Goal: Task Accomplishment & Management: Complete application form

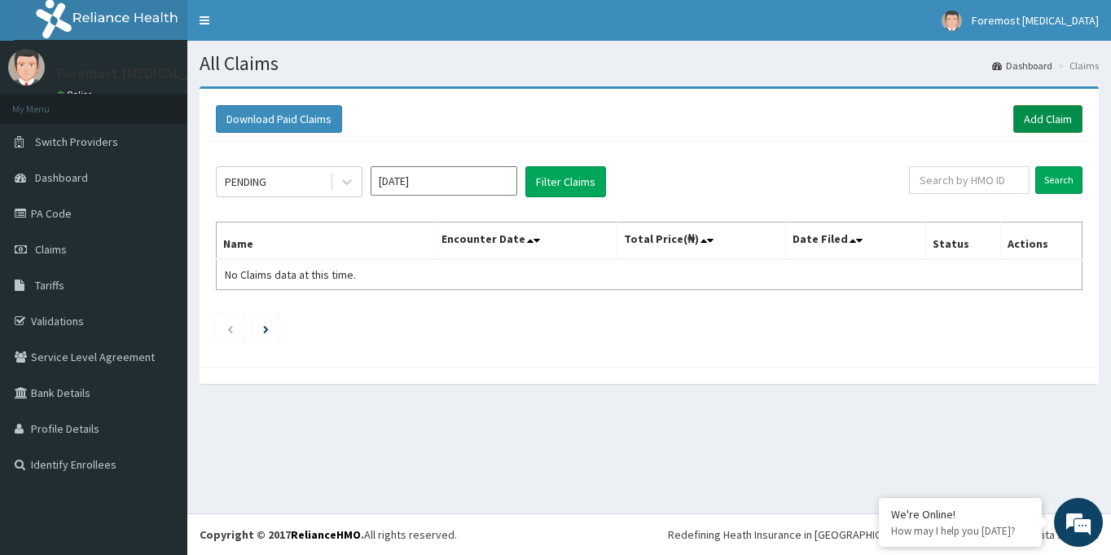
click at [1052, 121] on link "Add Claim" at bounding box center [1047, 119] width 69 height 28
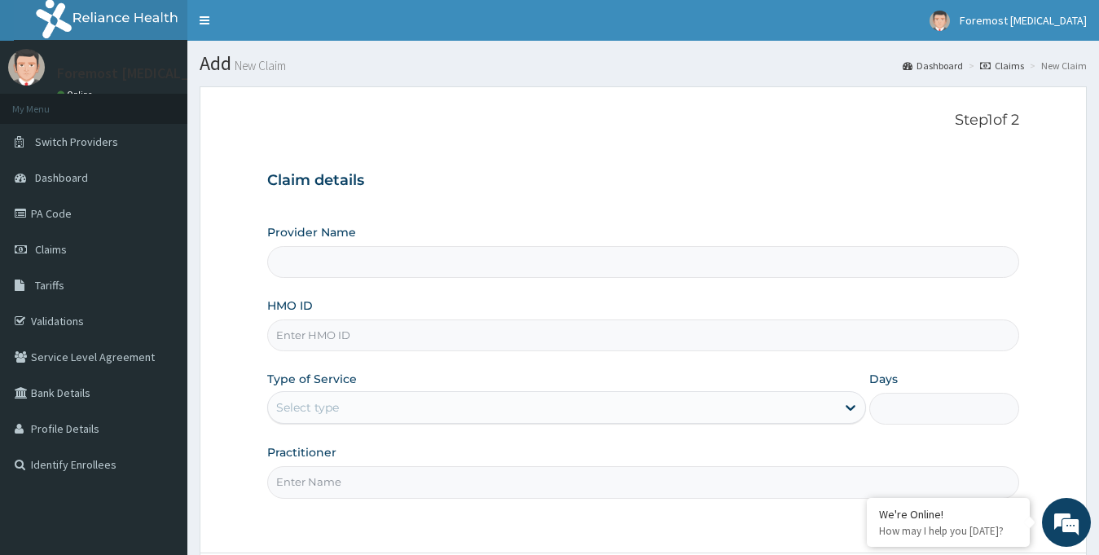
type input "Foremost [MEDICAL_DATA]"
click at [345, 341] on input "HMO ID" at bounding box center [643, 335] width 753 height 32
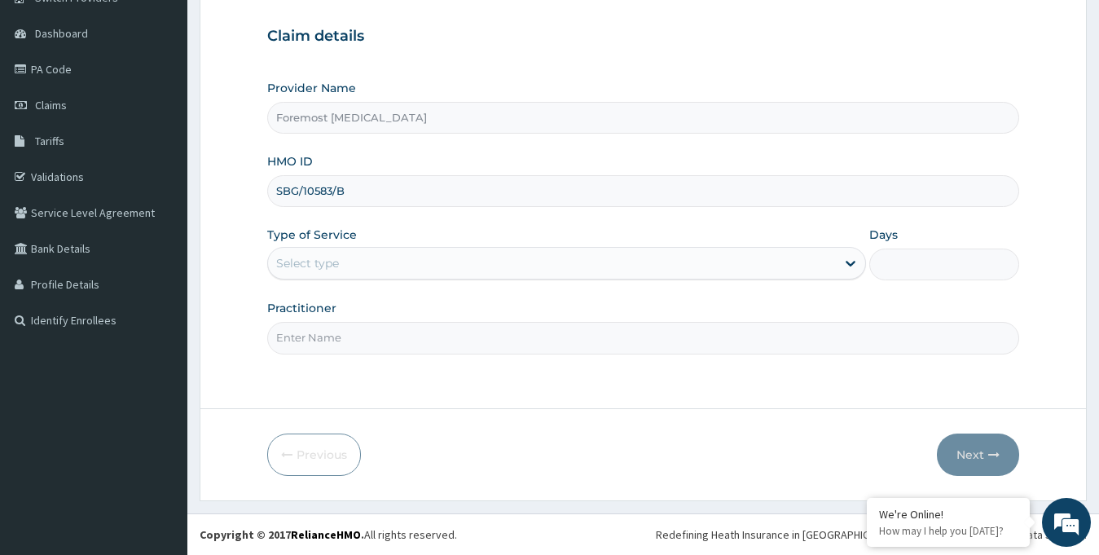
type input "SBG/10583/B"
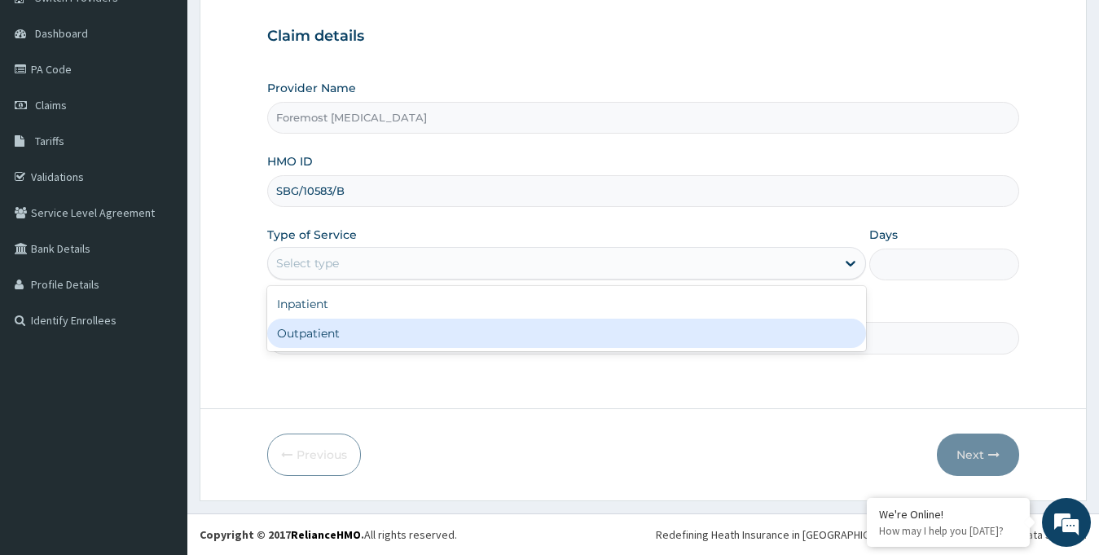
drag, startPoint x: 448, startPoint y: 263, endPoint x: 384, endPoint y: 347, distance: 105.7
click at [384, 279] on div "option Outpatient focused, 2 of 2. 2 results available. Use Up and Down to choo…" at bounding box center [566, 263] width 599 height 33
click at [384, 347] on div "Outpatient" at bounding box center [566, 332] width 599 height 29
type input "1"
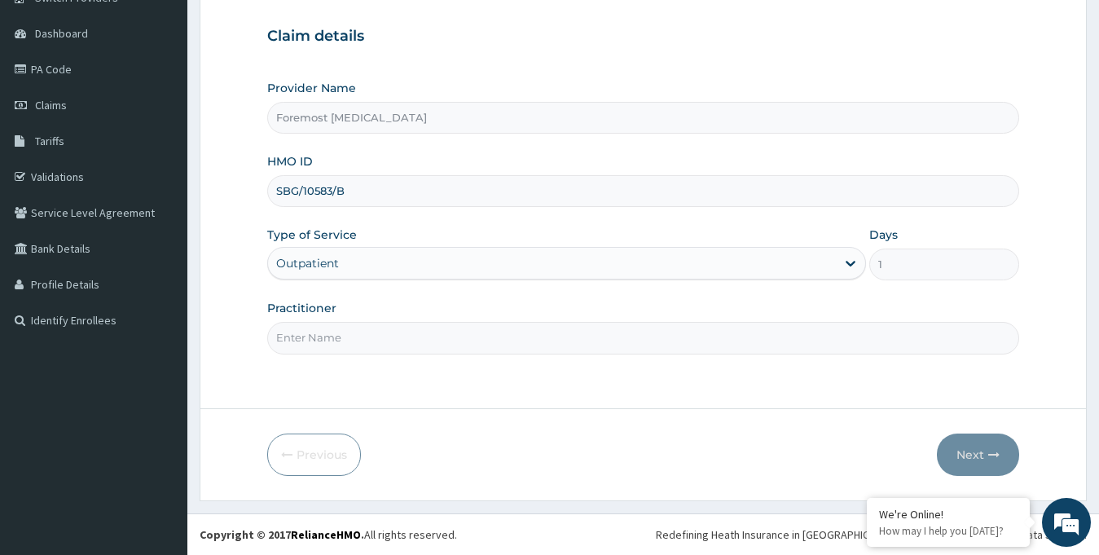
click at [344, 340] on input "Practitioner" at bounding box center [643, 338] width 753 height 32
type input "NULL"
click at [968, 448] on button "Next" at bounding box center [978, 454] width 82 height 42
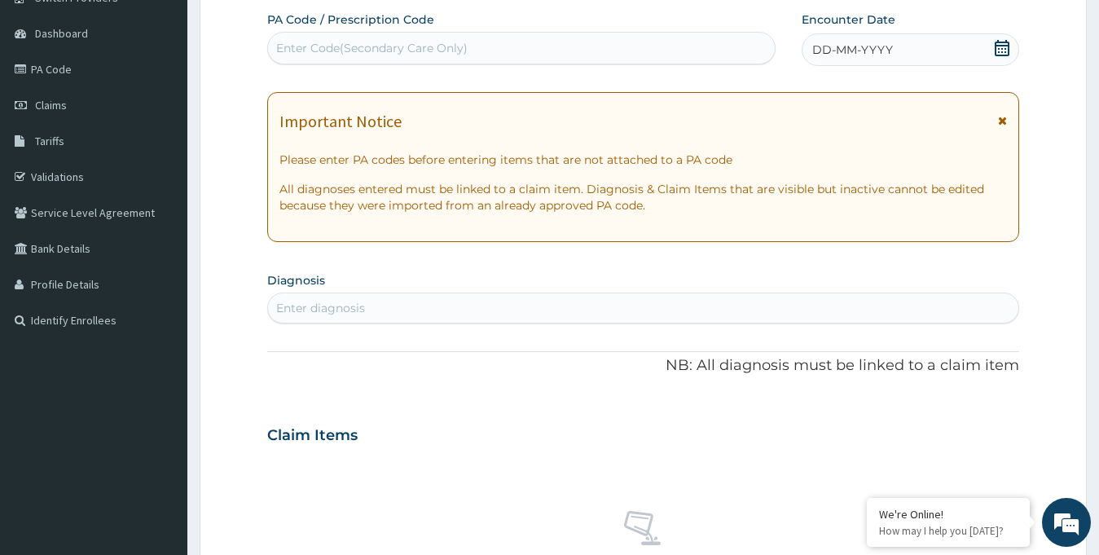
click at [854, 49] on span "DD-MM-YYYY" at bounding box center [852, 50] width 81 height 16
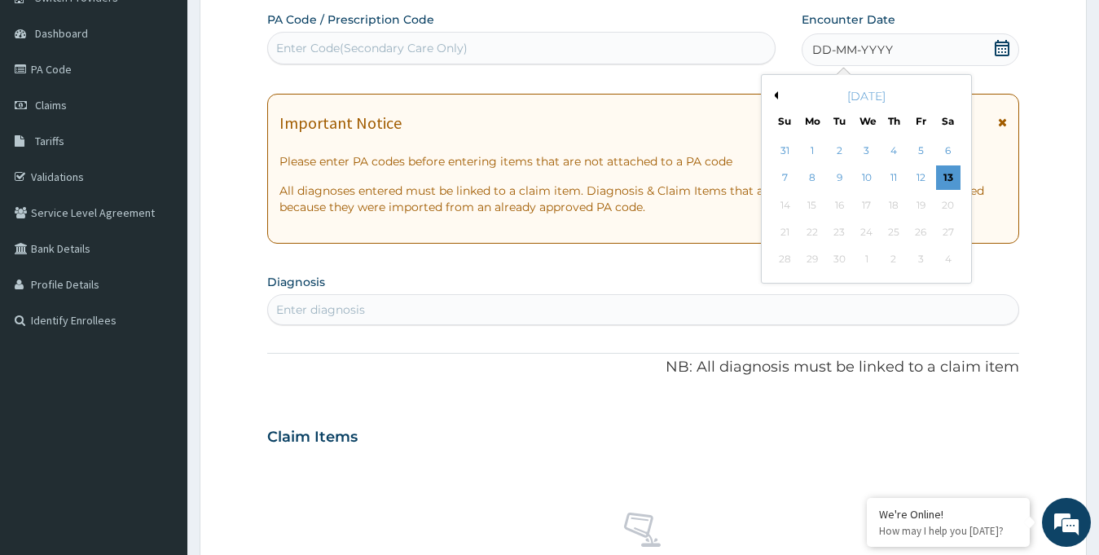
click at [778, 92] on div "[DATE]" at bounding box center [866, 96] width 196 height 16
click at [778, 102] on div "[DATE]" at bounding box center [866, 96] width 196 height 16
click at [776, 97] on button "Previous Month" at bounding box center [774, 95] width 8 height 8
click at [770, 90] on div "[DATE]" at bounding box center [866, 96] width 196 height 16
click at [775, 98] on button "Previous Month" at bounding box center [774, 95] width 8 height 8
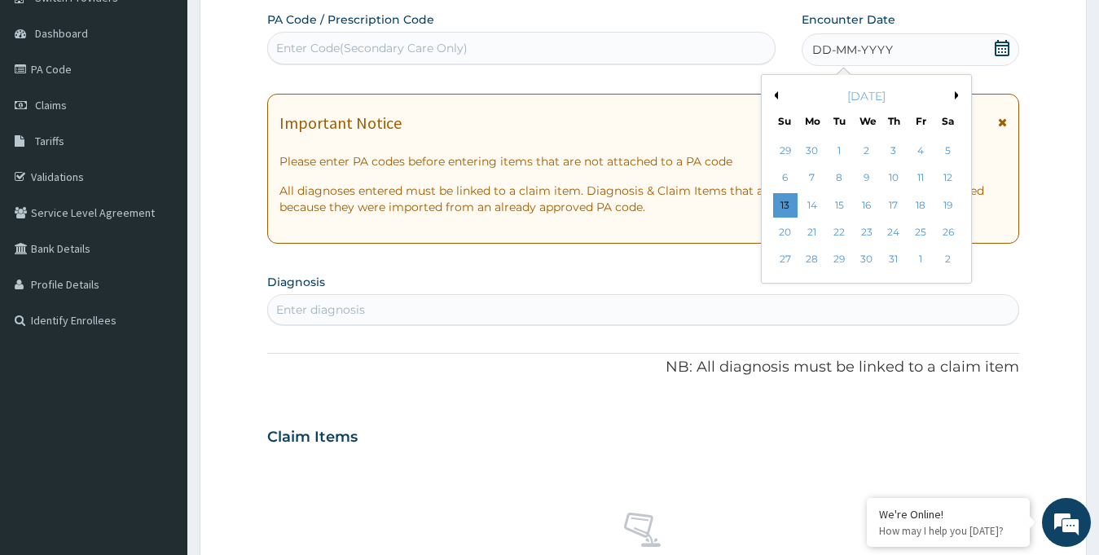
click at [955, 95] on button "Next Month" at bounding box center [959, 95] width 8 height 8
click at [810, 232] on div "18" at bounding box center [812, 232] width 24 height 24
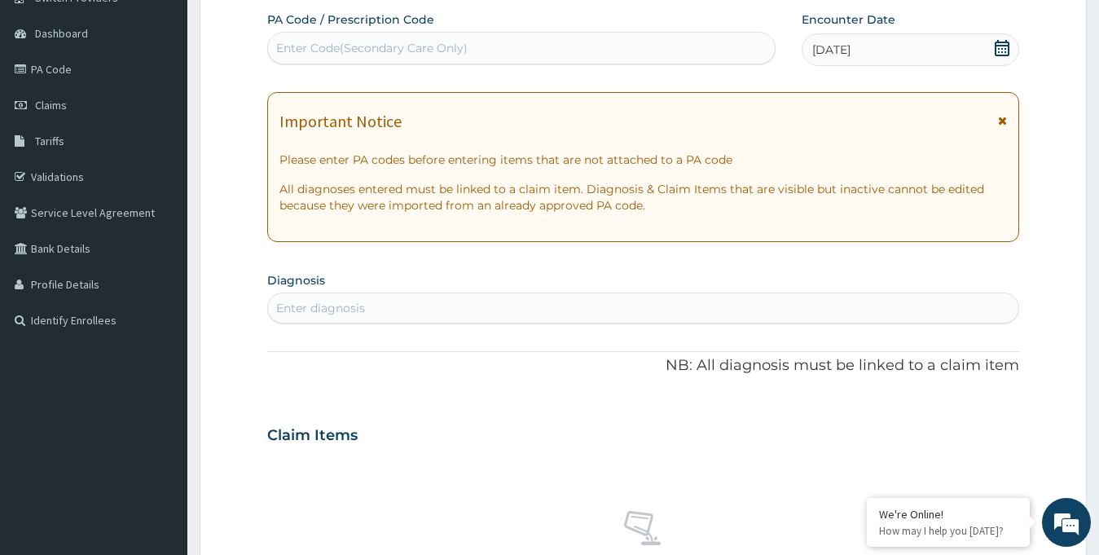
click at [391, 59] on div "Enter Code(Secondary Care Only)" at bounding box center [521, 48] width 507 height 26
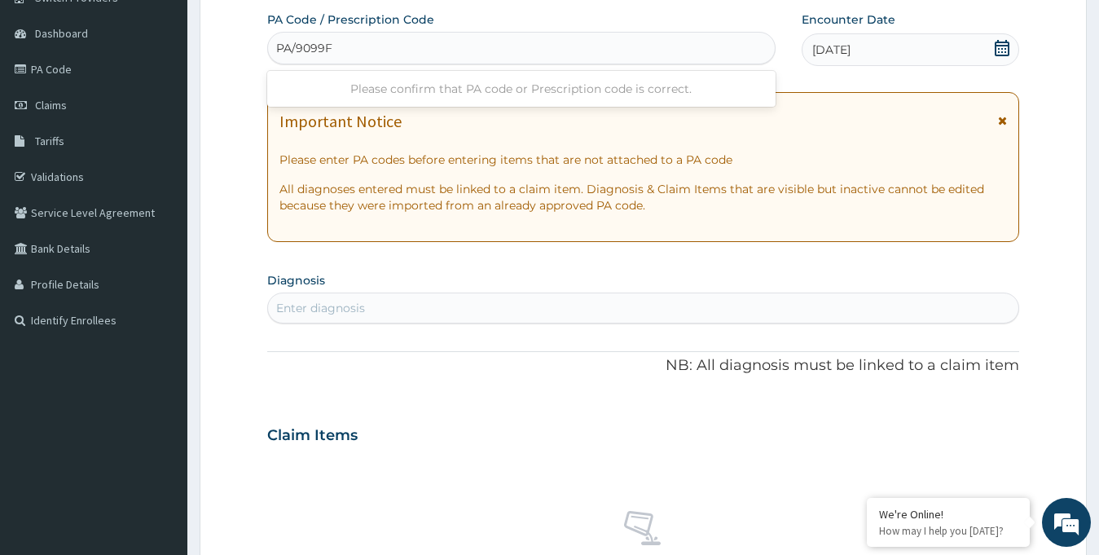
type input "PA/9099F8"
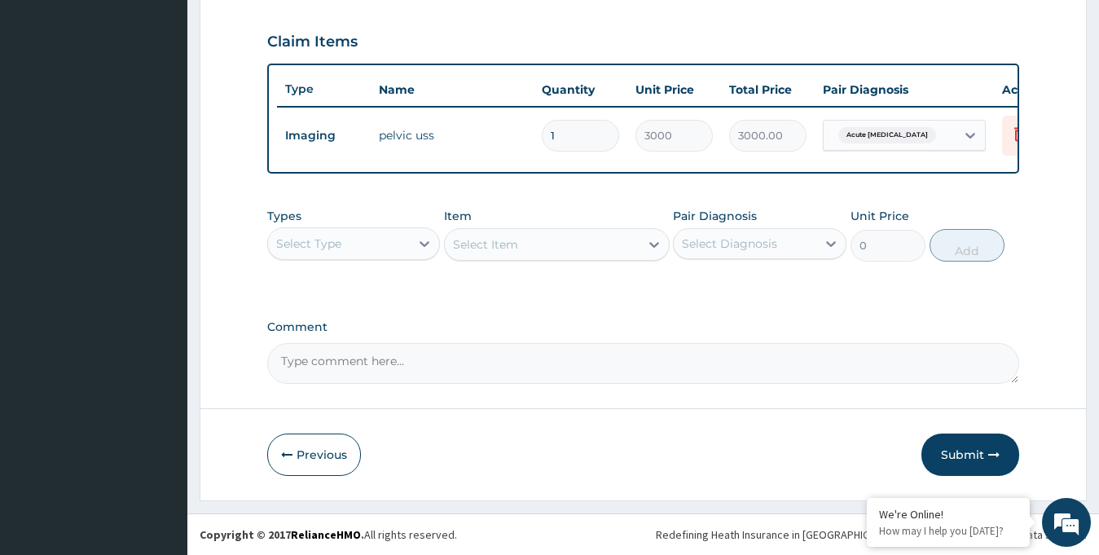
scroll to position [555, 0]
click at [950, 447] on button "Submit" at bounding box center [970, 454] width 98 height 42
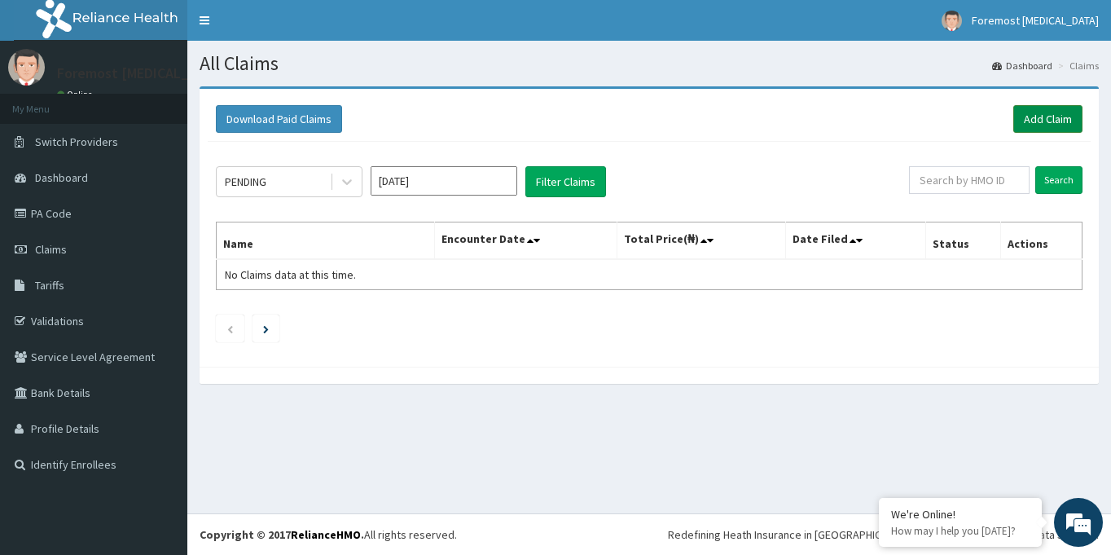
click at [1050, 124] on link "Add Claim" at bounding box center [1047, 119] width 69 height 28
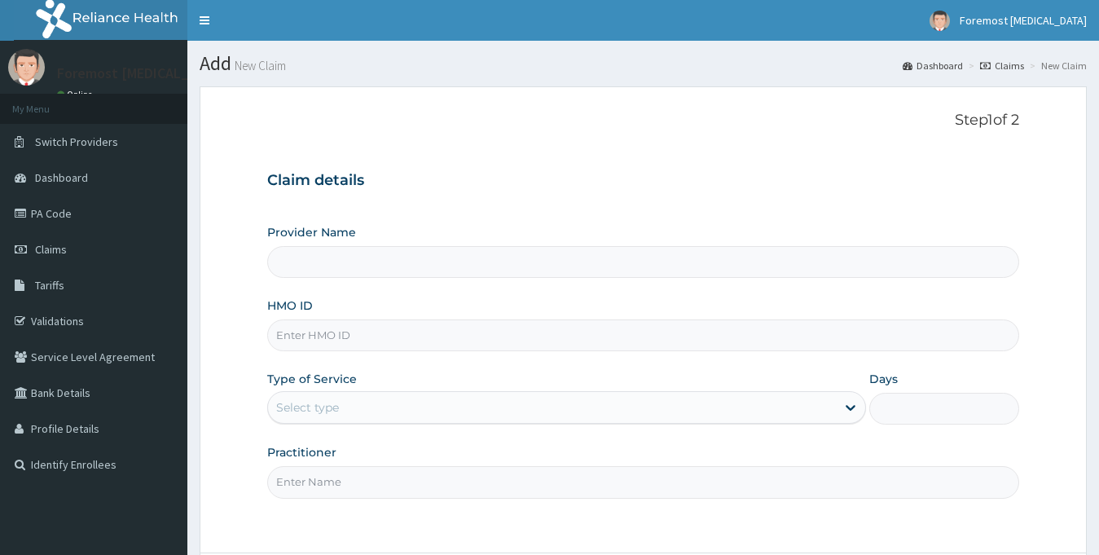
type input "Foremost [MEDICAL_DATA]"
click at [381, 341] on input "HMO ID" at bounding box center [643, 335] width 753 height 32
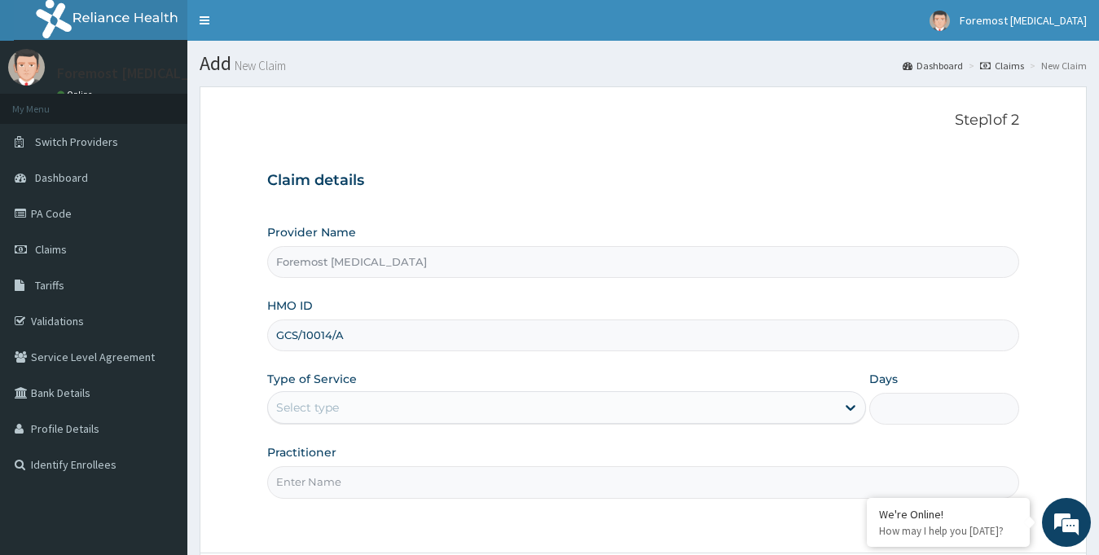
scroll to position [144, 0]
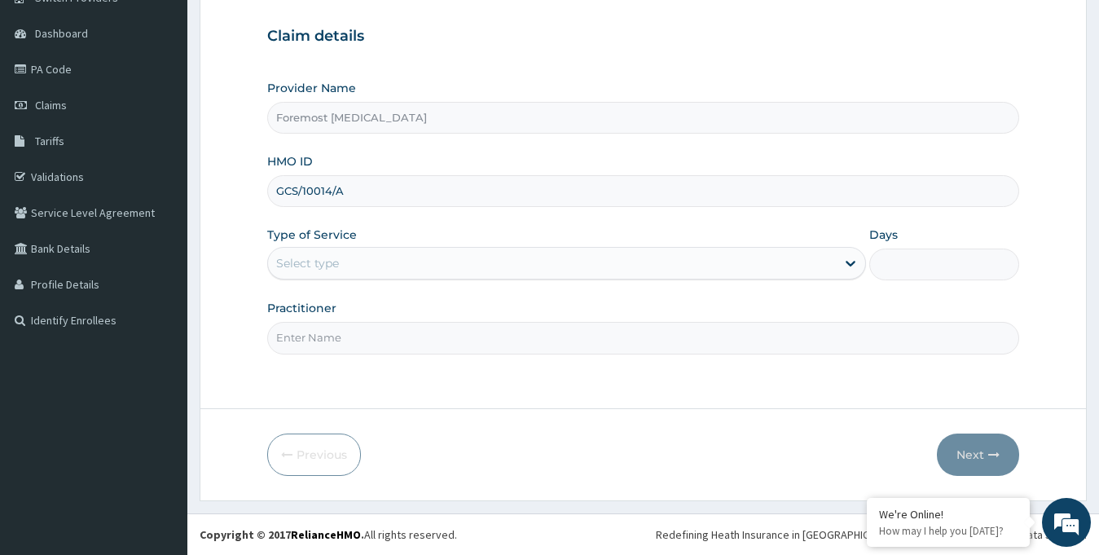
type input "GCS/10014/A"
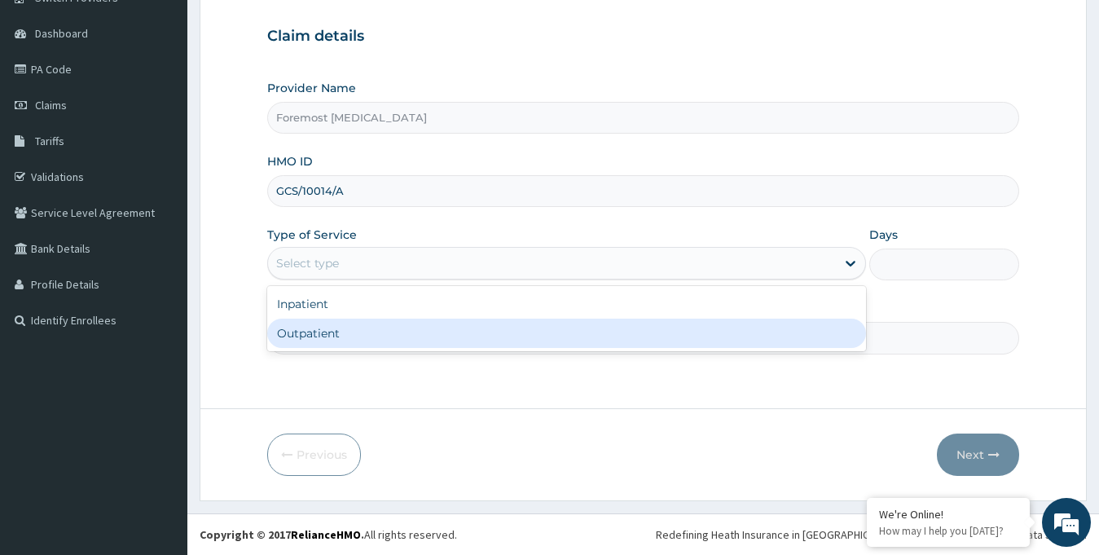
drag, startPoint x: 413, startPoint y: 267, endPoint x: 369, endPoint y: 348, distance: 91.8
click at [369, 279] on div "option Outpatient focused, 2 of 2. 2 results available. Use Up and Down to choo…" at bounding box center [566, 263] width 599 height 33
click at [369, 348] on div "Outpatient" at bounding box center [566, 332] width 599 height 29
type input "1"
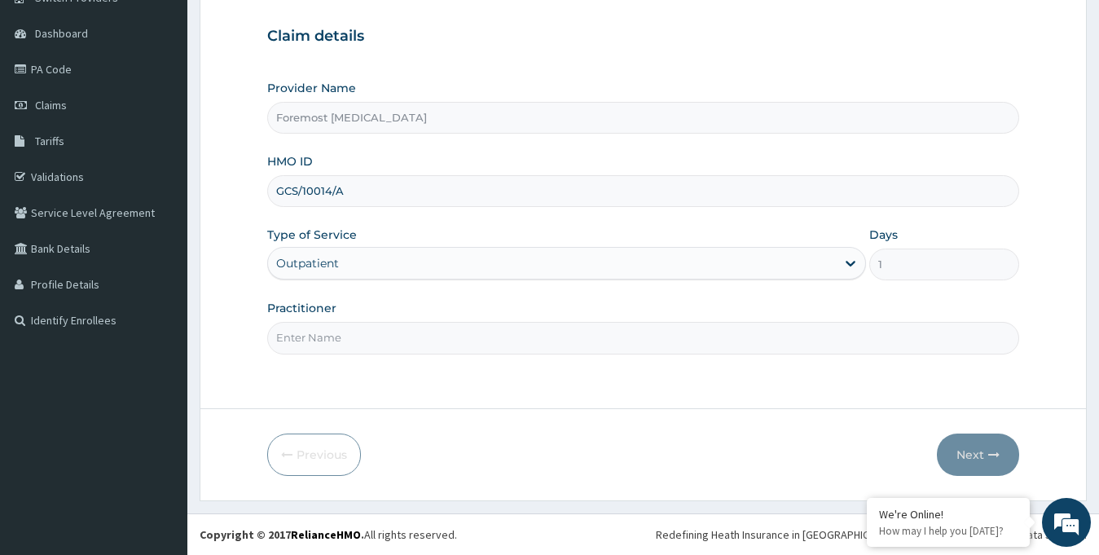
click at [337, 340] on input "Practitioner" at bounding box center [643, 338] width 753 height 32
type input "NULL"
click at [954, 450] on button "Next" at bounding box center [978, 454] width 82 height 42
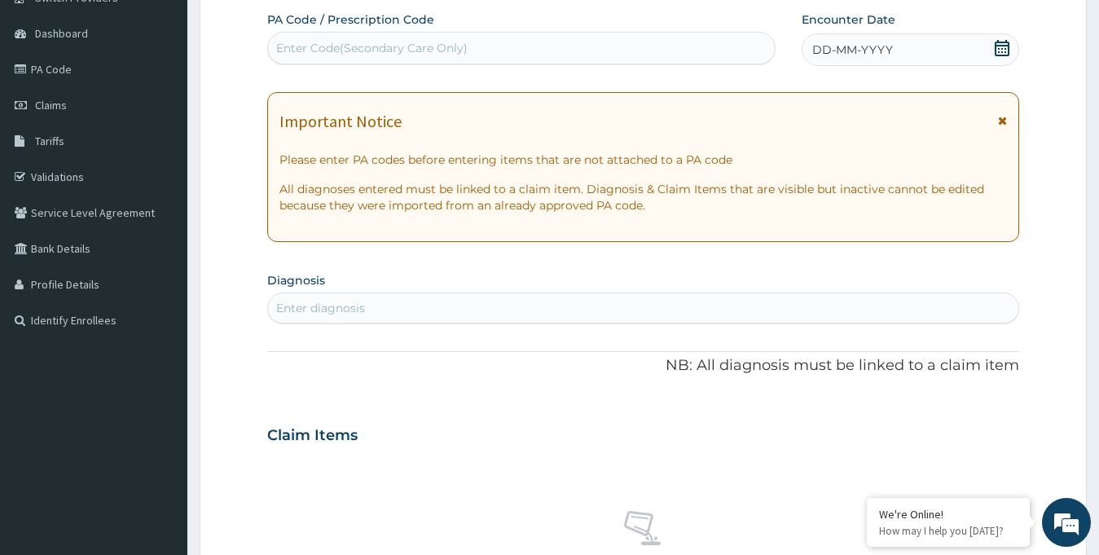
click at [867, 60] on div "DD-MM-YYYY" at bounding box center [910, 49] width 218 height 33
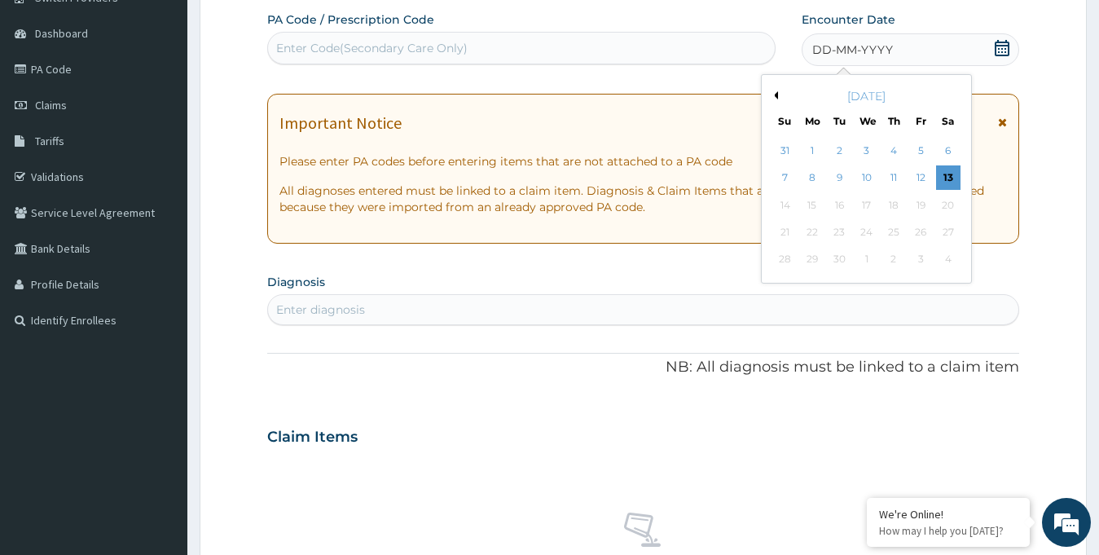
click at [774, 94] on button "Previous Month" at bounding box center [774, 95] width 8 height 8
click at [924, 207] on div "15" at bounding box center [920, 205] width 24 height 24
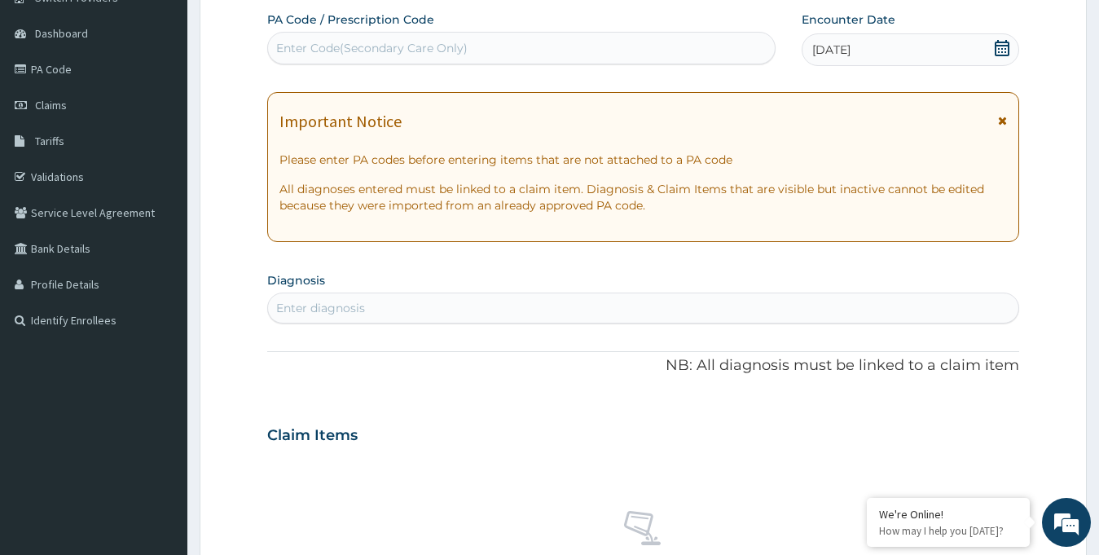
click at [321, 42] on div "Enter Code(Secondary Care Only)" at bounding box center [371, 48] width 191 height 16
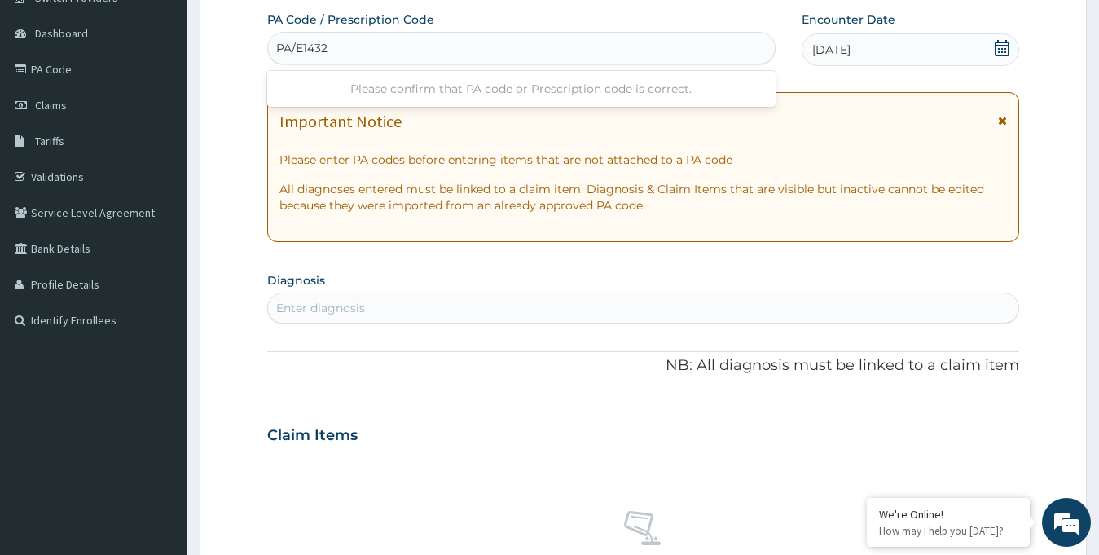
type input "PA/E14324"
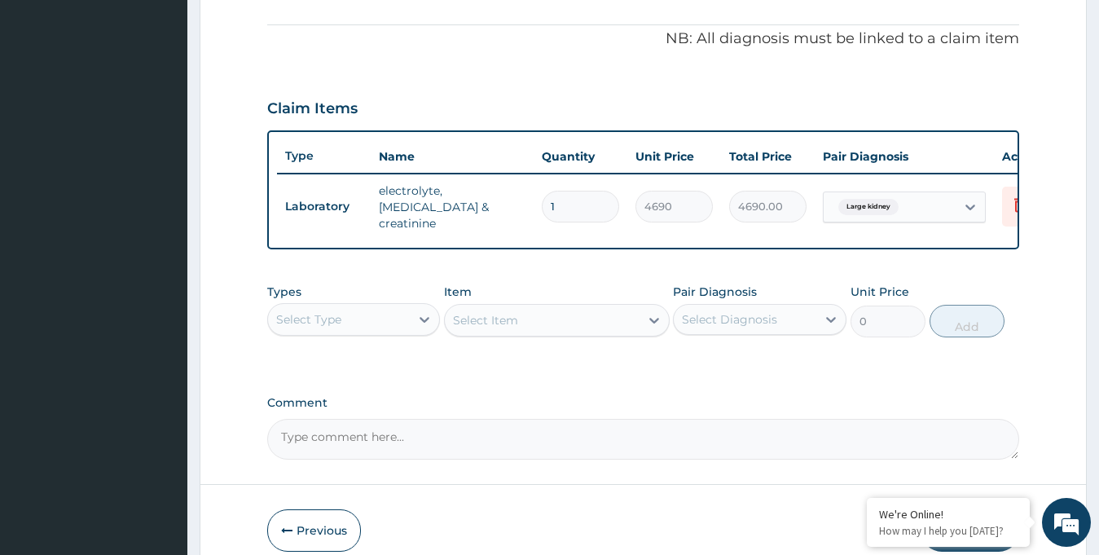
scroll to position [555, 0]
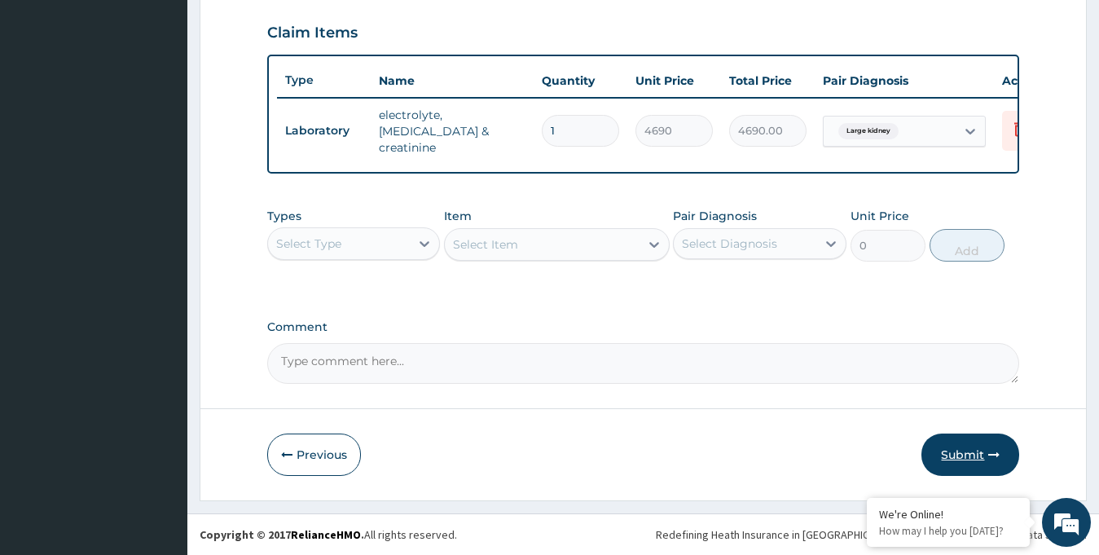
click at [948, 455] on button "Submit" at bounding box center [970, 454] width 98 height 42
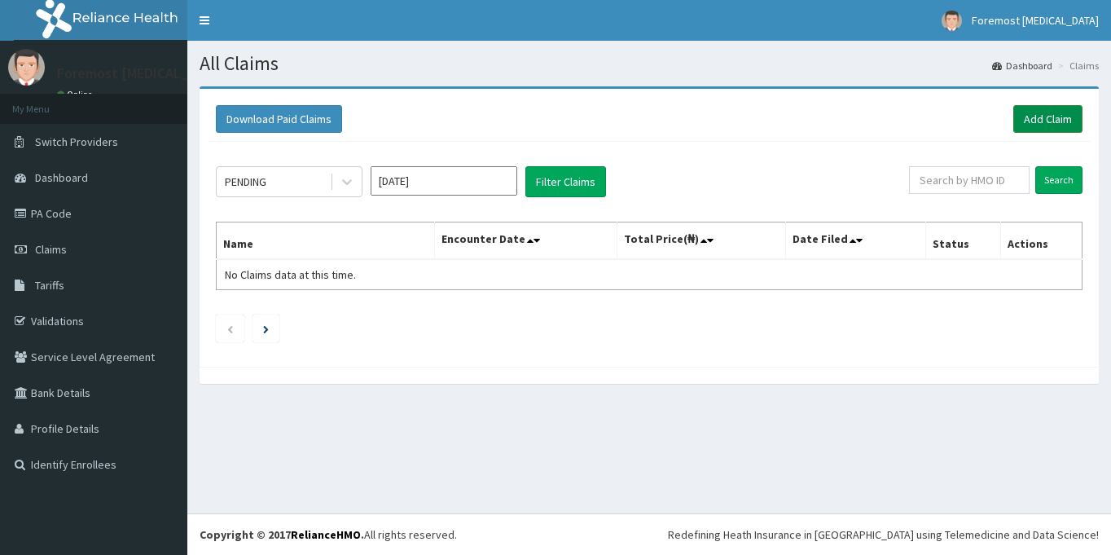
click at [1034, 121] on link "Add Claim" at bounding box center [1047, 119] width 69 height 28
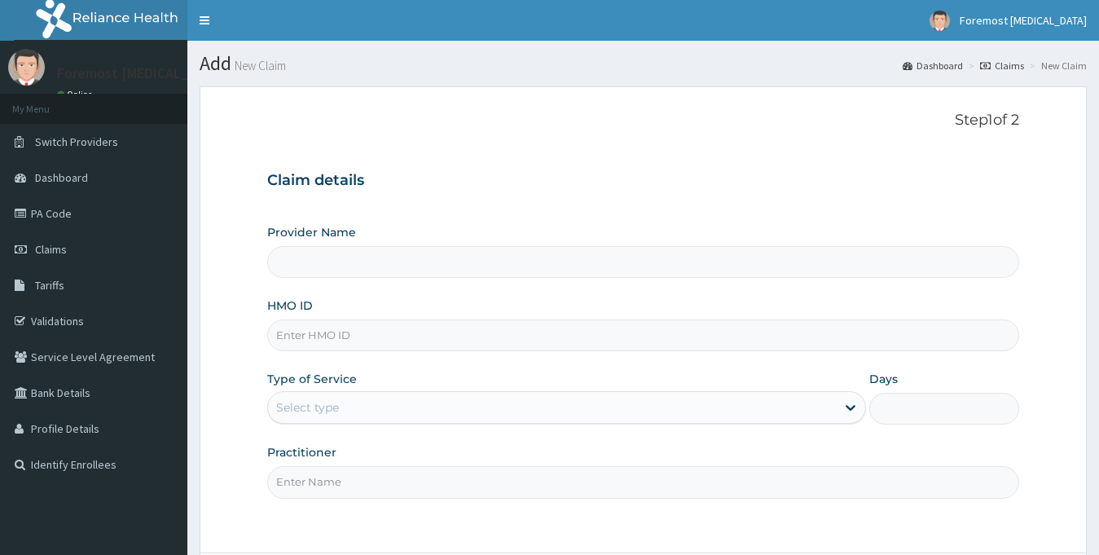
type input "Foremost [MEDICAL_DATA]"
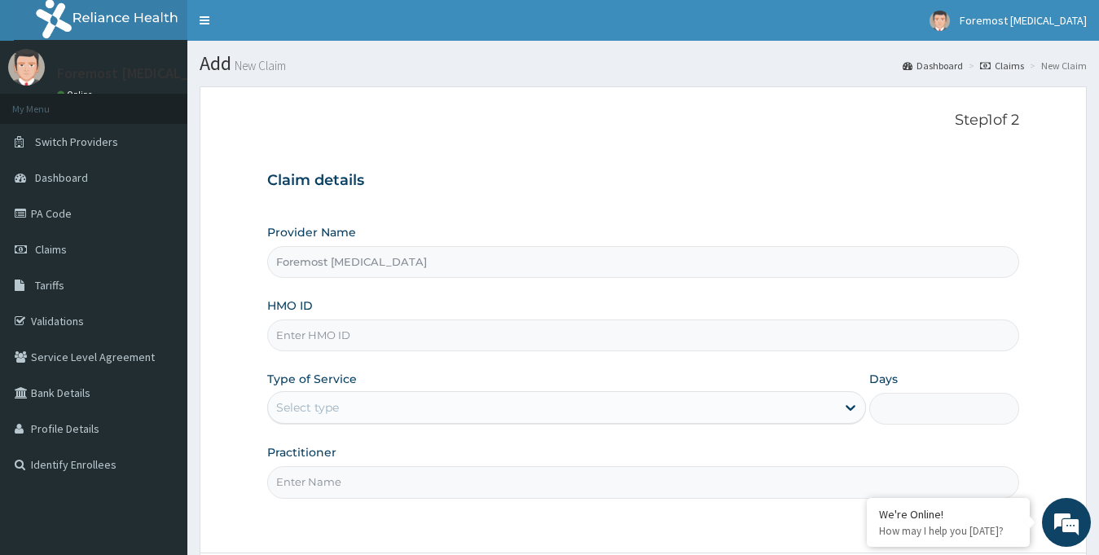
click at [315, 348] on input "HMO ID" at bounding box center [643, 335] width 753 height 32
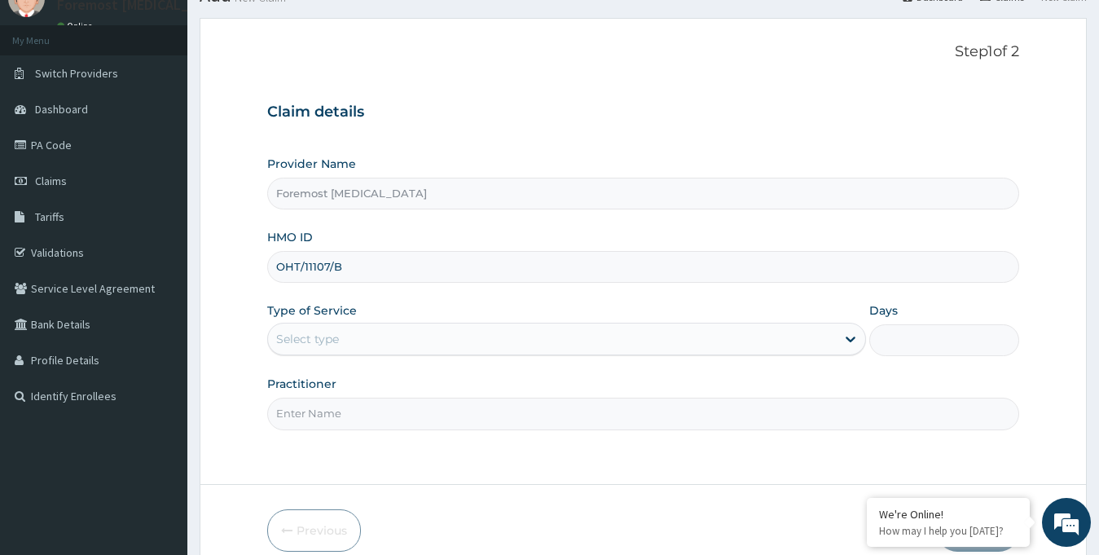
scroll to position [144, 0]
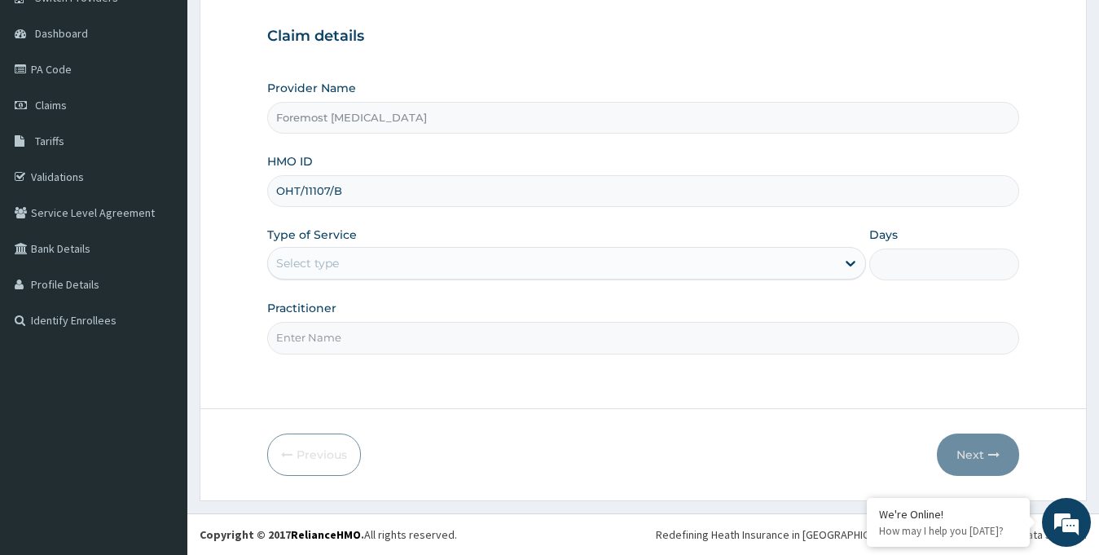
type input "OHT/11107/B"
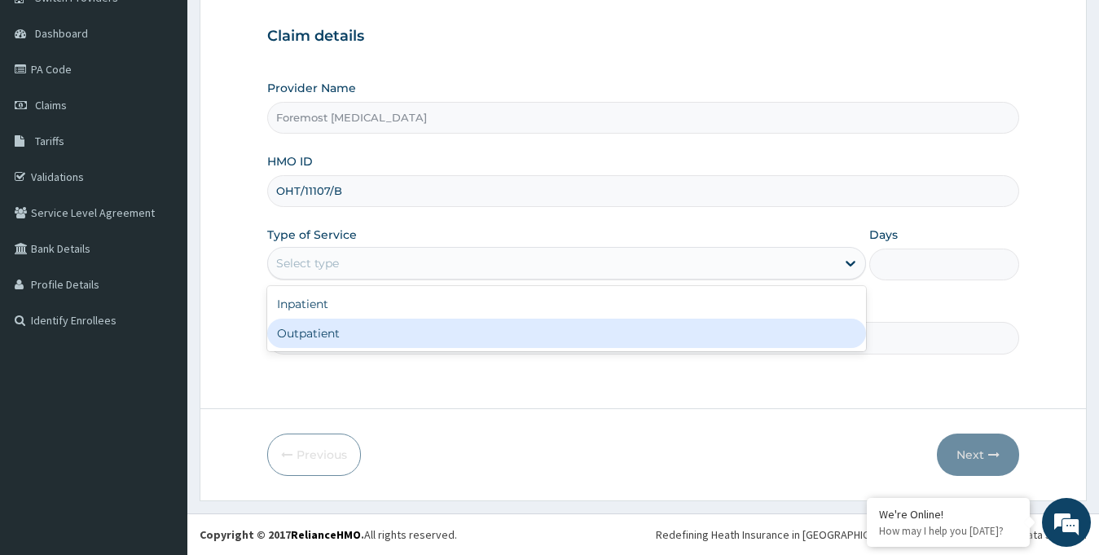
drag, startPoint x: 420, startPoint y: 266, endPoint x: 377, endPoint y: 336, distance: 81.6
click at [377, 279] on div "option Outpatient focused, 2 of 2. 2 results available. Use Up and Down to choo…" at bounding box center [566, 263] width 599 height 33
click at [377, 336] on div "Outpatient" at bounding box center [566, 332] width 599 height 29
type input "1"
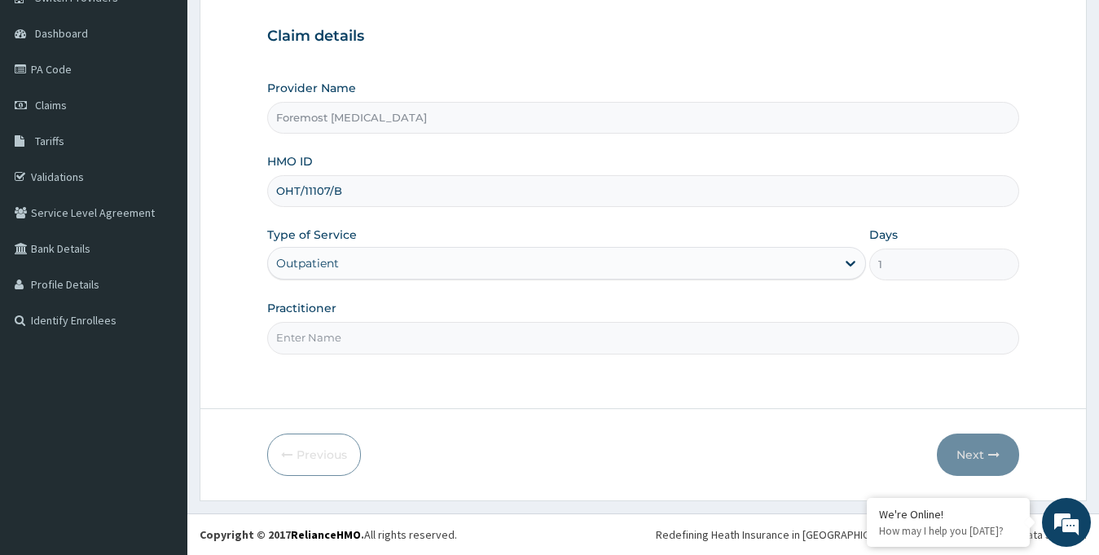
click at [349, 337] on input "Practitioner" at bounding box center [643, 338] width 753 height 32
type input "NULL"
click at [968, 454] on button "Next" at bounding box center [978, 454] width 82 height 42
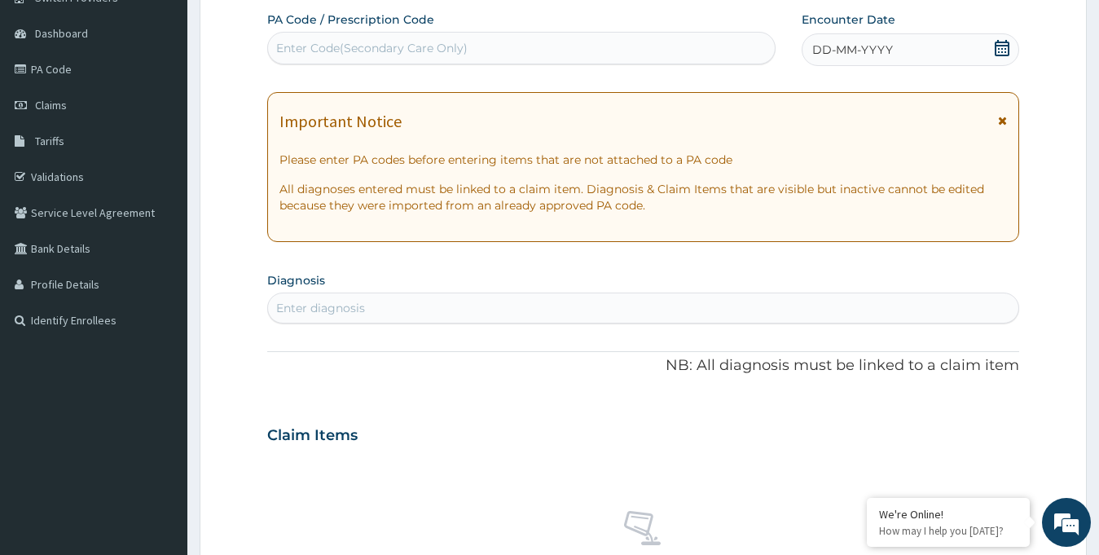
click at [864, 56] on span "DD-MM-YYYY" at bounding box center [852, 50] width 81 height 16
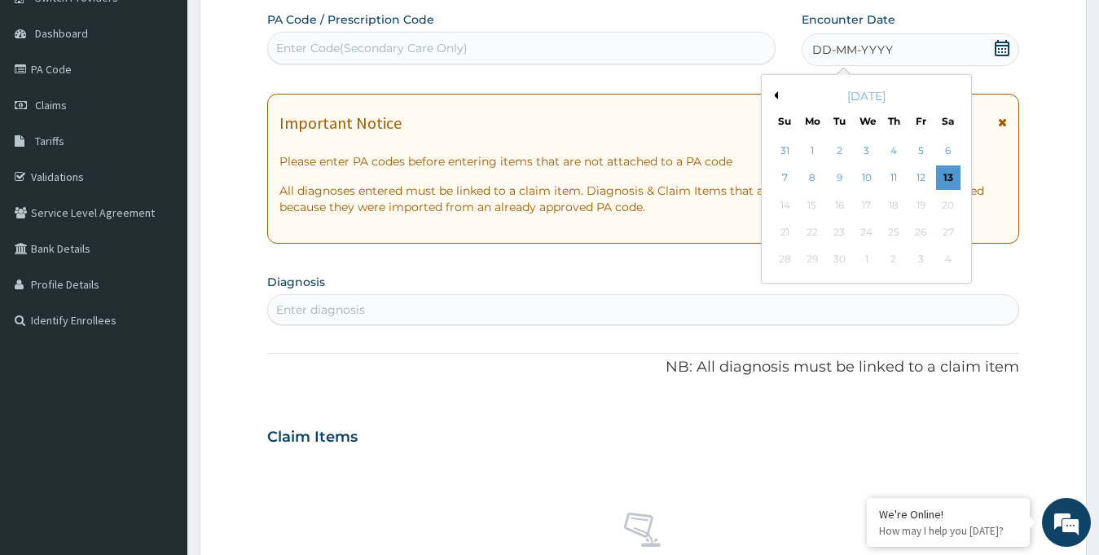
click at [774, 90] on div "[DATE]" at bounding box center [866, 96] width 196 height 16
click at [775, 97] on button "Previous Month" at bounding box center [774, 95] width 8 height 8
click at [808, 230] on div "18" at bounding box center [812, 232] width 24 height 24
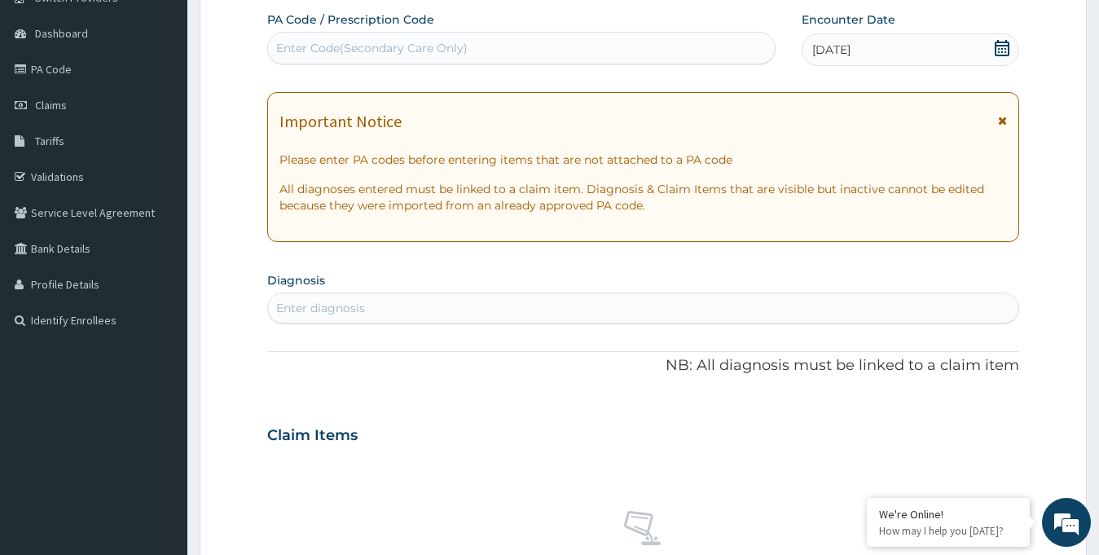
click at [365, 47] on div "Enter Code(Secondary Care Only)" at bounding box center [371, 48] width 191 height 16
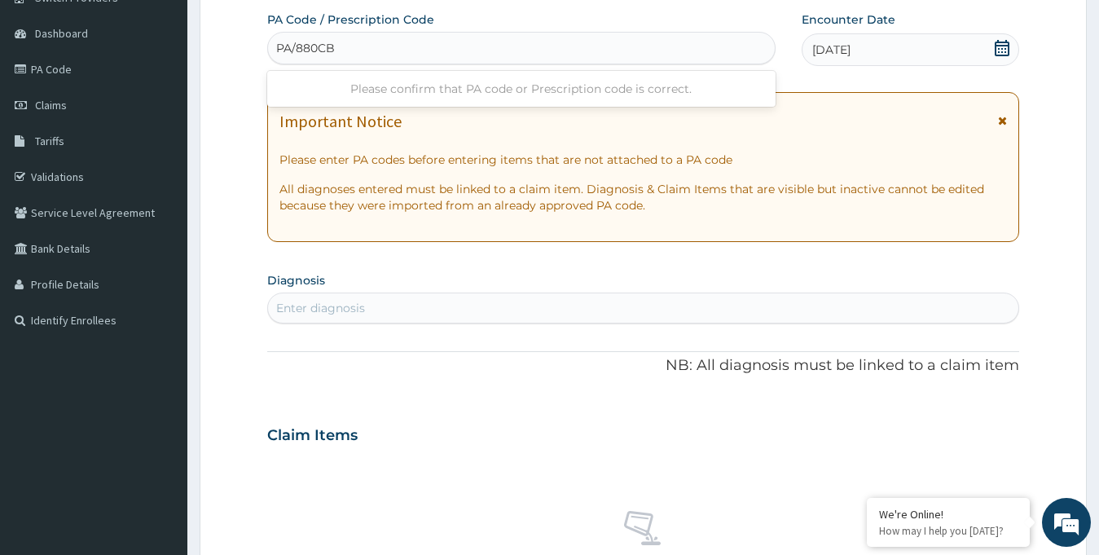
type input "PA/880CB5"
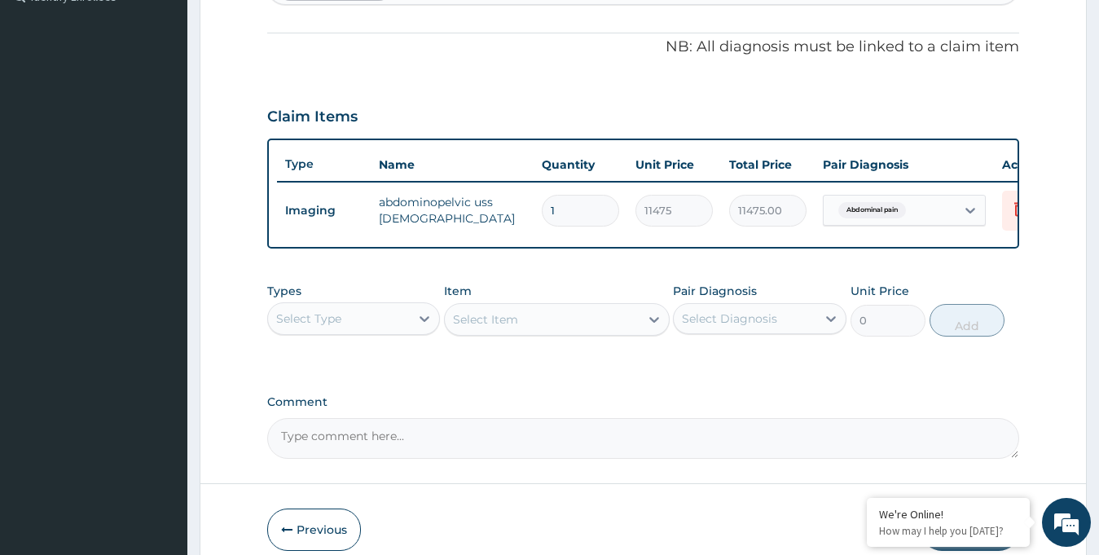
scroll to position [555, 0]
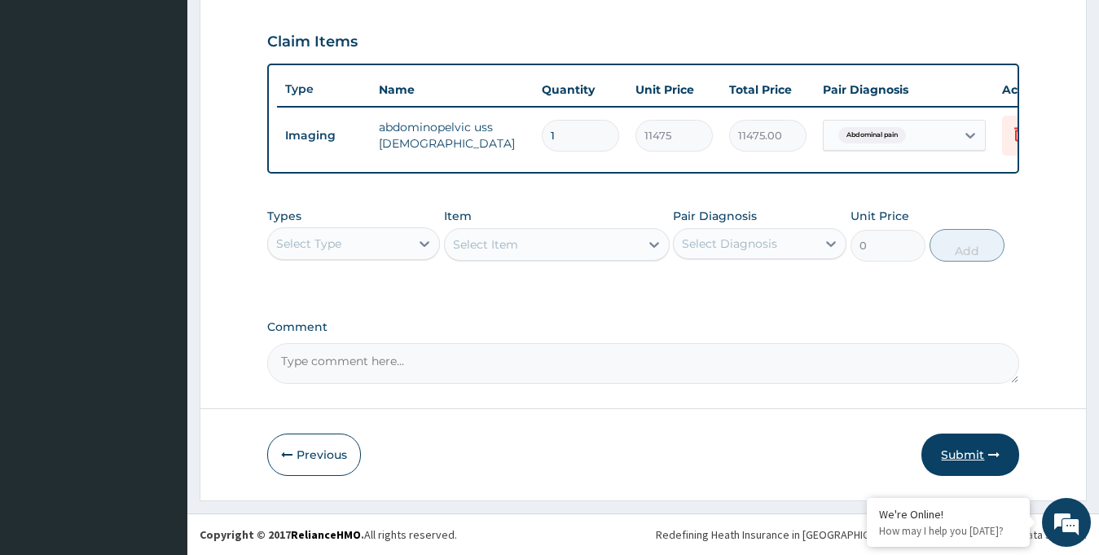
click at [955, 459] on button "Submit" at bounding box center [970, 454] width 98 height 42
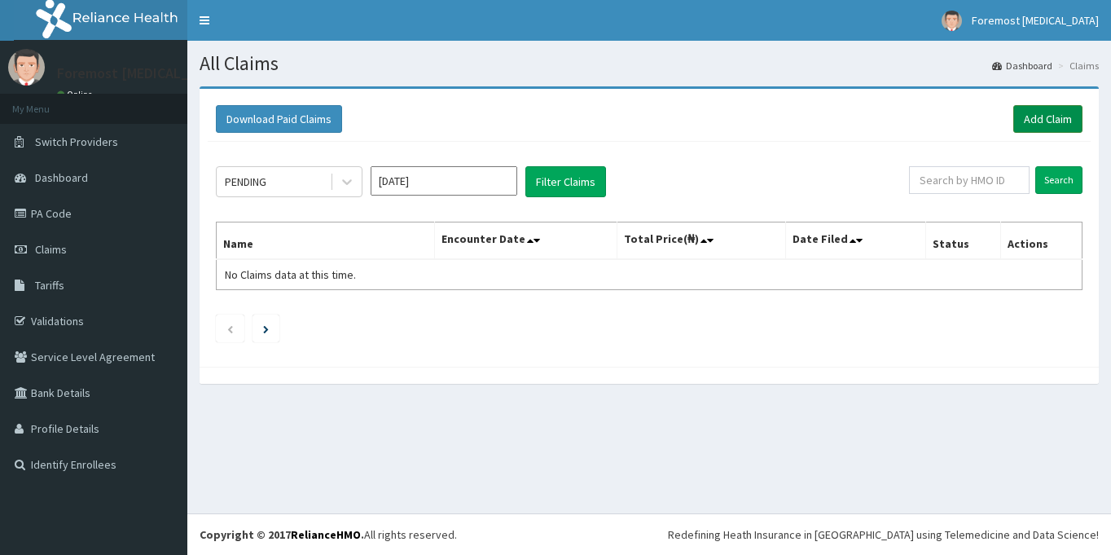
click at [1034, 120] on link "Add Claim" at bounding box center [1047, 119] width 69 height 28
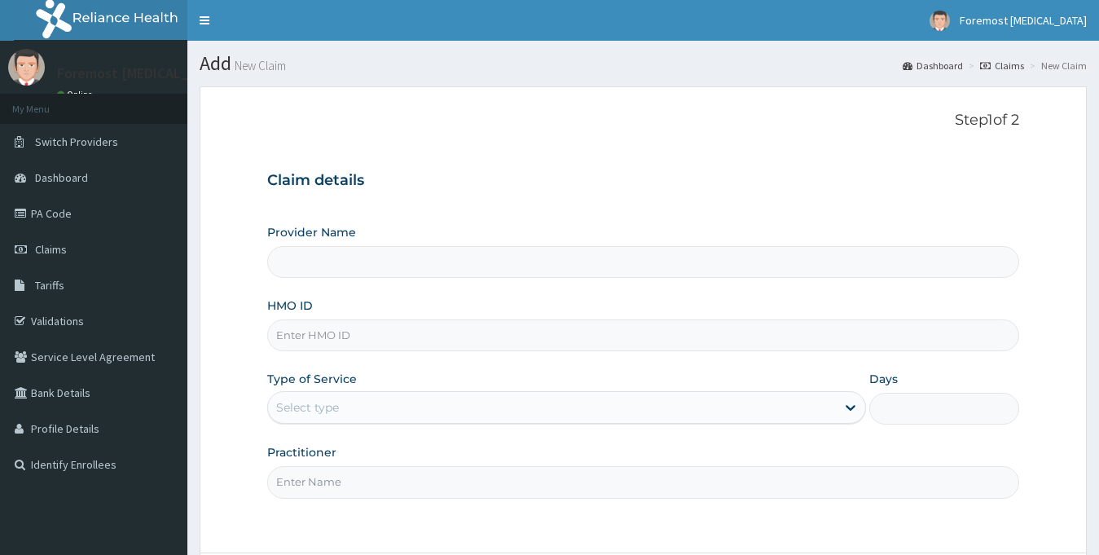
click at [361, 332] on input "HMO ID" at bounding box center [643, 335] width 753 height 32
type input "Foremost [MEDICAL_DATA]"
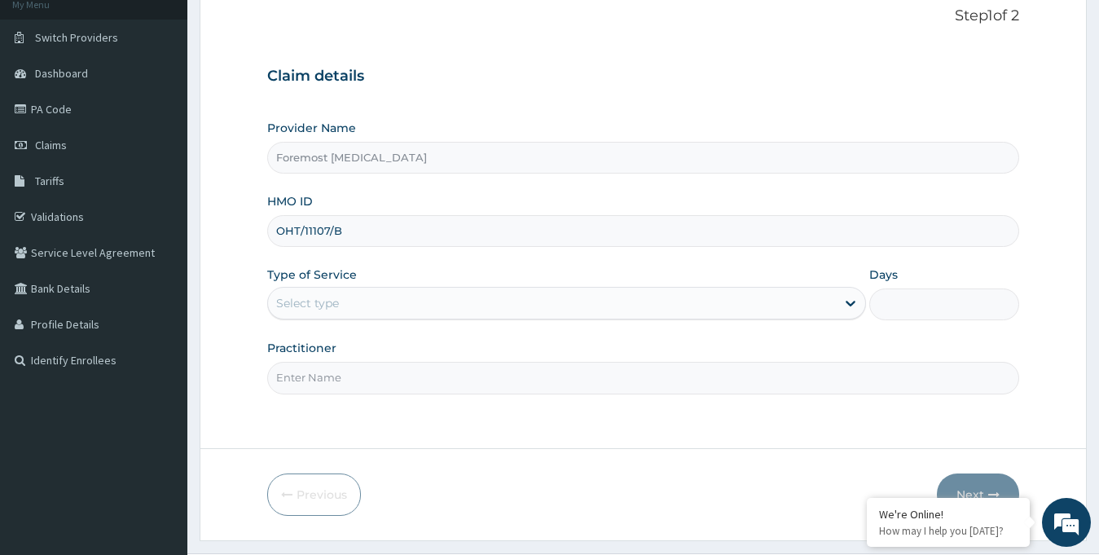
scroll to position [144, 0]
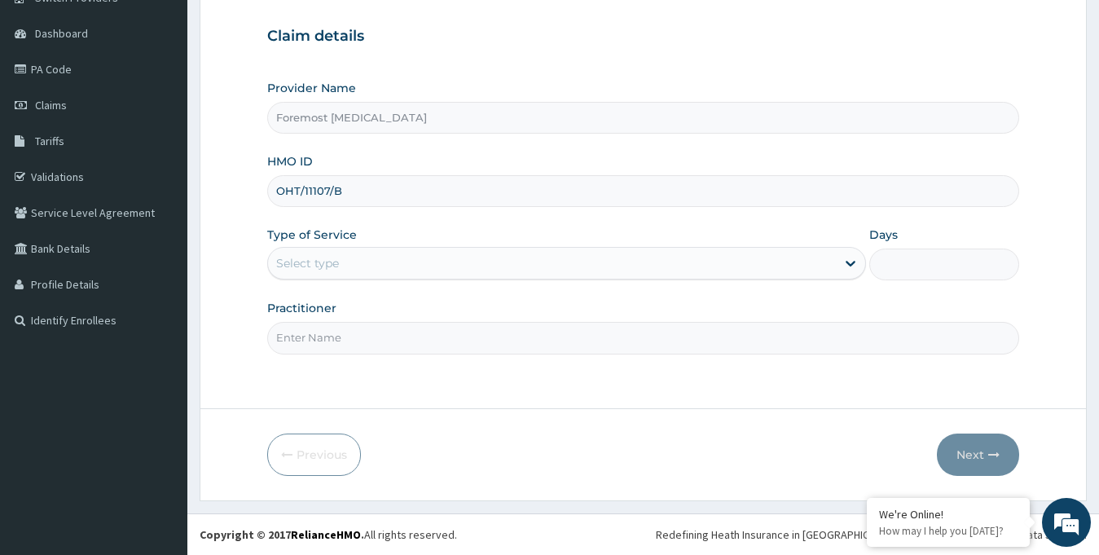
type input "OHT/11107/B"
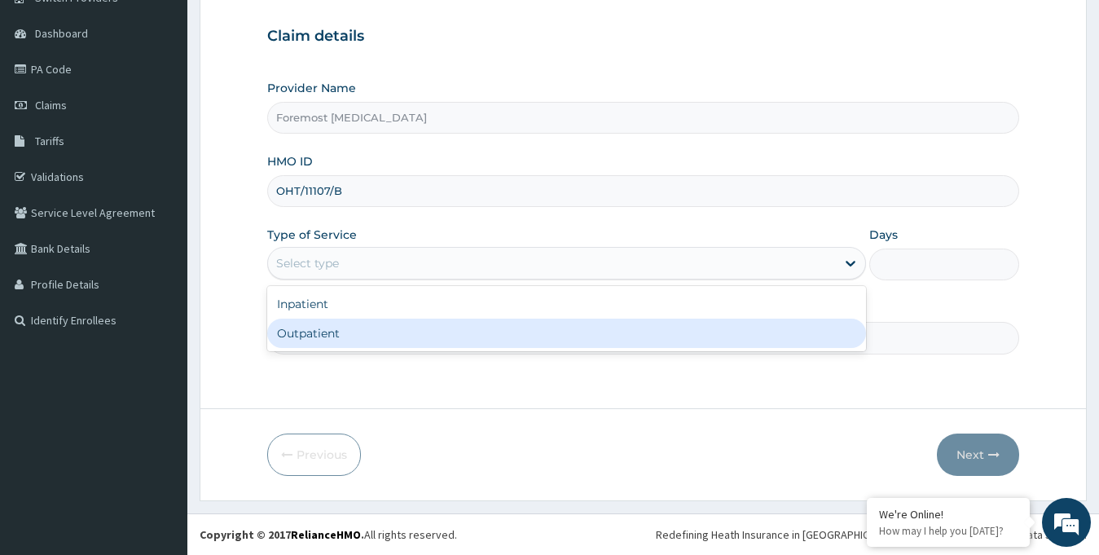
drag, startPoint x: 497, startPoint y: 267, endPoint x: 444, endPoint y: 330, distance: 82.1
click at [444, 279] on div "option Outpatient focused, 2 of 2. 2 results available. Use Up and Down to choo…" at bounding box center [566, 263] width 599 height 33
click at [444, 330] on div "Outpatient" at bounding box center [566, 332] width 599 height 29
type input "1"
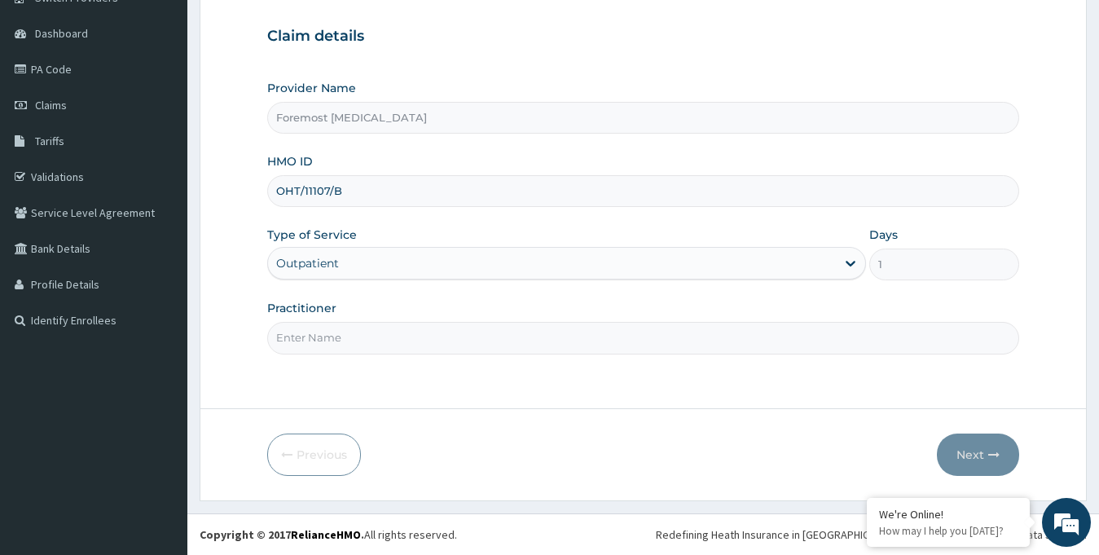
scroll to position [0, 0]
click at [392, 331] on input "Practitioner" at bounding box center [643, 338] width 753 height 32
type input "NULL"
click at [975, 454] on button "Next" at bounding box center [978, 454] width 82 height 42
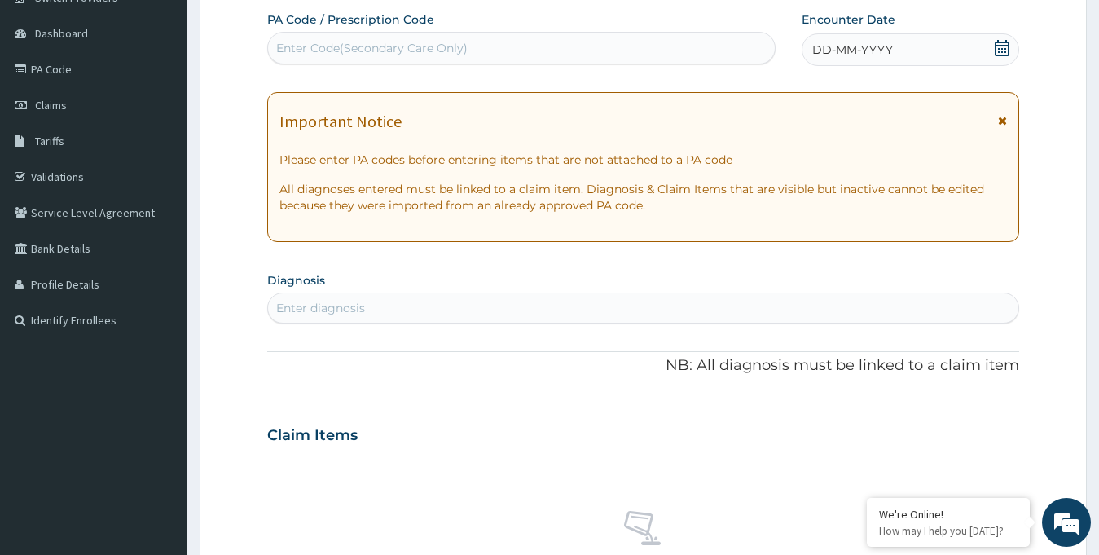
click at [877, 49] on span "DD-MM-YYYY" at bounding box center [852, 50] width 81 height 16
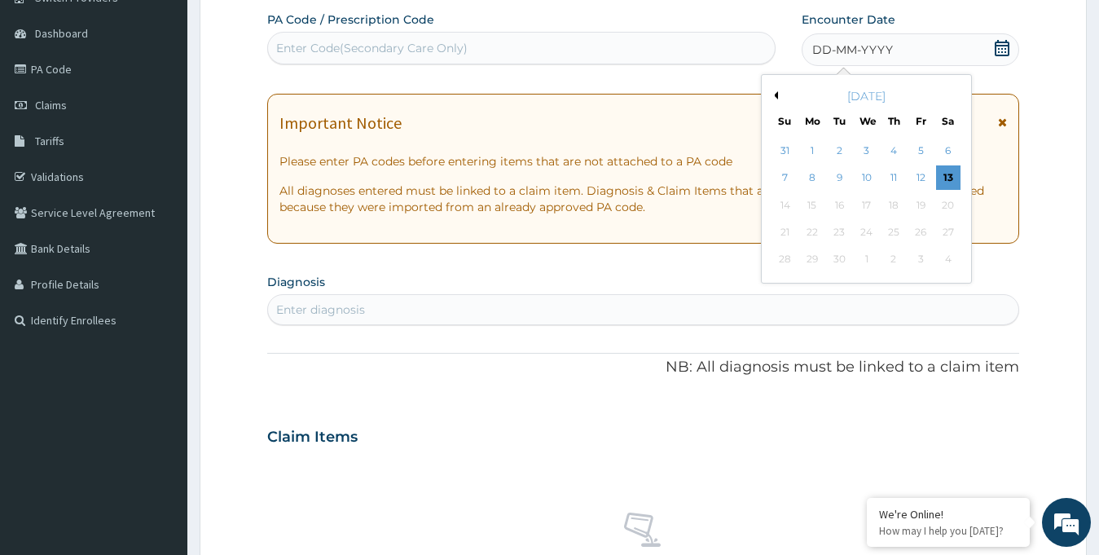
click at [774, 95] on button "Previous Month" at bounding box center [774, 95] width 8 height 8
click at [837, 228] on div "19" at bounding box center [839, 232] width 24 height 24
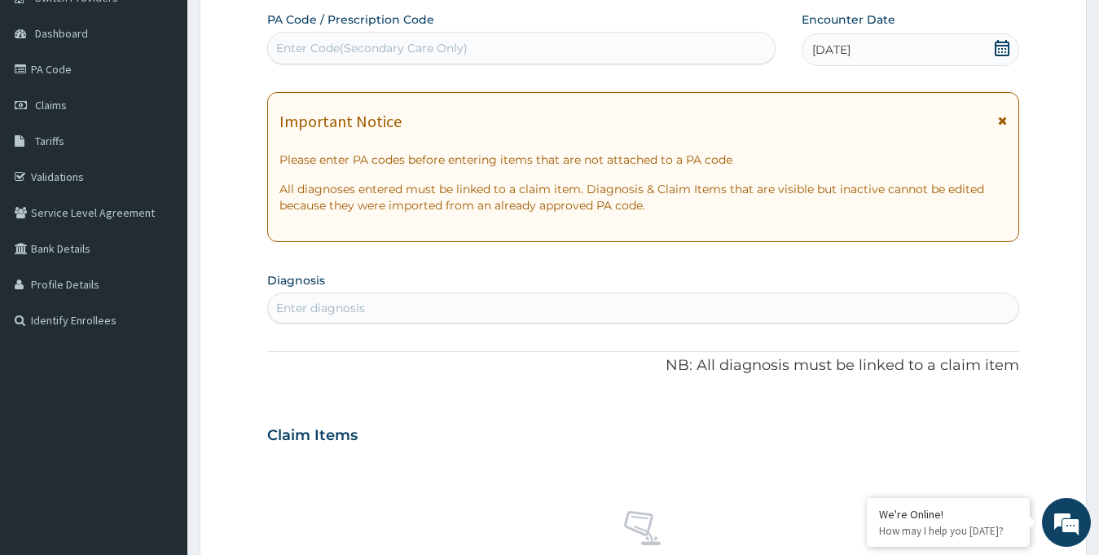
click at [396, 54] on div "Enter Code(Secondary Care Only)" at bounding box center [371, 48] width 191 height 16
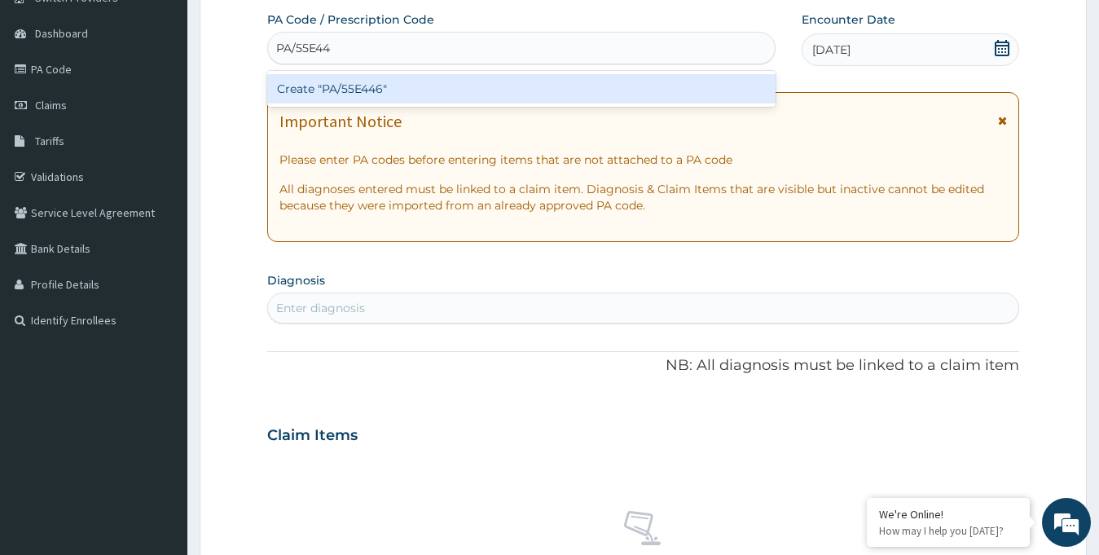
type input "PA/55E446"
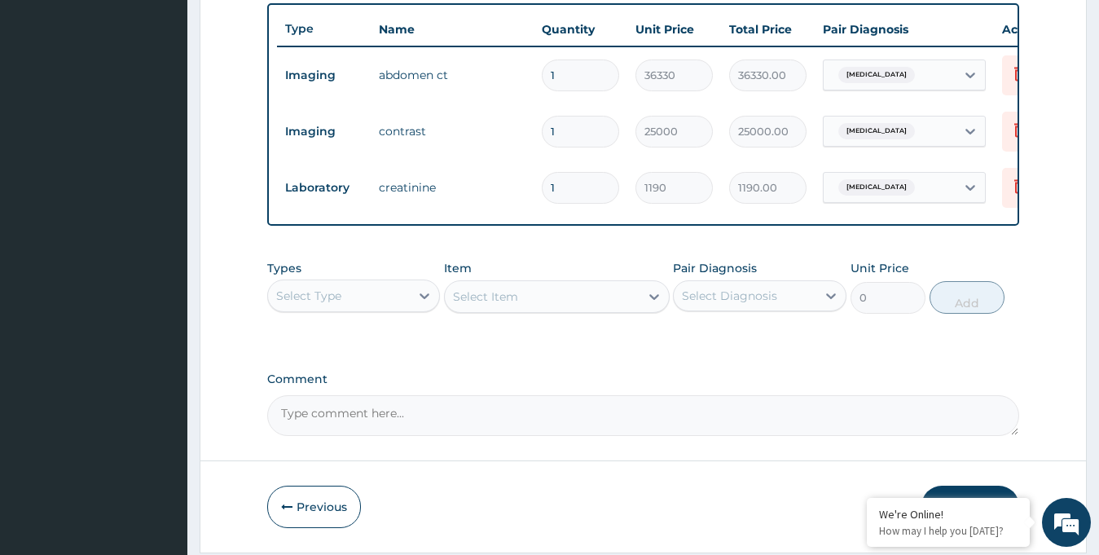
scroll to position [667, 0]
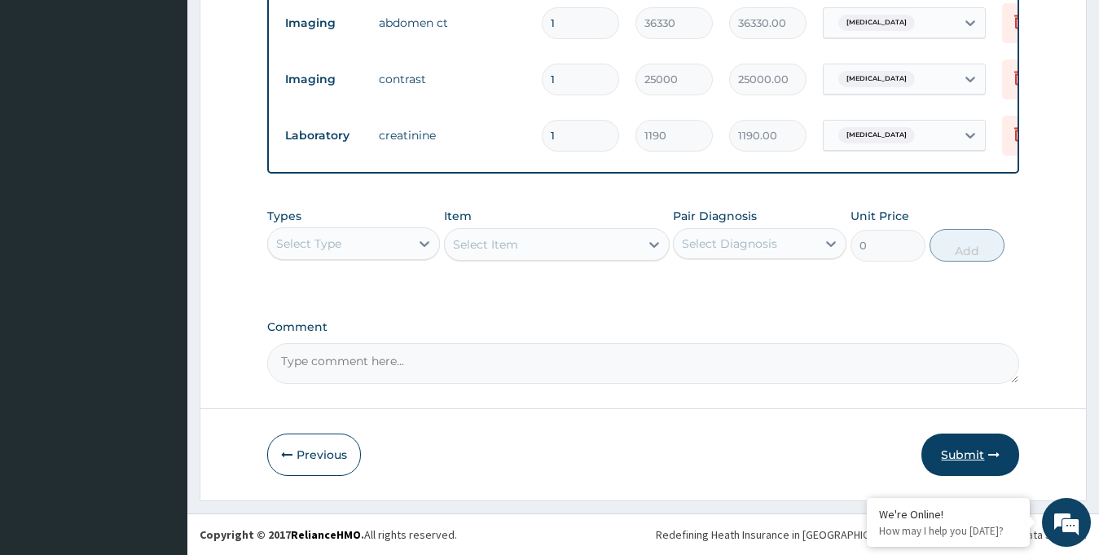
click at [966, 450] on button "Submit" at bounding box center [970, 454] width 98 height 42
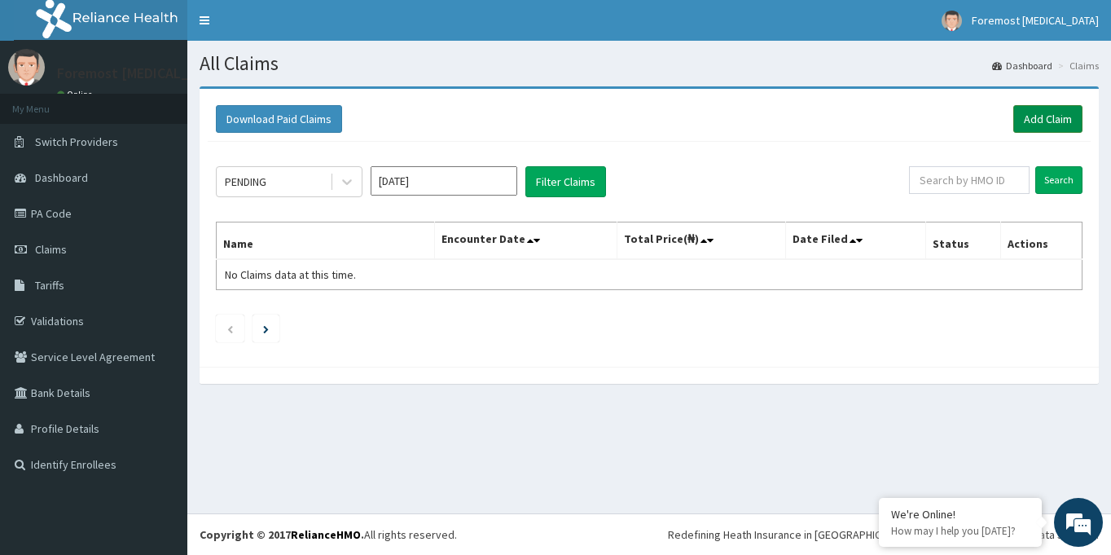
click at [1027, 122] on link "Add Claim" at bounding box center [1047, 119] width 69 height 28
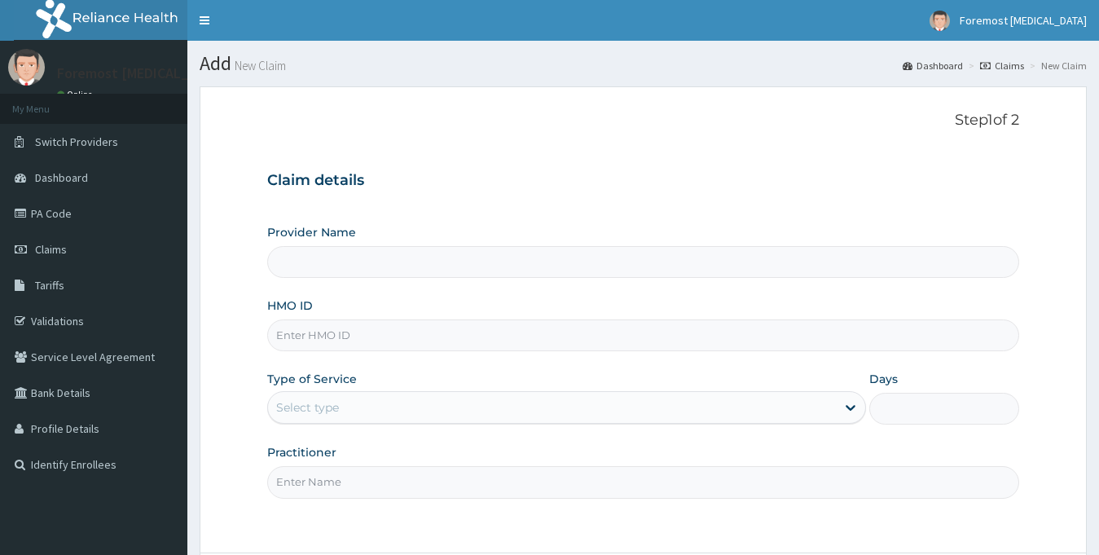
type input "Foremost [MEDICAL_DATA]"
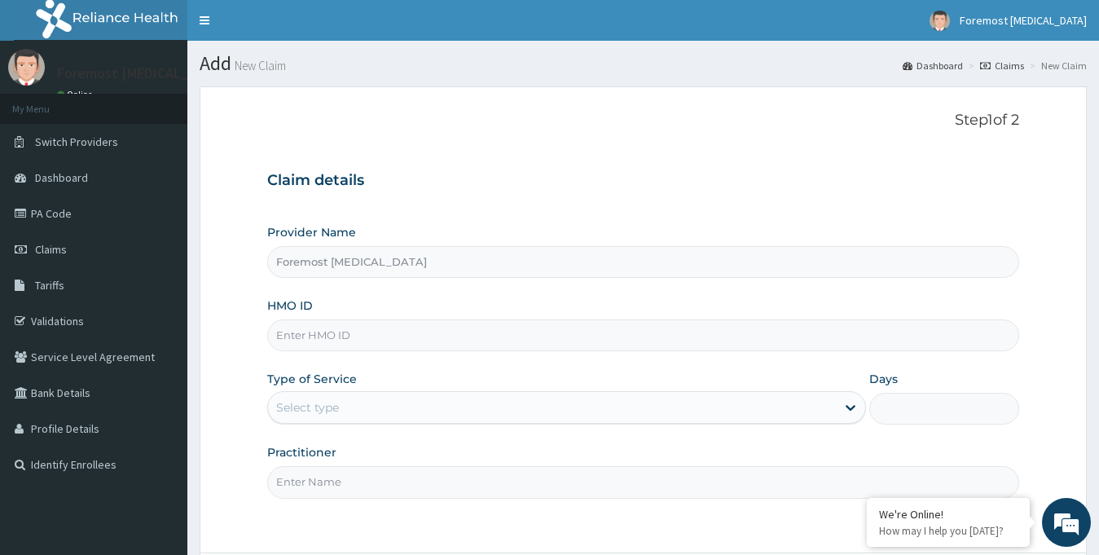
click at [351, 343] on input "HMO ID" at bounding box center [643, 335] width 753 height 32
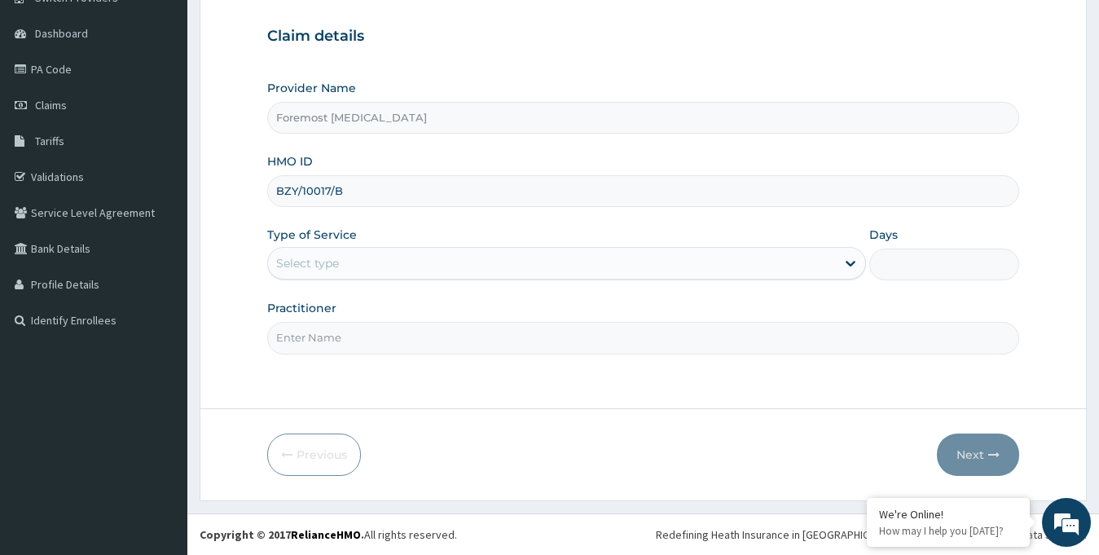
type input "BZY/10017/B"
click at [328, 246] on div "Type of Service Select type" at bounding box center [566, 253] width 599 height 54
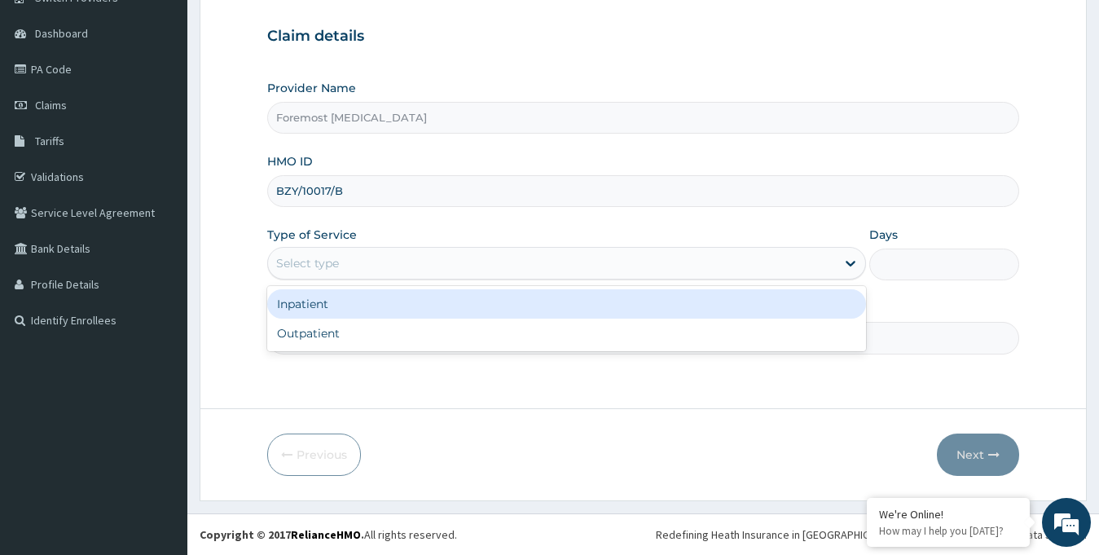
click at [331, 268] on div "Select type" at bounding box center [307, 263] width 63 height 16
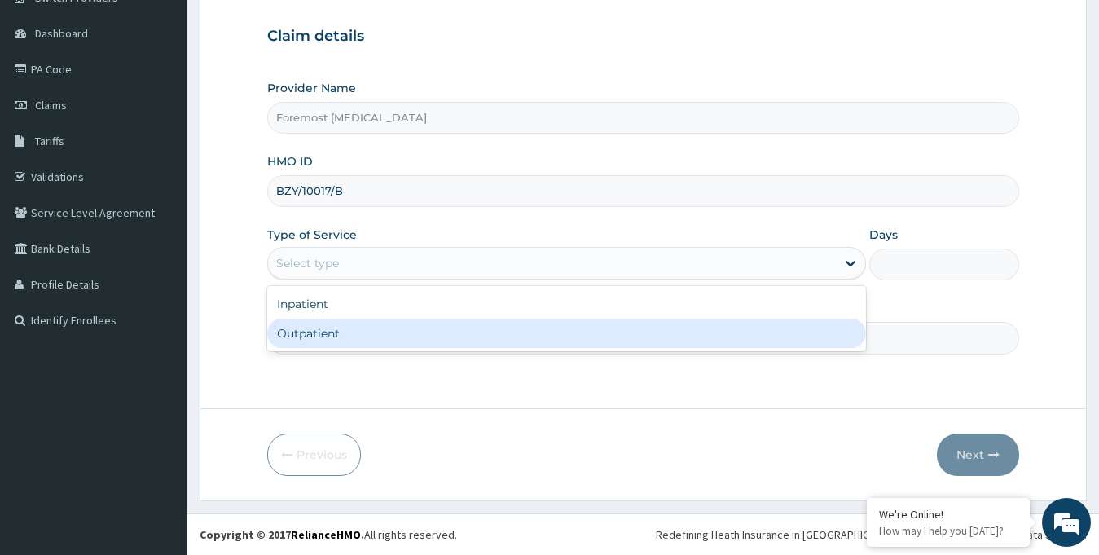
click at [341, 336] on div "Outpatient" at bounding box center [566, 332] width 599 height 29
type input "1"
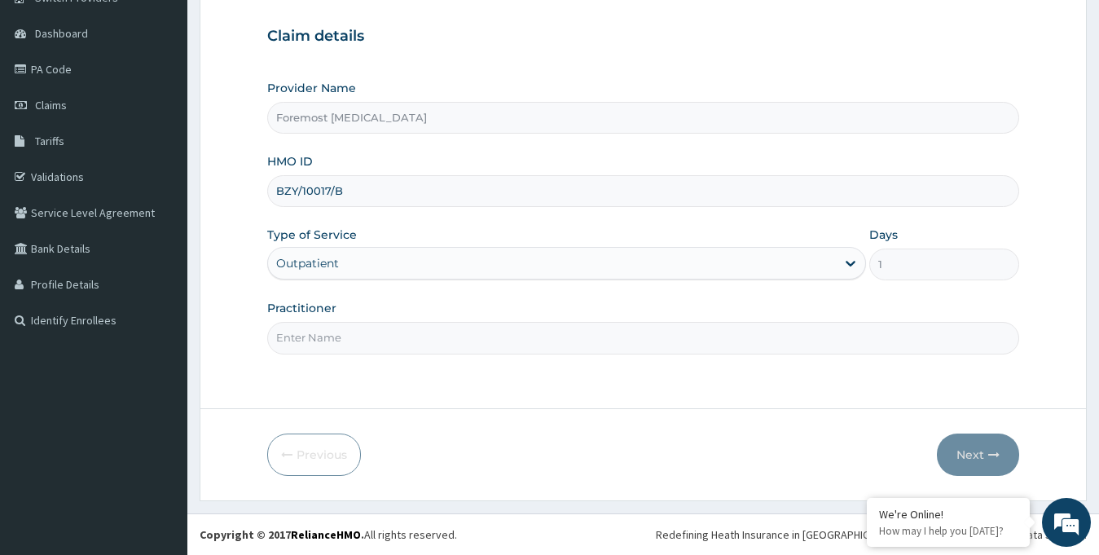
click at [321, 335] on input "Practitioner" at bounding box center [643, 338] width 753 height 32
type input "NULL"
click at [976, 459] on button "Next" at bounding box center [978, 454] width 82 height 42
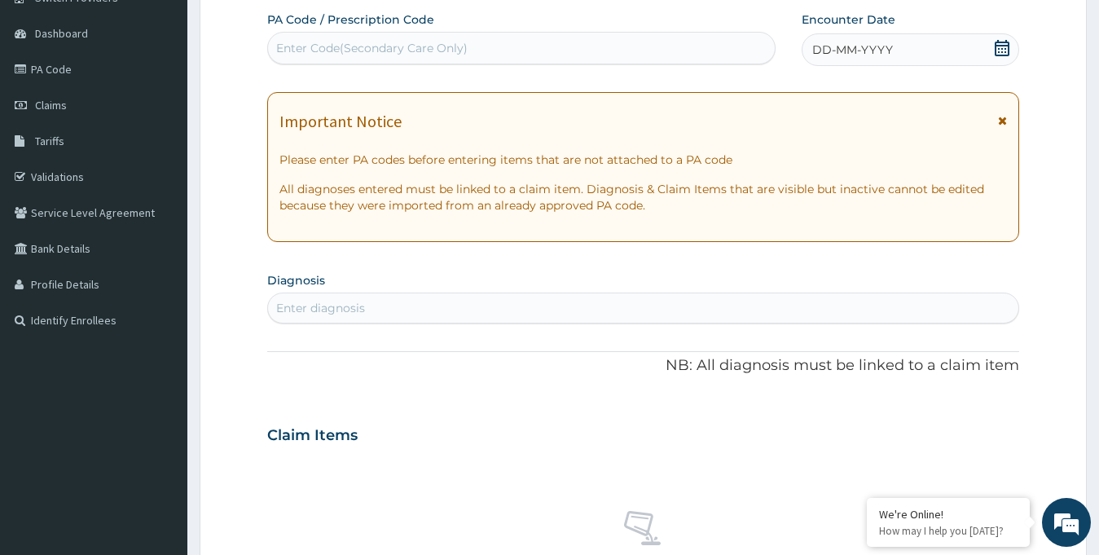
click at [929, 38] on div "DD-MM-YYYY" at bounding box center [910, 49] width 218 height 33
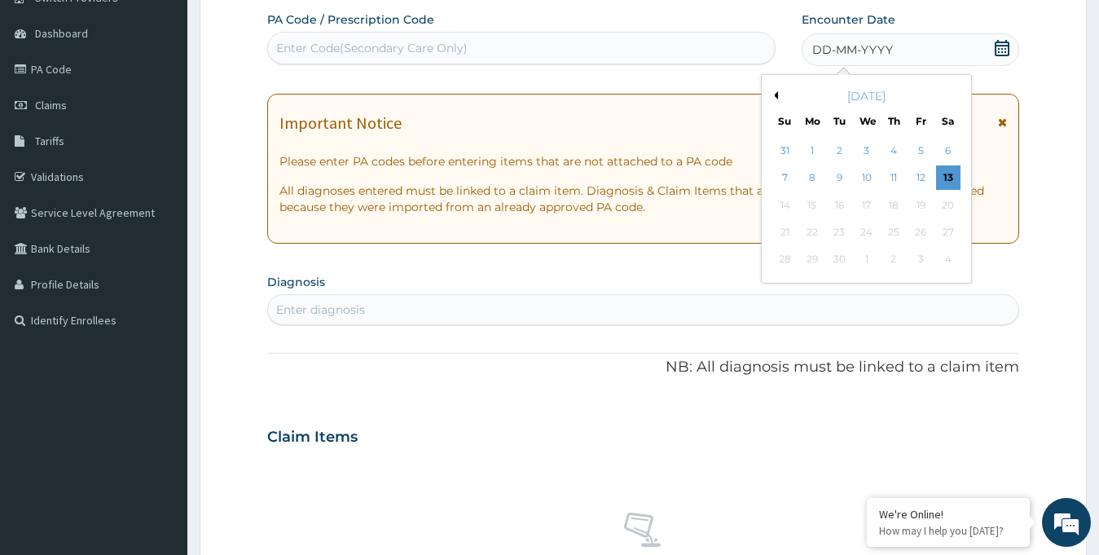
click at [775, 93] on button "Previous Month" at bounding box center [774, 95] width 8 height 8
click at [839, 235] on div "19" at bounding box center [839, 232] width 24 height 24
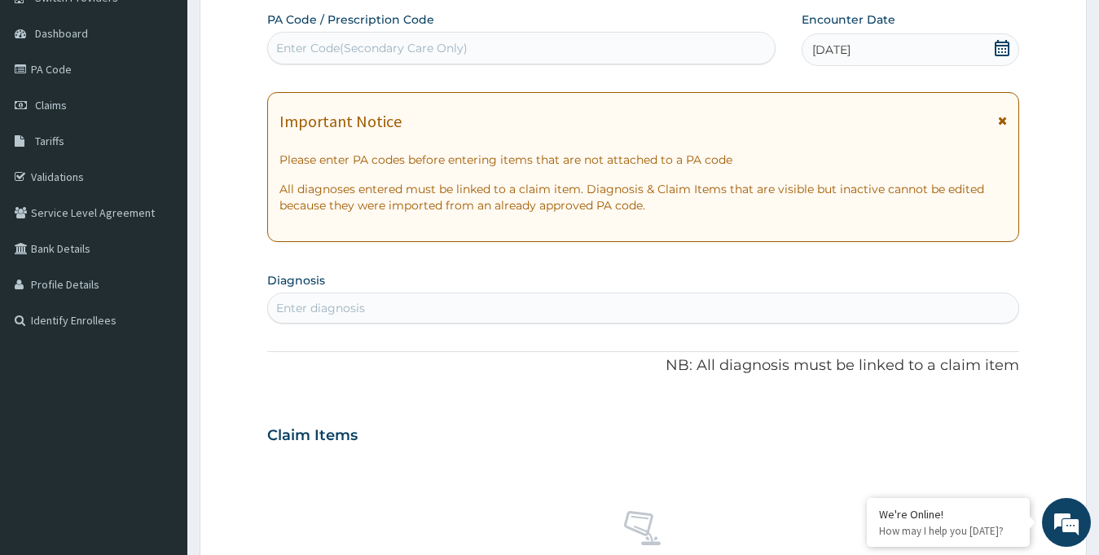
click at [459, 36] on div "Enter Code(Secondary Care Only)" at bounding box center [521, 48] width 507 height 26
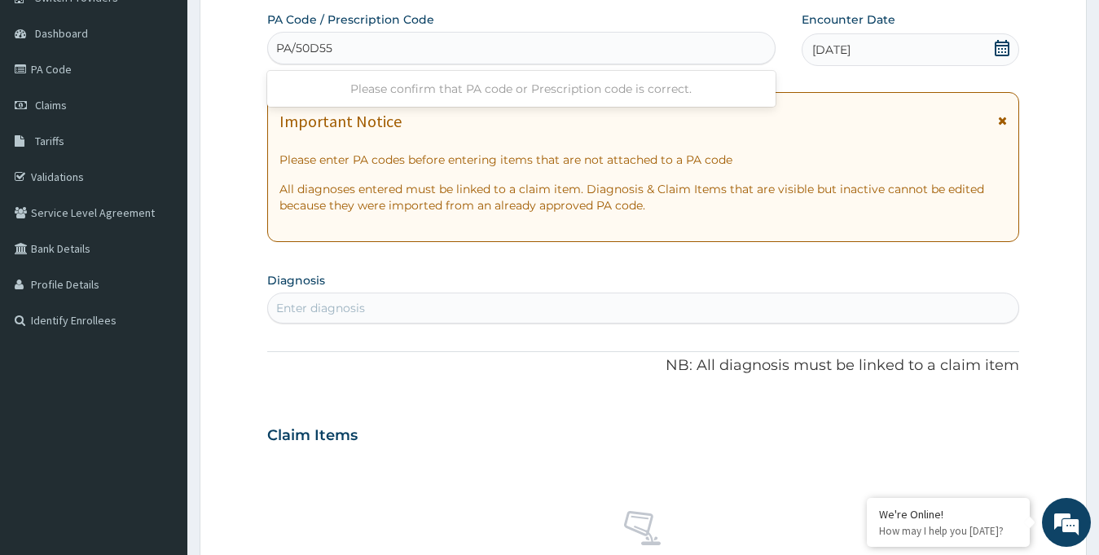
type input "PA/50D55D"
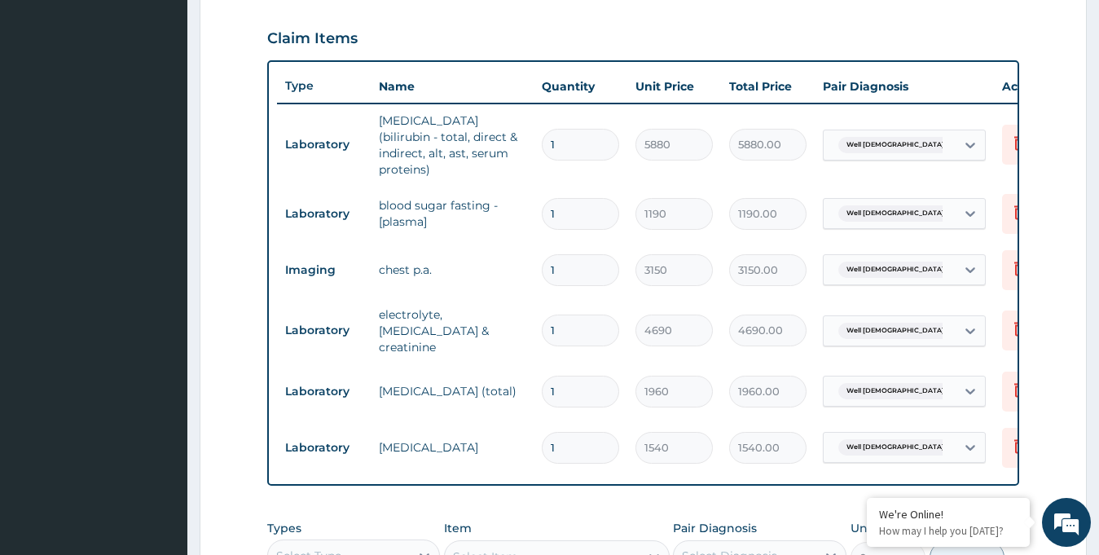
scroll to position [861, 0]
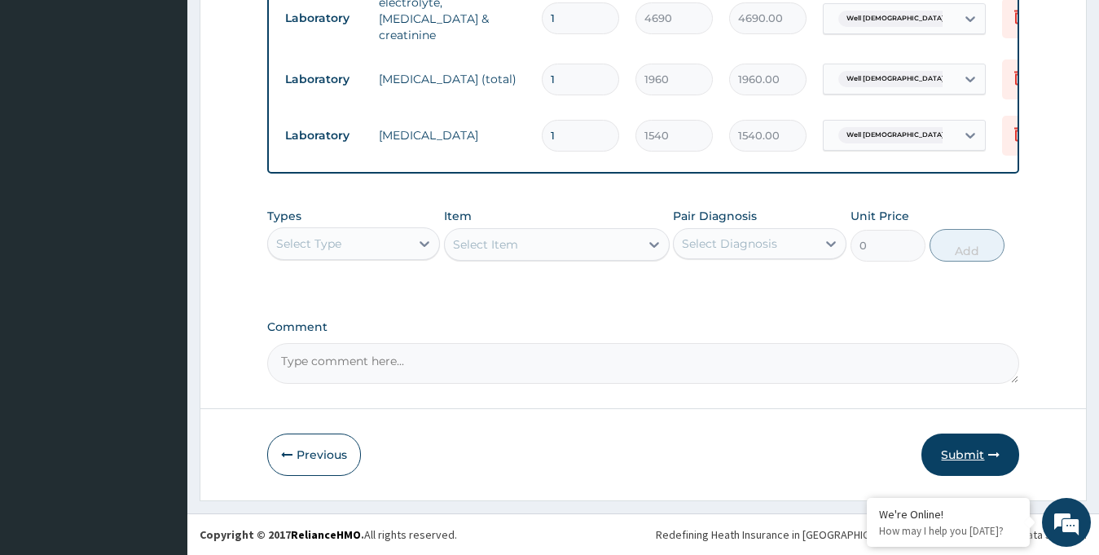
click at [945, 444] on button "Submit" at bounding box center [970, 454] width 98 height 42
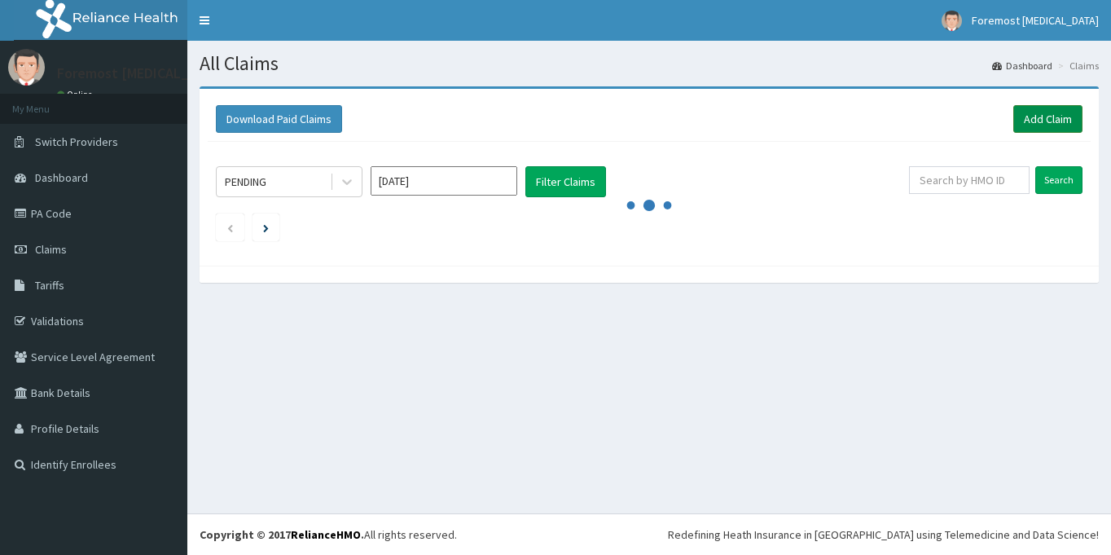
click at [1048, 128] on link "Add Claim" at bounding box center [1047, 119] width 69 height 28
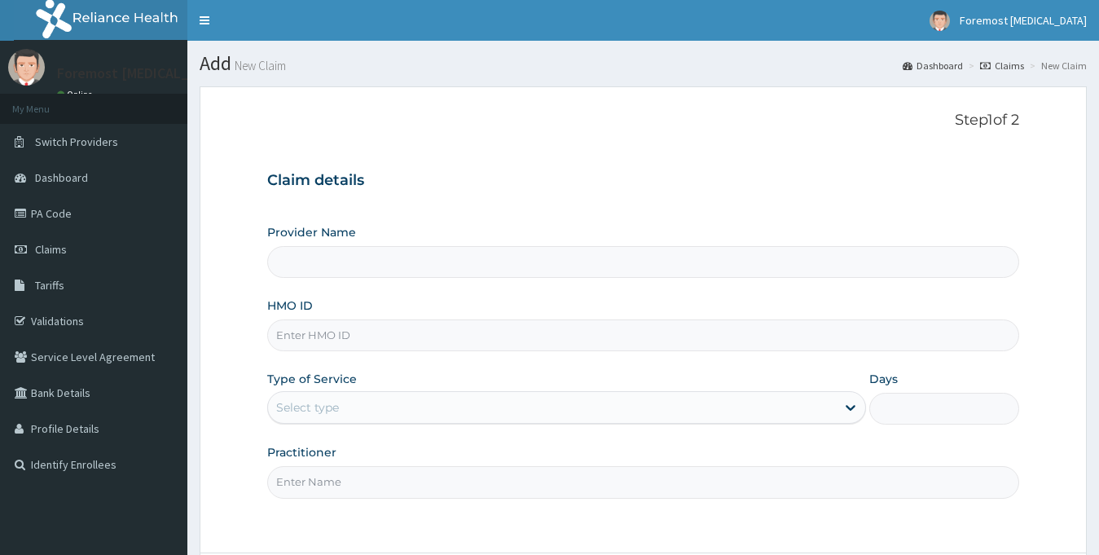
click at [324, 338] on input "HMO ID" at bounding box center [643, 335] width 753 height 32
type input "Foremost [MEDICAL_DATA]"
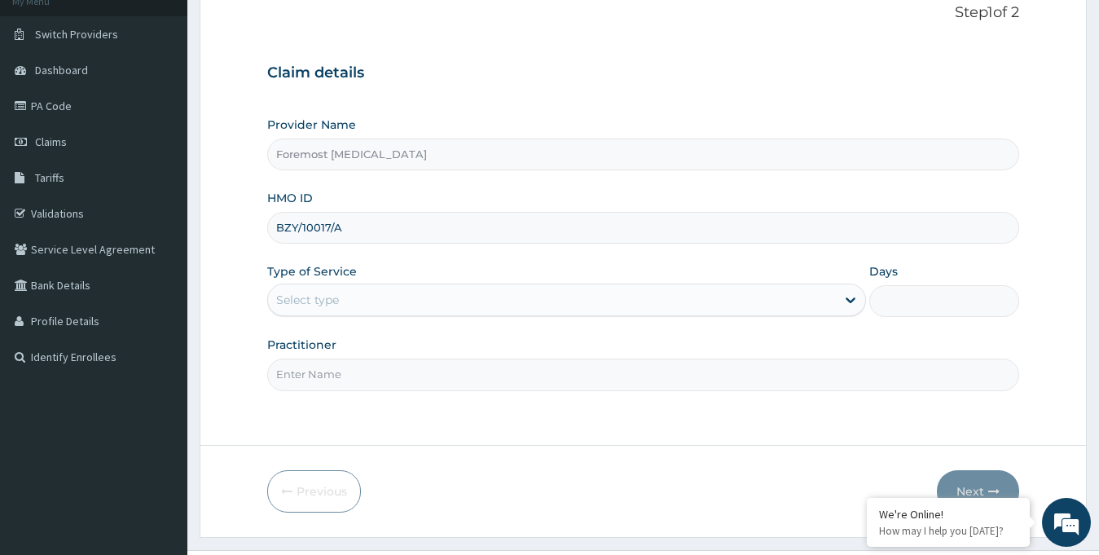
scroll to position [144, 0]
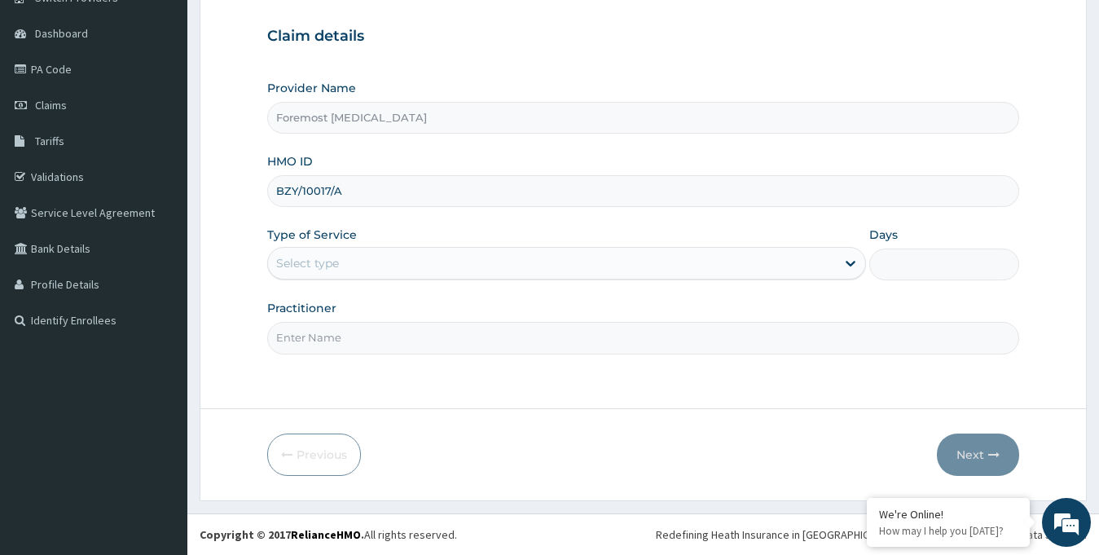
type input "BZY/10017/A"
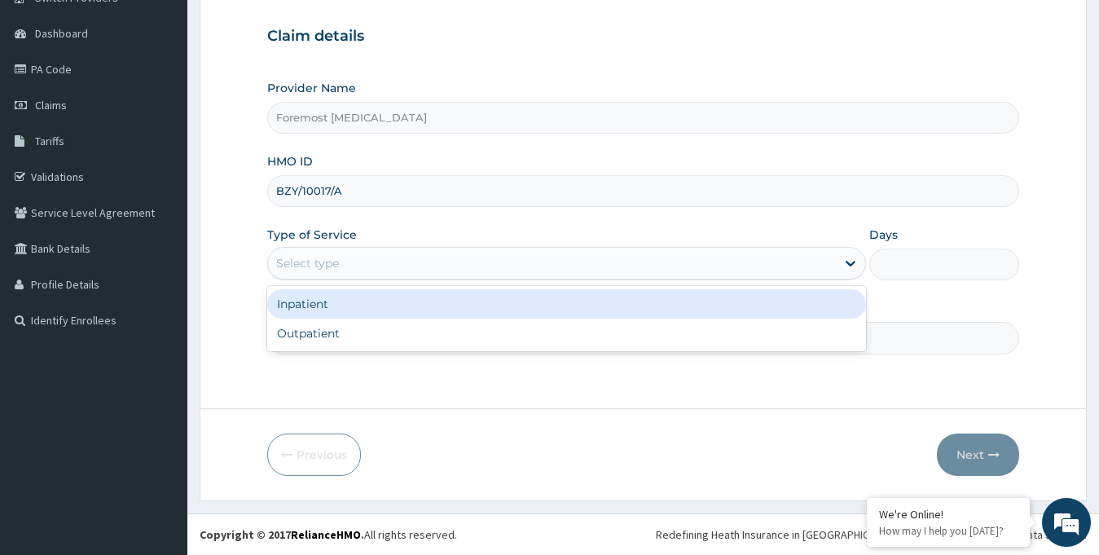
click at [493, 275] on div "Select type" at bounding box center [552, 263] width 568 height 26
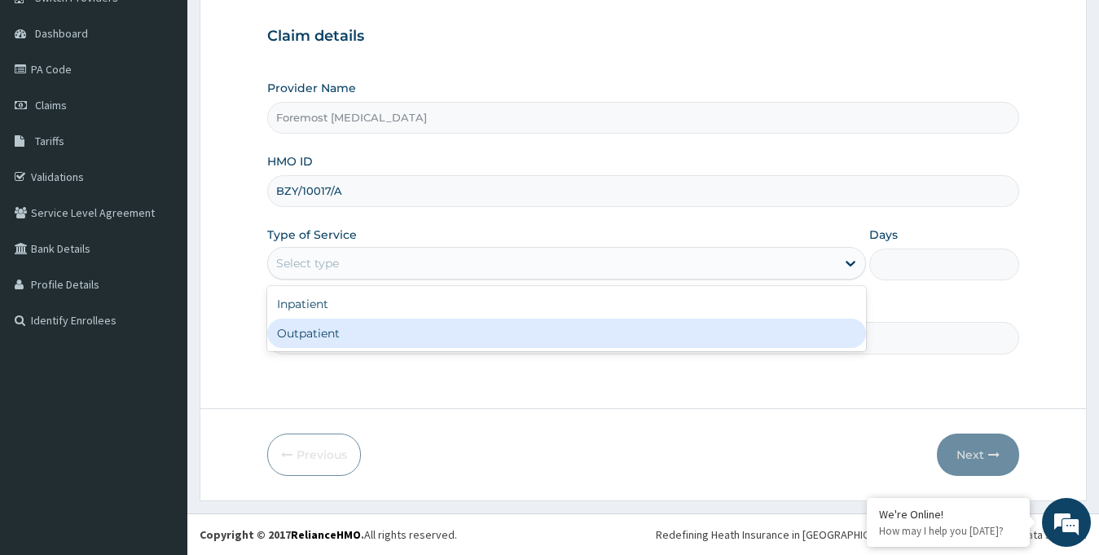
click at [445, 332] on div "Outpatient" at bounding box center [566, 332] width 599 height 29
type input "1"
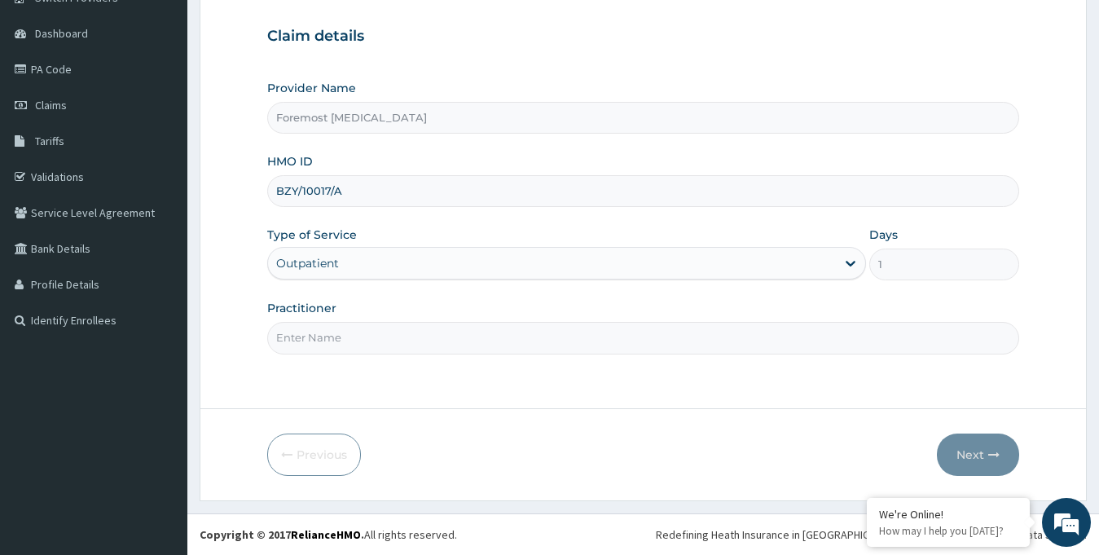
click at [398, 340] on input "Practitioner" at bounding box center [643, 338] width 753 height 32
type input "NULL"
click at [977, 454] on button "Next" at bounding box center [978, 454] width 82 height 42
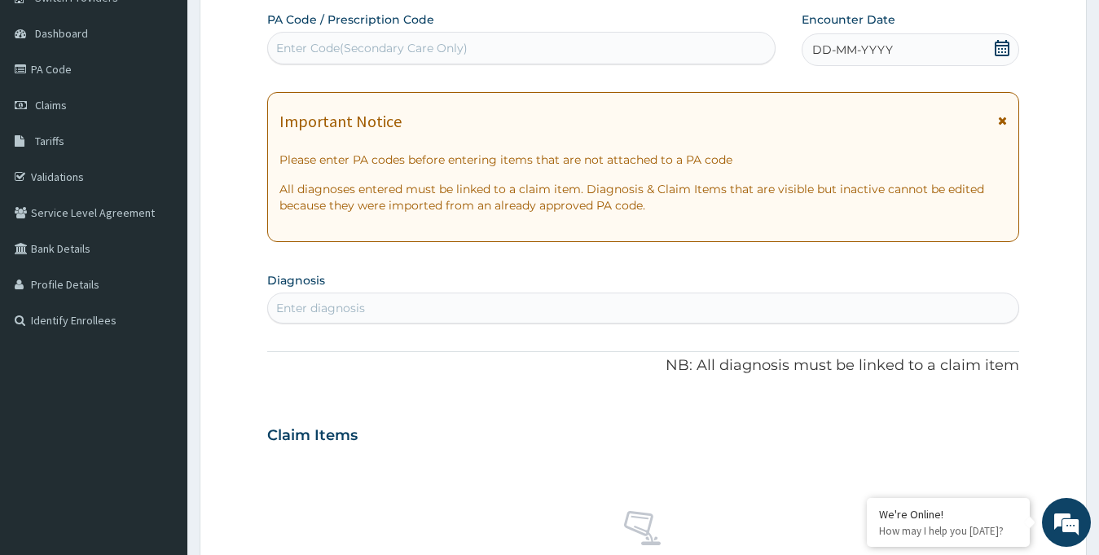
click at [858, 42] on span "DD-MM-YYYY" at bounding box center [852, 50] width 81 height 16
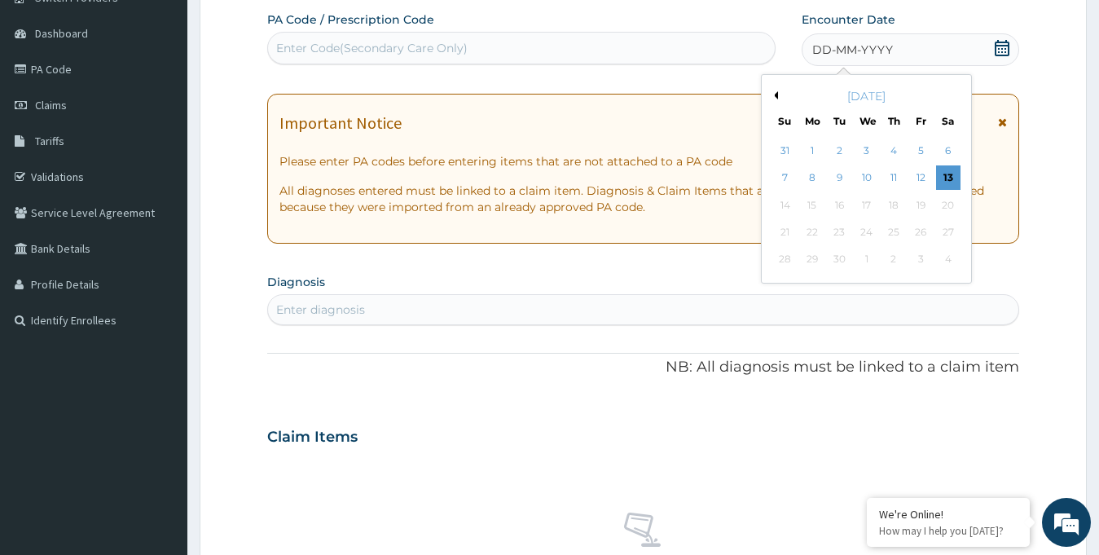
click at [776, 95] on button "Previous Month" at bounding box center [774, 95] width 8 height 8
click at [809, 230] on div "18" at bounding box center [812, 232] width 24 height 24
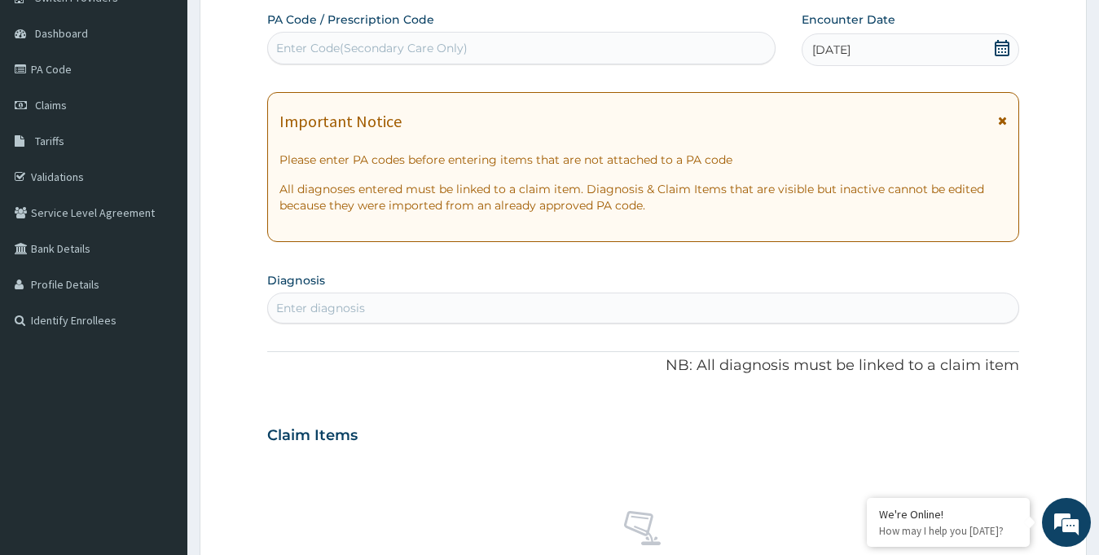
click at [472, 54] on div "Enter Code(Secondary Care Only)" at bounding box center [521, 48] width 507 height 26
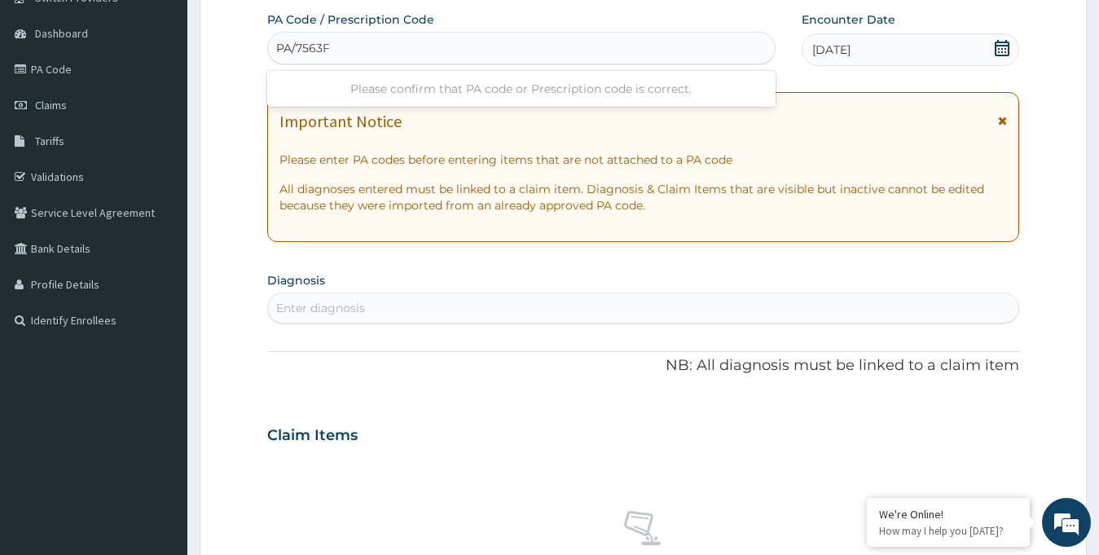
type input "PA/7563F0"
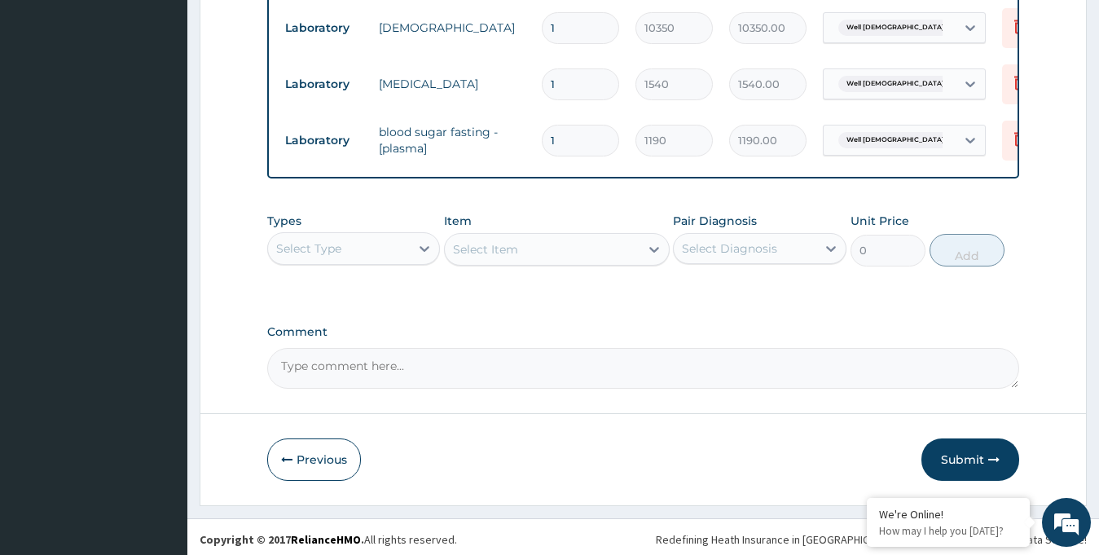
scroll to position [973, 0]
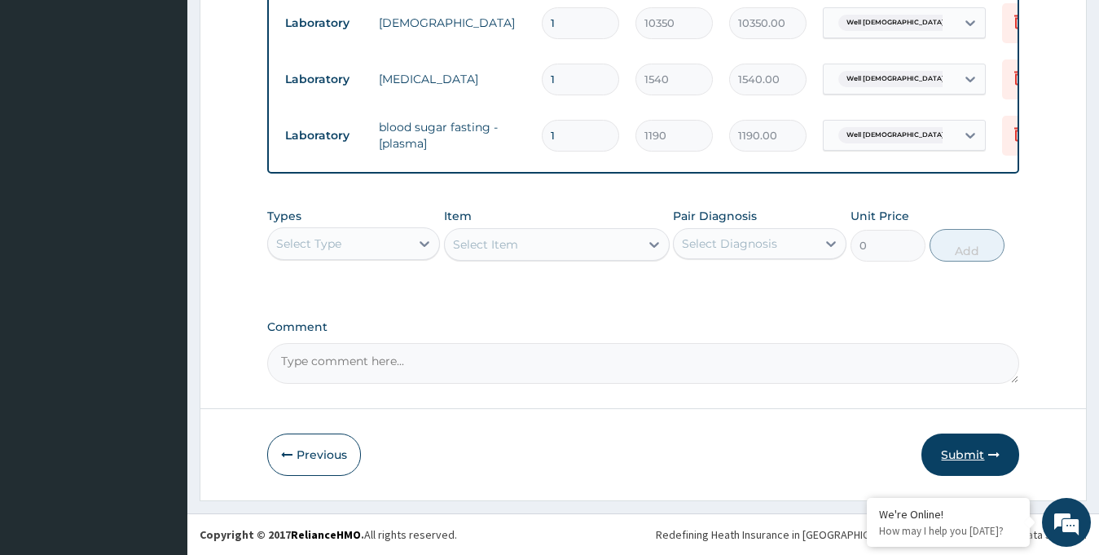
click at [976, 460] on button "Submit" at bounding box center [970, 454] width 98 height 42
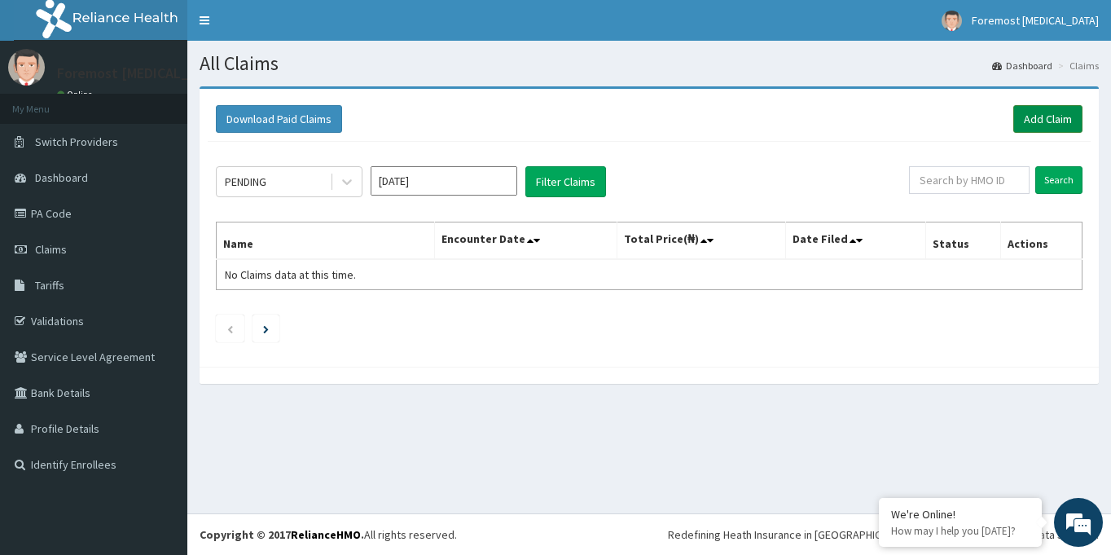
click at [1050, 112] on link "Add Claim" at bounding box center [1047, 119] width 69 height 28
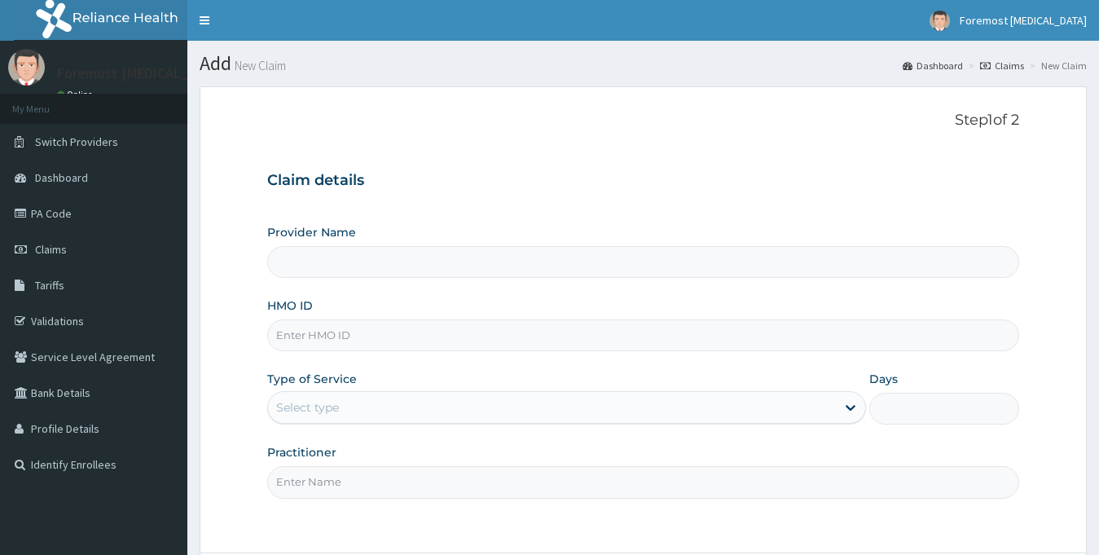
type input "Foremost [MEDICAL_DATA]"
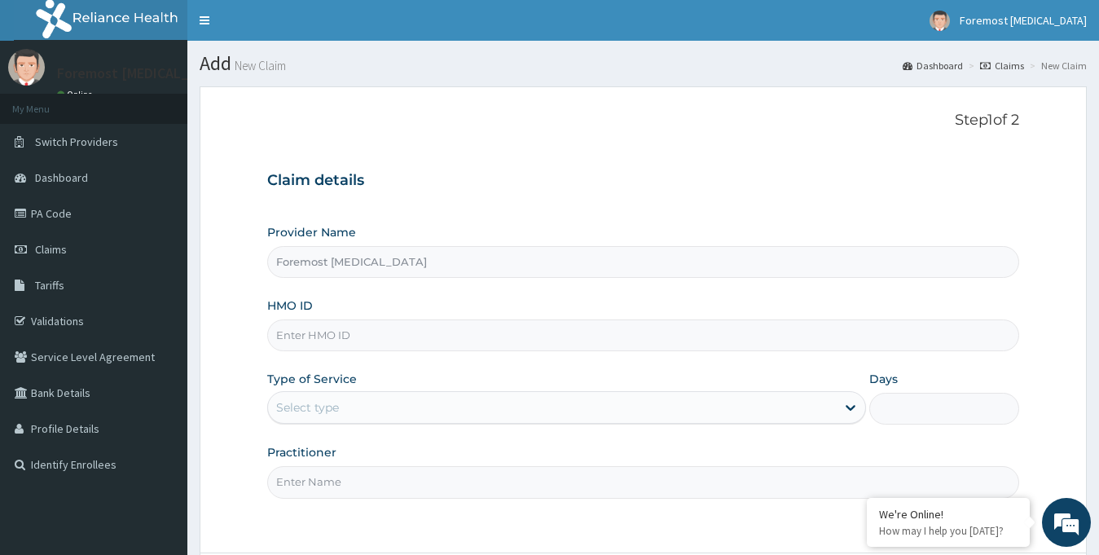
click at [359, 331] on input "HMO ID" at bounding box center [643, 335] width 753 height 32
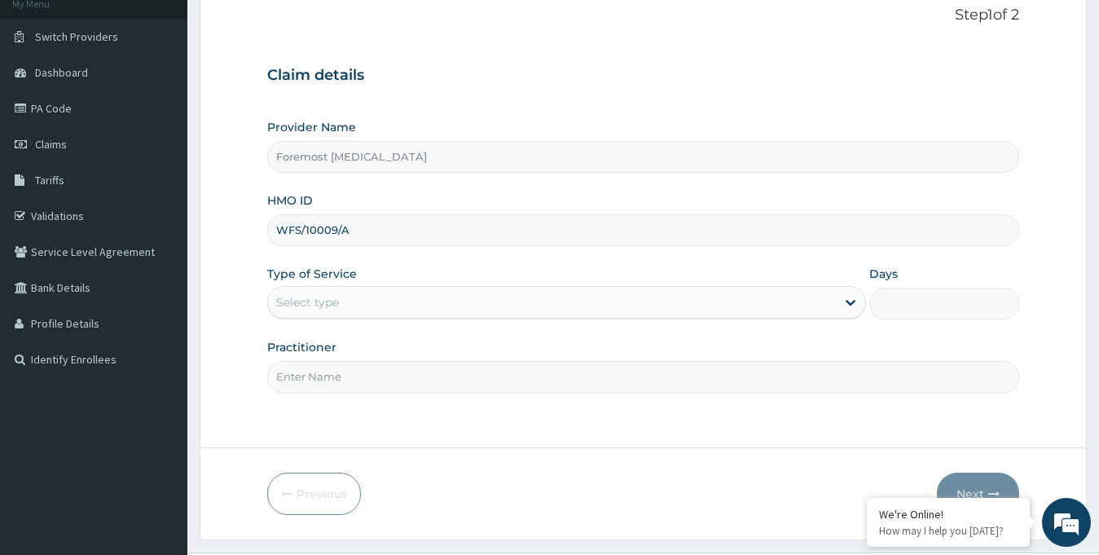
scroll to position [144, 0]
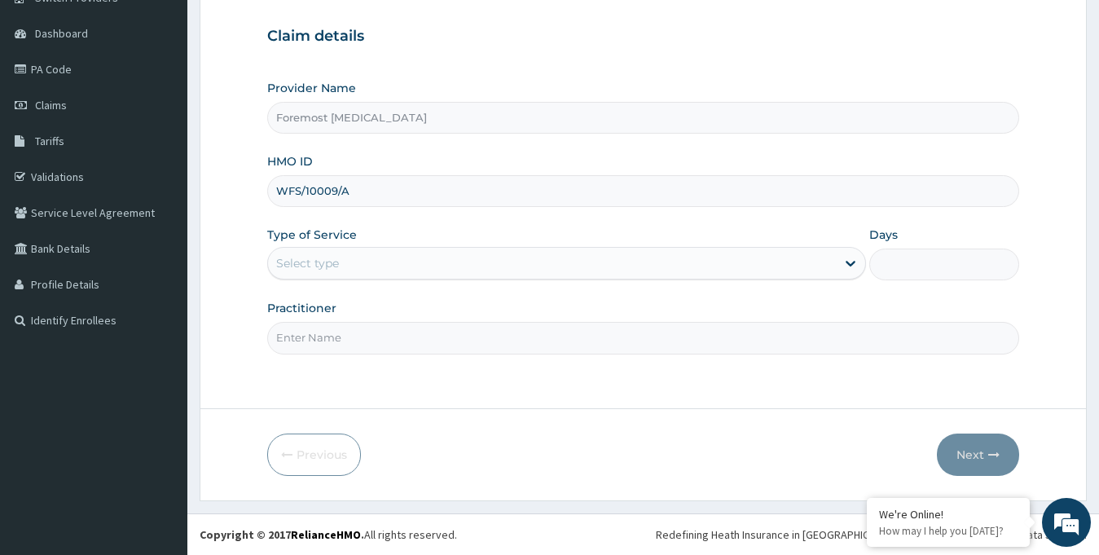
type input "WFS/10009/A"
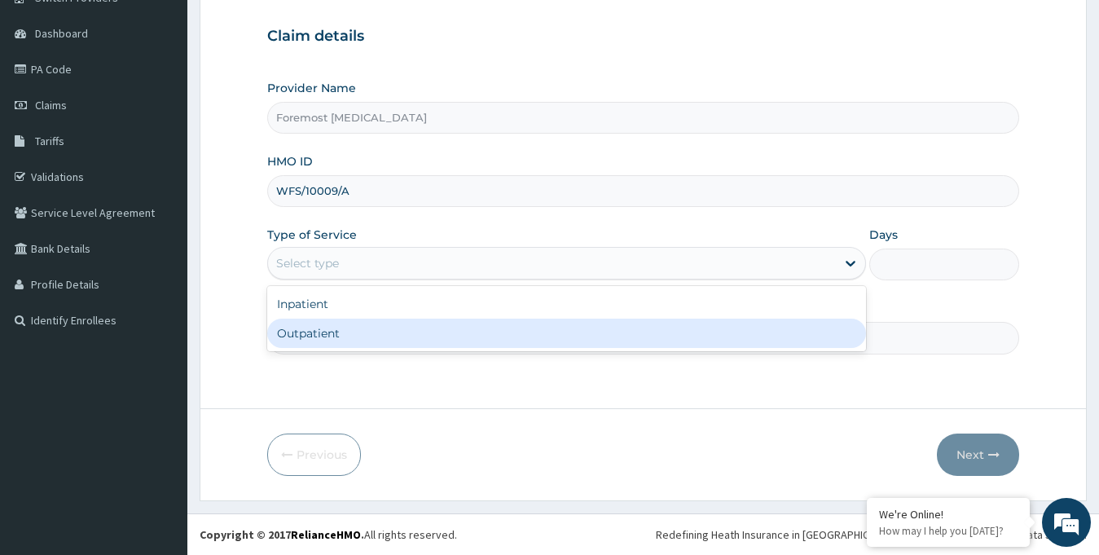
drag, startPoint x: 511, startPoint y: 261, endPoint x: 390, endPoint y: 341, distance: 145.0
click at [390, 279] on div "option Outpatient focused, 2 of 2. 2 results available. Use Up and Down to choo…" at bounding box center [566, 263] width 599 height 33
click at [390, 341] on div "Outpatient" at bounding box center [566, 332] width 599 height 29
type input "1"
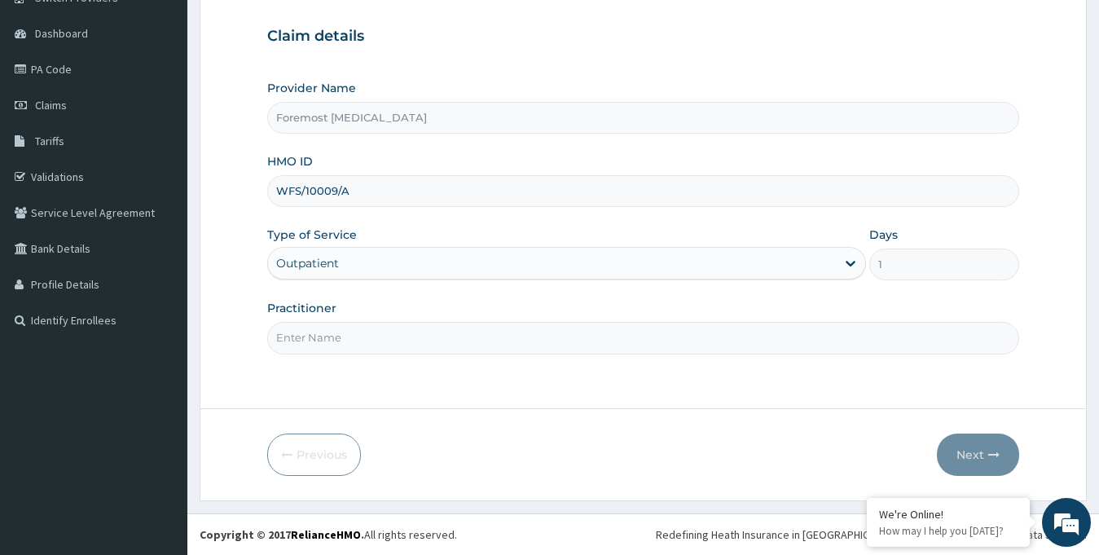
click at [336, 340] on input "Practitioner" at bounding box center [643, 338] width 753 height 32
type input "NULL"
click at [980, 459] on button "Next" at bounding box center [978, 454] width 82 height 42
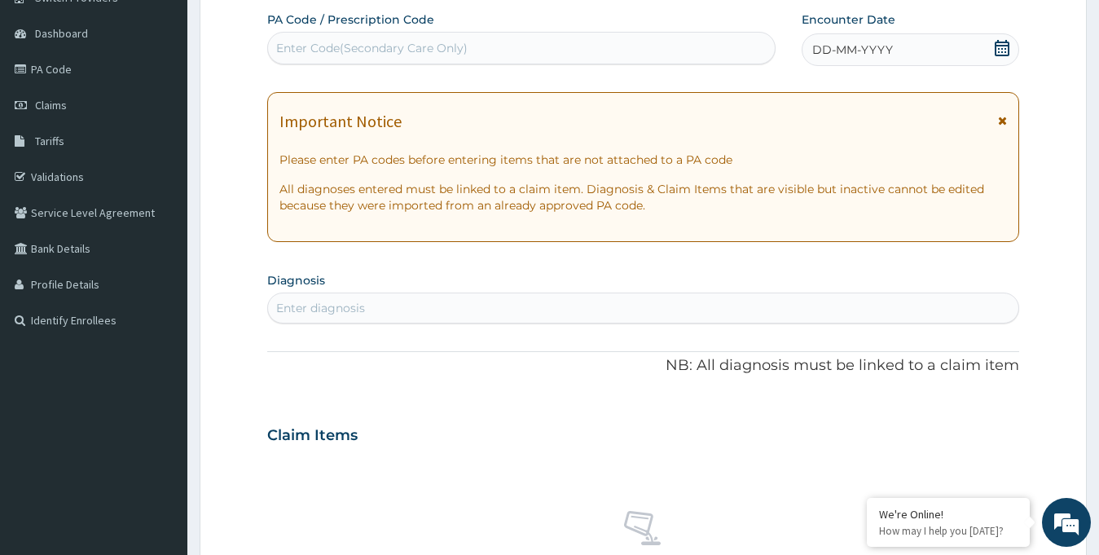
click at [869, 48] on span "DD-MM-YYYY" at bounding box center [852, 50] width 81 height 16
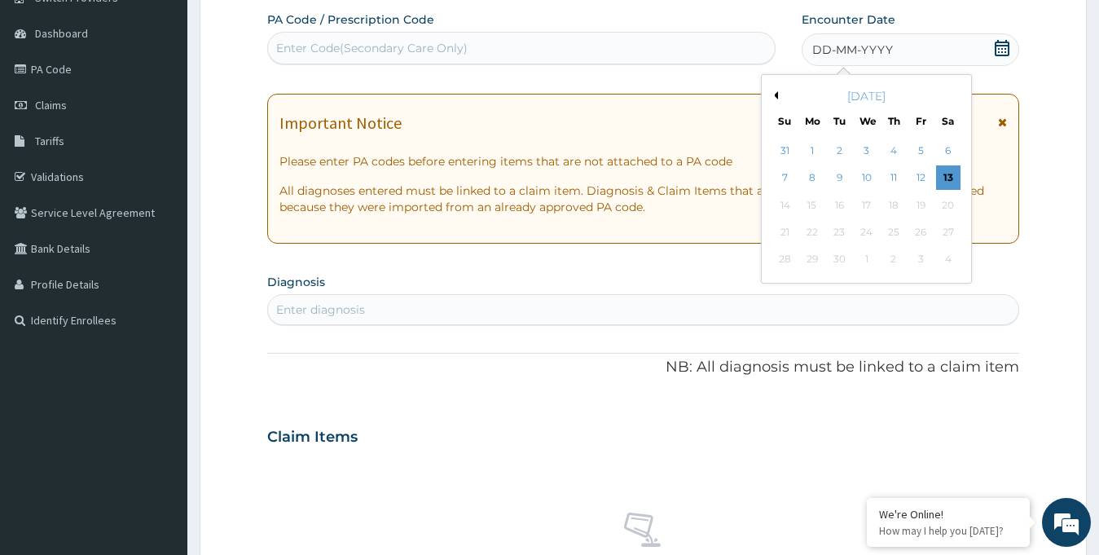
click at [776, 96] on button "Previous Month" at bounding box center [774, 95] width 8 height 8
click at [814, 235] on div "18" at bounding box center [812, 232] width 24 height 24
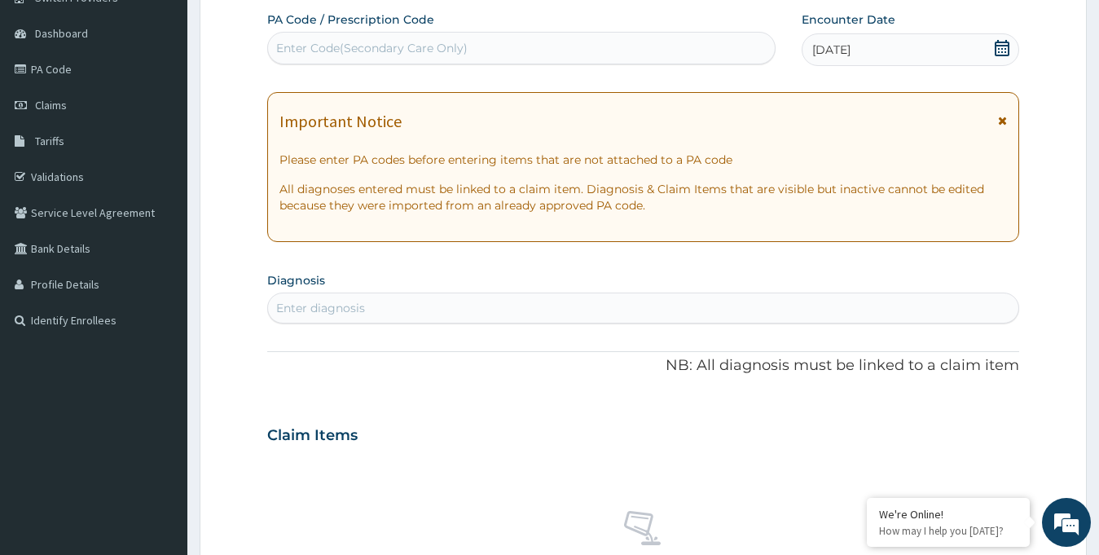
click at [345, 46] on div "Enter Code(Secondary Care Only)" at bounding box center [371, 48] width 191 height 16
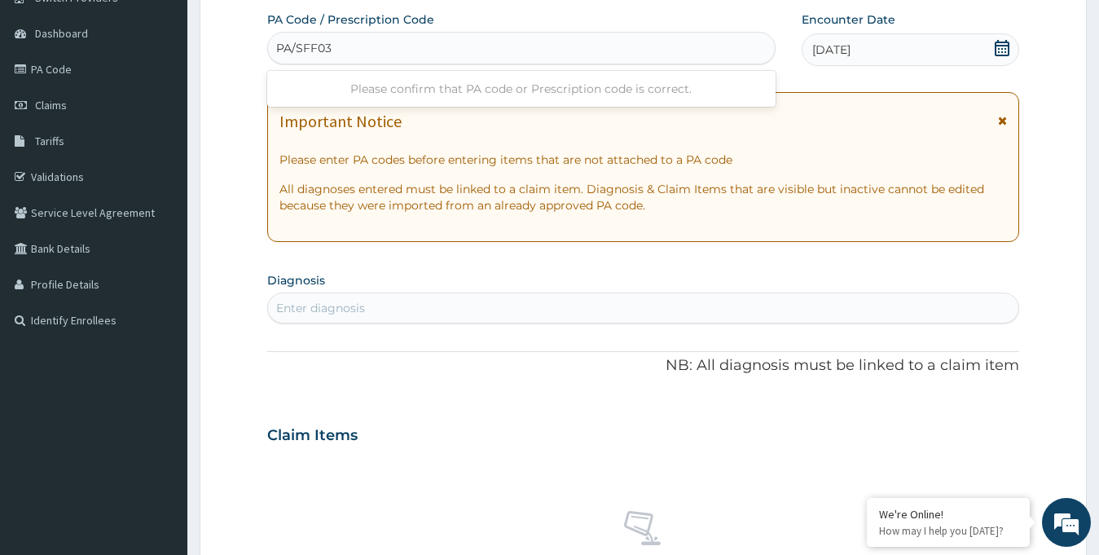
type input "PA/SFFF03"
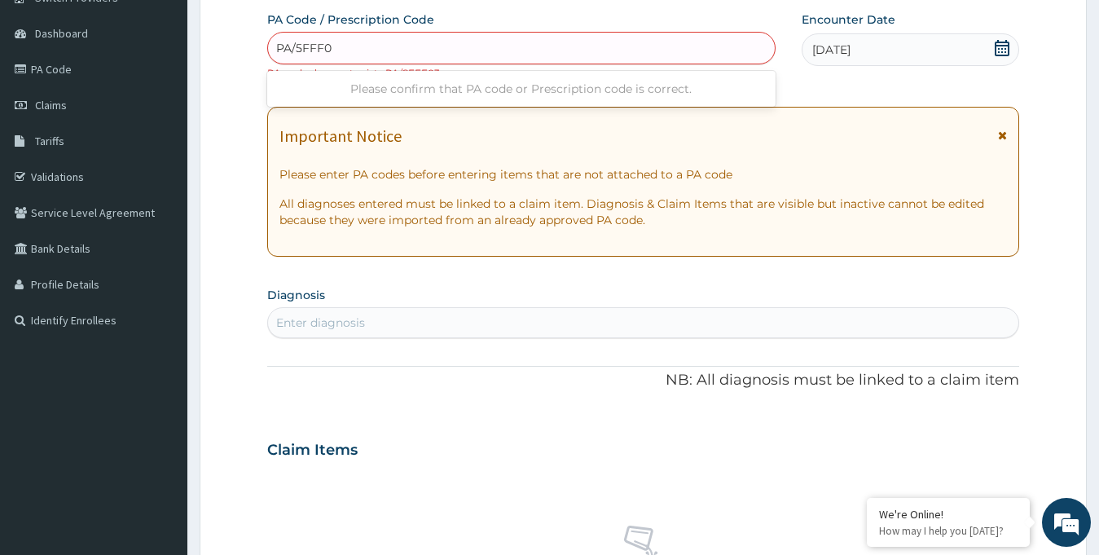
type input "PA/5FFF03"
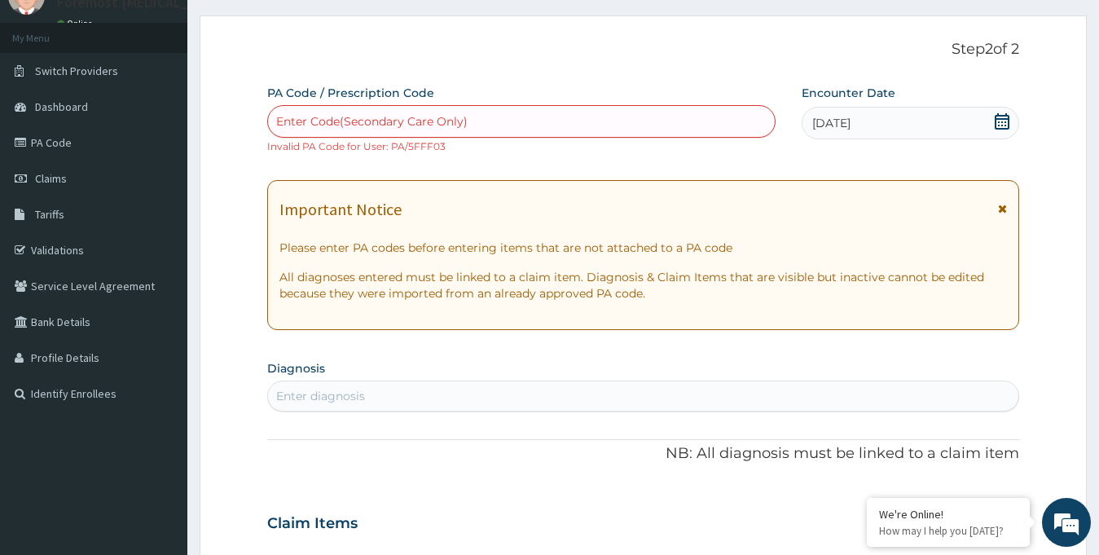
scroll to position [0, 0]
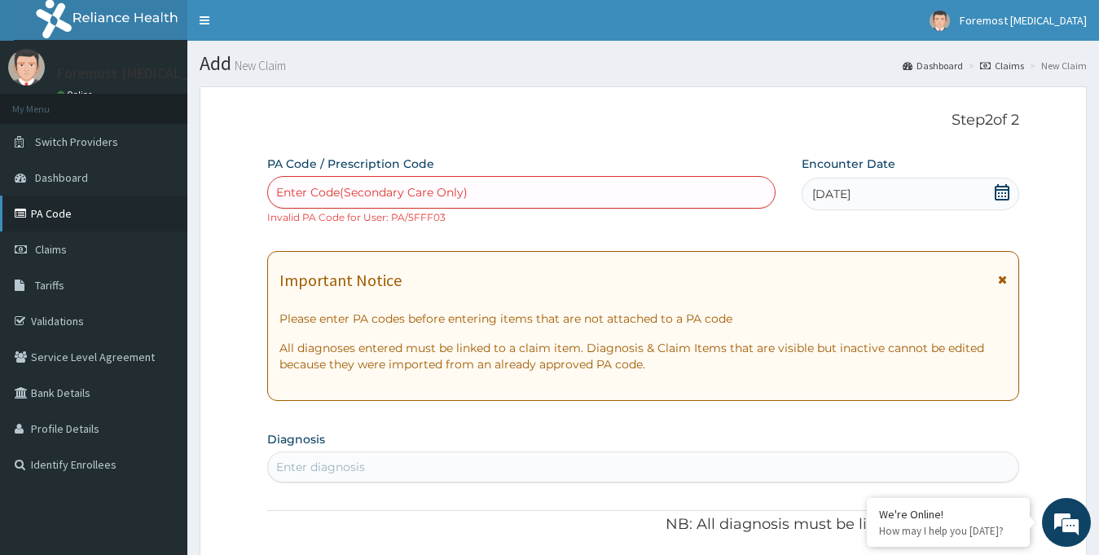
click at [78, 224] on link "PA Code" at bounding box center [93, 213] width 187 height 36
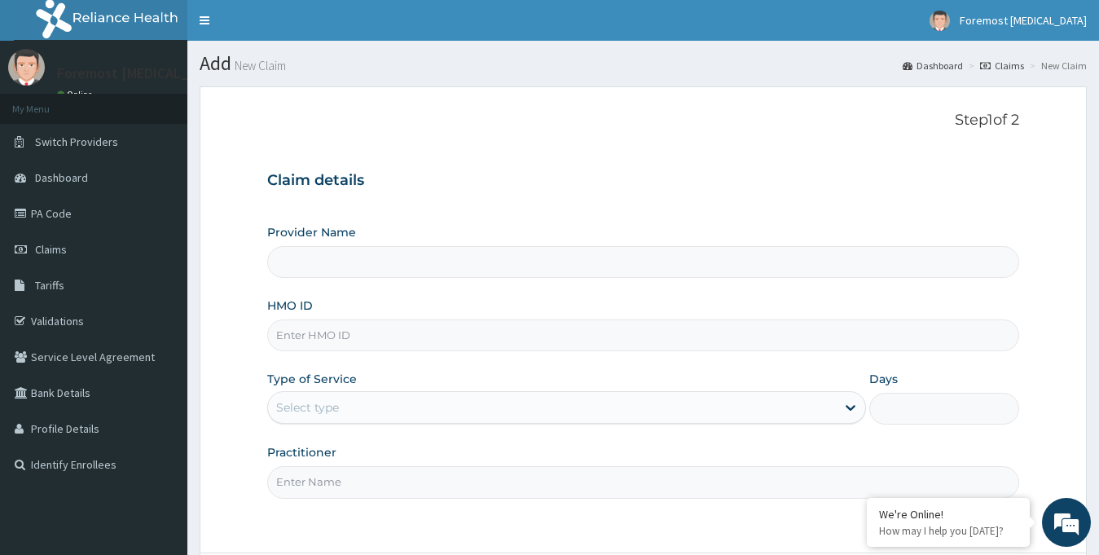
type input "Foremost [MEDICAL_DATA]"
click at [340, 327] on input "HMO ID" at bounding box center [643, 335] width 753 height 32
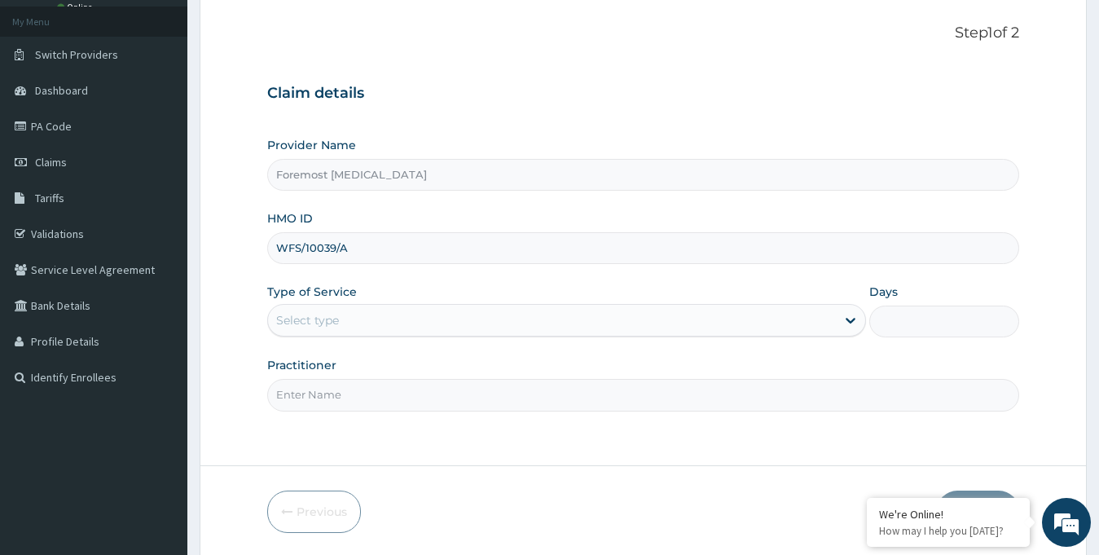
scroll to position [144, 0]
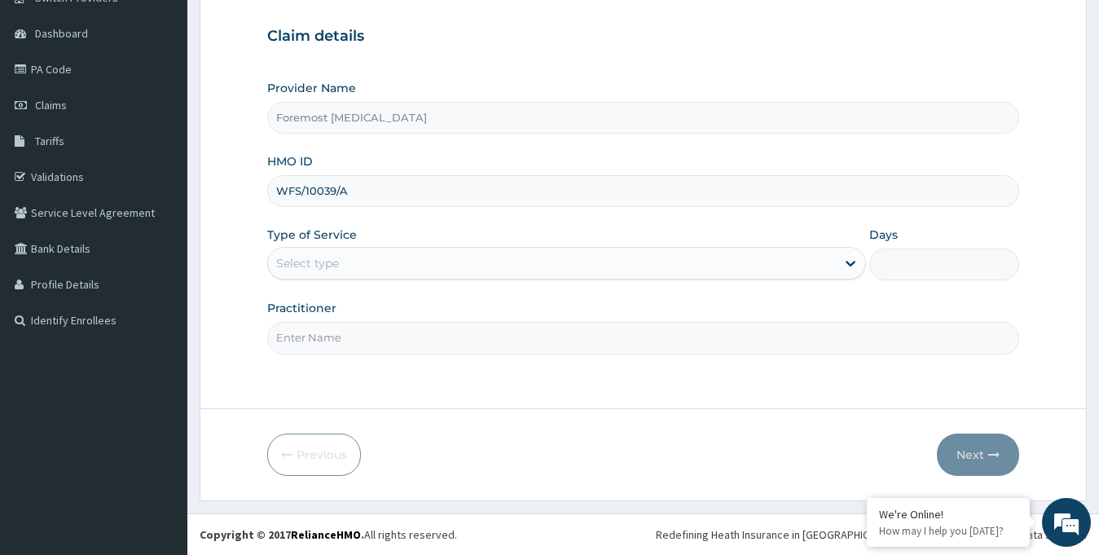
type input "WFS/10039/A"
click at [661, 274] on div "Select type" at bounding box center [552, 263] width 568 height 26
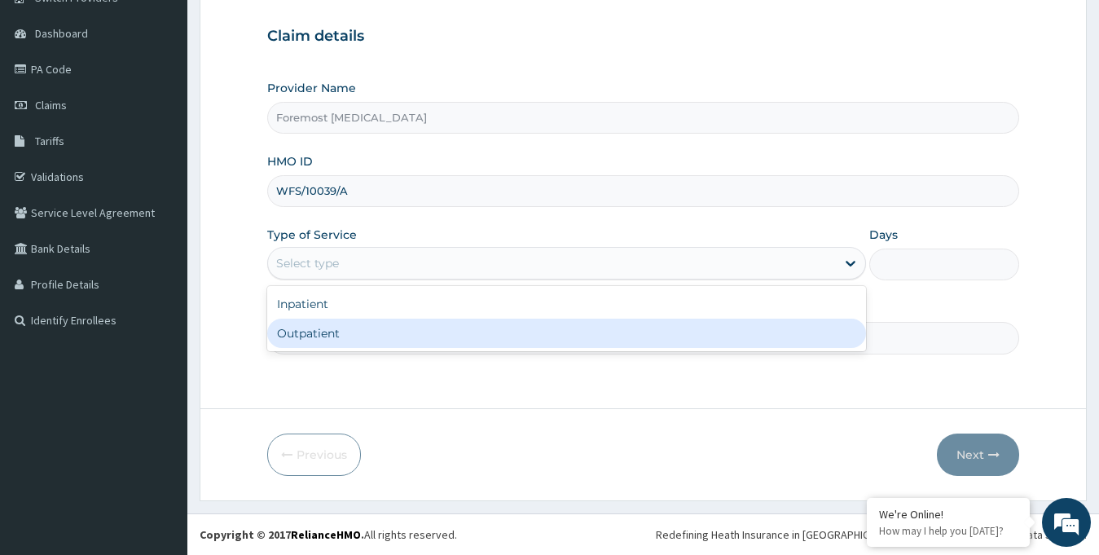
click at [545, 336] on div "Outpatient" at bounding box center [566, 332] width 599 height 29
type input "1"
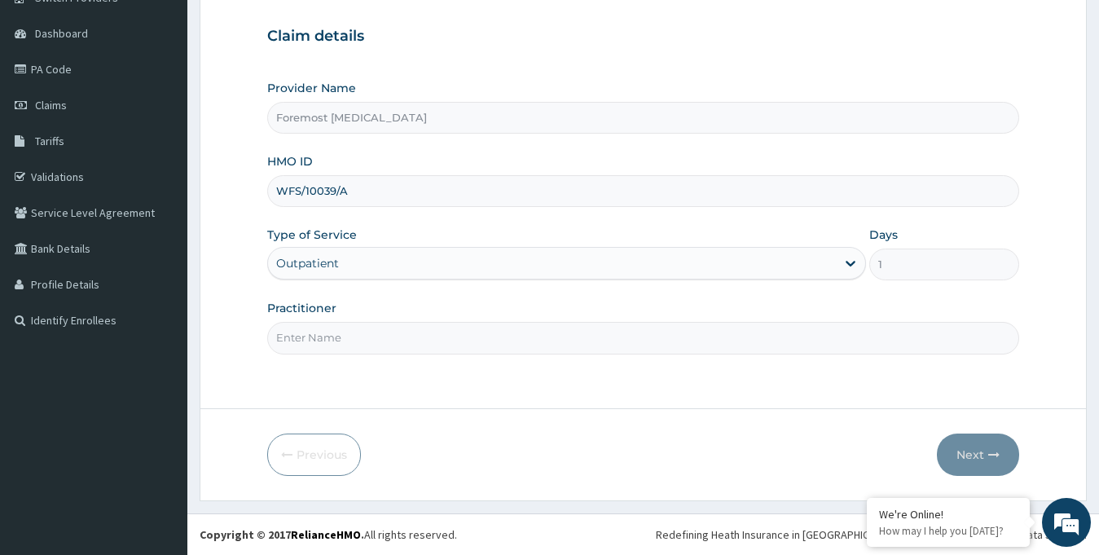
click at [474, 336] on input "Practitioner" at bounding box center [643, 338] width 753 height 32
type input "NULL"
click at [972, 454] on button "Next" at bounding box center [978, 454] width 82 height 42
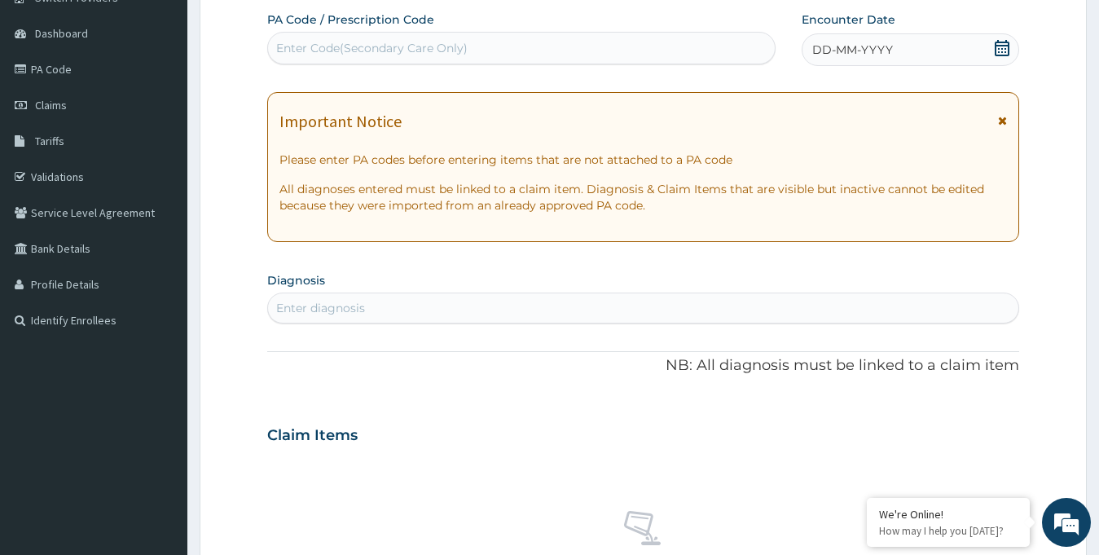
click at [839, 58] on span "DD-MM-YYYY" at bounding box center [852, 50] width 81 height 16
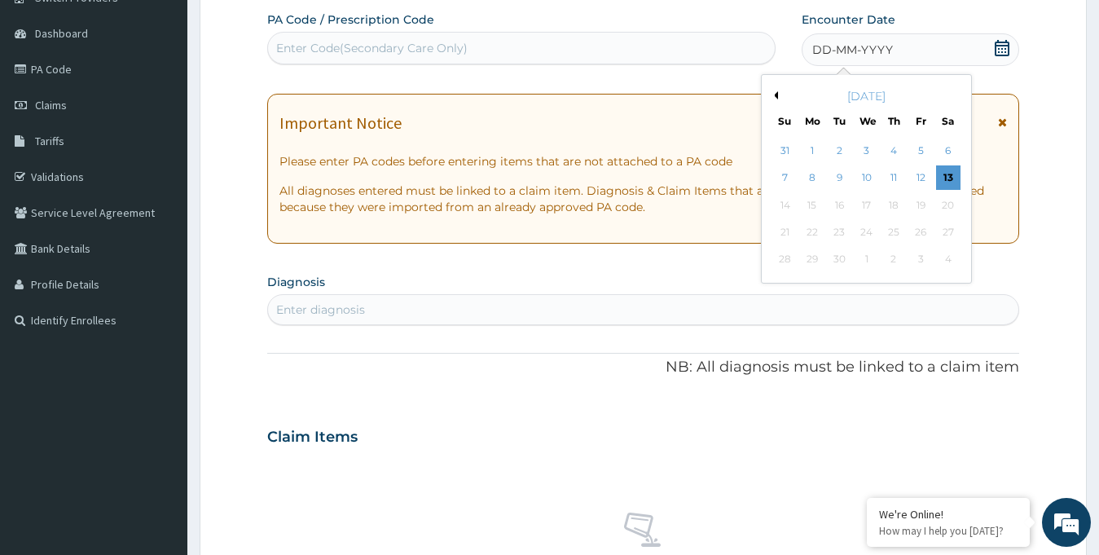
click at [775, 96] on button "Previous Month" at bounding box center [774, 95] width 8 height 8
click at [817, 229] on div "18" at bounding box center [812, 232] width 24 height 24
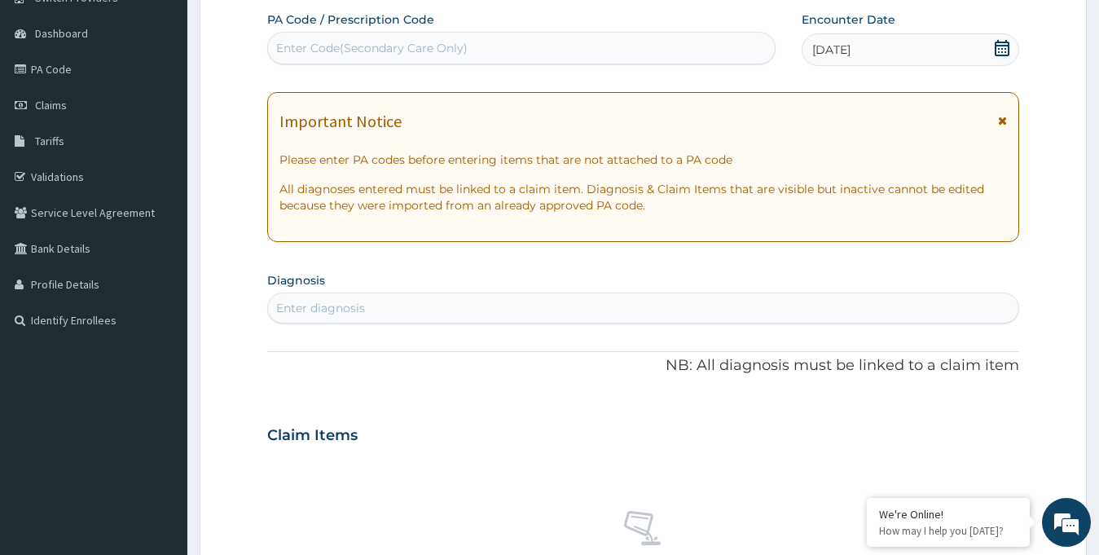
click at [444, 49] on div "Enter Code(Secondary Care Only)" at bounding box center [371, 48] width 191 height 16
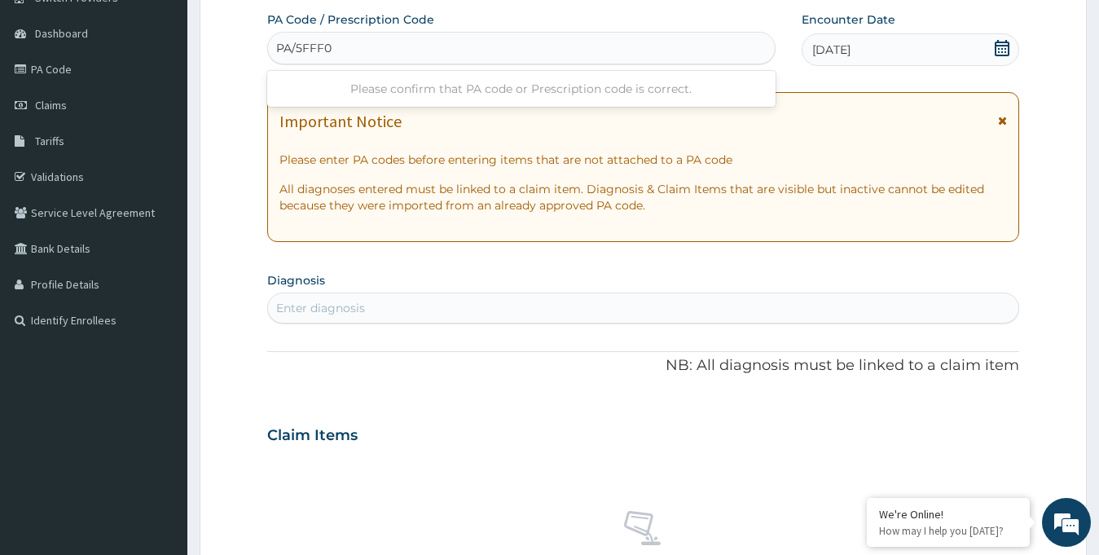
type input "PA/5FFF03"
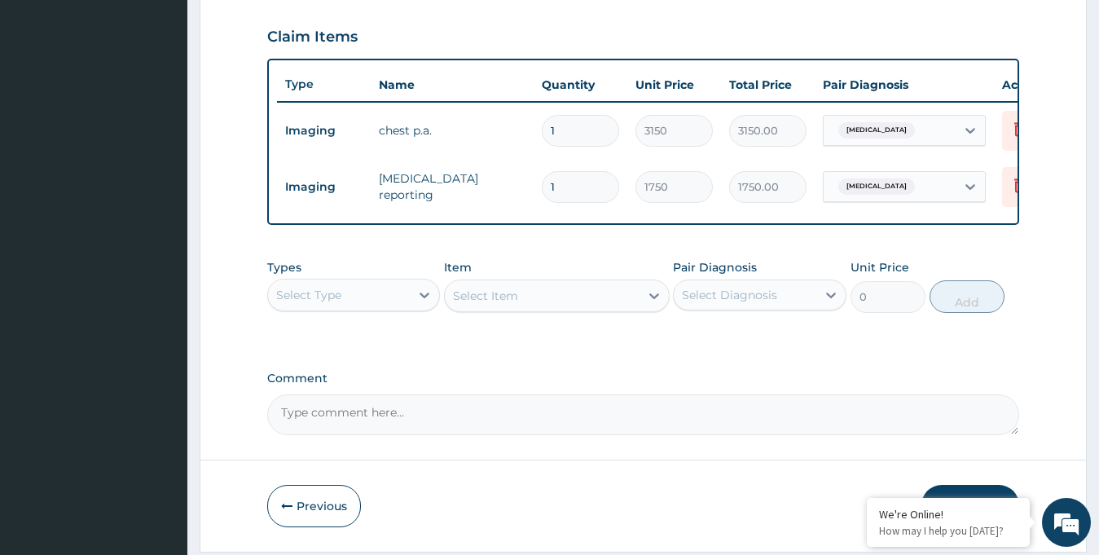
scroll to position [611, 0]
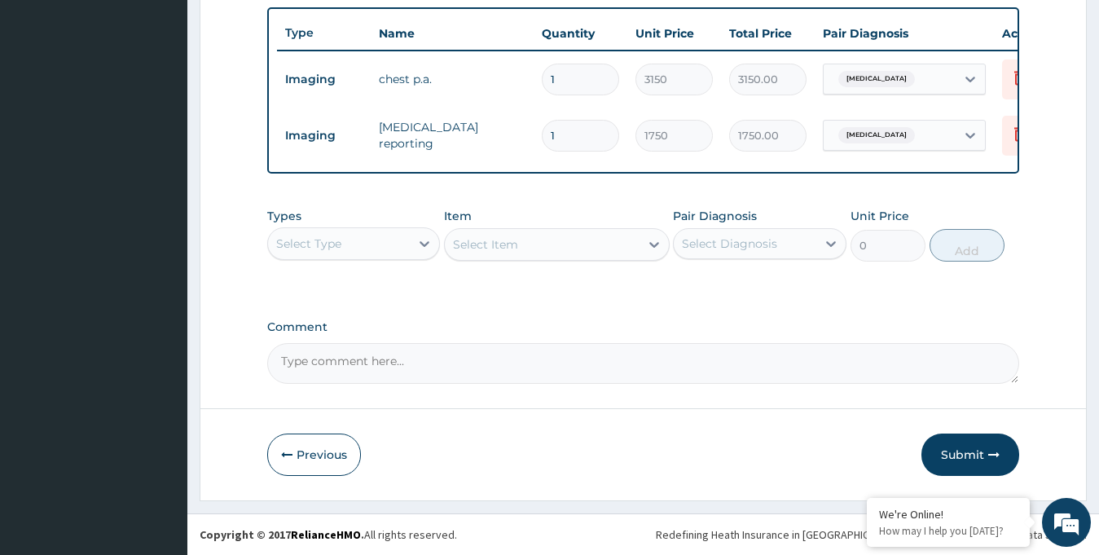
click at [329, 261] on div "Types Select Type Item Select Item Pair Diagnosis Select Diagnosis Unit Price 0…" at bounding box center [643, 235] width 753 height 70
click at [323, 246] on div "Select Type" at bounding box center [308, 243] width 65 height 16
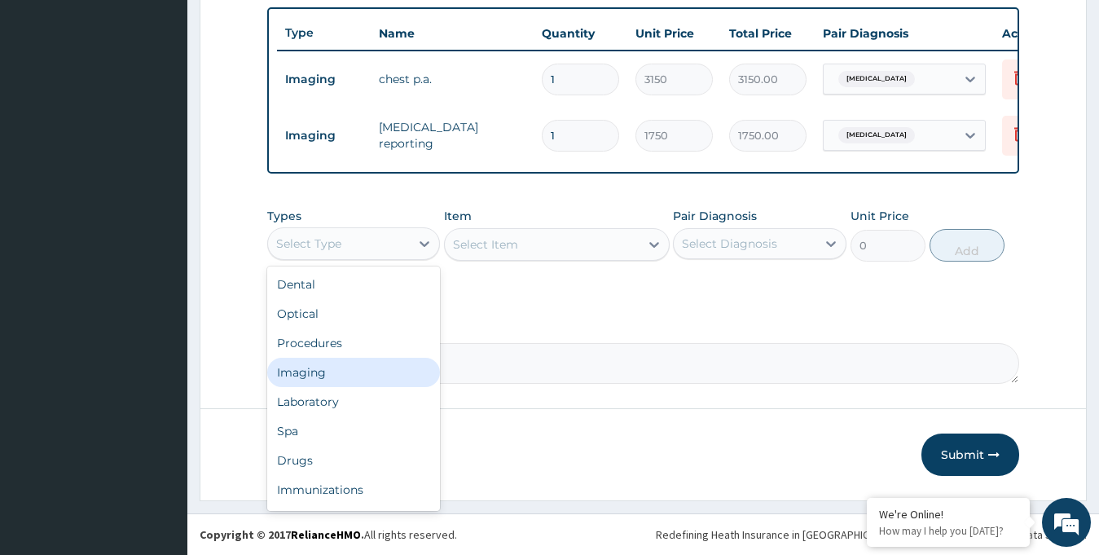
click at [313, 370] on div "Imaging" at bounding box center [353, 372] width 173 height 29
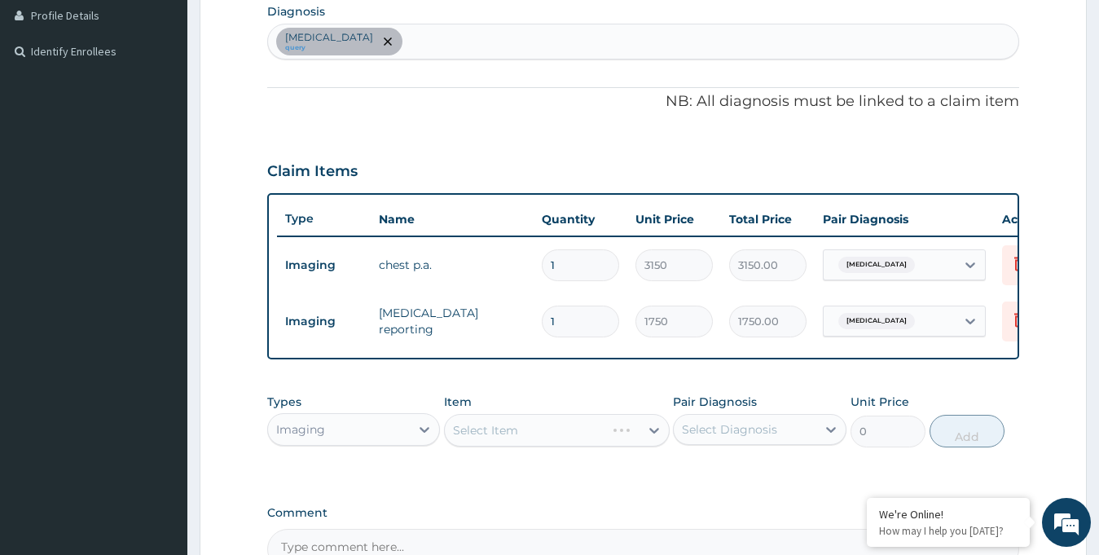
scroll to position [437, 0]
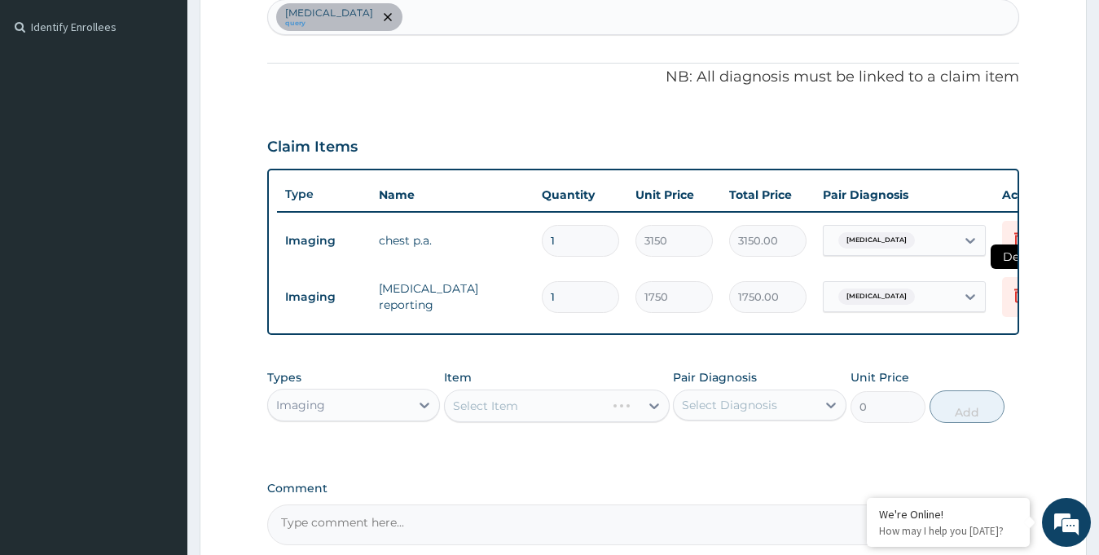
click at [1005, 303] on icon at bounding box center [1020, 297] width 36 height 40
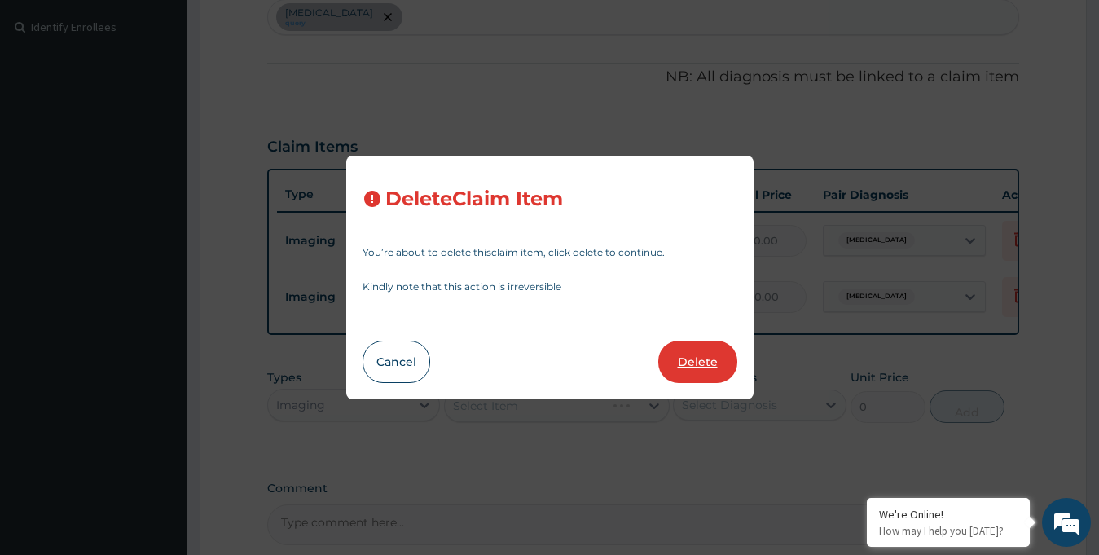
click at [713, 361] on button "Delete" at bounding box center [697, 361] width 79 height 42
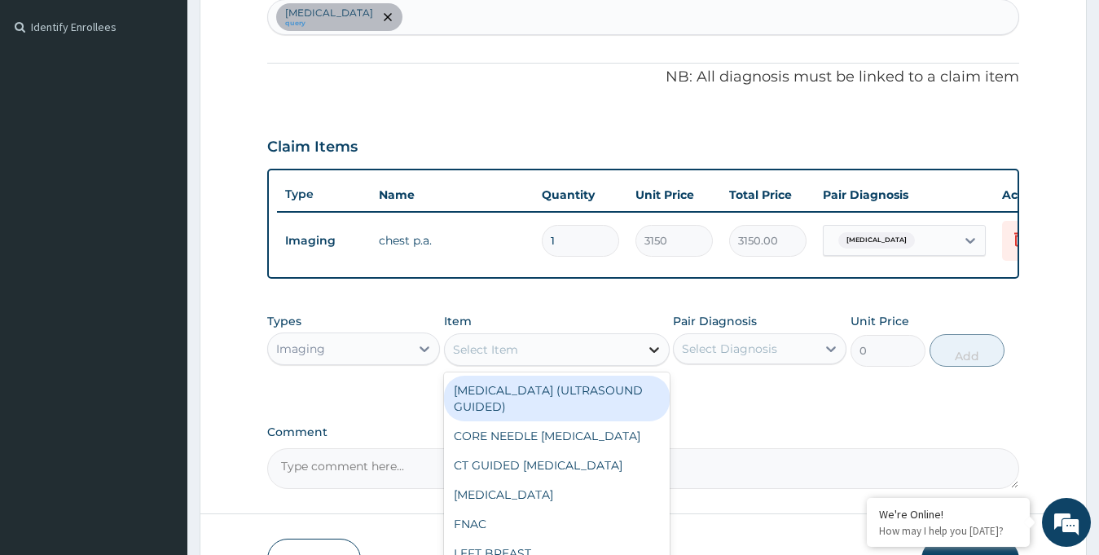
click at [657, 364] on div at bounding box center [653, 349] width 29 height 29
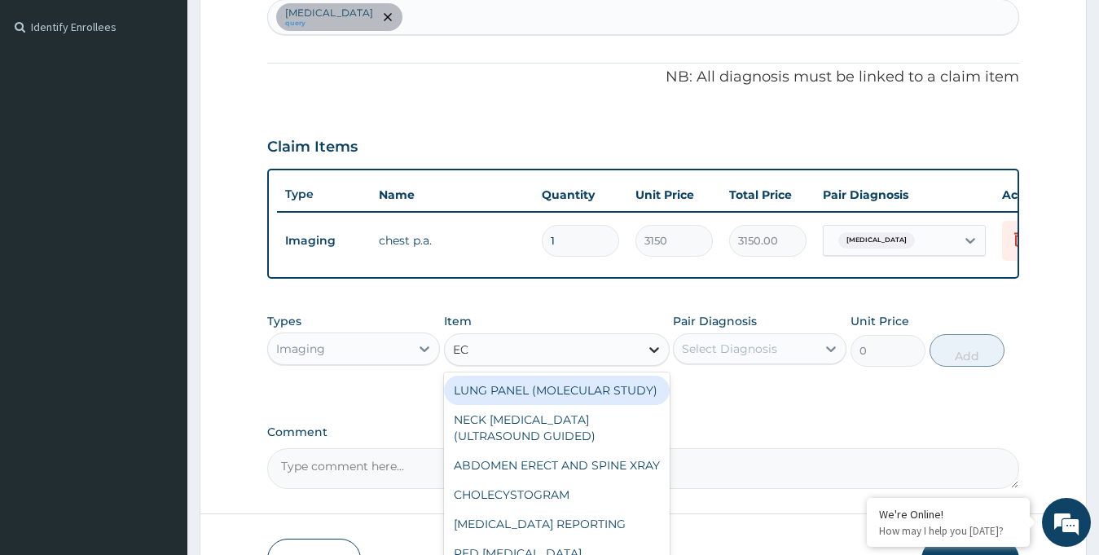
type input "ECG"
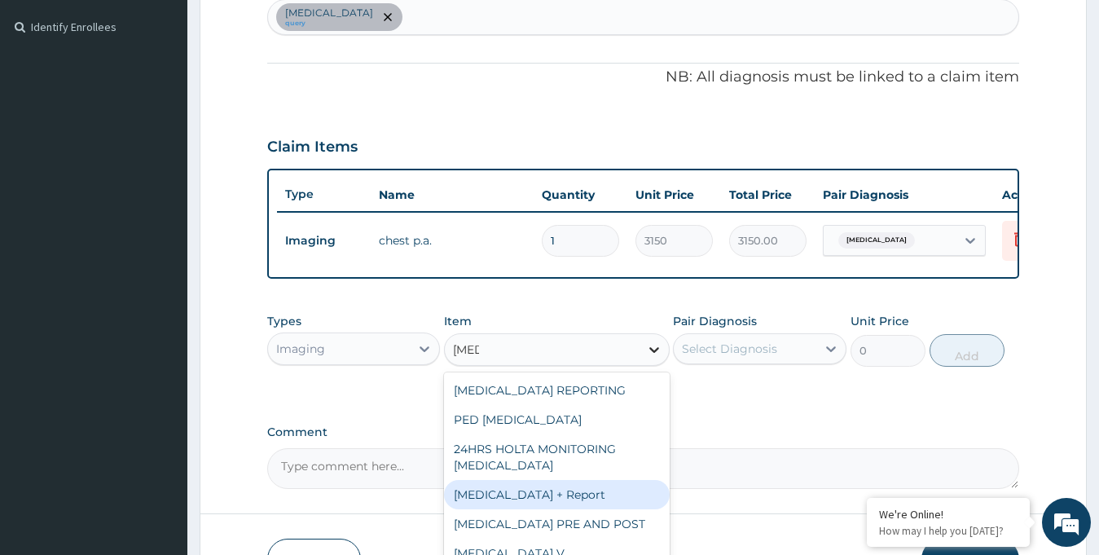
type input "6230"
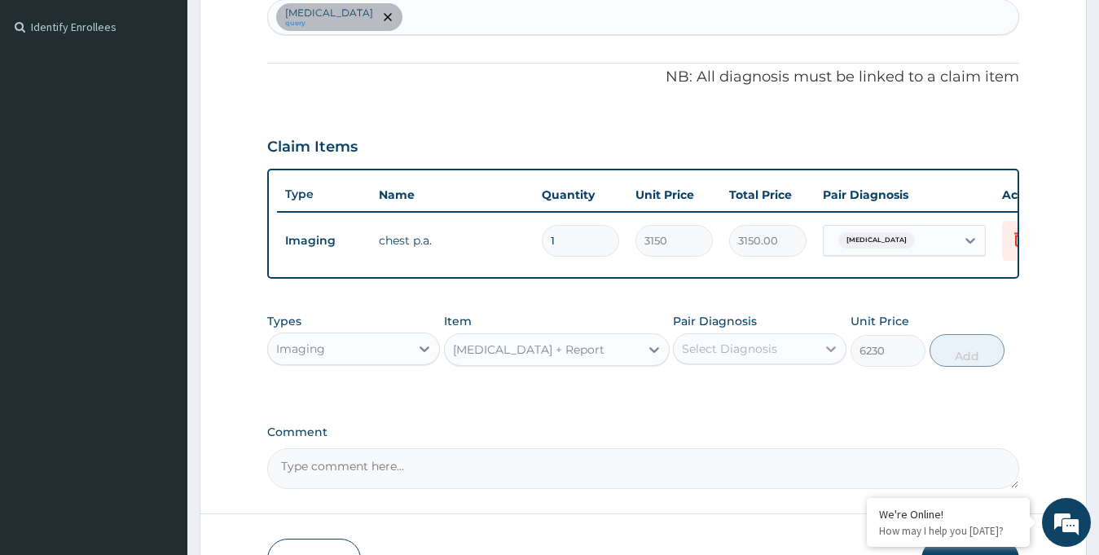
click at [821, 363] on div at bounding box center [830, 348] width 29 height 29
click at [755, 397] on label "Chest pain" at bounding box center [750, 388] width 101 height 16
checkbox input "true"
click at [973, 360] on button "Add" at bounding box center [966, 350] width 75 height 33
type input "0"
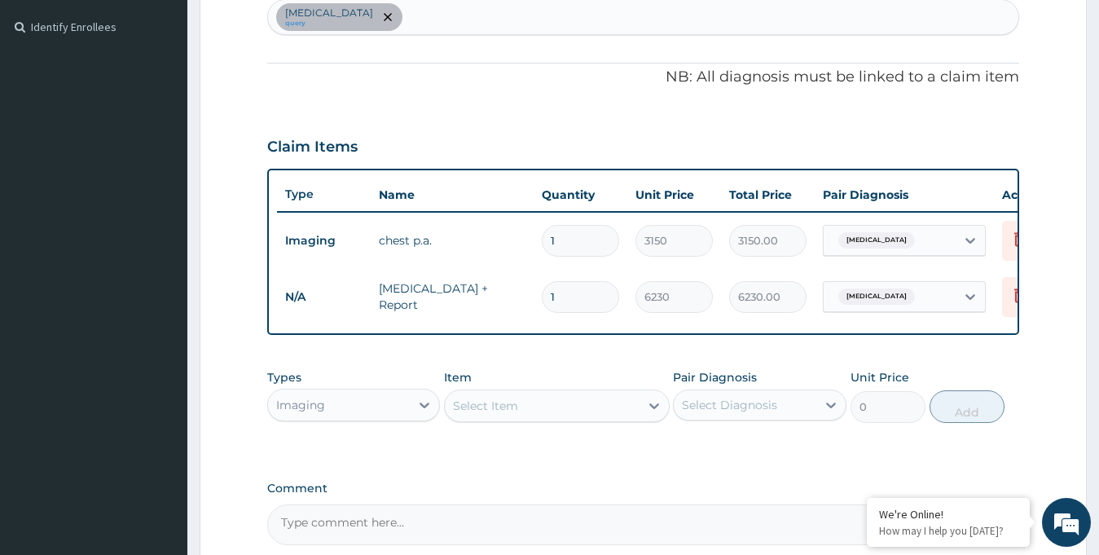
scroll to position [611, 0]
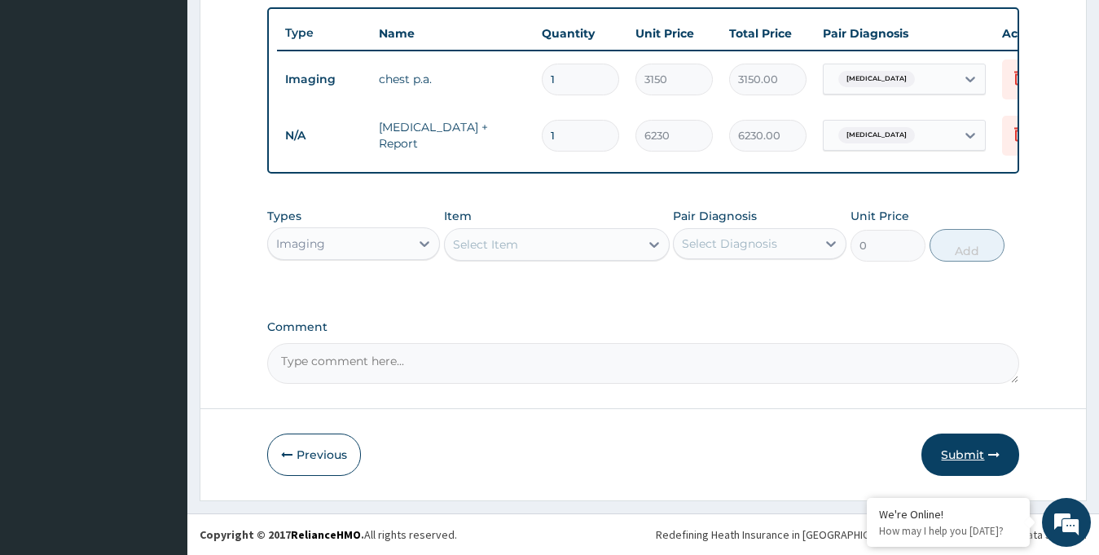
click at [961, 450] on button "Submit" at bounding box center [970, 454] width 98 height 42
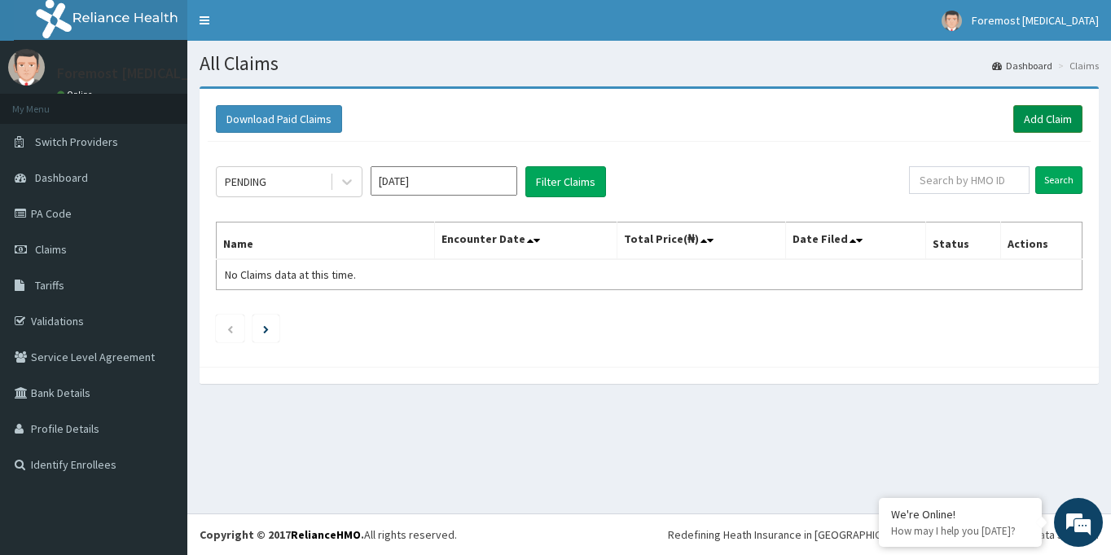
click at [1037, 118] on link "Add Claim" at bounding box center [1047, 119] width 69 height 28
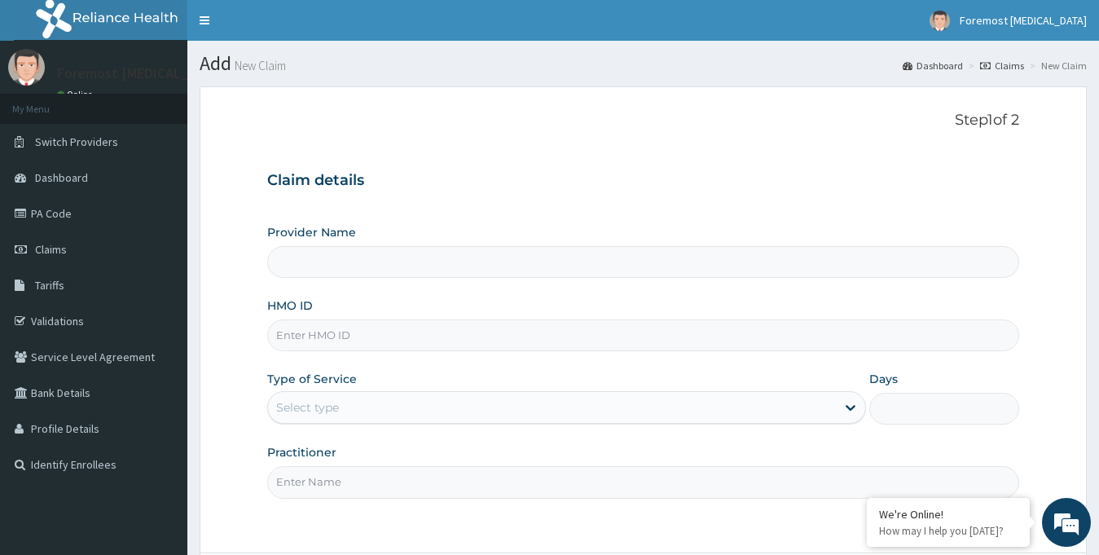
type input "Foremost [MEDICAL_DATA]"
click at [341, 329] on input "HMO ID" at bounding box center [643, 335] width 753 height 32
click at [81, 221] on link "PA Code" at bounding box center [93, 213] width 187 height 36
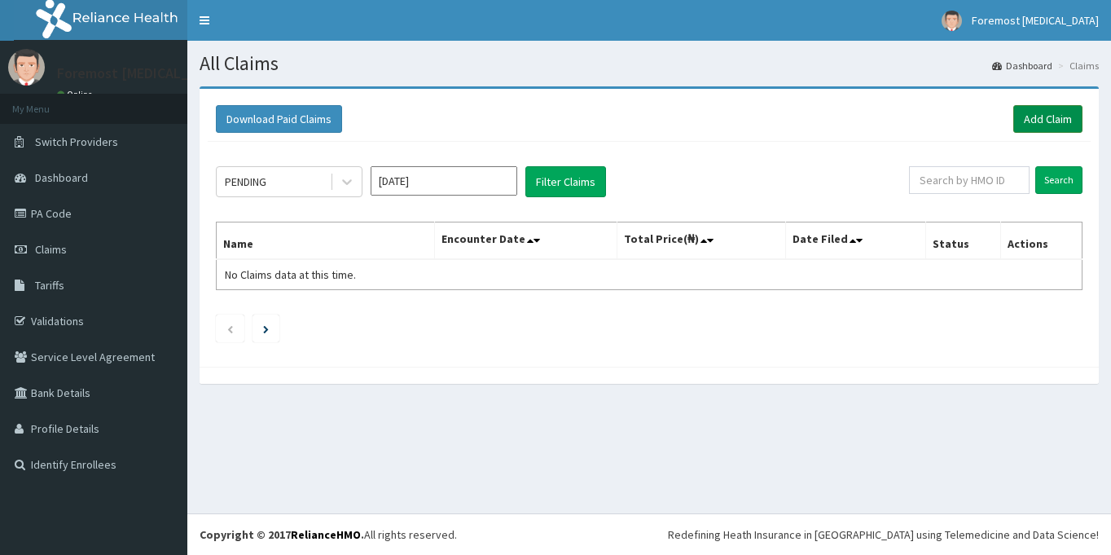
click at [1038, 116] on link "Add Claim" at bounding box center [1047, 119] width 69 height 28
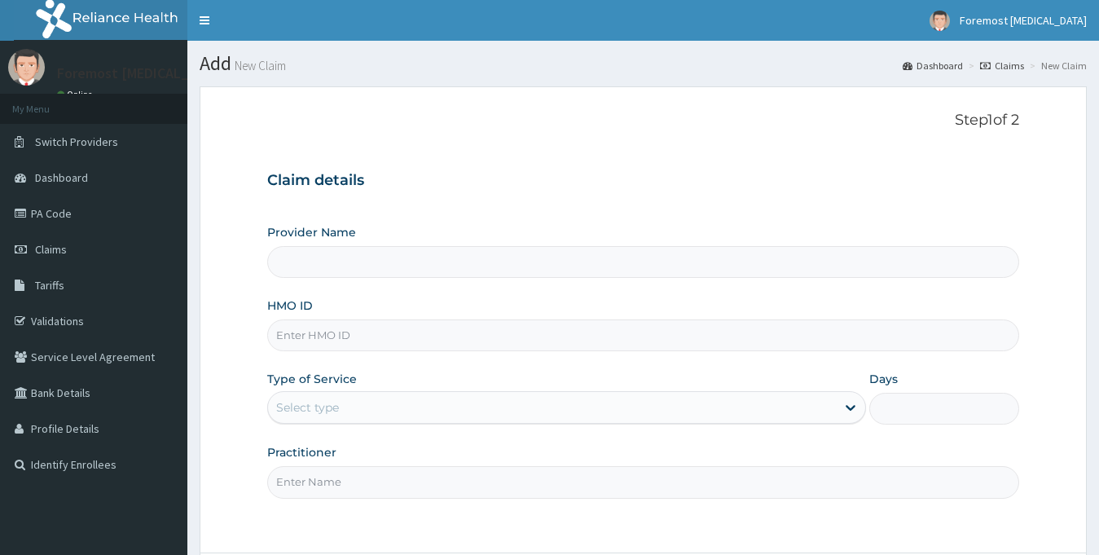
type input "Foremost [MEDICAL_DATA]"
click at [312, 345] on input "HMO ID" at bounding box center [643, 335] width 753 height 32
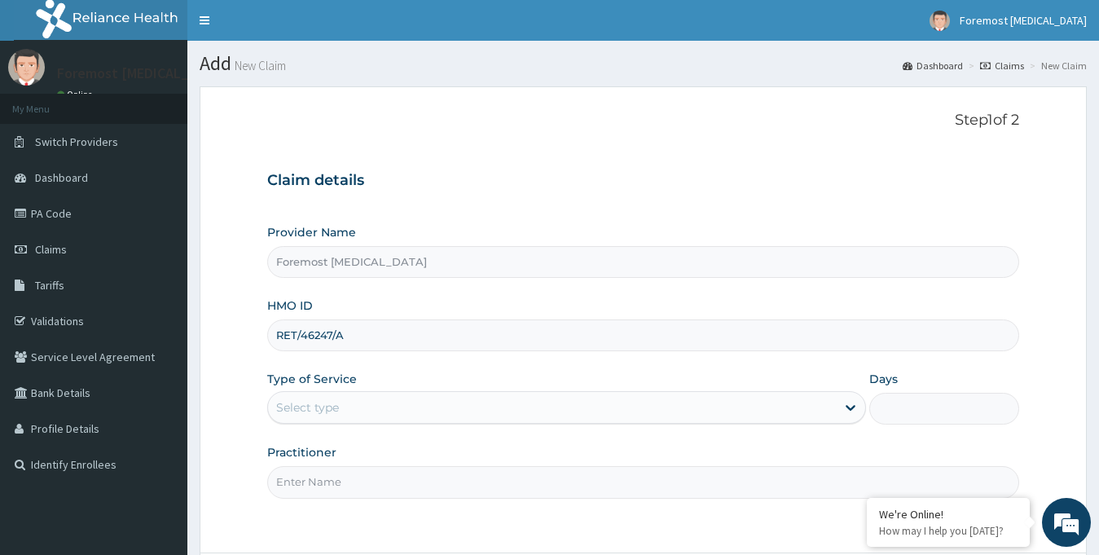
type input "RET/46247/A"
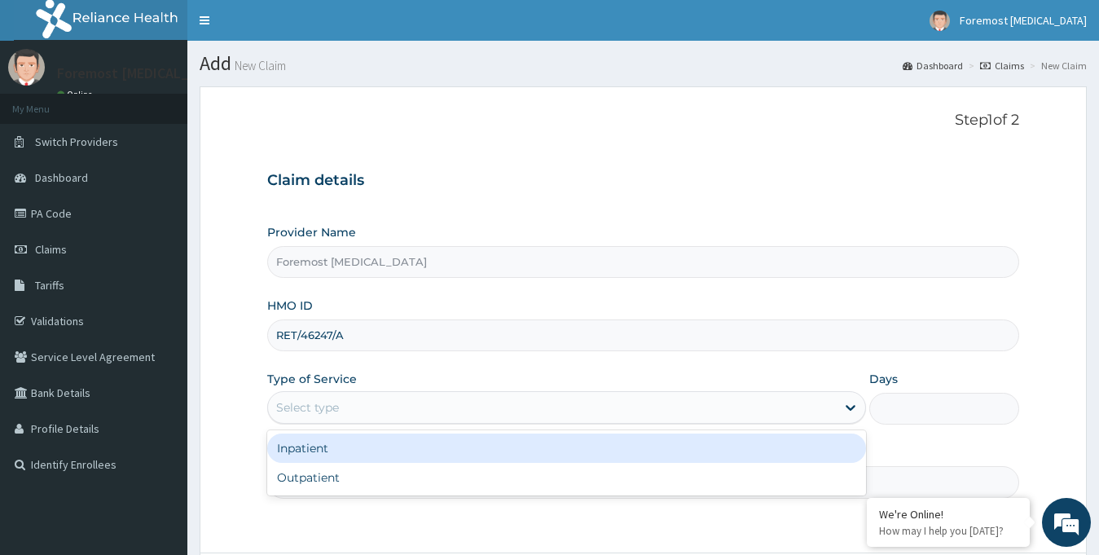
click at [380, 414] on div "Select type" at bounding box center [552, 407] width 568 height 26
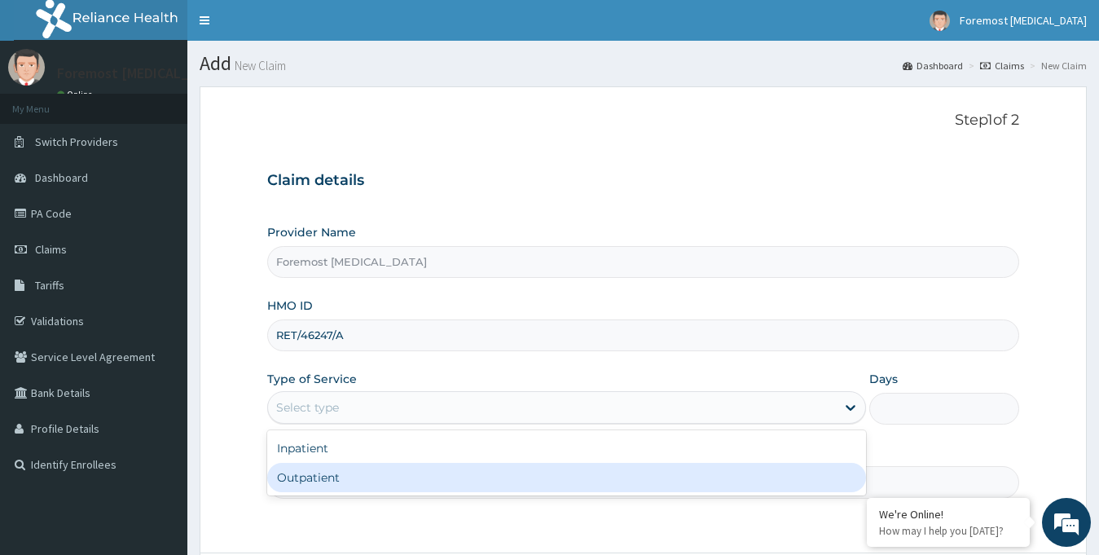
click at [367, 481] on div "Outpatient" at bounding box center [566, 477] width 599 height 29
type input "1"
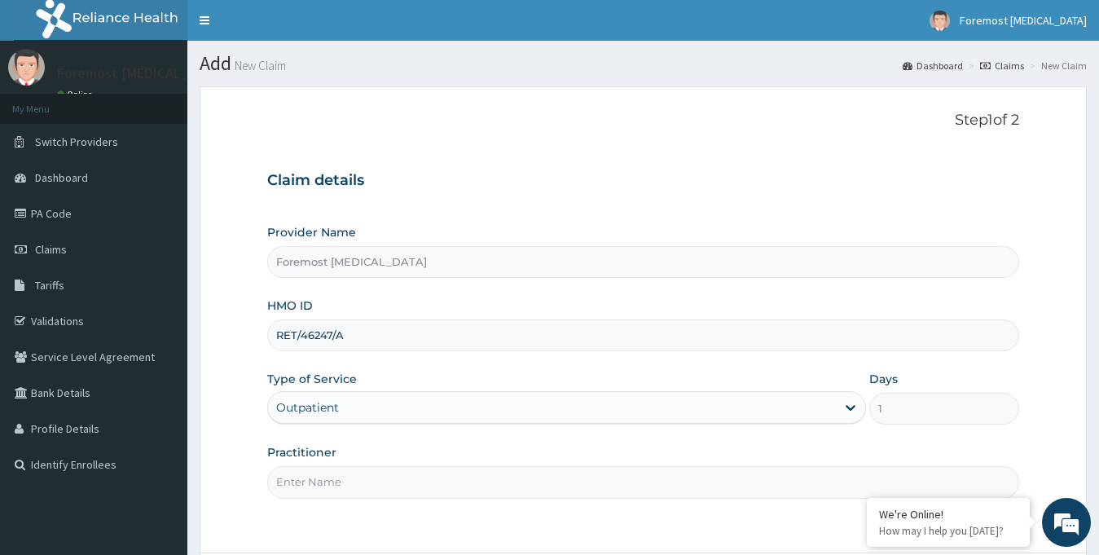
scroll to position [144, 0]
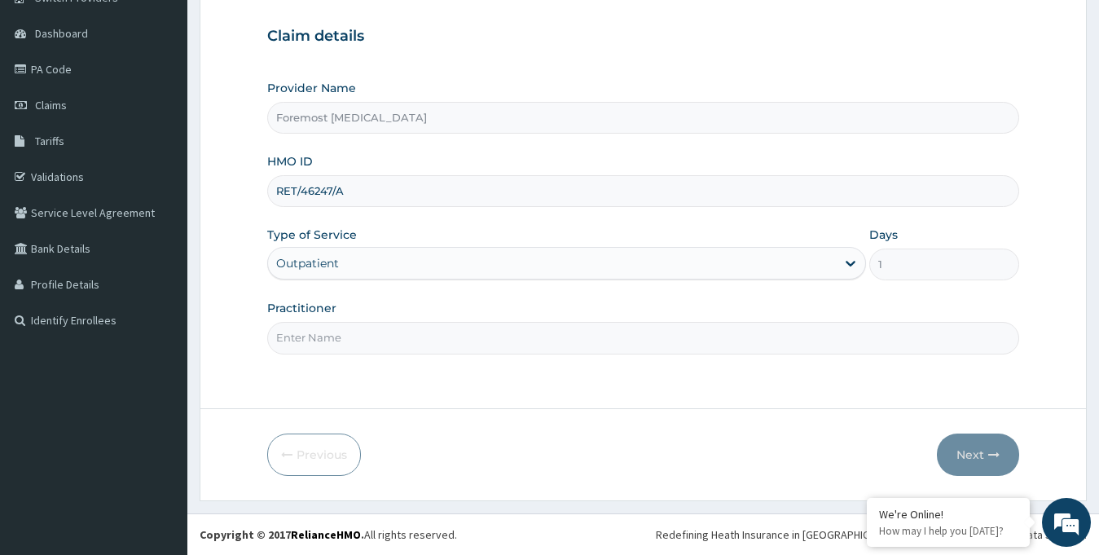
click at [446, 340] on input "Practitioner" at bounding box center [643, 338] width 753 height 32
type input "NULL"
click at [972, 461] on button "Next" at bounding box center [978, 454] width 82 height 42
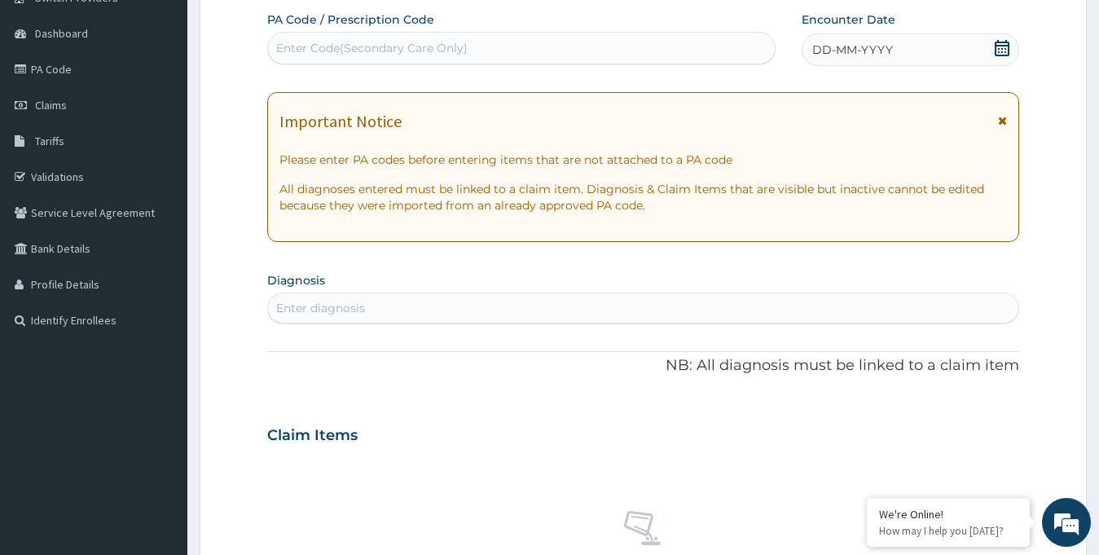
click at [863, 52] on span "DD-MM-YYYY" at bounding box center [852, 50] width 81 height 16
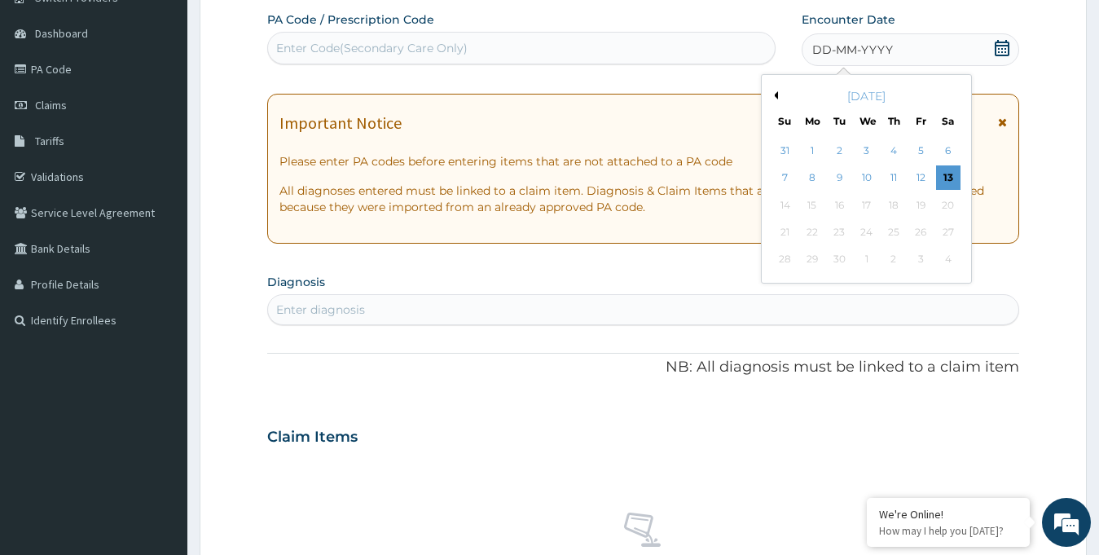
click at [778, 93] on div "[DATE]" at bounding box center [866, 96] width 196 height 16
click at [774, 94] on button "Previous Month" at bounding box center [774, 95] width 8 height 8
click at [810, 231] on div "18" at bounding box center [812, 232] width 24 height 24
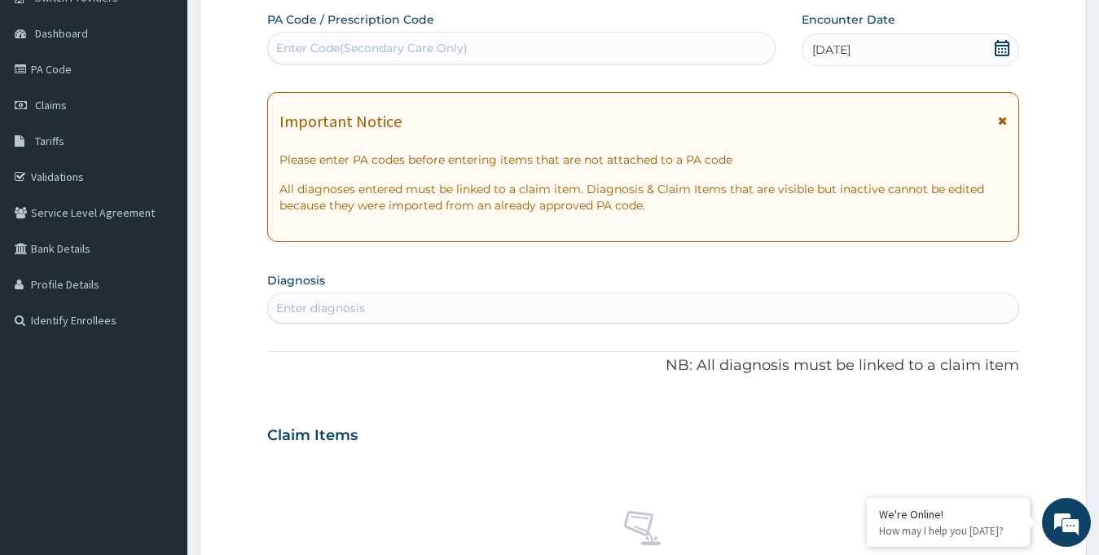
click at [358, 64] on div "Enter Code(Secondary Care Only)" at bounding box center [521, 48] width 508 height 33
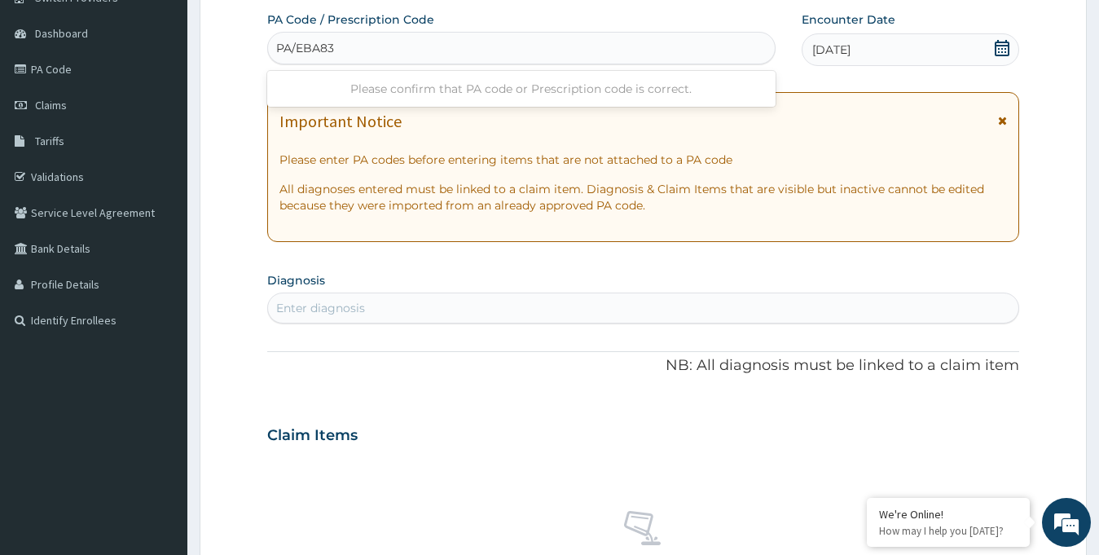
type input "PA/EBA838"
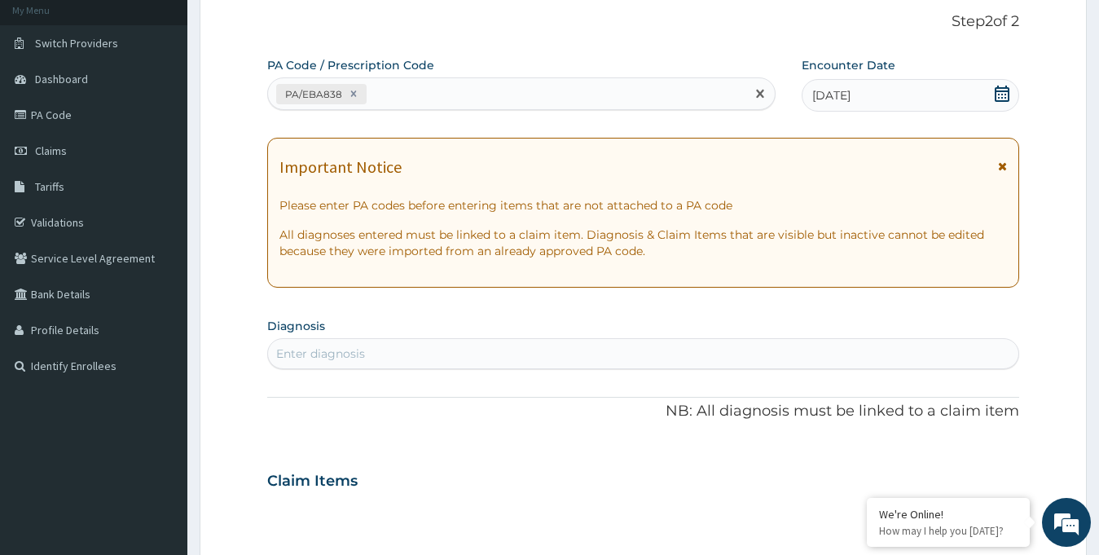
scroll to position [98, 0]
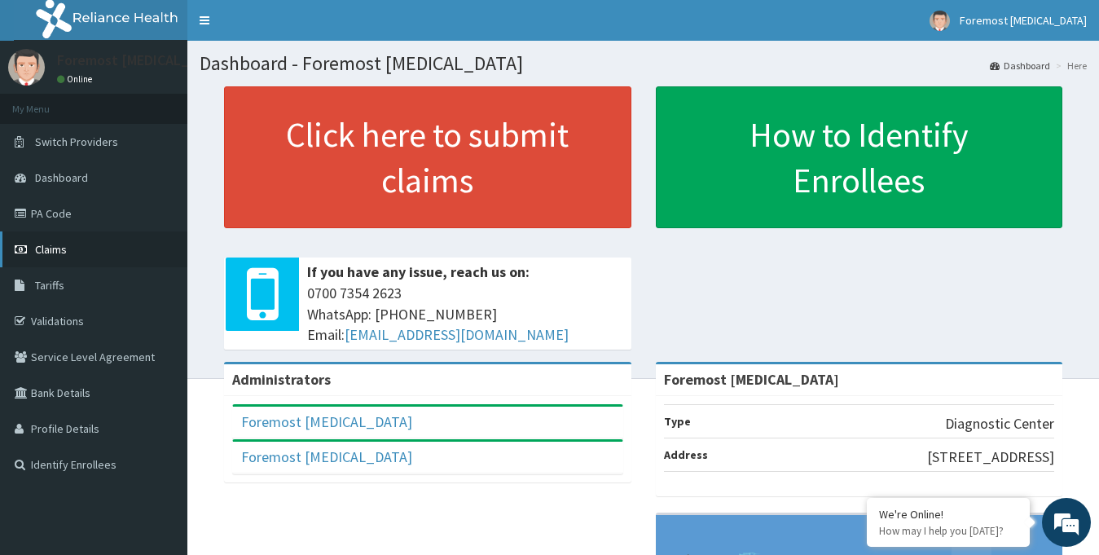
click at [36, 238] on link "Claims" at bounding box center [93, 249] width 187 height 36
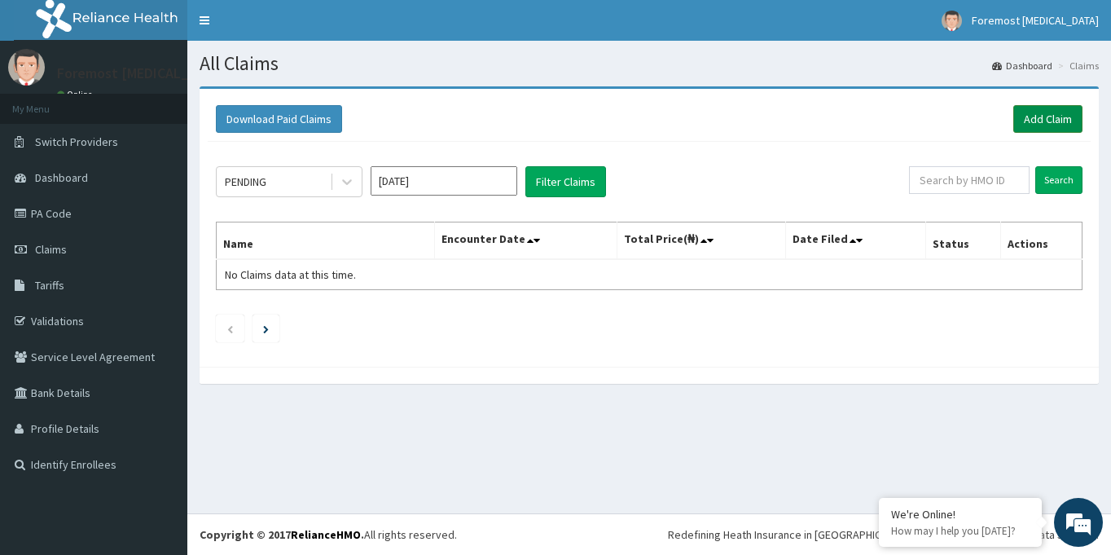
click at [1037, 120] on link "Add Claim" at bounding box center [1047, 119] width 69 height 28
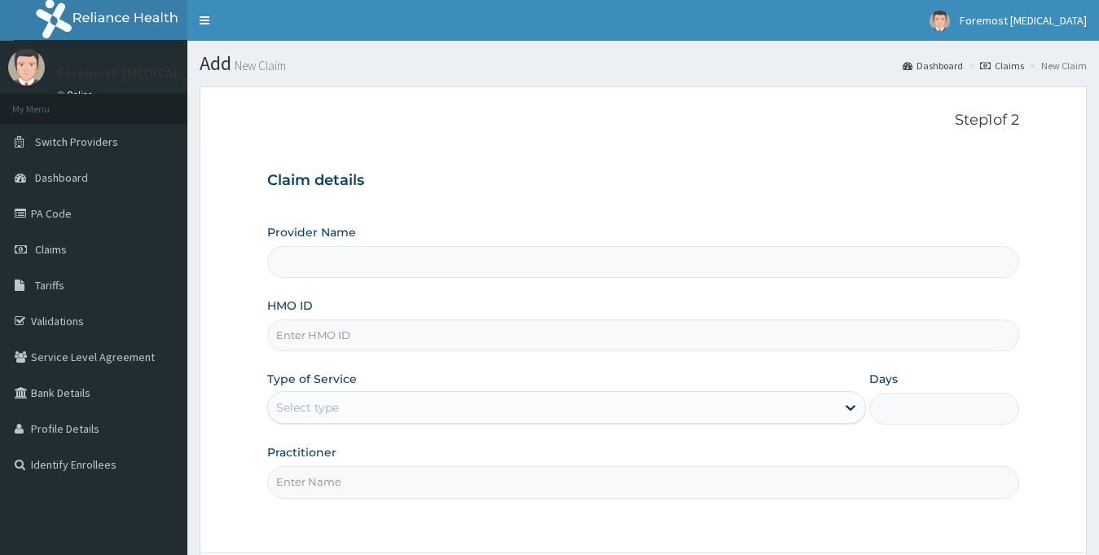
click at [318, 344] on input "HMO ID" at bounding box center [643, 335] width 753 height 32
type input "Foremost [MEDICAL_DATA]"
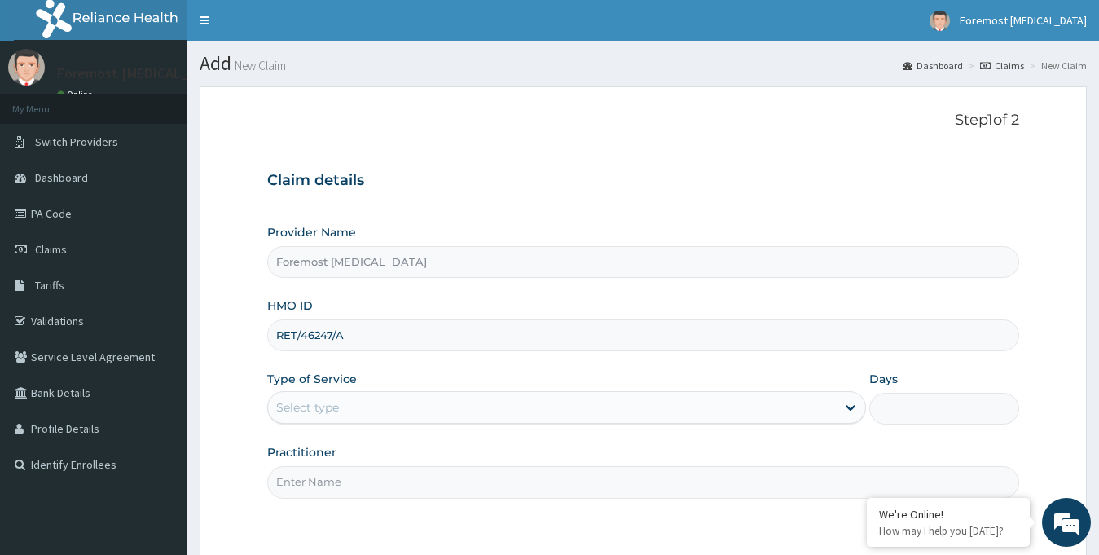
scroll to position [144, 0]
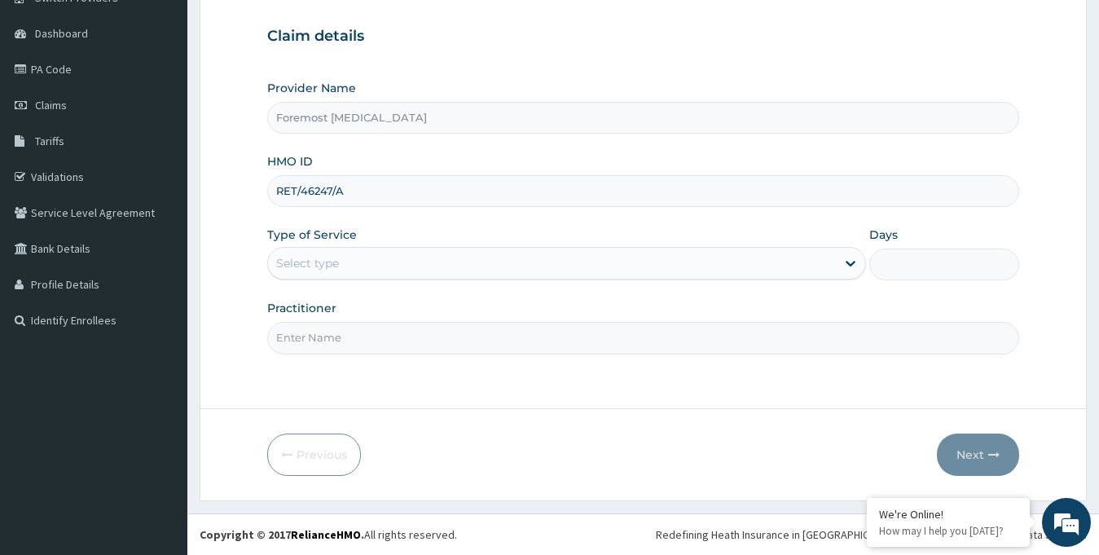
type input "RET/46247/A"
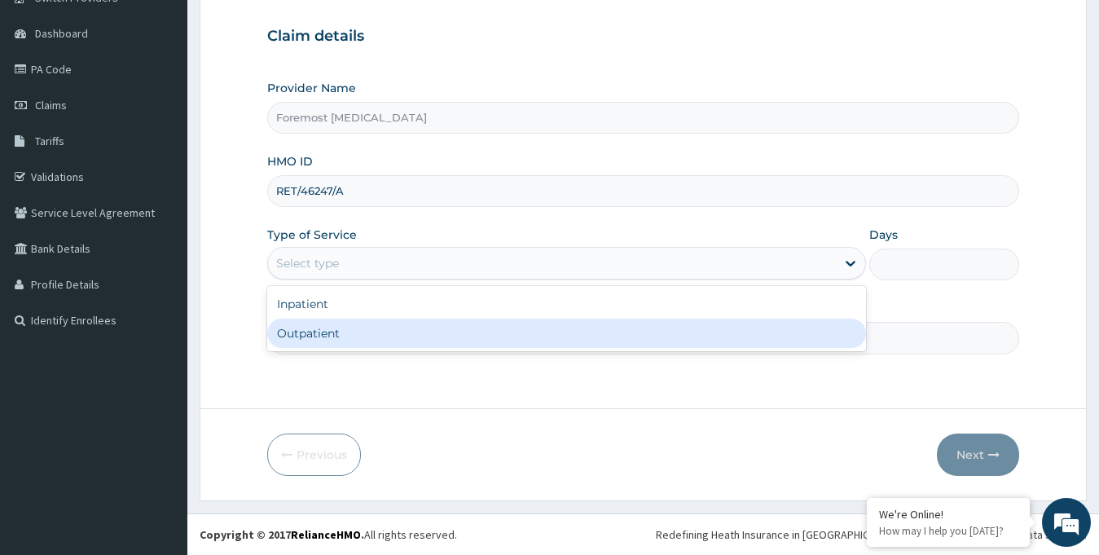
drag, startPoint x: 548, startPoint y: 264, endPoint x: 418, endPoint y: 342, distance: 152.0
click at [418, 279] on div "option Outpatient focused, 2 of 2. 2 results available. Use Up and Down to choo…" at bounding box center [566, 263] width 599 height 33
click at [418, 342] on div "Outpatient" at bounding box center [566, 332] width 599 height 29
type input "1"
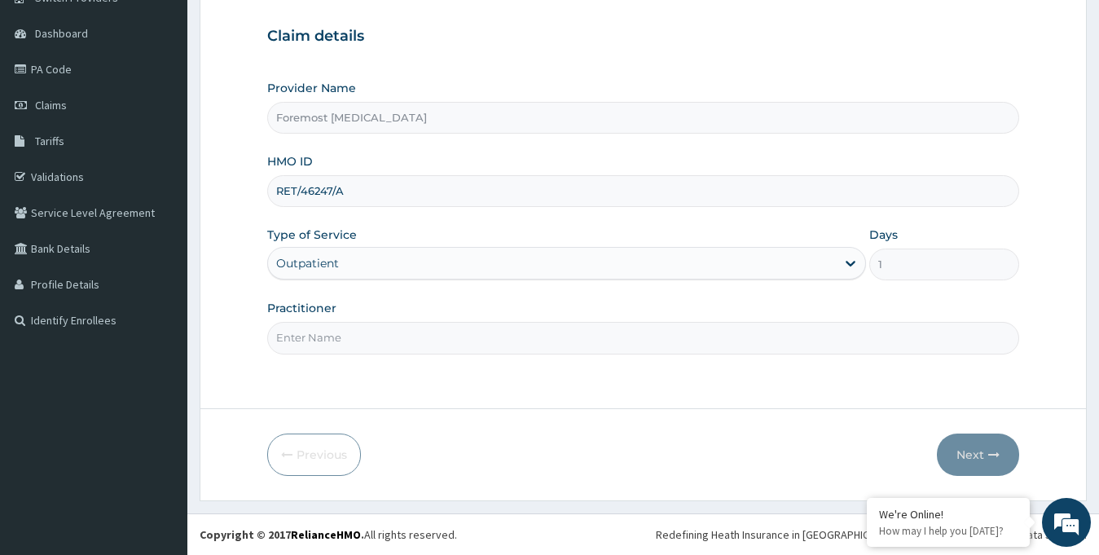
scroll to position [0, 0]
click at [362, 329] on input "Practitioner" at bounding box center [643, 338] width 753 height 32
type input "NULL"
click at [968, 450] on button "Next" at bounding box center [978, 454] width 82 height 42
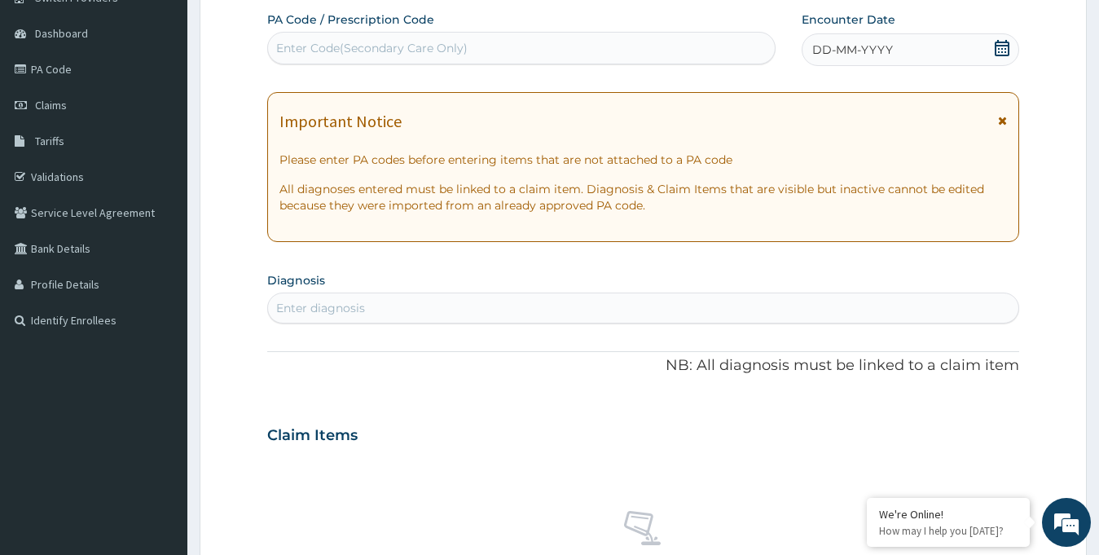
click at [857, 51] on span "DD-MM-YYYY" at bounding box center [852, 50] width 81 height 16
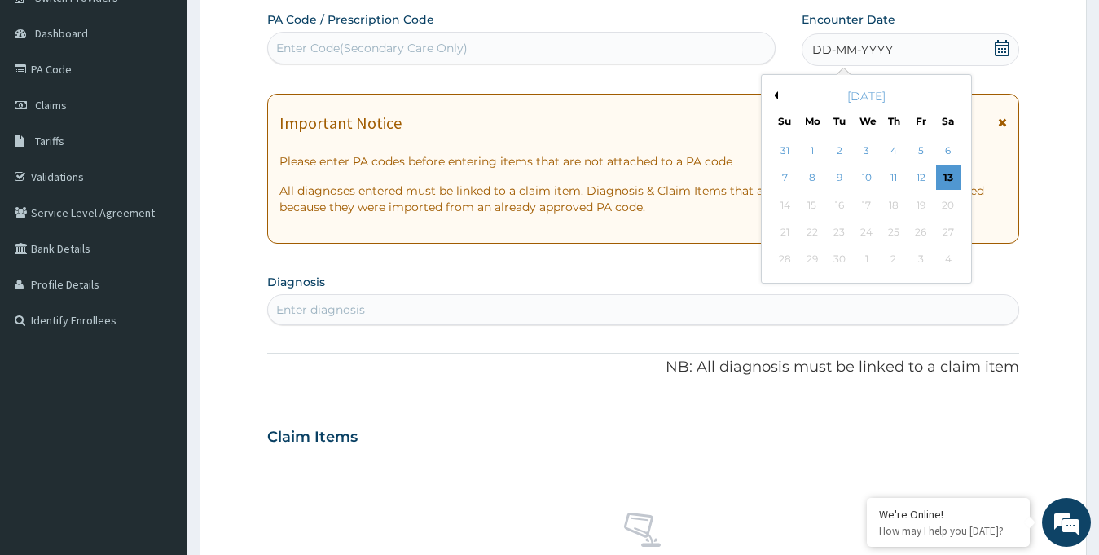
click at [776, 96] on button "Previous Month" at bounding box center [774, 95] width 8 height 8
click at [805, 235] on div "18" at bounding box center [812, 232] width 24 height 24
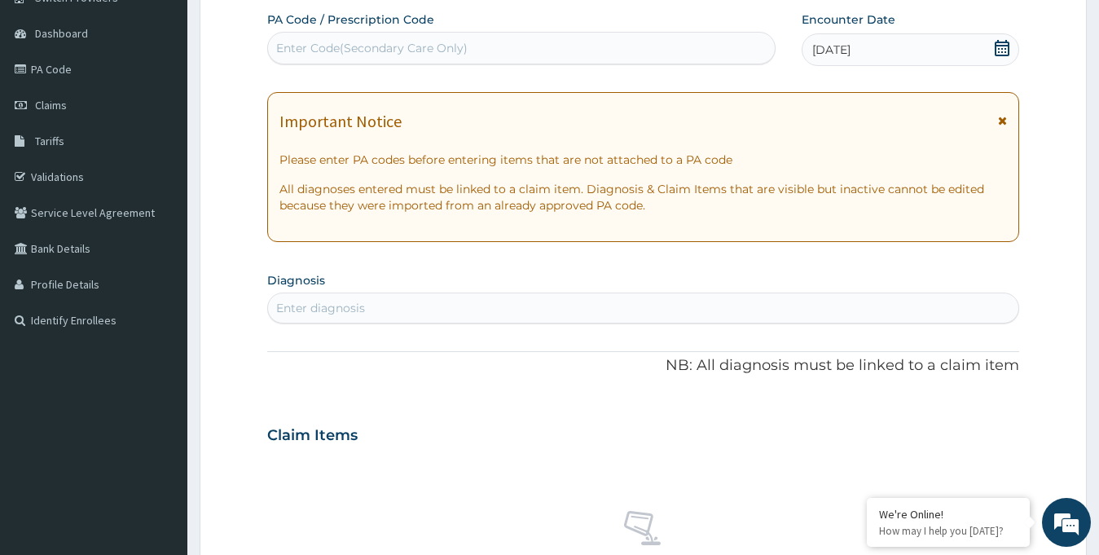
click at [410, 63] on div "Enter Code(Secondary Care Only)" at bounding box center [521, 48] width 508 height 33
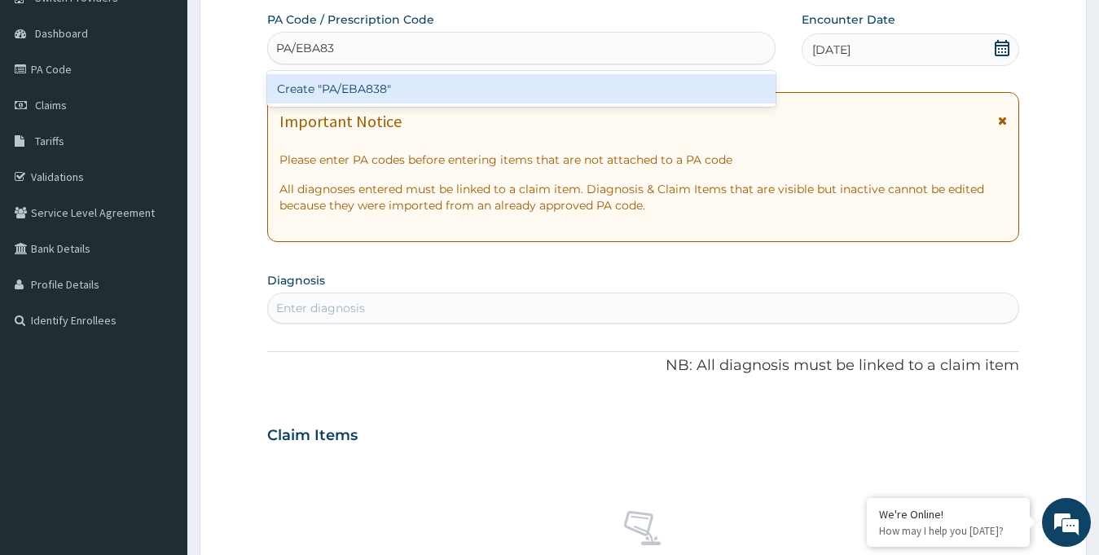
type input "PA/EBA838"
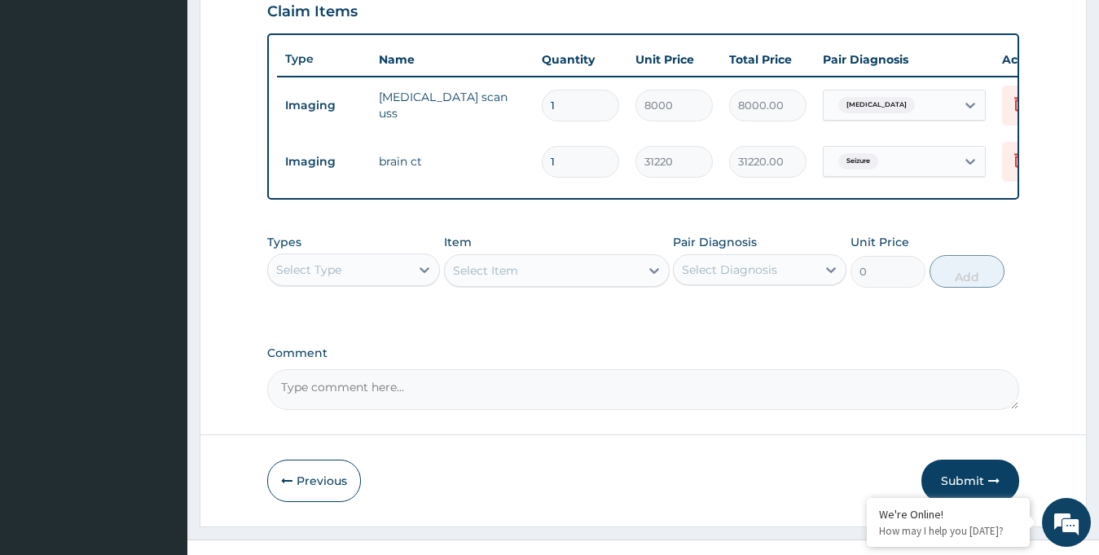
scroll to position [611, 0]
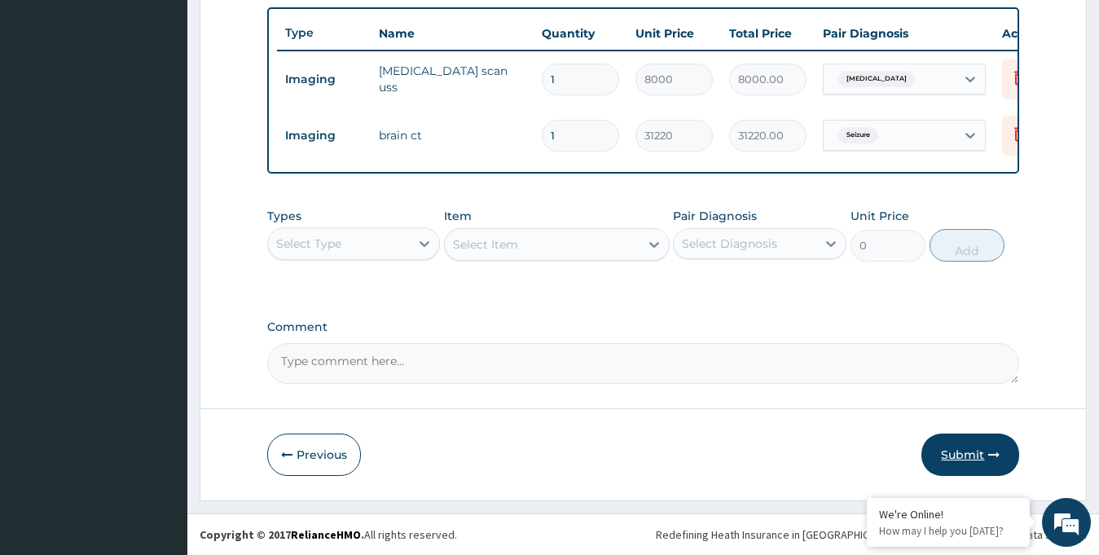
click at [947, 456] on button "Submit" at bounding box center [970, 454] width 98 height 42
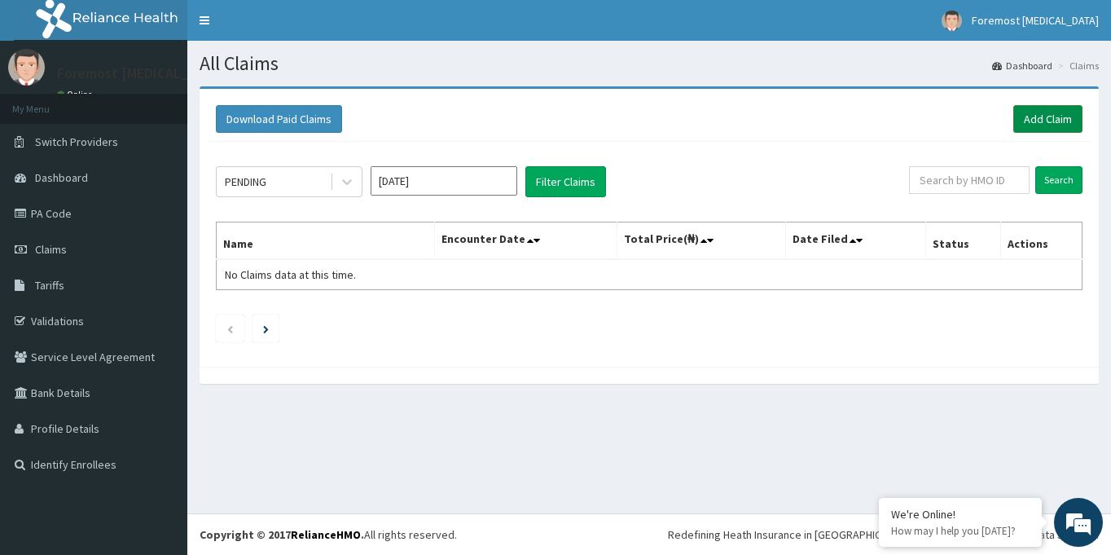
click at [1027, 115] on link "Add Claim" at bounding box center [1047, 119] width 69 height 28
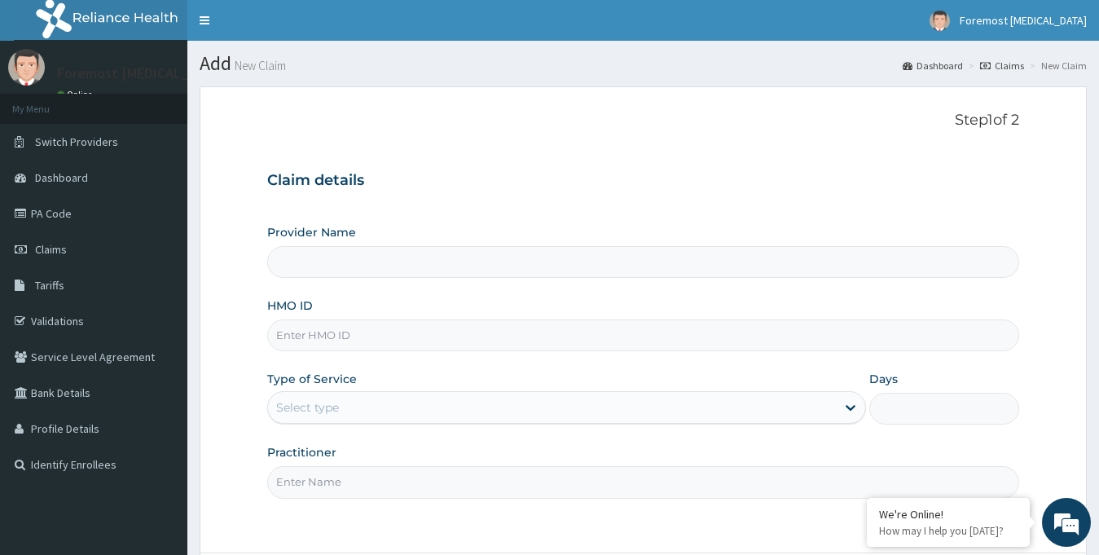
type input "Foremost [MEDICAL_DATA]"
click at [344, 336] on input "HMO ID" at bounding box center [643, 335] width 753 height 32
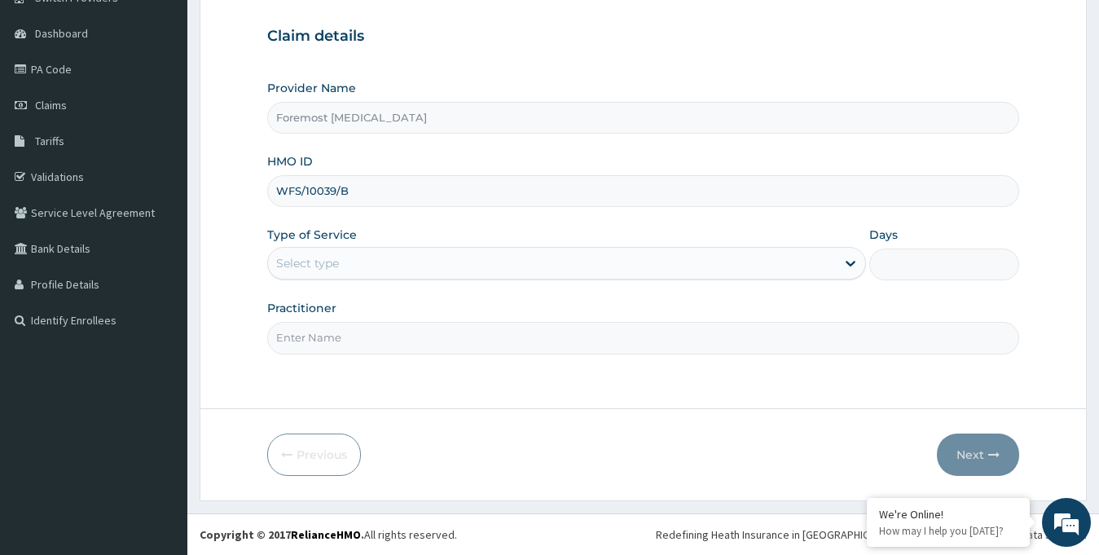
click at [488, 204] on input "WFS/10039/B" at bounding box center [643, 191] width 753 height 32
type input "WFS/10039/B"
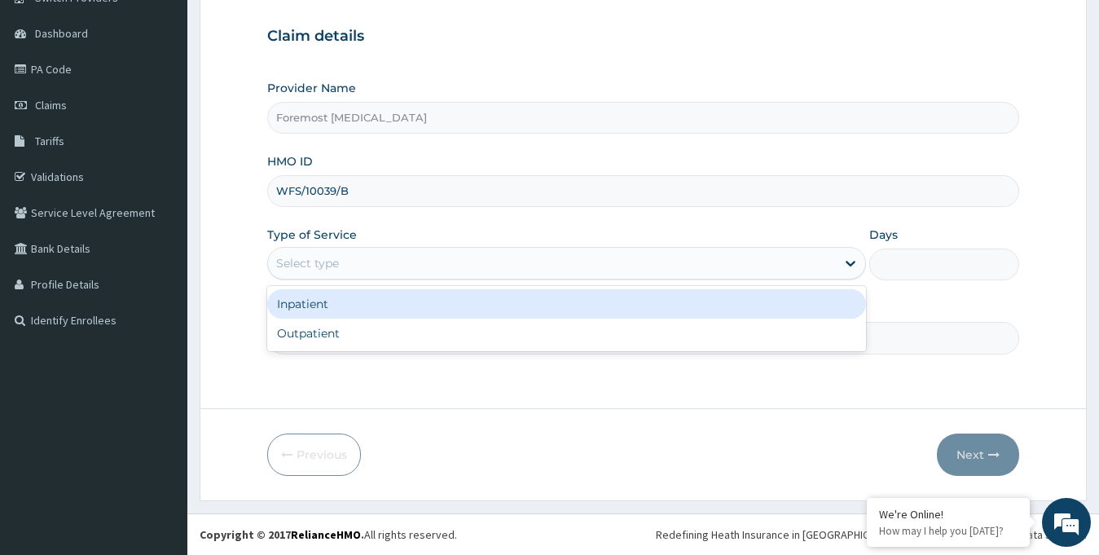
click at [424, 274] on div "Select type" at bounding box center [552, 263] width 568 height 26
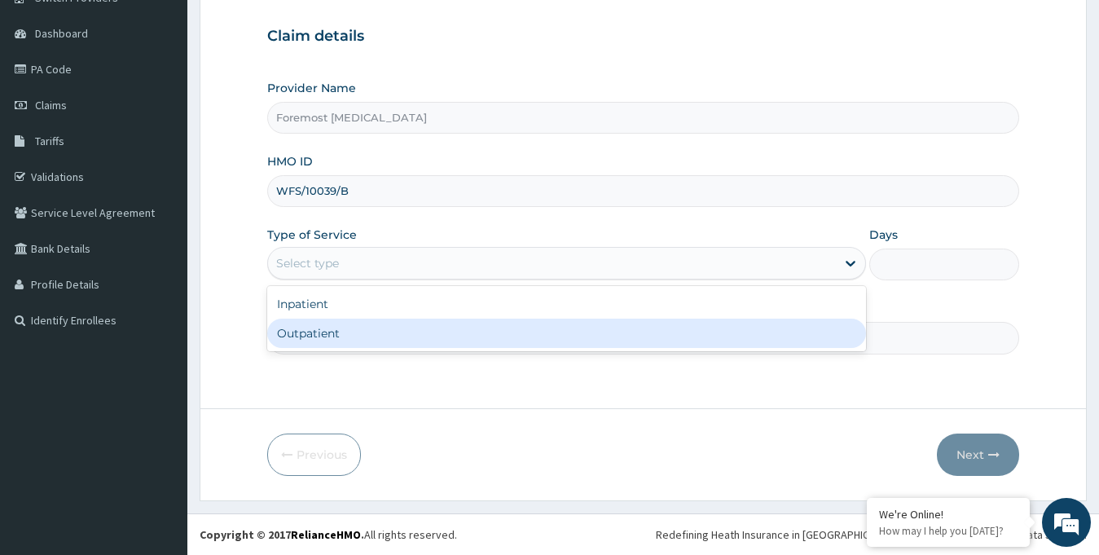
click at [371, 335] on div "Outpatient" at bounding box center [566, 332] width 599 height 29
type input "1"
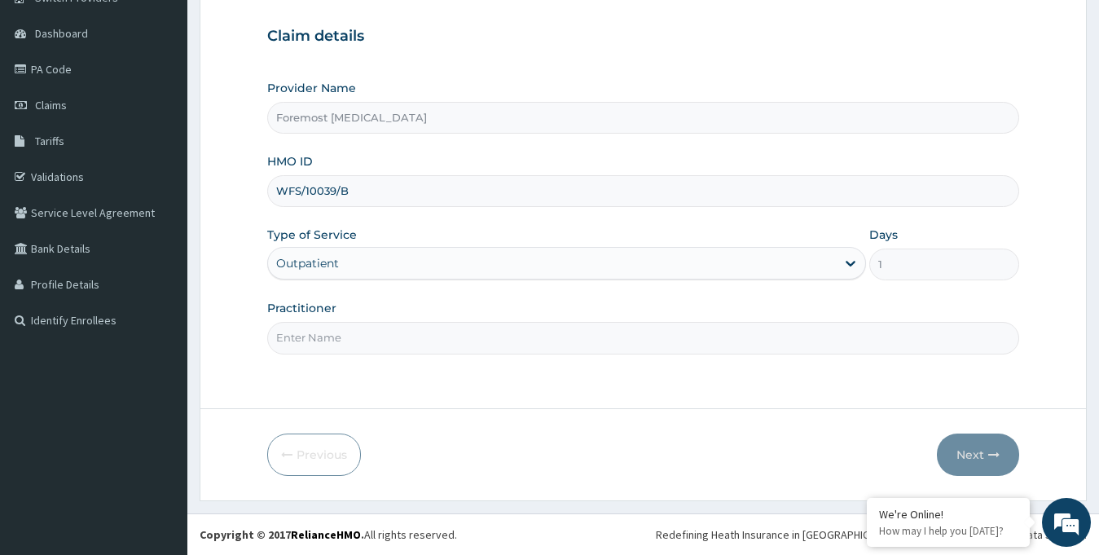
click at [356, 335] on input "Practitioner" at bounding box center [643, 338] width 753 height 32
type input "U"
type input "NULL"
click at [982, 462] on button "Next" at bounding box center [978, 454] width 82 height 42
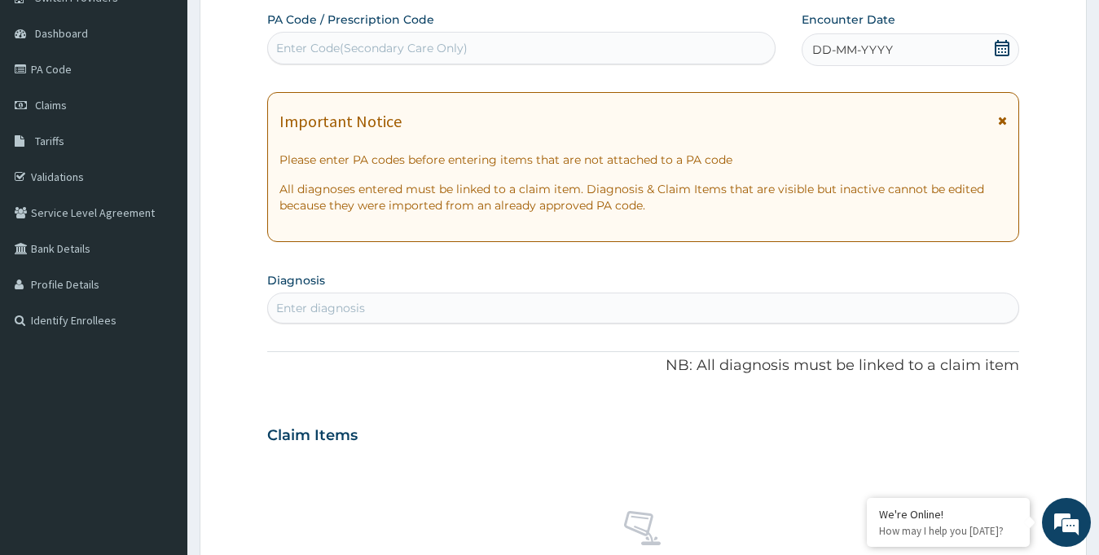
click at [889, 50] on span "DD-MM-YYYY" at bounding box center [852, 50] width 81 height 16
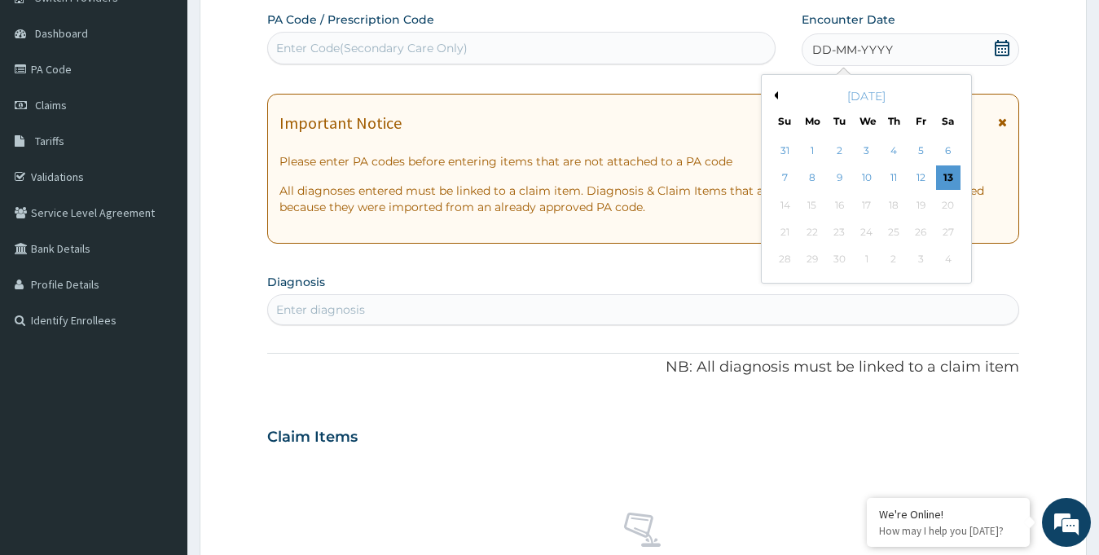
click at [775, 95] on button "Previous Month" at bounding box center [774, 95] width 8 height 8
click at [813, 231] on div "18" at bounding box center [812, 232] width 24 height 24
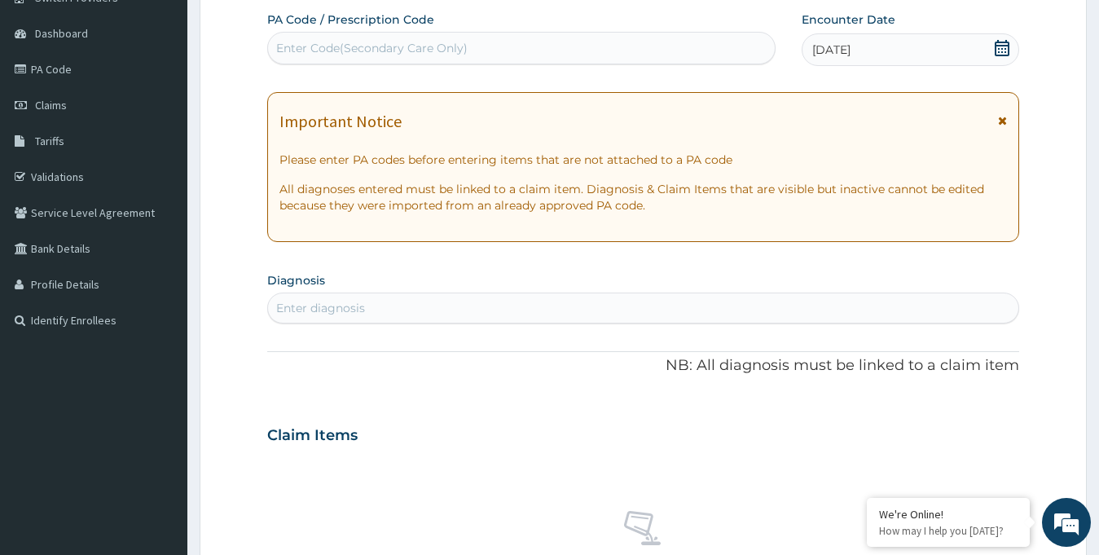
click at [369, 49] on div "Enter Code(Secondary Care Only)" at bounding box center [371, 48] width 191 height 16
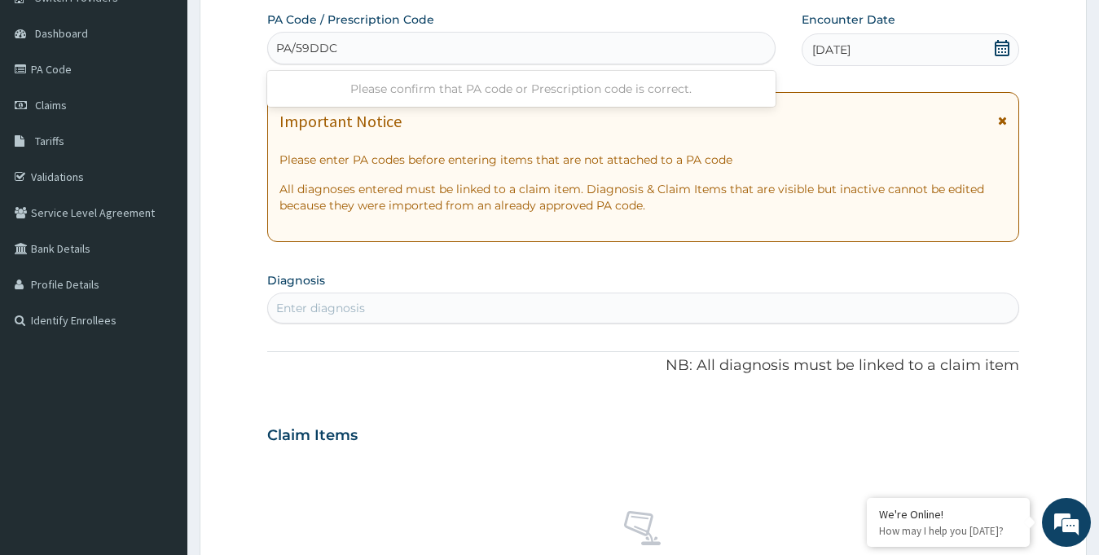
type input "PA/59DDC0"
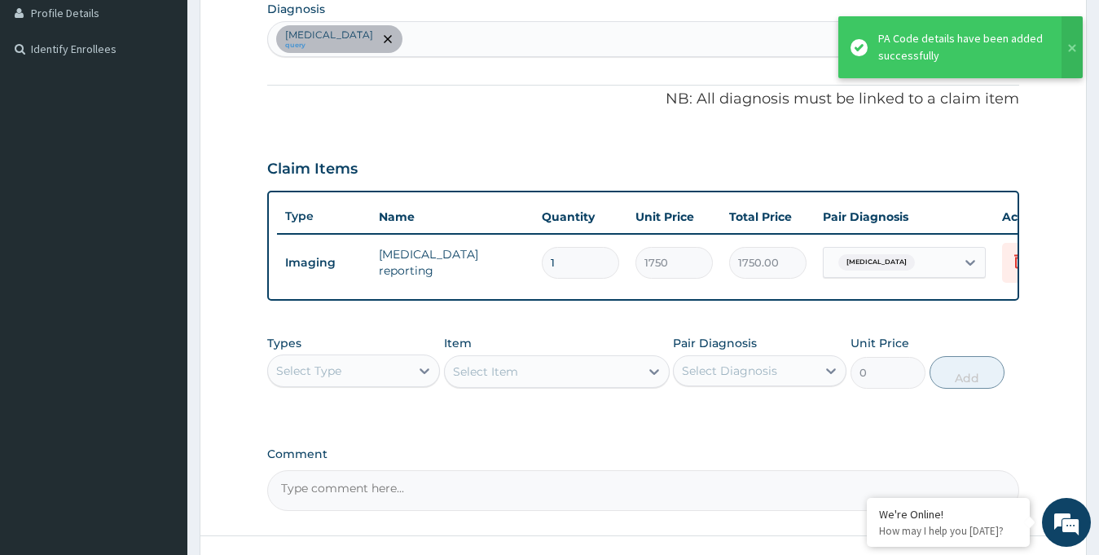
scroll to position [555, 0]
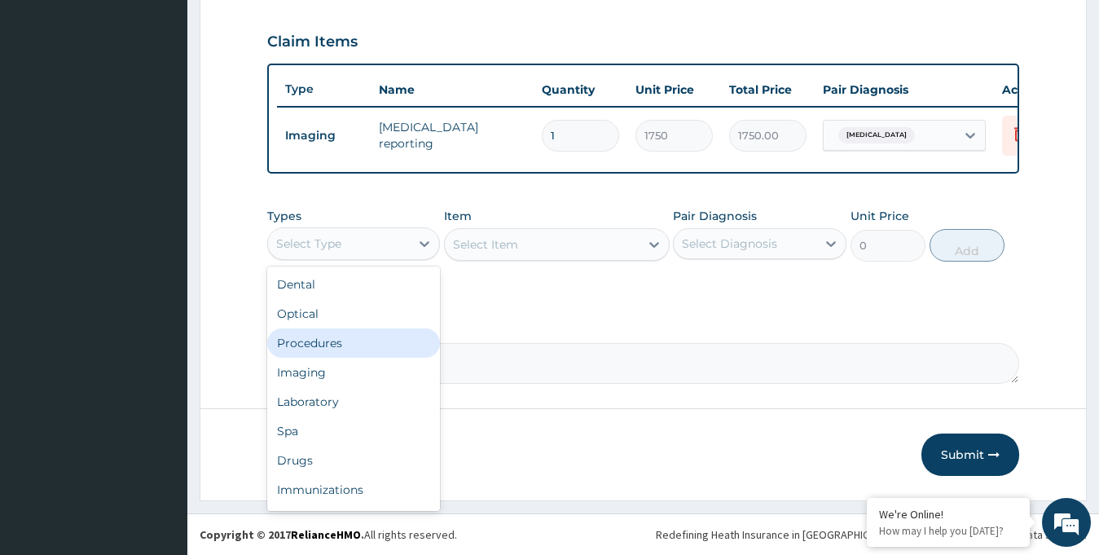
drag, startPoint x: 378, startPoint y: 239, endPoint x: 328, endPoint y: 367, distance: 136.4
click at [328, 260] on div "option Procedures focused, 3 of 10. 10 results available. Use Up and Down to ch…" at bounding box center [353, 243] width 173 height 33
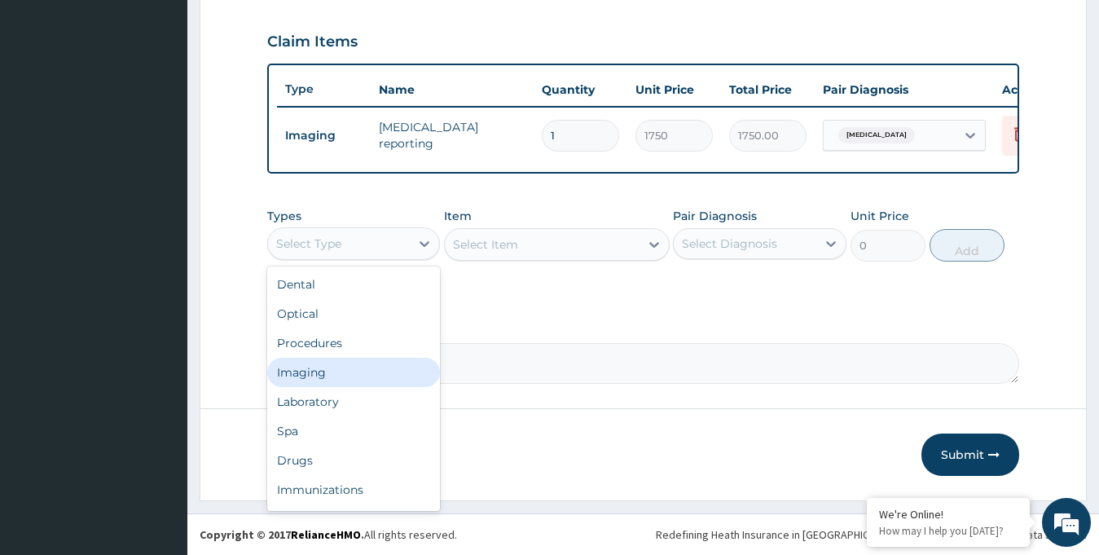
click at [328, 367] on div "Imaging" at bounding box center [353, 372] width 173 height 29
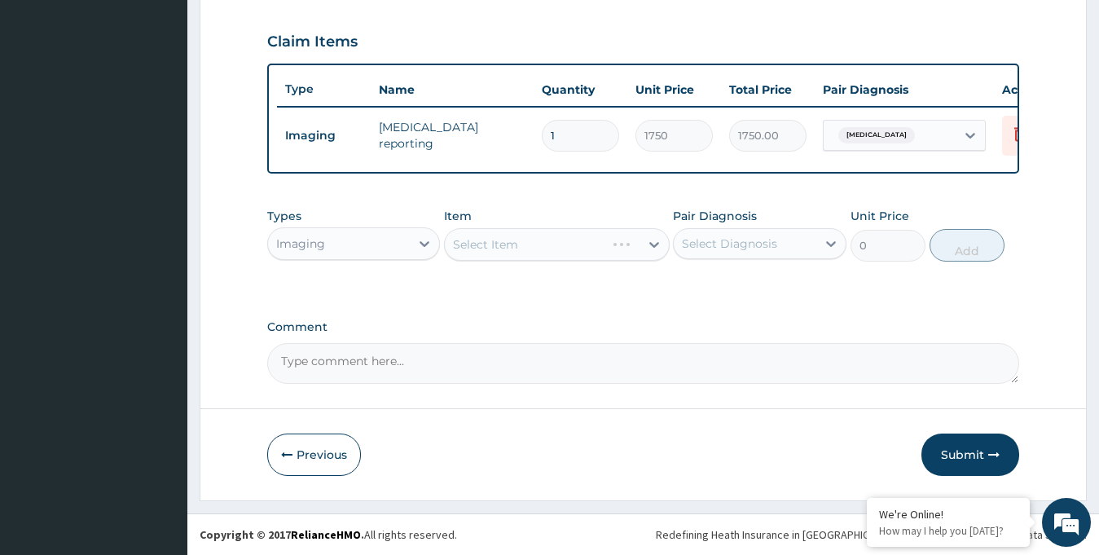
click at [646, 244] on div "Select Item" at bounding box center [557, 244] width 226 height 33
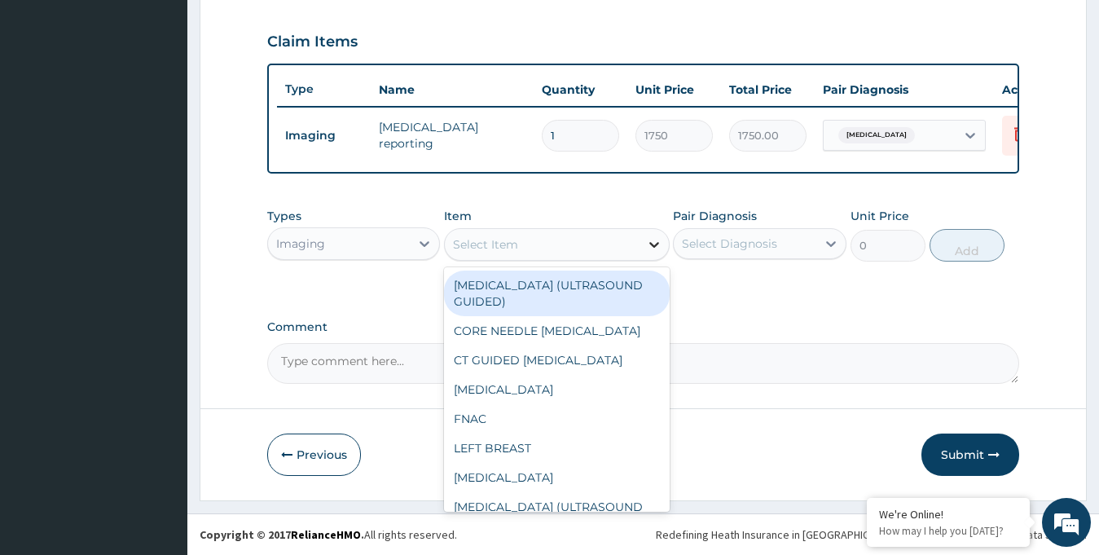
click at [649, 244] on icon at bounding box center [654, 244] width 16 height 16
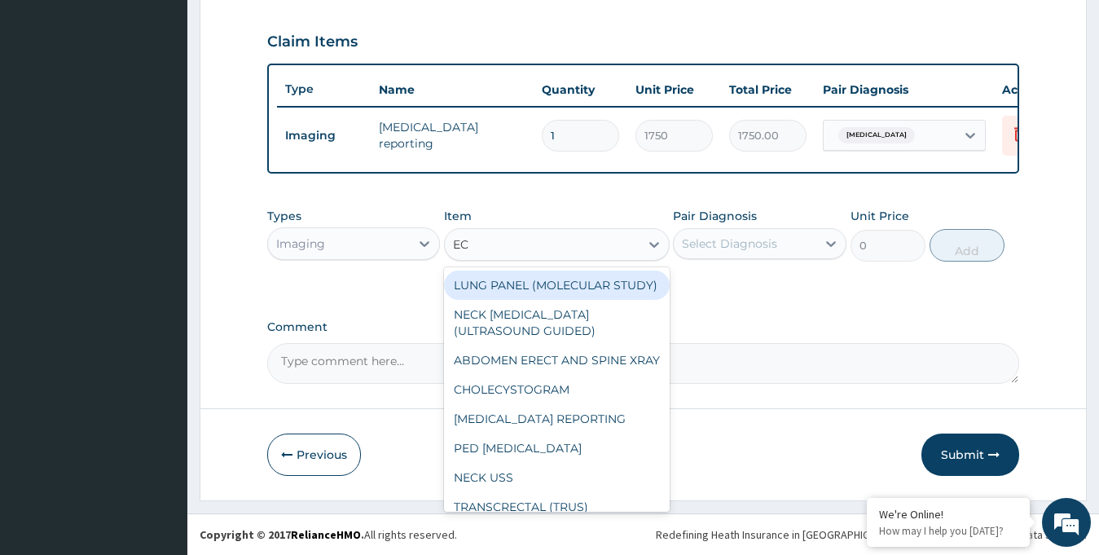
type input "ECG"
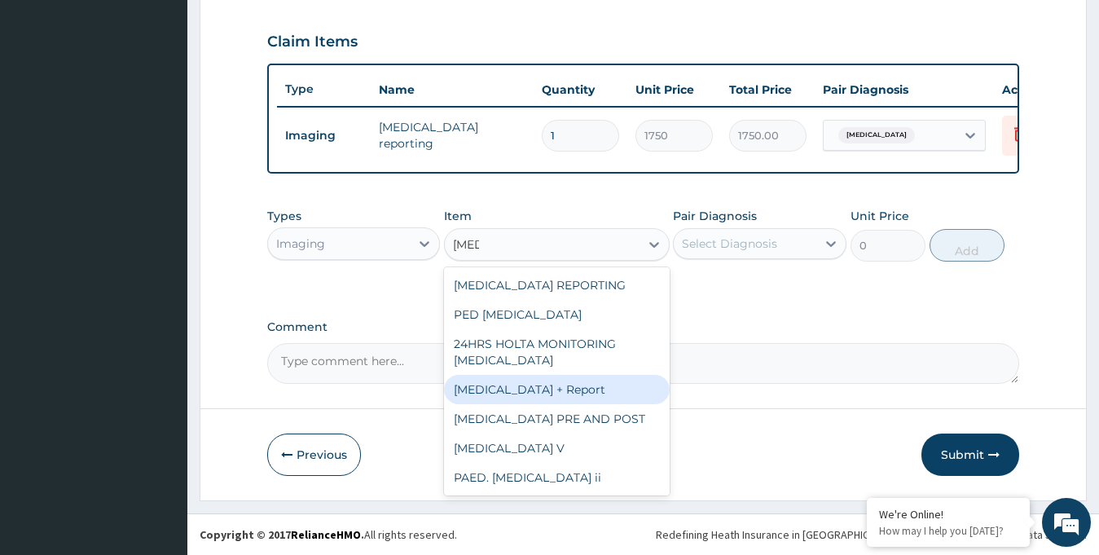
type input "6230"
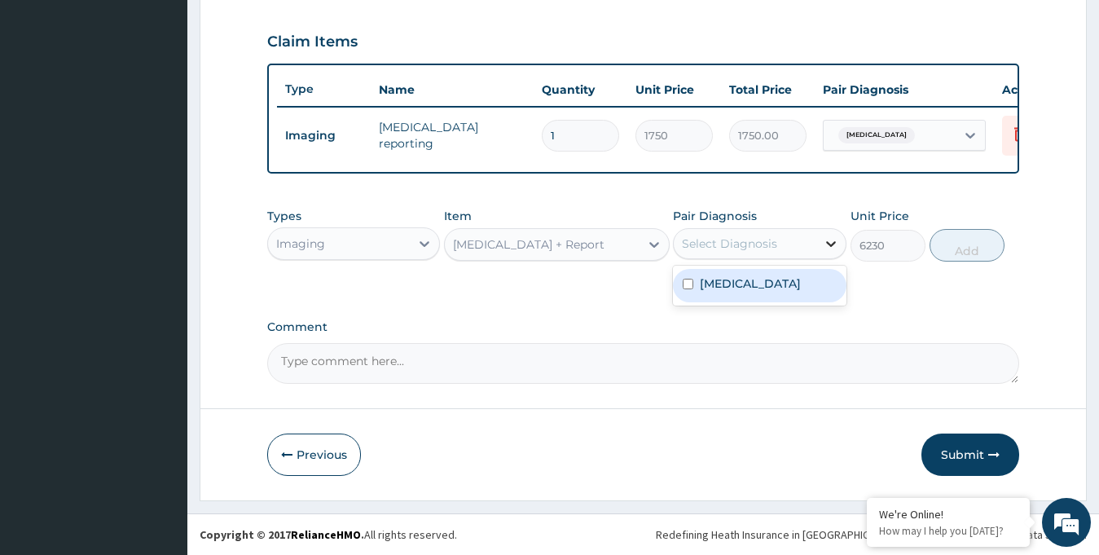
click at [823, 243] on icon at bounding box center [831, 243] width 16 height 16
click at [758, 278] on label "Benign hypertension" at bounding box center [750, 283] width 101 height 16
checkbox input "true"
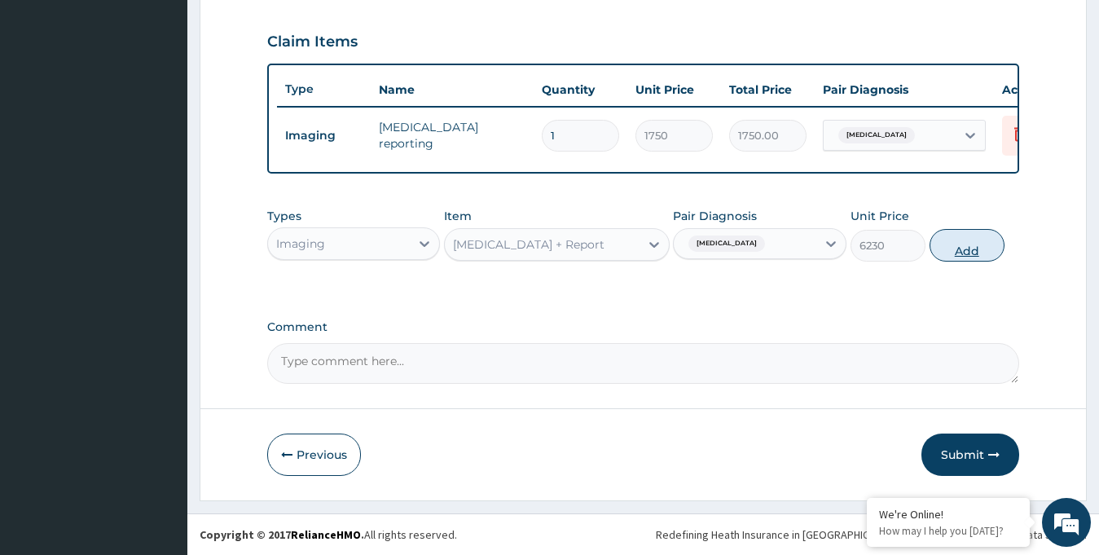
click at [962, 251] on button "Add" at bounding box center [966, 245] width 75 height 33
type input "0"
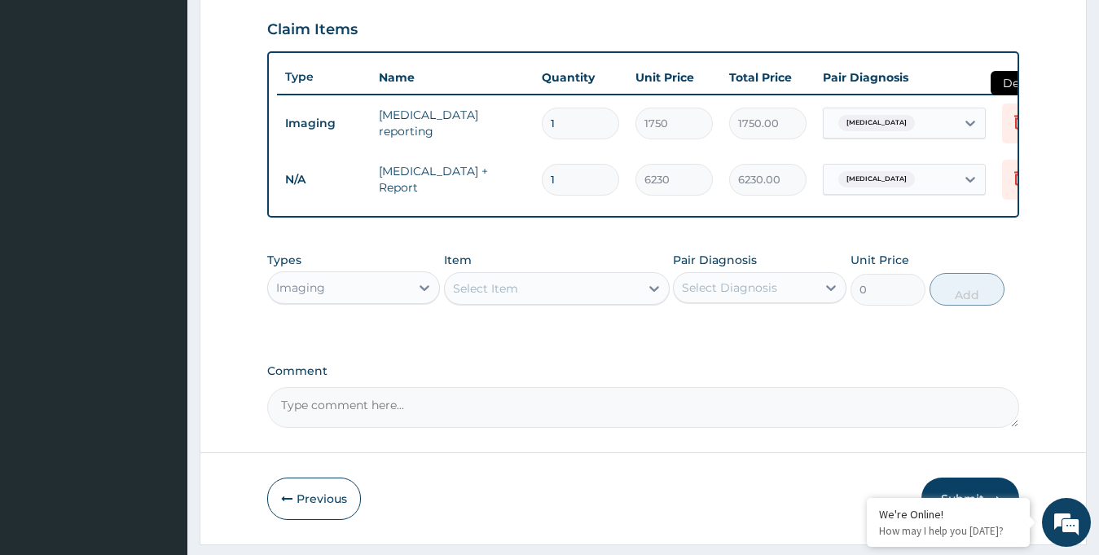
click at [1012, 132] on icon at bounding box center [1020, 123] width 36 height 40
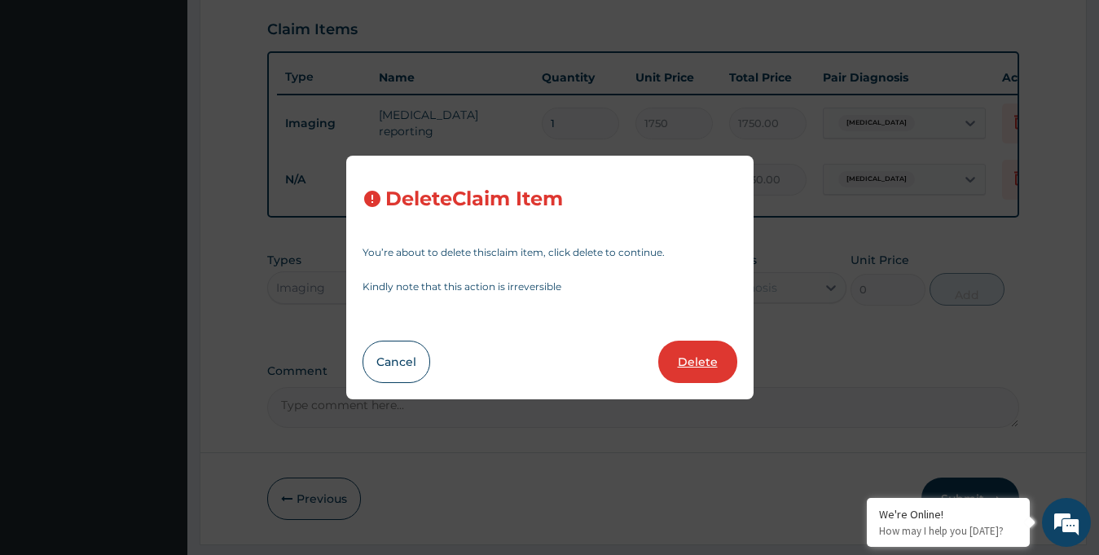
click at [707, 364] on button "Delete" at bounding box center [697, 361] width 79 height 42
type input "6230"
type input "6230.00"
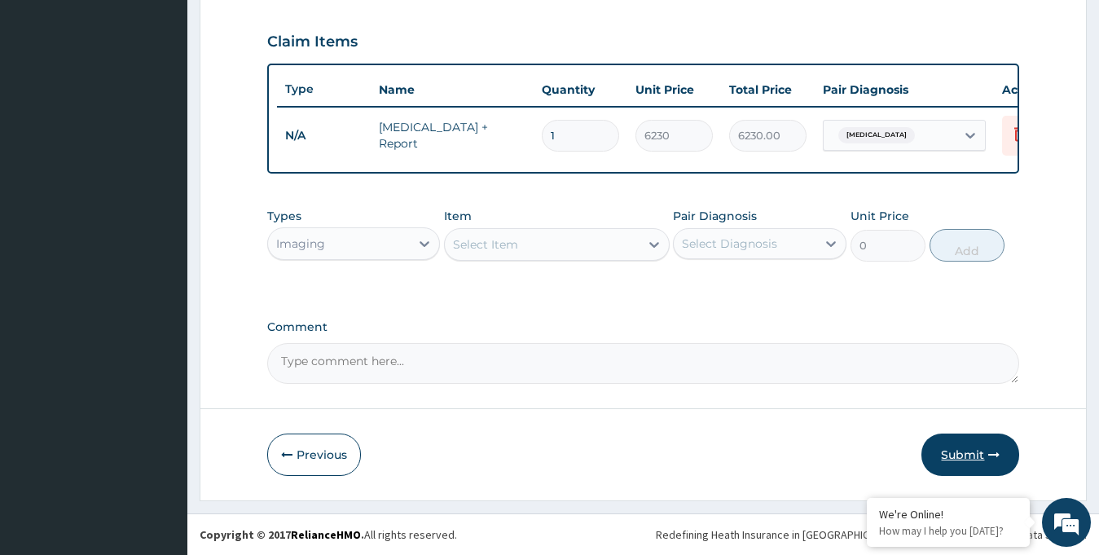
click at [946, 446] on button "Submit" at bounding box center [970, 454] width 98 height 42
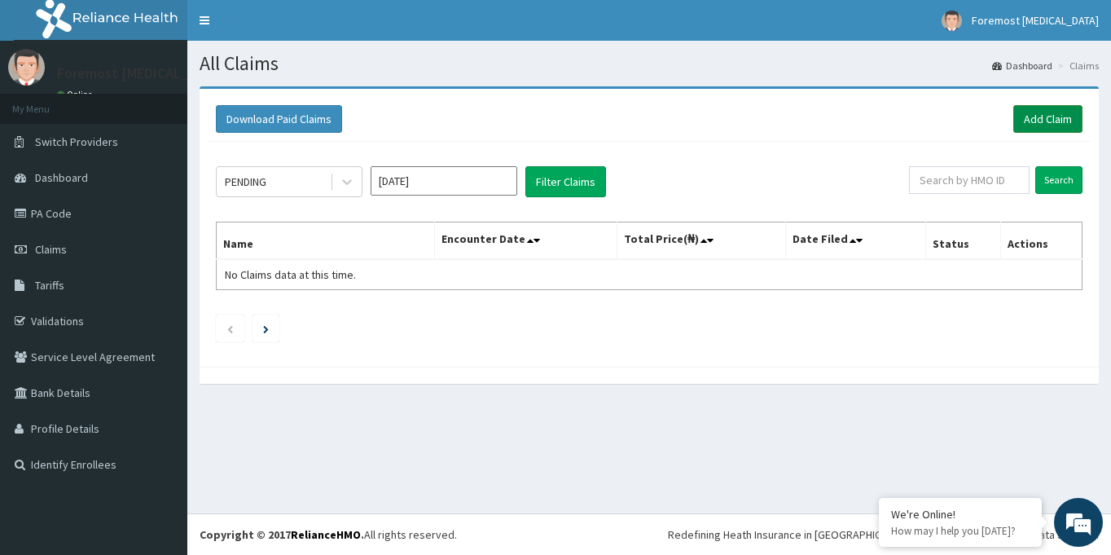
click at [1022, 129] on link "Add Claim" at bounding box center [1047, 119] width 69 height 28
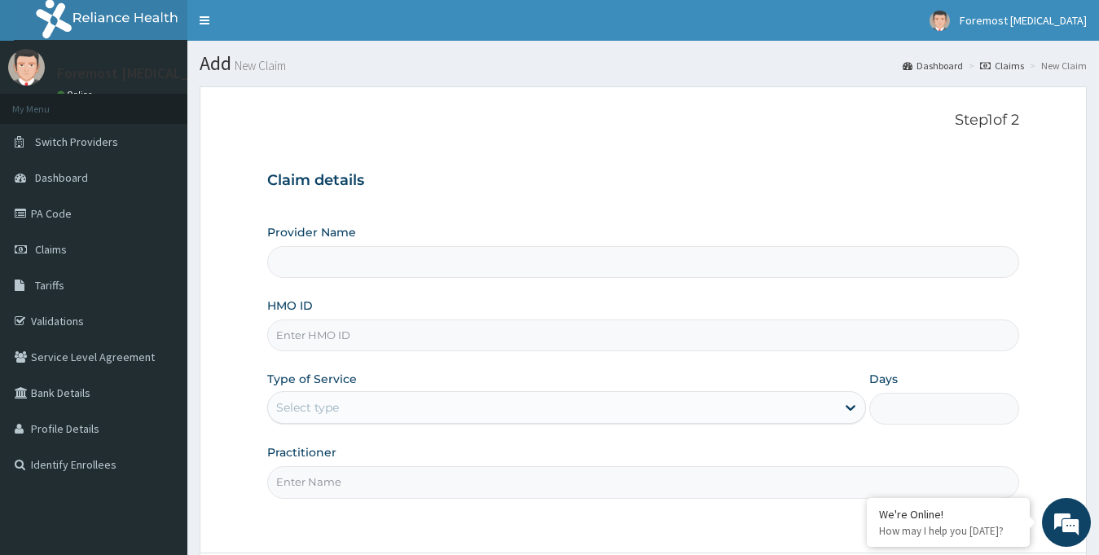
type input "Foremost [MEDICAL_DATA]"
click at [351, 341] on input "HMO ID" at bounding box center [643, 335] width 753 height 32
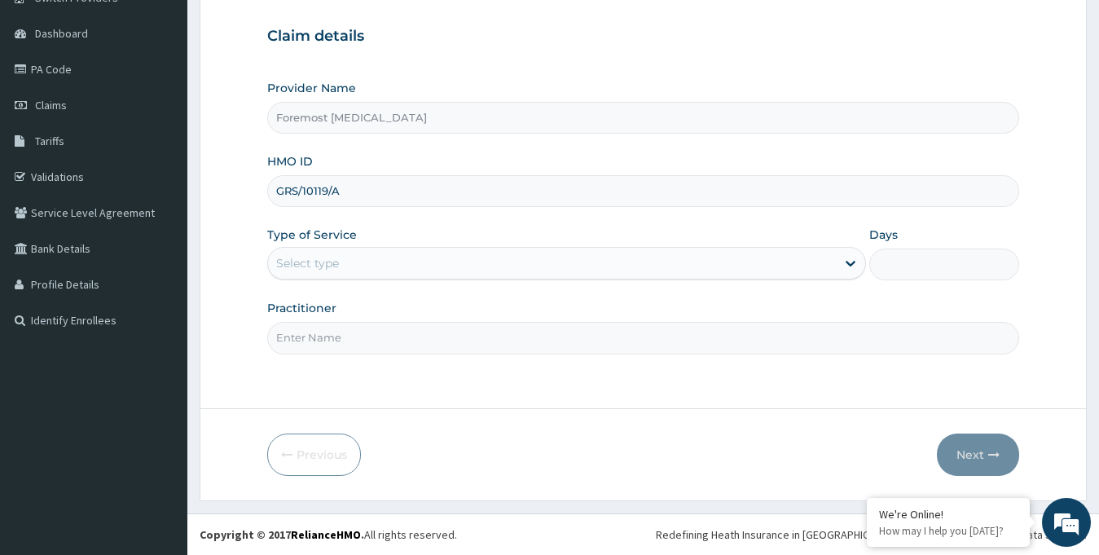
type input "GRS/10119/A"
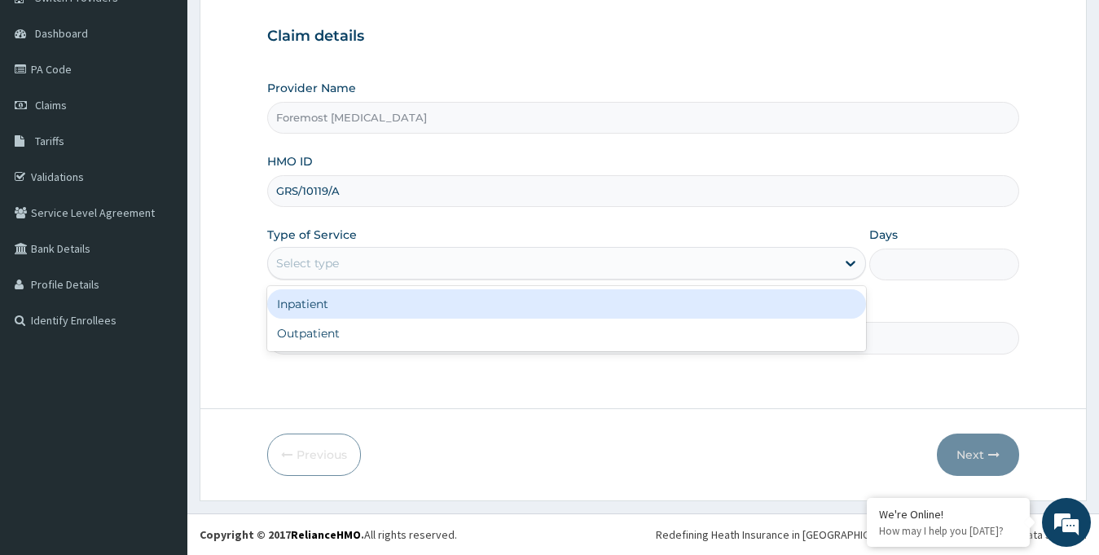
click at [501, 269] on div "Select type" at bounding box center [552, 263] width 568 height 26
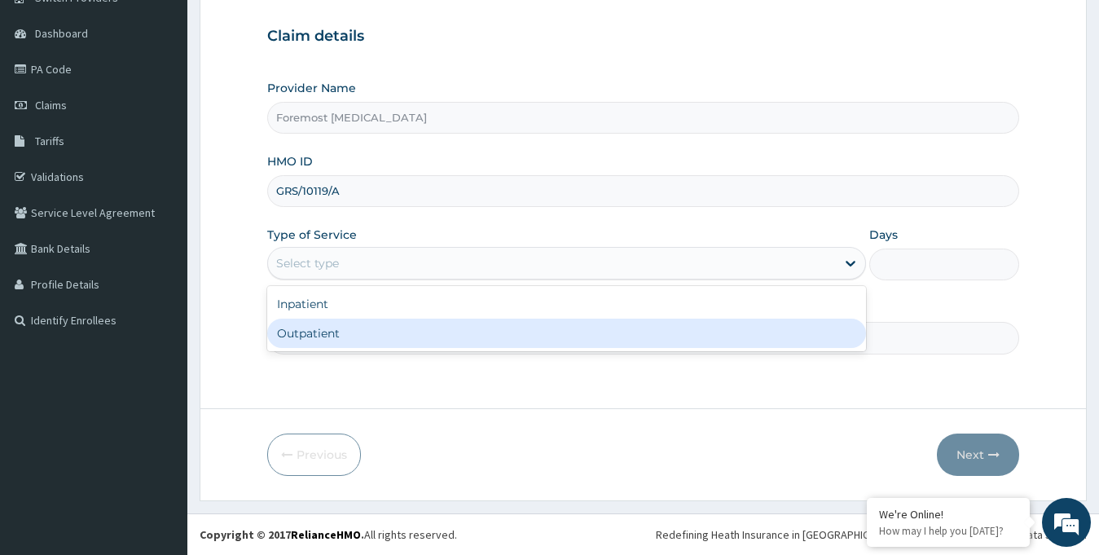
click at [404, 340] on div "Outpatient" at bounding box center [566, 332] width 599 height 29
type input "1"
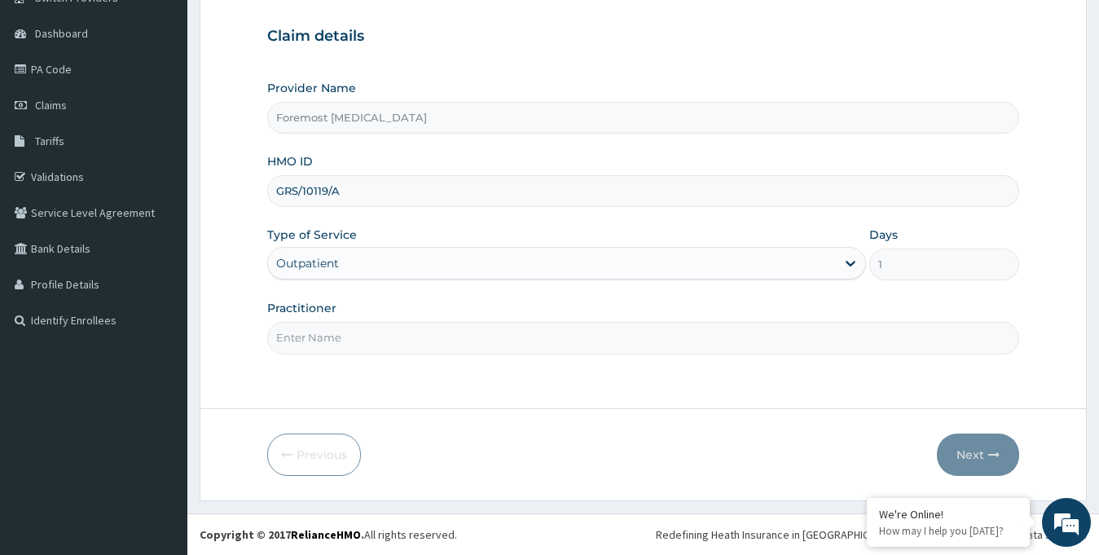
click at [369, 341] on input "Practitioner" at bounding box center [643, 338] width 753 height 32
type input "NULL"
click at [965, 449] on button "Next" at bounding box center [978, 454] width 82 height 42
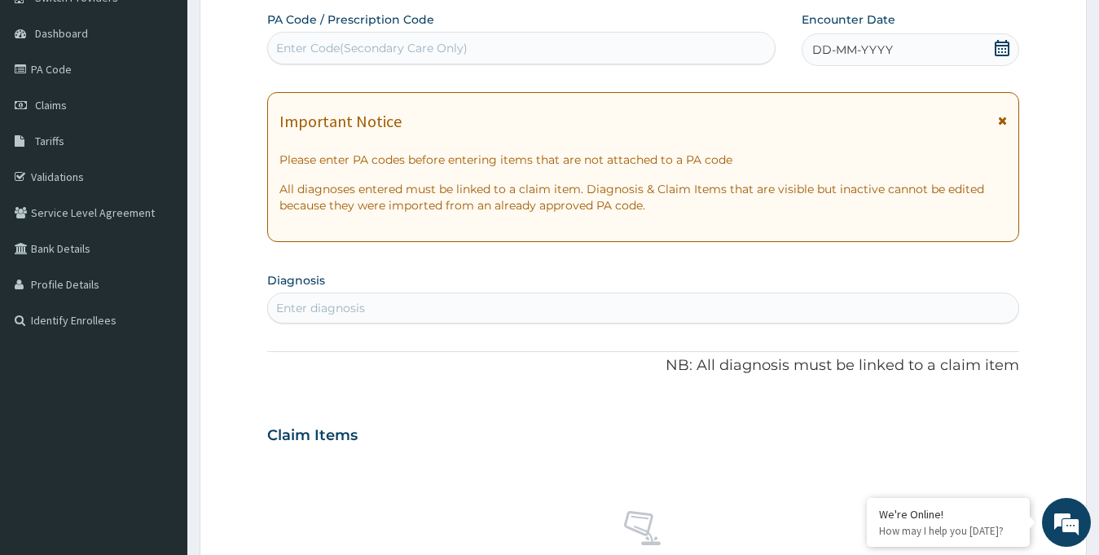
click at [908, 51] on div "DD-MM-YYYY" at bounding box center [910, 49] width 218 height 33
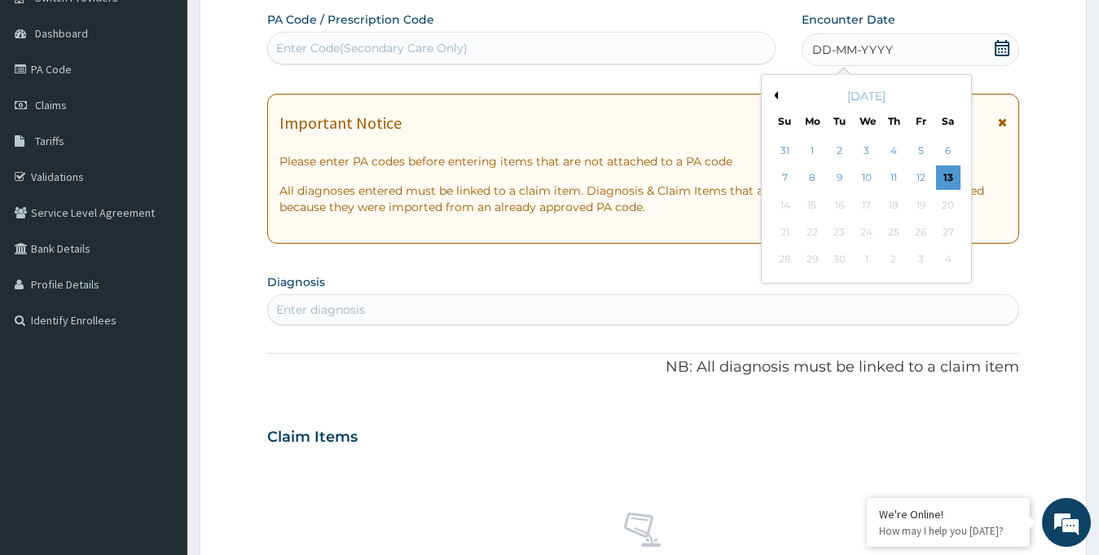
click at [778, 95] on div "[DATE]" at bounding box center [866, 96] width 196 height 16
click at [777, 94] on button "Previous Month" at bounding box center [774, 95] width 8 height 8
click at [806, 233] on div "18" at bounding box center [812, 232] width 24 height 24
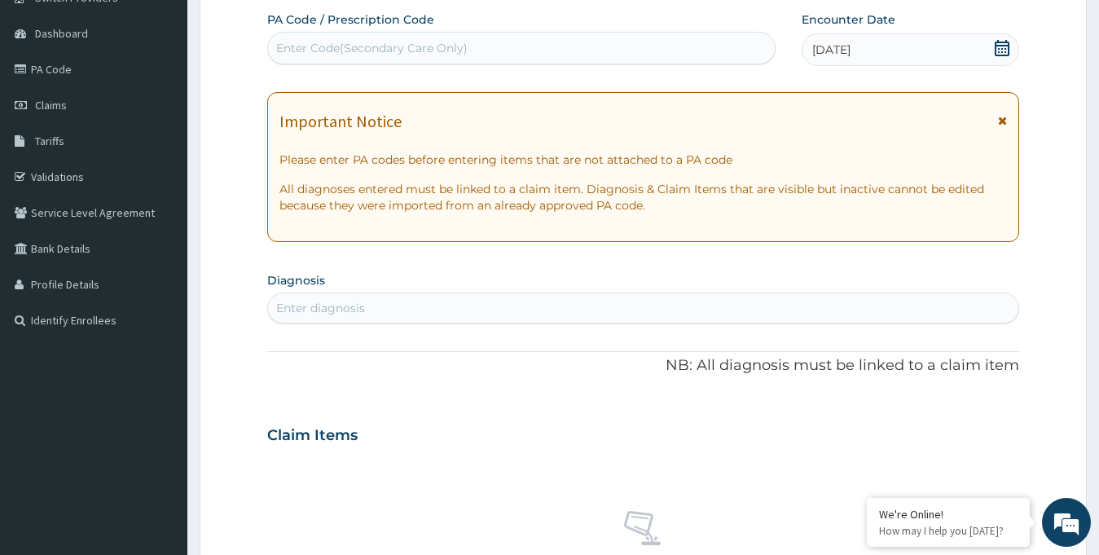
click at [393, 45] on div "Enter Code(Secondary Care Only)" at bounding box center [371, 48] width 191 height 16
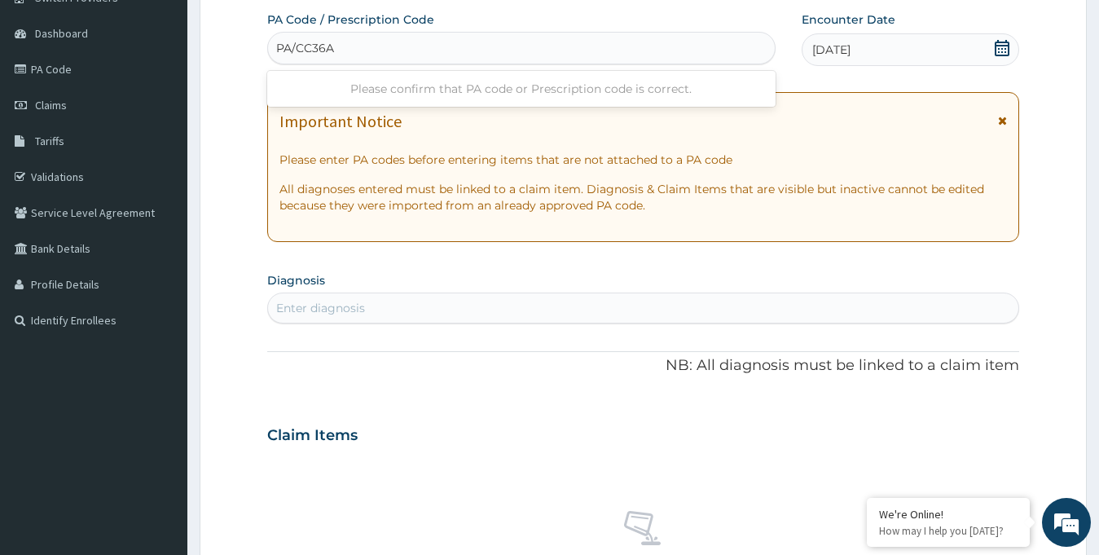
type input "PA/CC36A1"
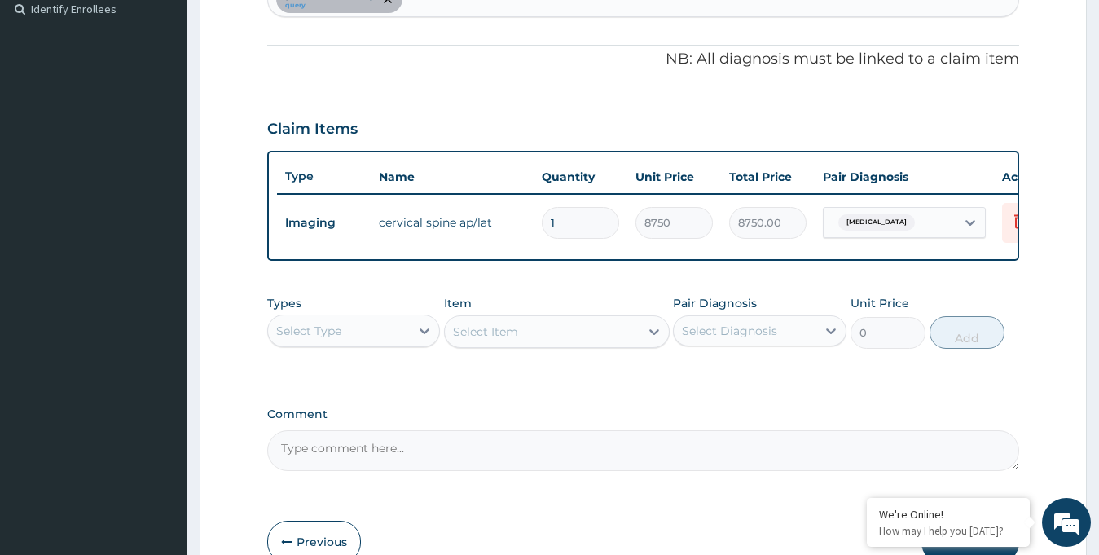
scroll to position [456, 0]
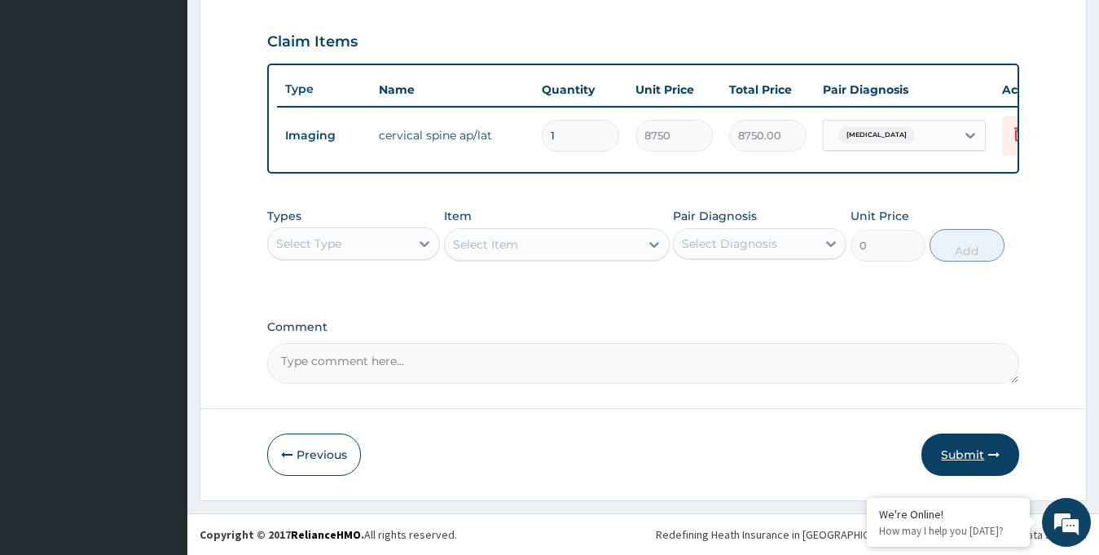
click at [955, 456] on button "Submit" at bounding box center [970, 454] width 98 height 42
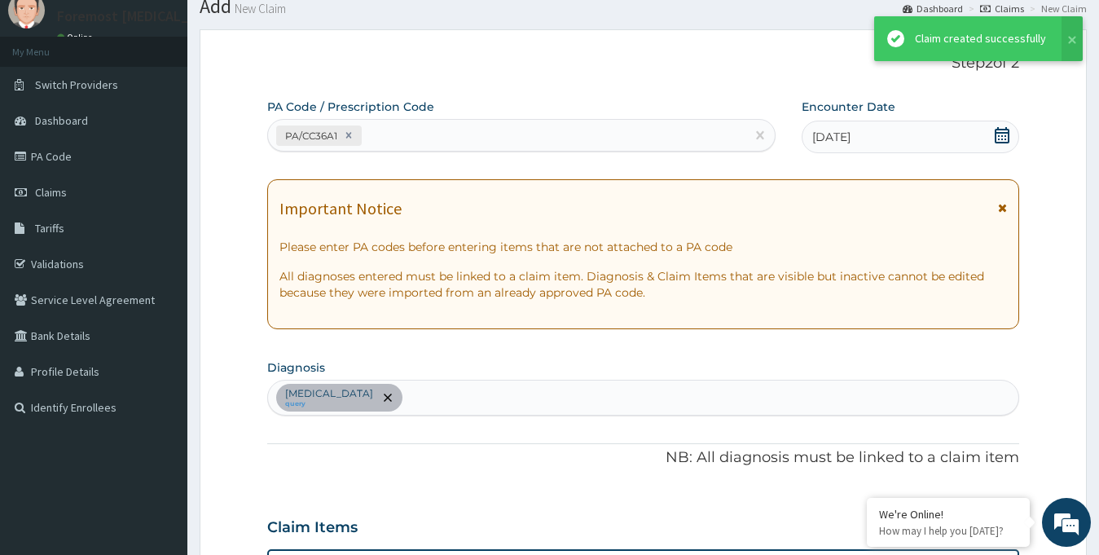
scroll to position [555, 0]
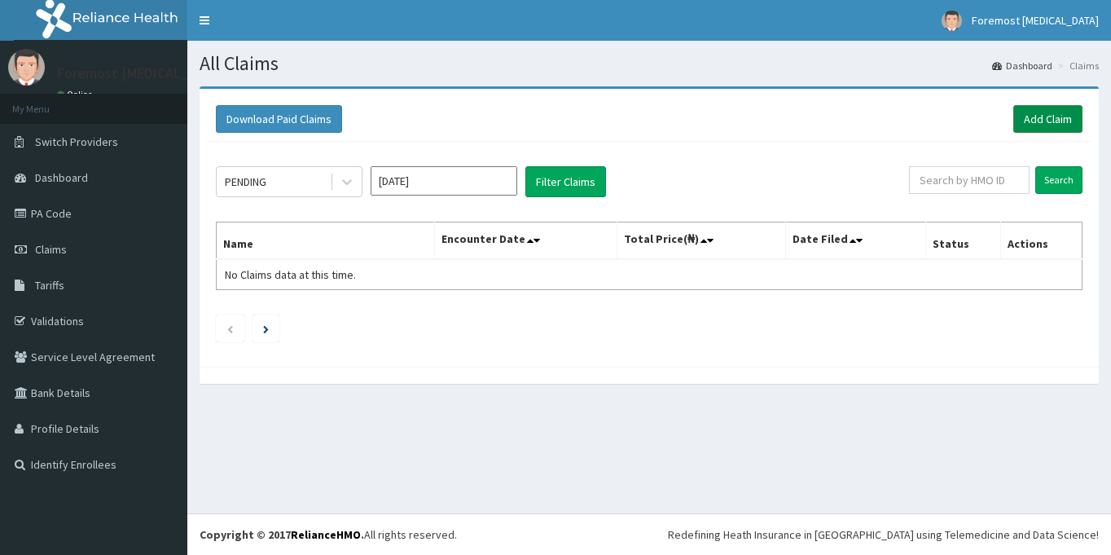
click at [1028, 128] on link "Add Claim" at bounding box center [1047, 119] width 69 height 28
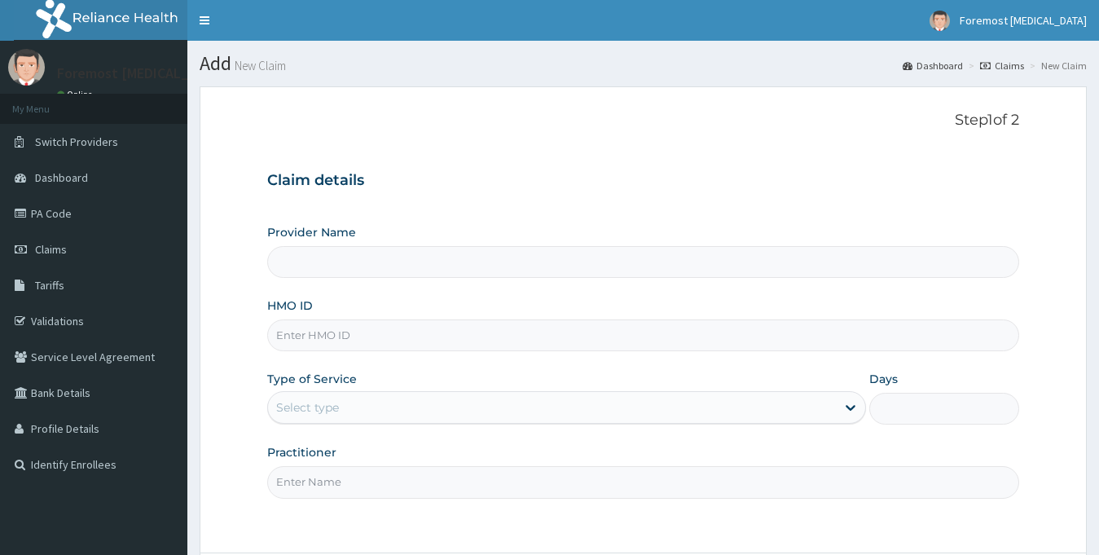
type input "Foremost [MEDICAL_DATA]"
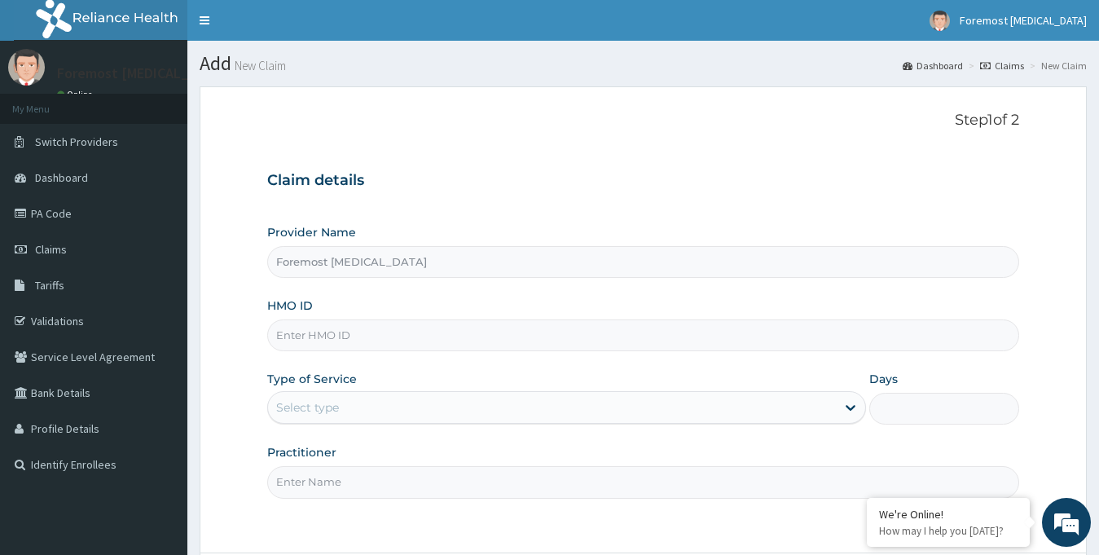
click at [386, 334] on input "HMO ID" at bounding box center [643, 335] width 753 height 32
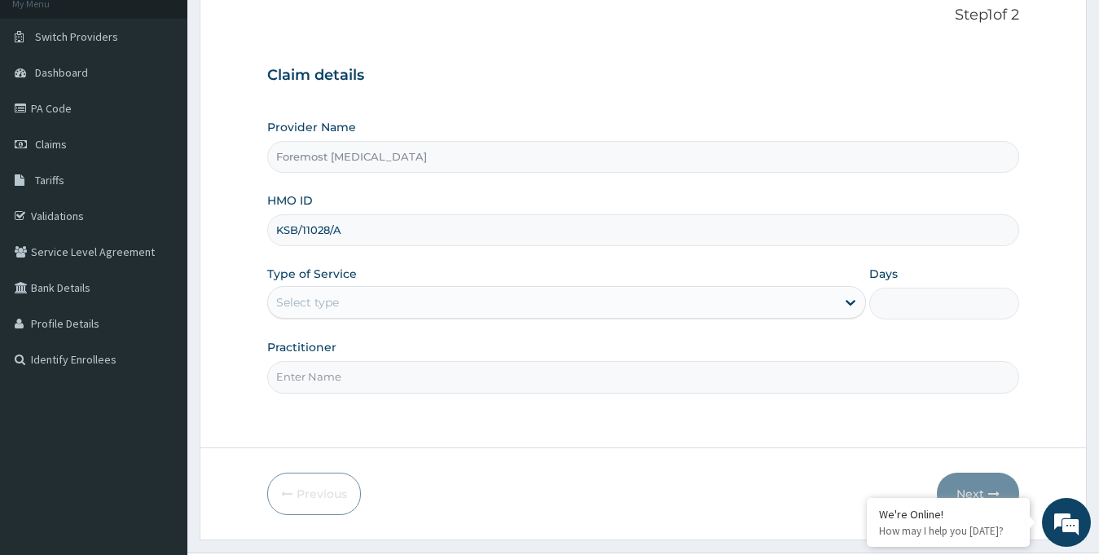
scroll to position [144, 0]
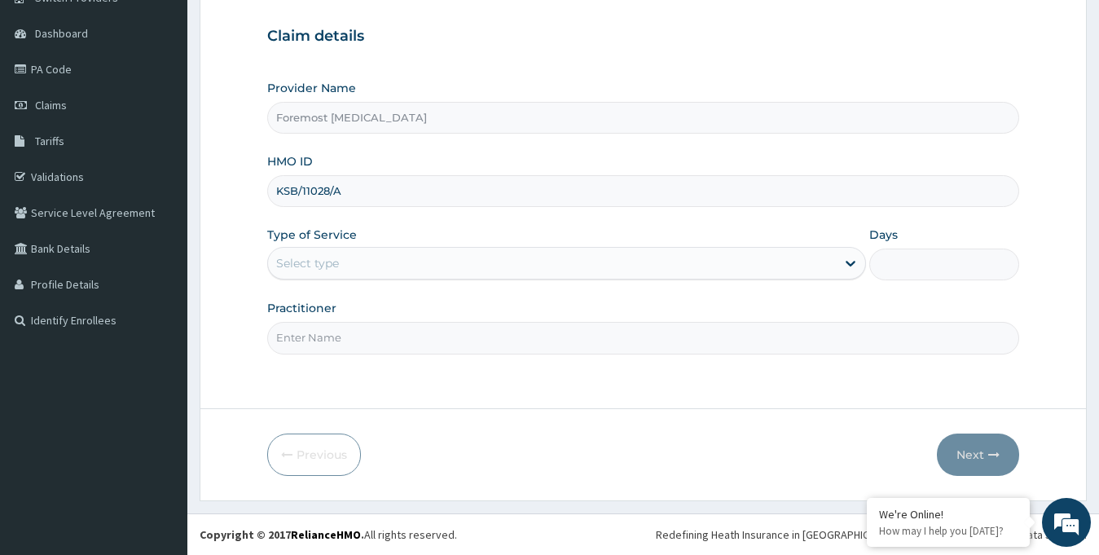
type input "KSB/11028/A"
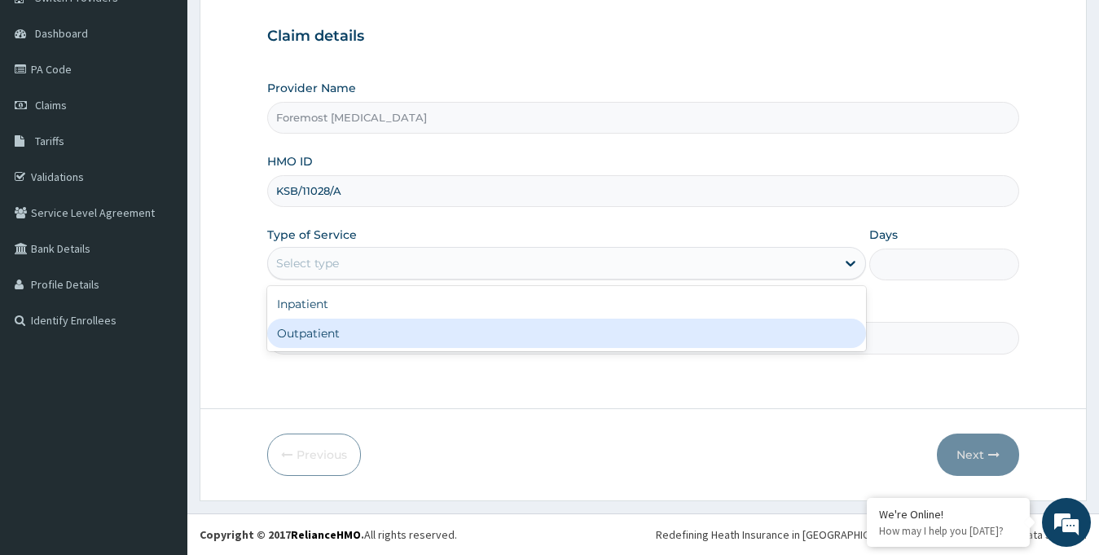
drag, startPoint x: 387, startPoint y: 268, endPoint x: 352, endPoint y: 347, distance: 86.4
click at [352, 279] on div "option Outpatient focused, 2 of 2. 2 results available. Use Up and Down to choo…" at bounding box center [566, 263] width 599 height 33
click at [352, 347] on div "Outpatient" at bounding box center [566, 332] width 599 height 29
type input "1"
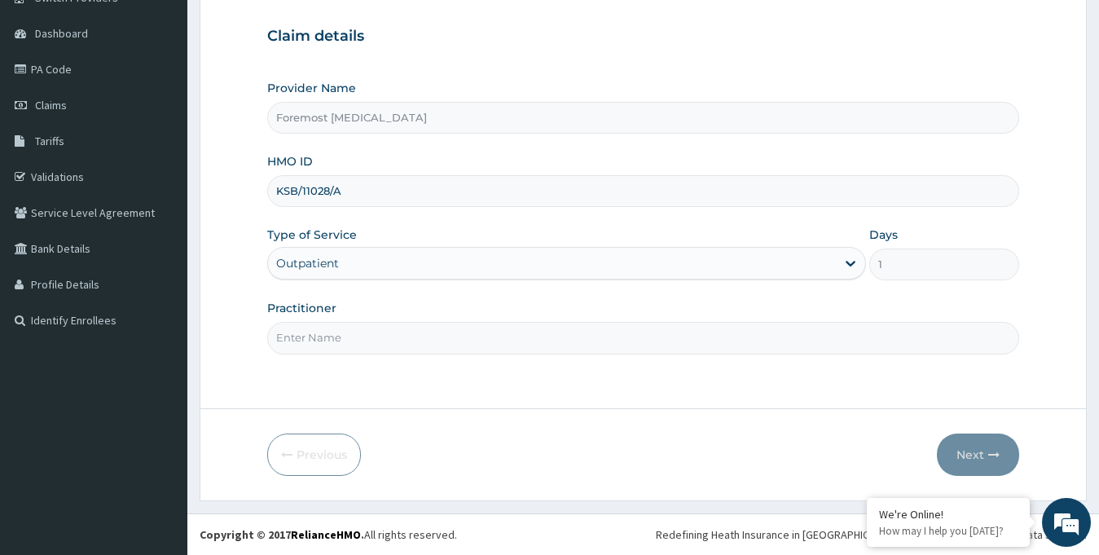
click at [330, 325] on input "Practitioner" at bounding box center [643, 338] width 753 height 32
type input "NULL"
click at [973, 453] on button "Next" at bounding box center [978, 454] width 82 height 42
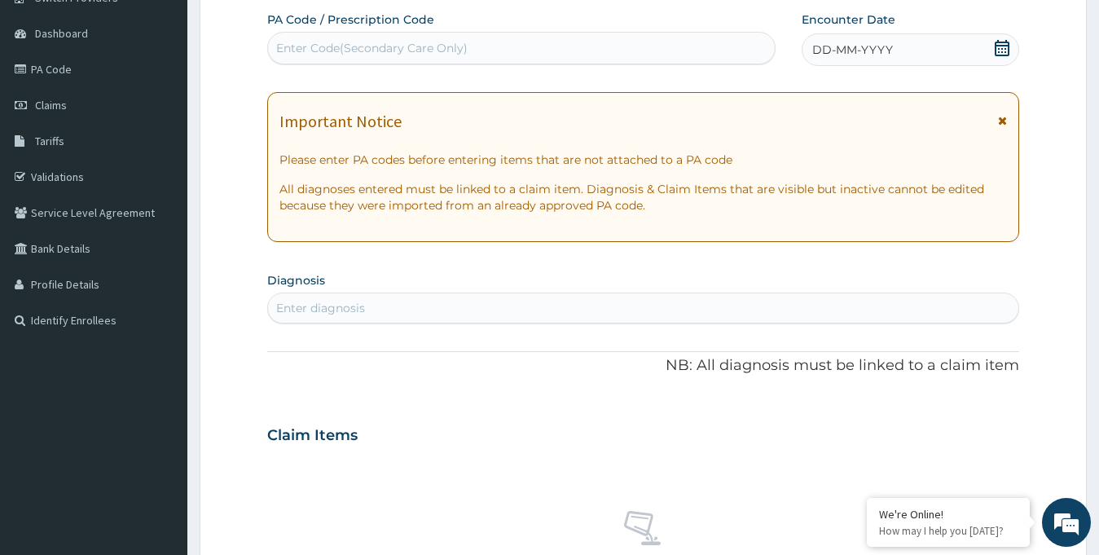
click at [878, 48] on span "DD-MM-YYYY" at bounding box center [852, 50] width 81 height 16
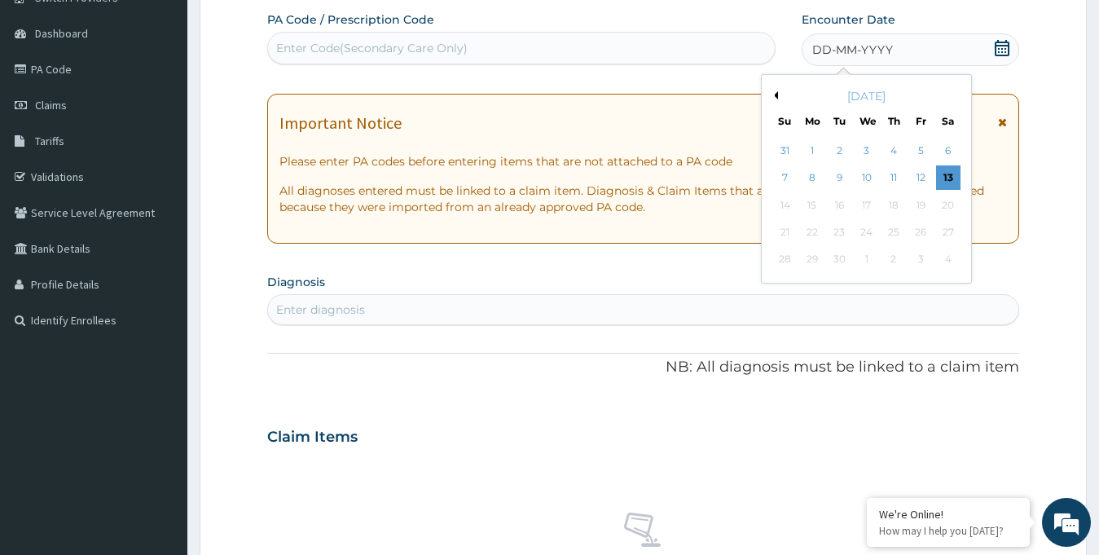
click at [774, 94] on button "Previous Month" at bounding box center [774, 95] width 8 height 8
click at [839, 234] on div "19" at bounding box center [839, 232] width 24 height 24
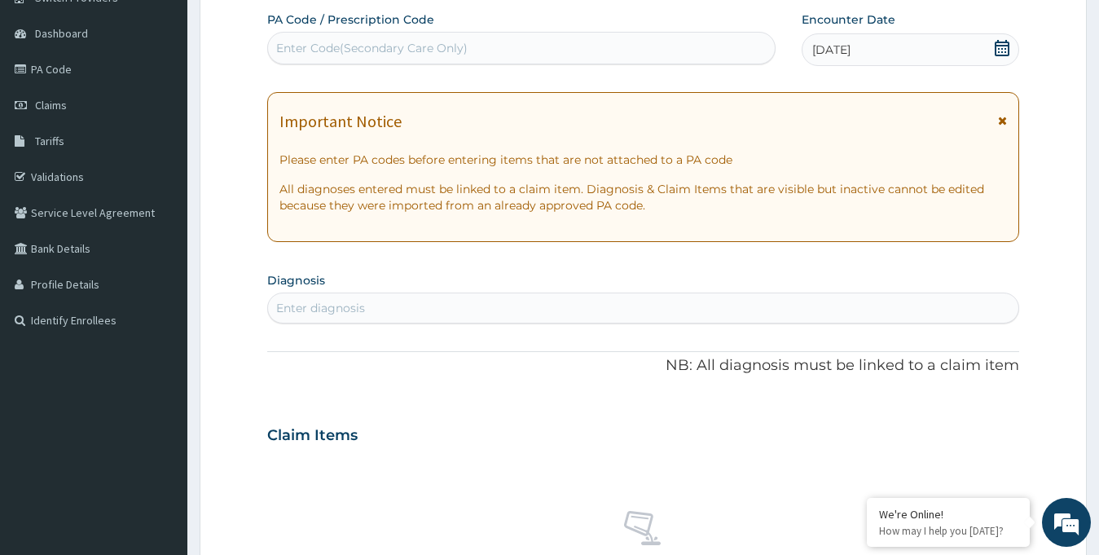
click at [426, 59] on div "Enter Code(Secondary Care Only)" at bounding box center [521, 48] width 507 height 26
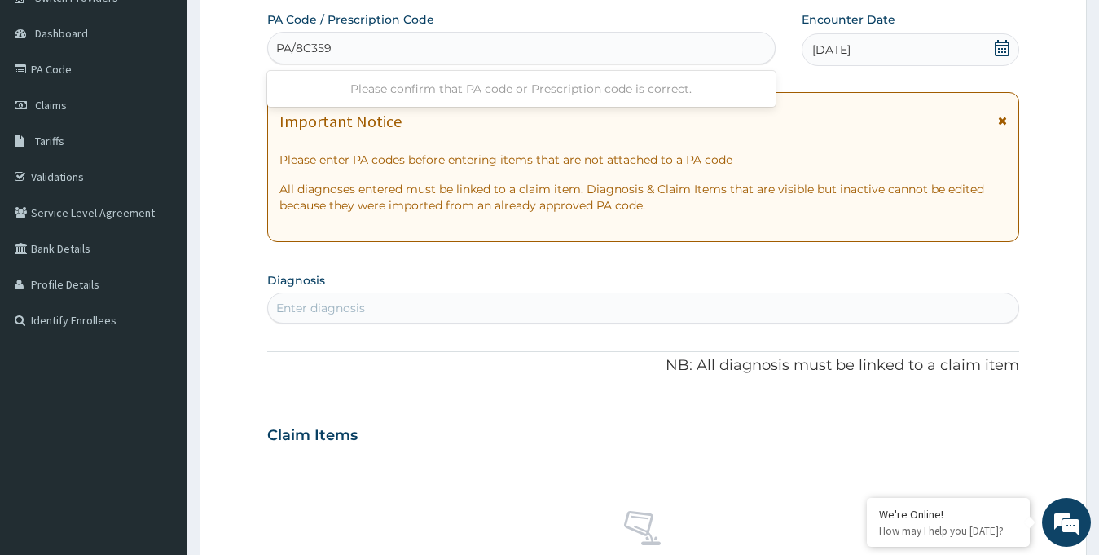
type input "PA/8C3593"
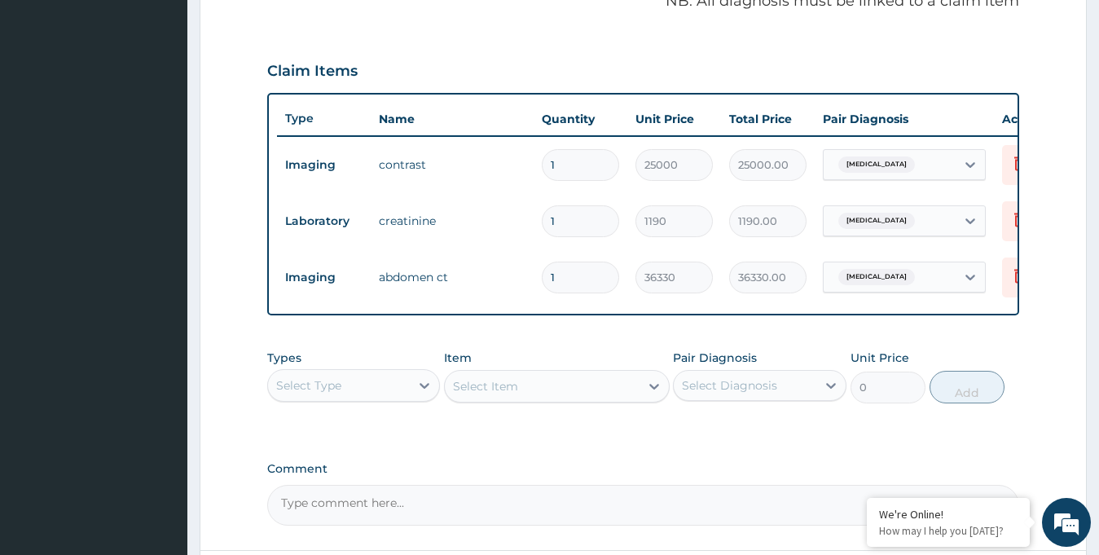
scroll to position [667, 0]
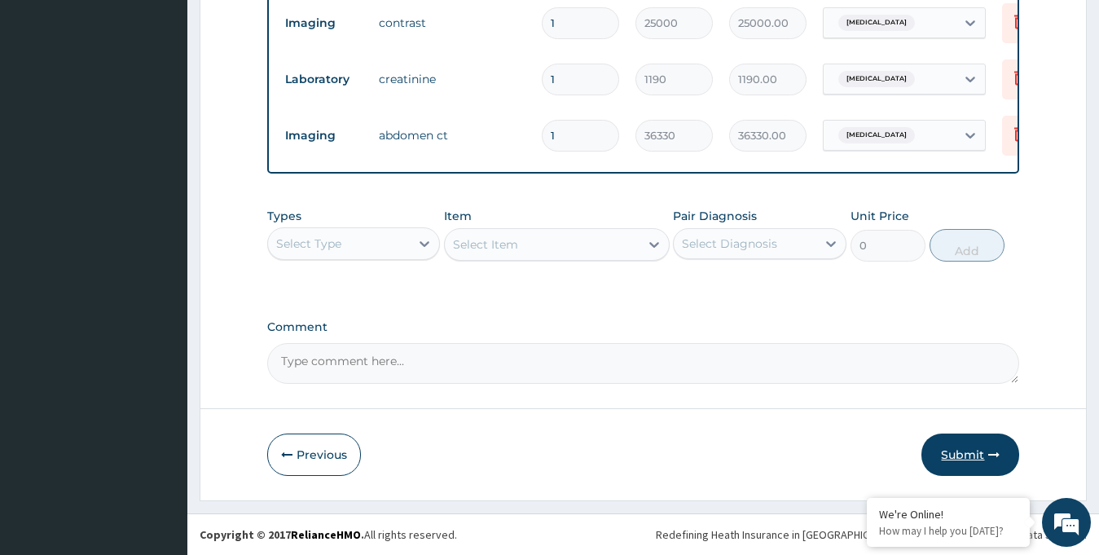
click at [970, 465] on button "Submit" at bounding box center [970, 454] width 98 height 42
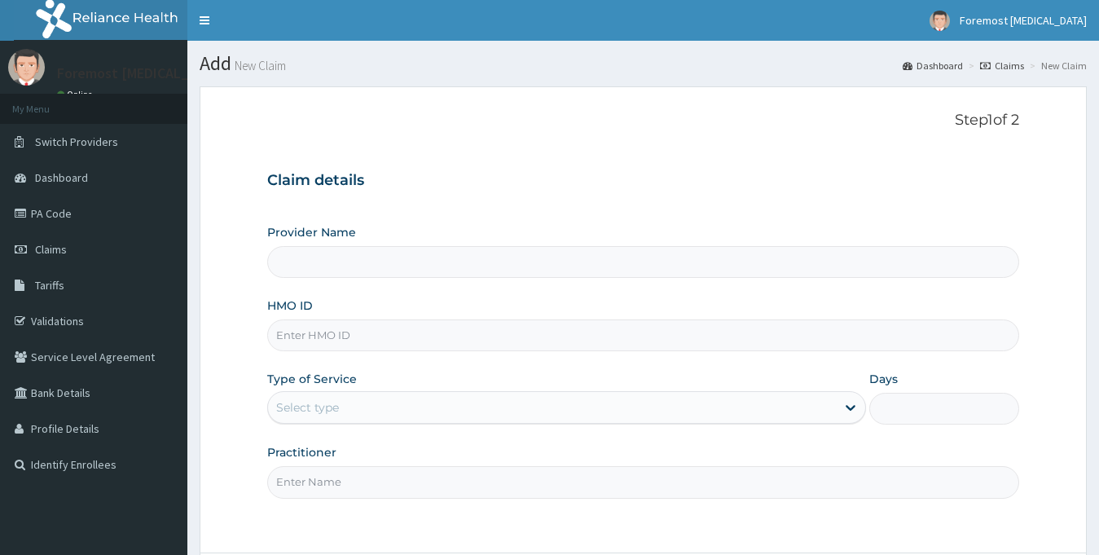
click at [451, 335] on input "HMO ID" at bounding box center [643, 335] width 753 height 32
type input "Foremost [MEDICAL_DATA]"
click at [341, 338] on input "HMO ID" at bounding box center [643, 335] width 753 height 32
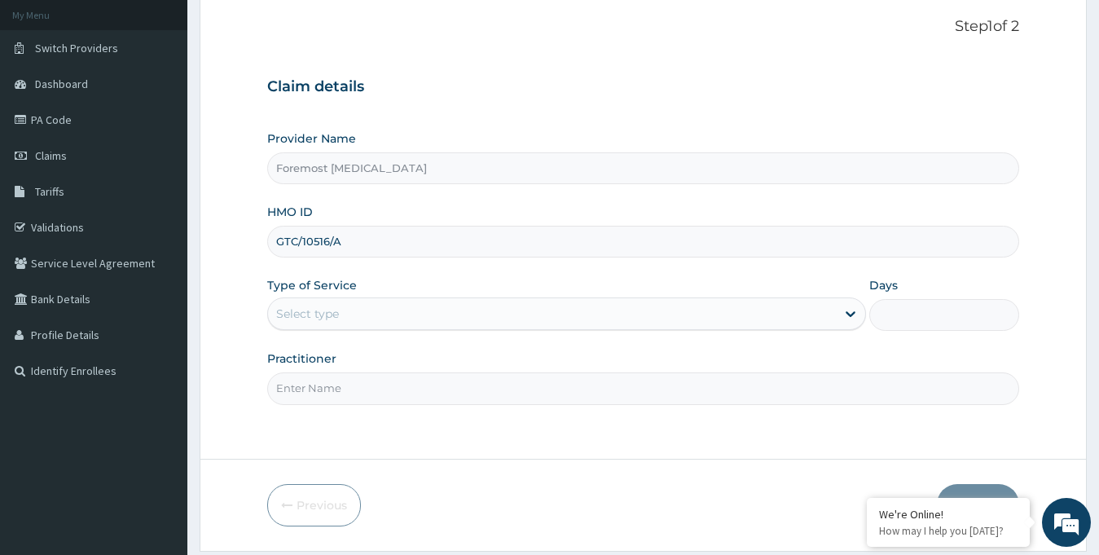
scroll to position [144, 0]
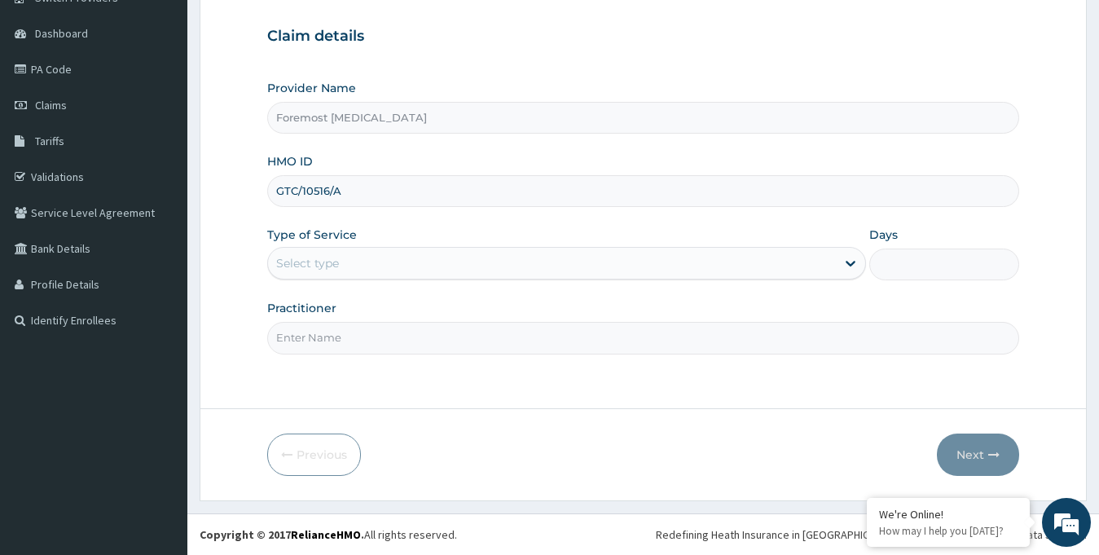
type input "GTC/10516/A"
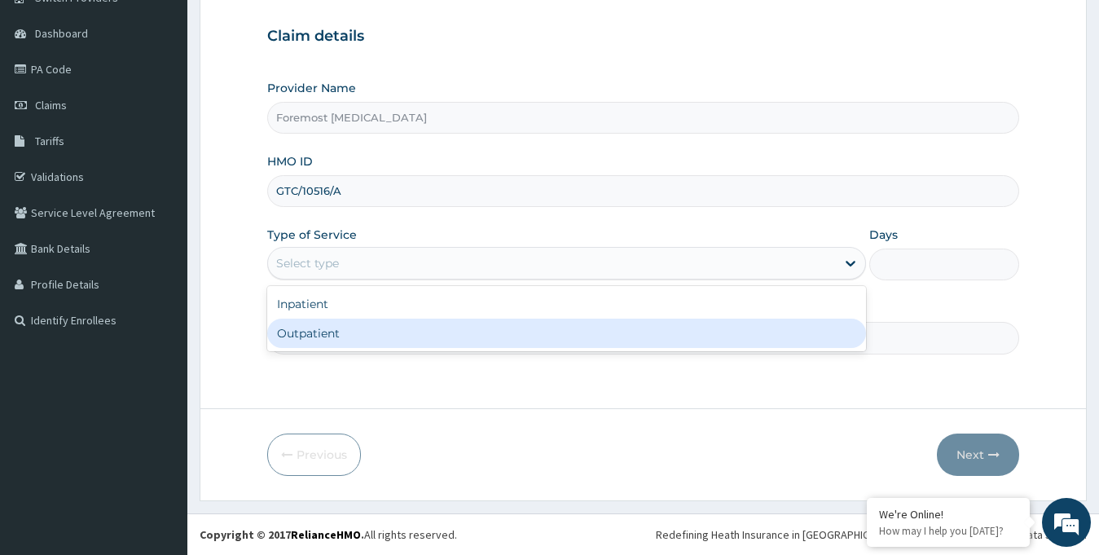
drag, startPoint x: 388, startPoint y: 266, endPoint x: 357, endPoint y: 323, distance: 64.9
click at [357, 279] on div "option Outpatient focused, 2 of 2. 2 results available. Use Up and Down to choo…" at bounding box center [566, 263] width 599 height 33
click at [357, 323] on div "Outpatient" at bounding box center [566, 332] width 599 height 29
type input "1"
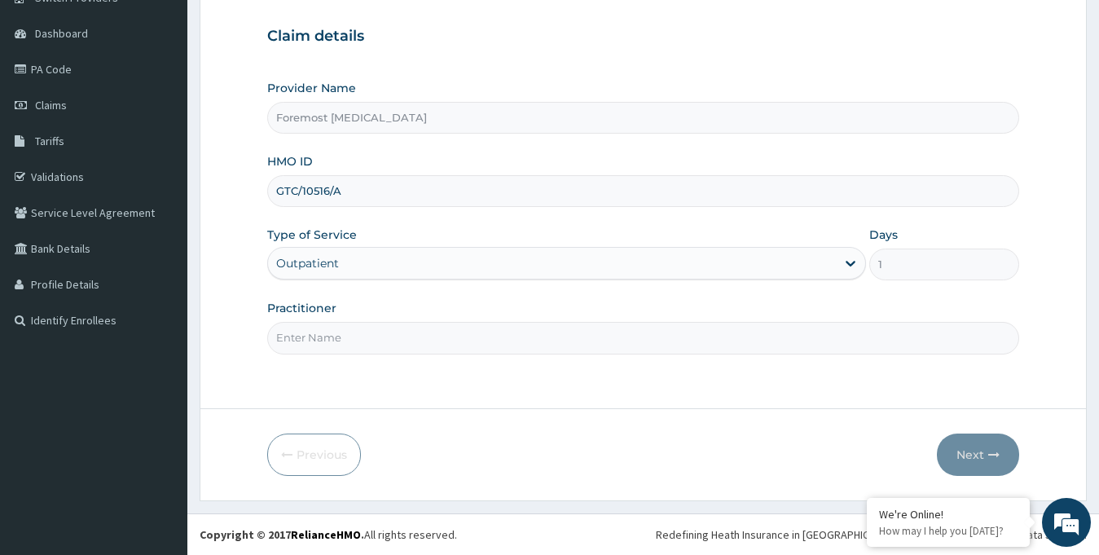
click at [330, 336] on input "Practitioner" at bounding box center [643, 338] width 753 height 32
type input "NULL"
click at [955, 454] on button "Next" at bounding box center [978, 454] width 82 height 42
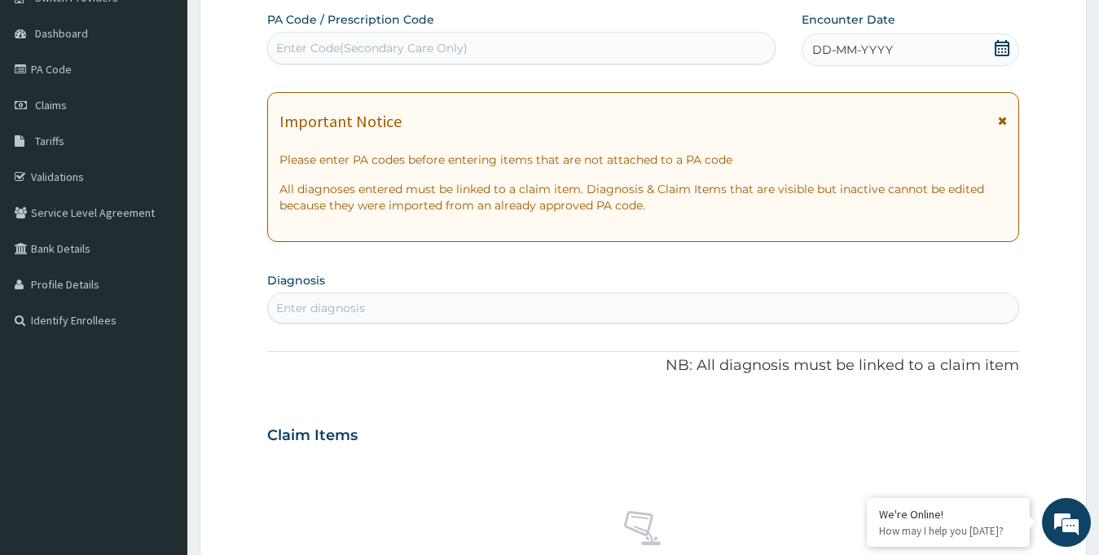
click at [879, 55] on span "DD-MM-YYYY" at bounding box center [852, 50] width 81 height 16
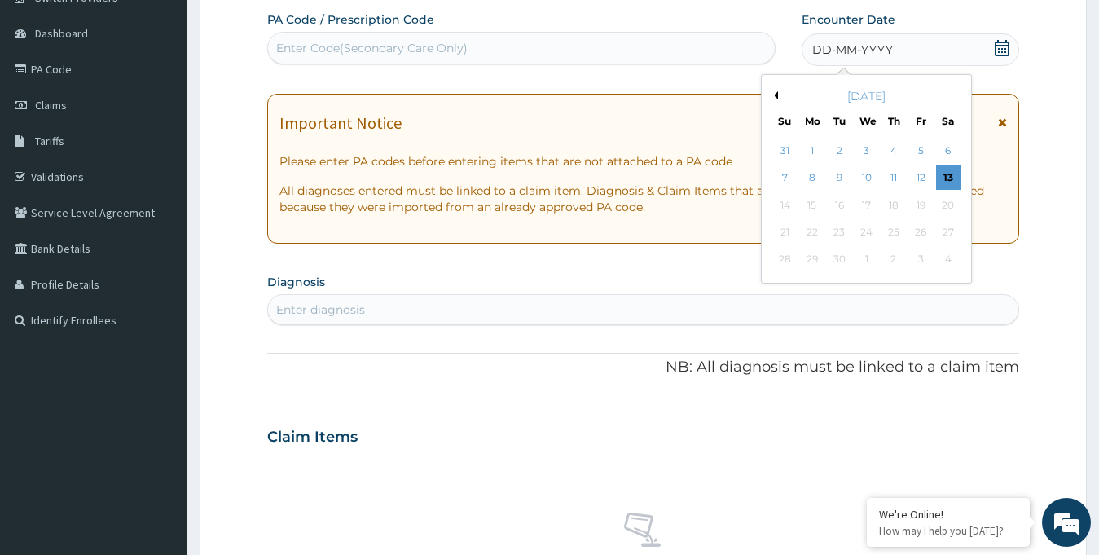
click at [776, 95] on button "Previous Month" at bounding box center [774, 95] width 8 height 8
click at [838, 229] on div "19" at bounding box center [839, 232] width 24 height 24
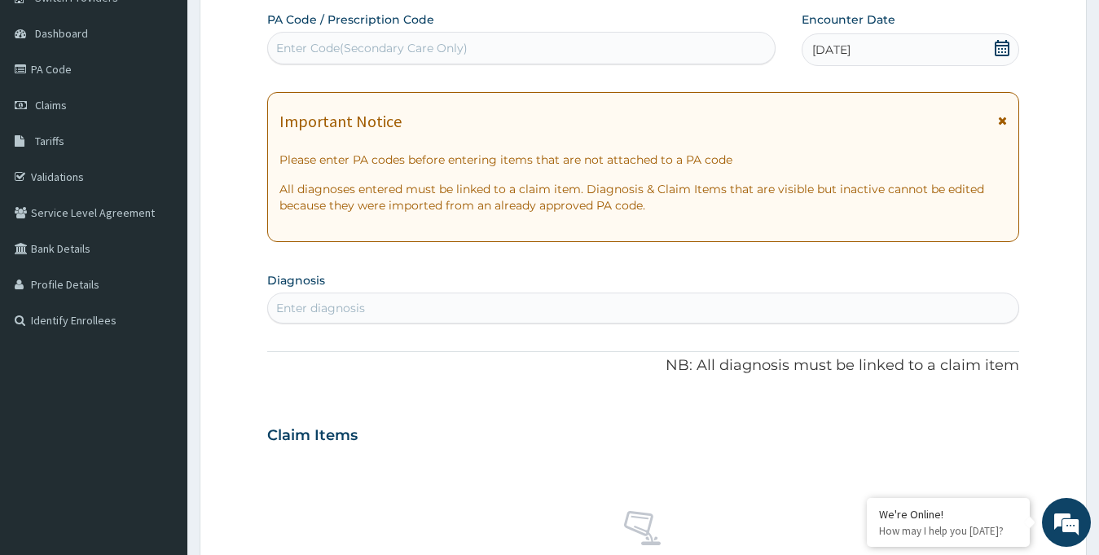
click at [345, 61] on div "Enter Code(Secondary Care Only)" at bounding box center [521, 48] width 507 height 26
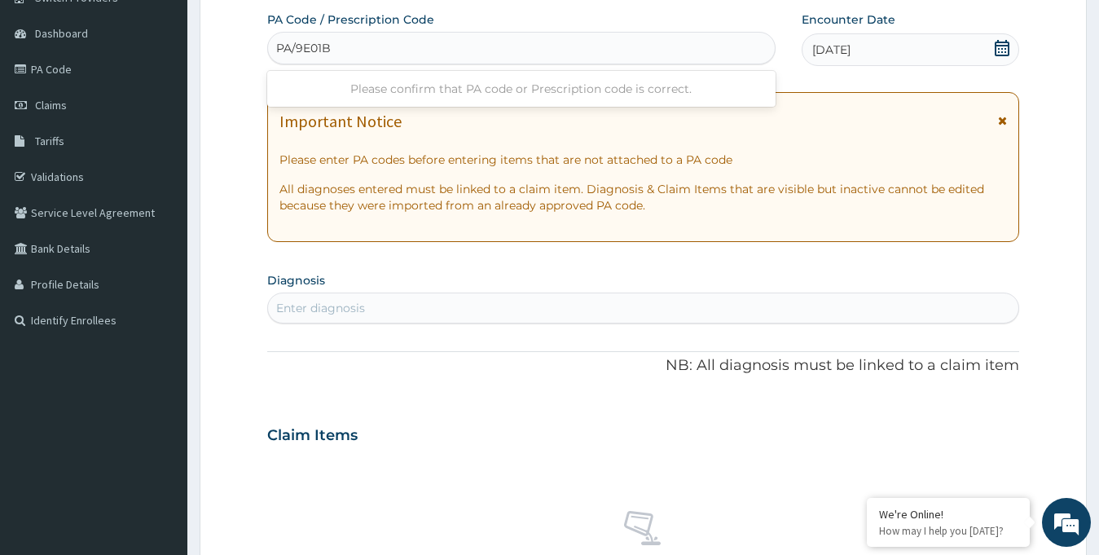
type input "PA/9E01B2"
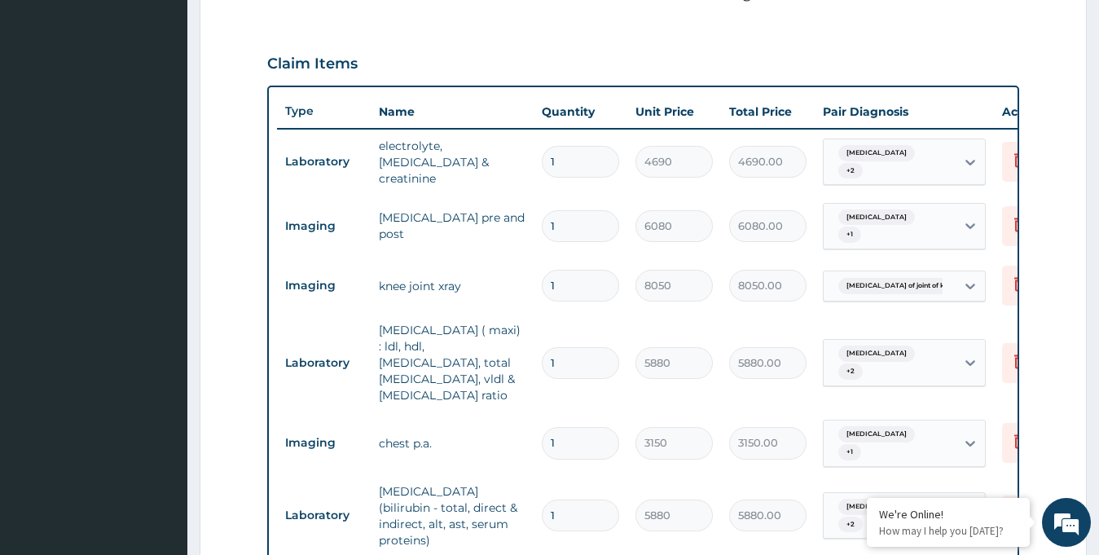
scroll to position [523, 0]
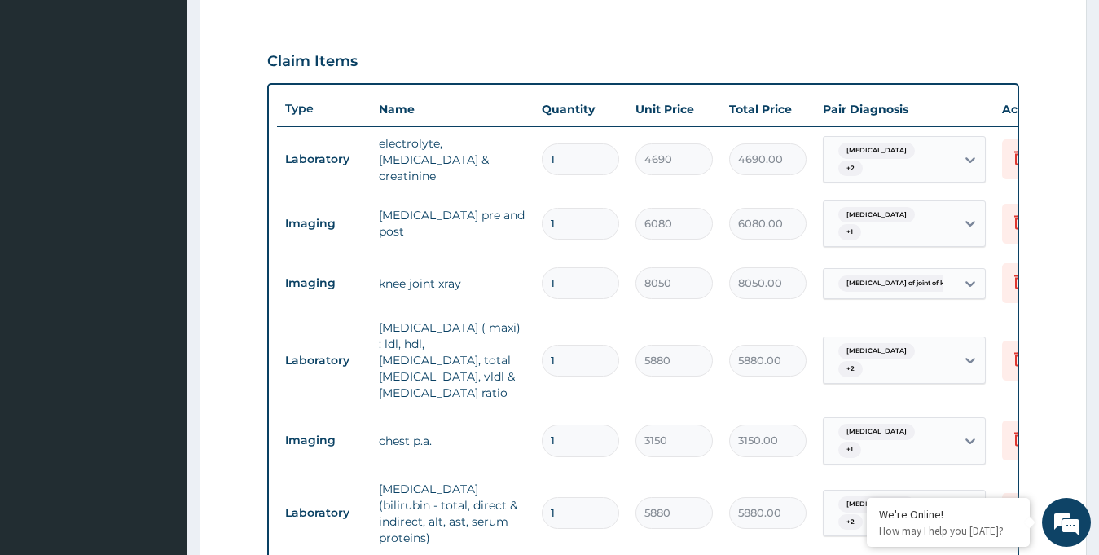
click at [1000, 220] on td "Delete" at bounding box center [1034, 223] width 81 height 56
click at [1003, 220] on icon at bounding box center [1020, 224] width 36 height 40
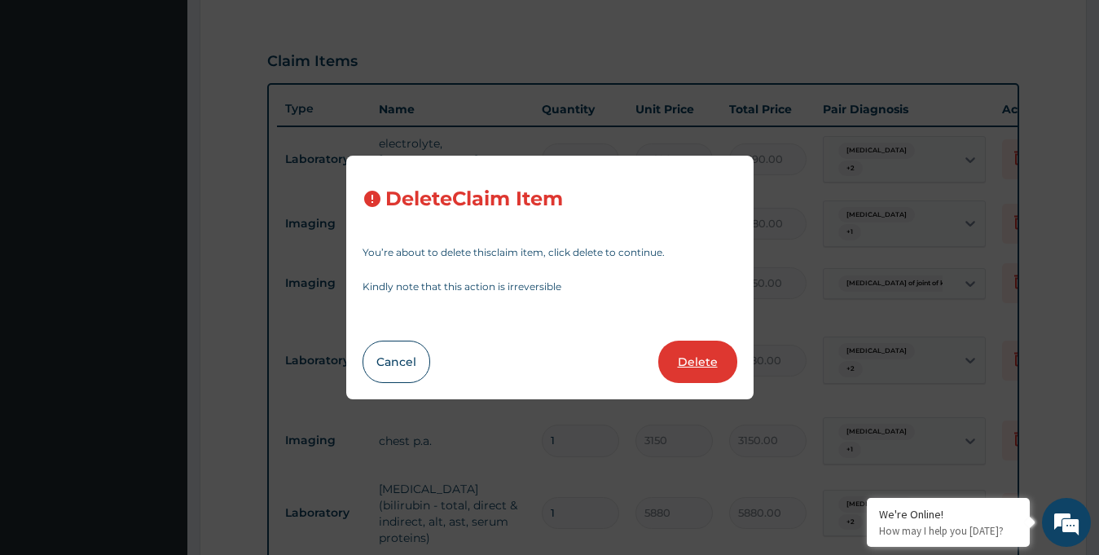
click at [702, 361] on button "Delete" at bounding box center [697, 361] width 79 height 42
type input "8050"
type input "8050.00"
type input "5880"
type input "5880.00"
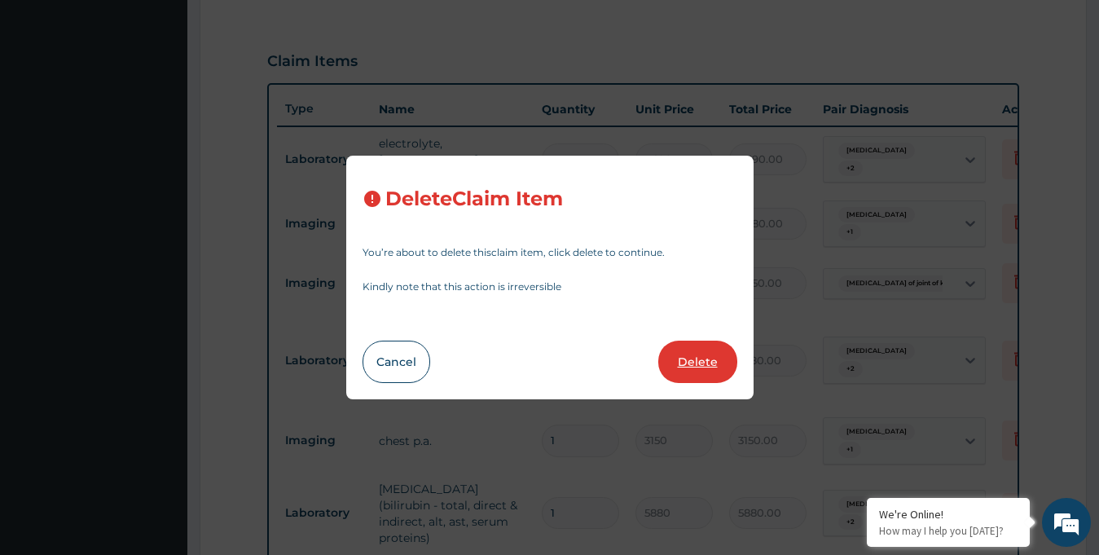
type input "3150"
type input "3150.00"
type input "5880"
type input "5880.00"
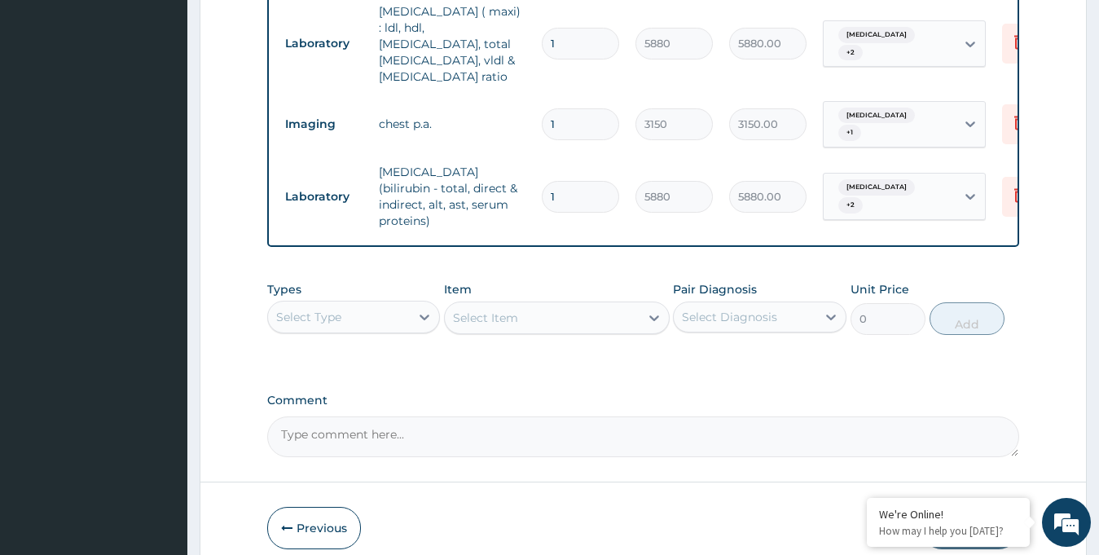
scroll to position [830, 0]
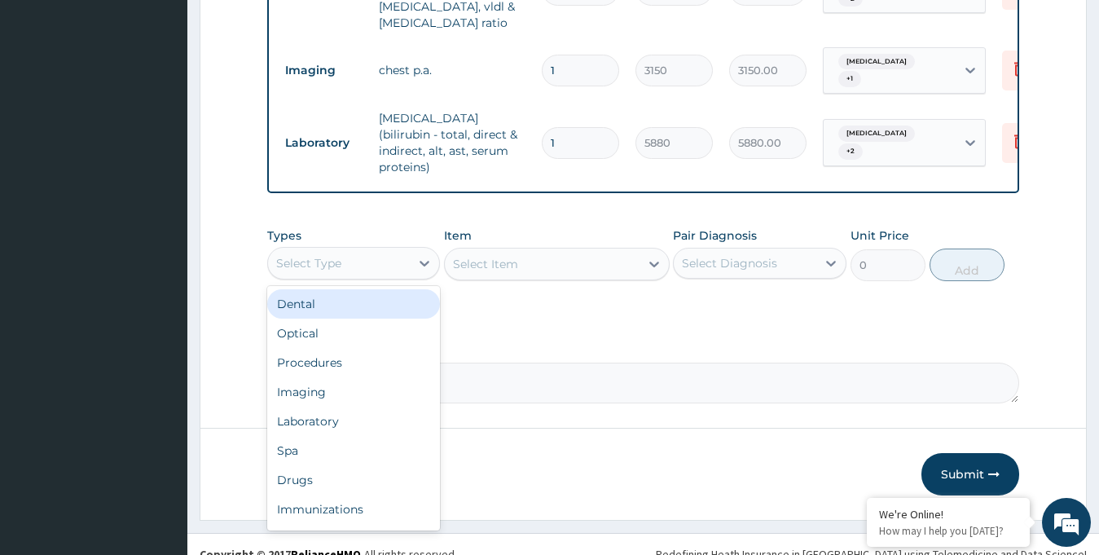
click at [389, 257] on div "Select Type" at bounding box center [353, 263] width 173 height 33
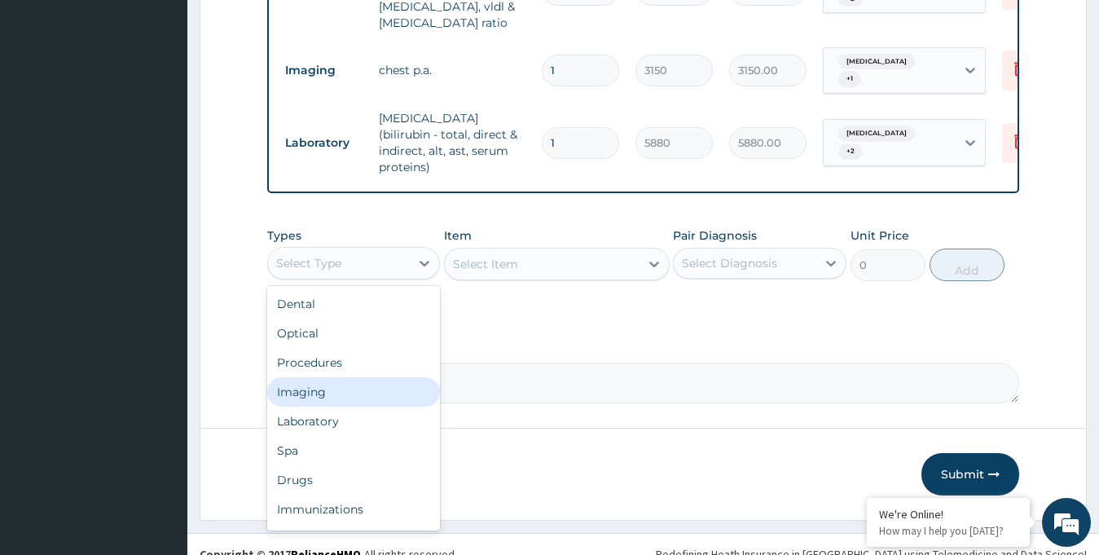
click at [340, 377] on div "Imaging" at bounding box center [353, 391] width 173 height 29
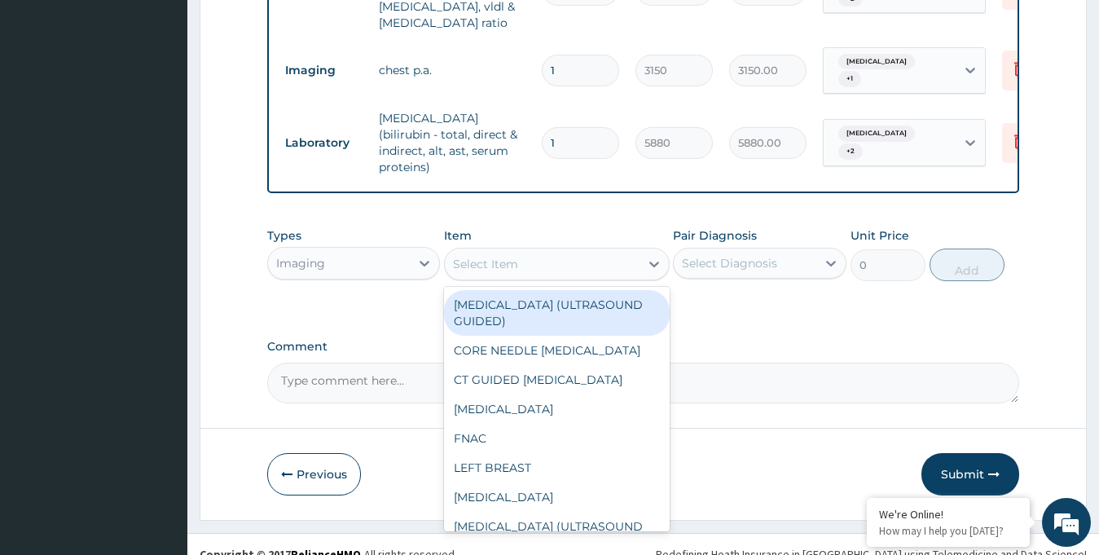
click at [583, 251] on div "Select Item" at bounding box center [542, 264] width 195 height 26
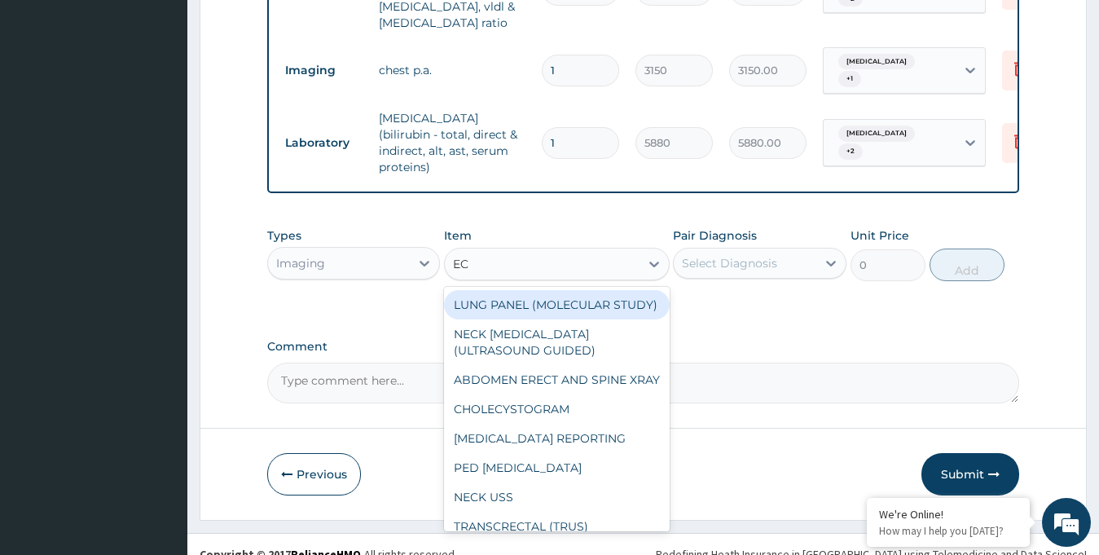
type input "ECG"
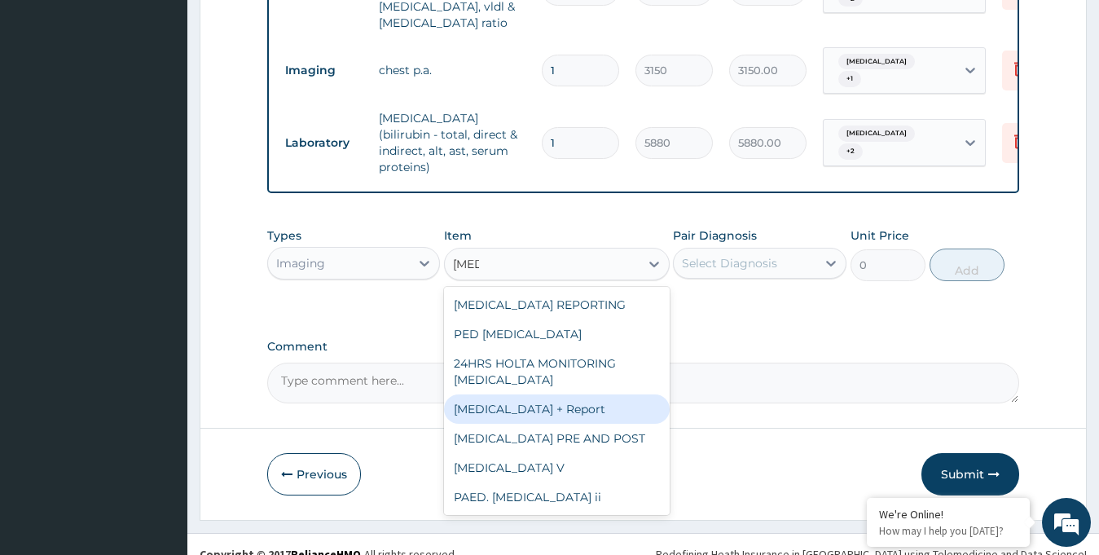
type input "6230"
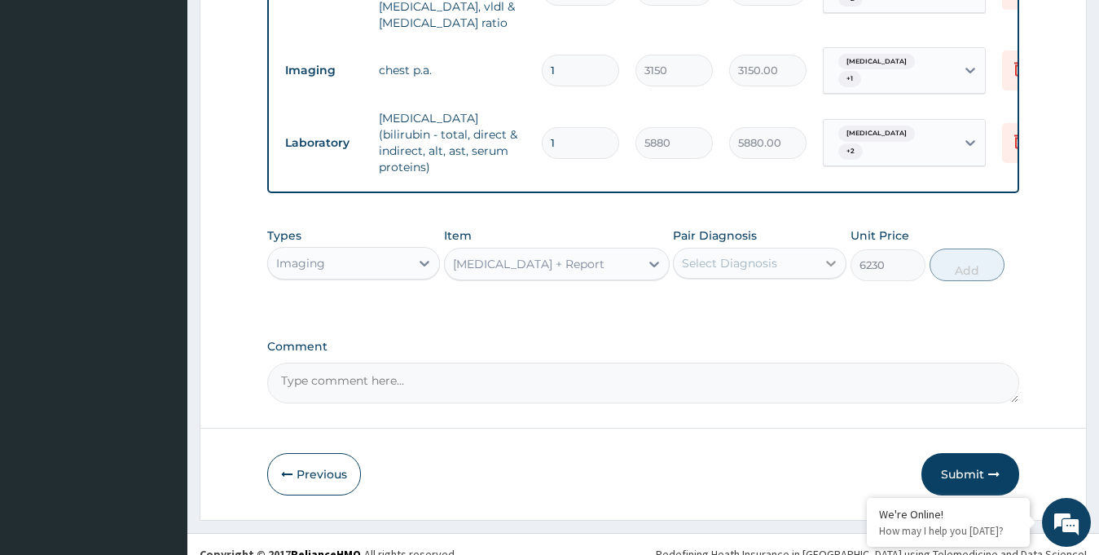
click at [827, 252] on div at bounding box center [830, 262] width 29 height 29
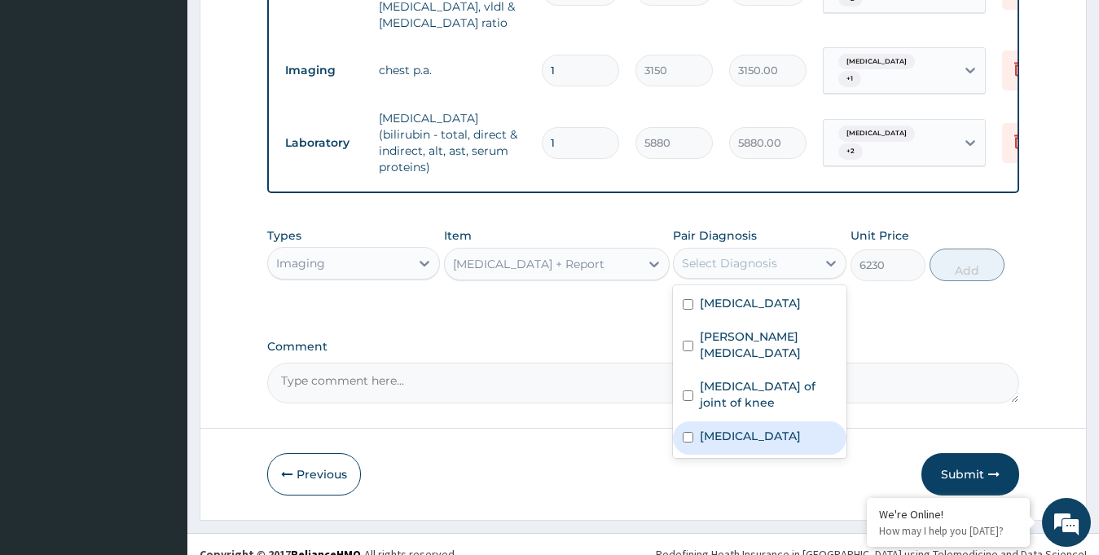
click at [731, 428] on label "Chest pain" at bounding box center [750, 436] width 101 height 16
checkbox input "true"
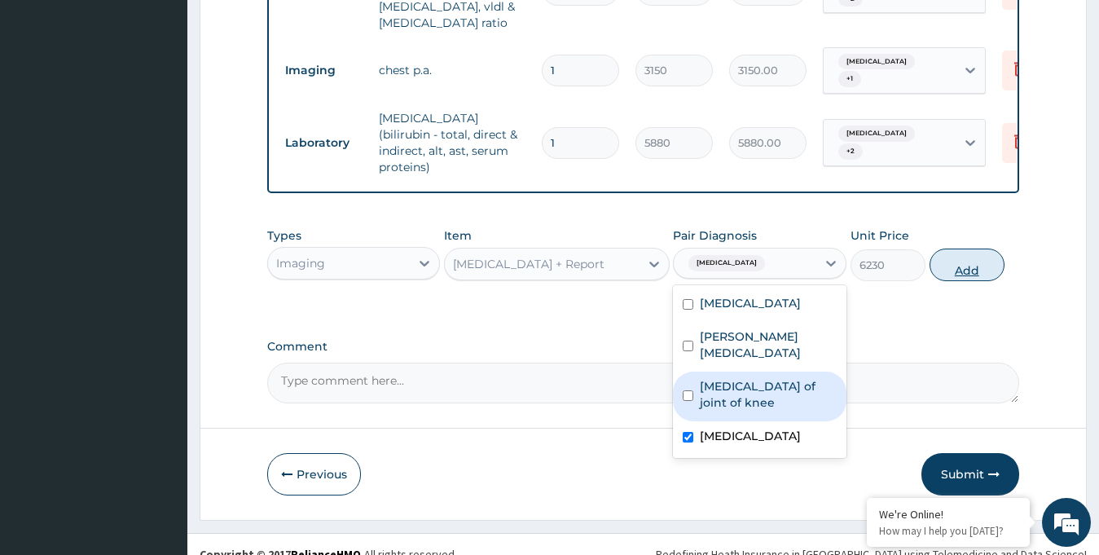
click at [982, 248] on button "Add" at bounding box center [966, 264] width 75 height 33
type input "0"
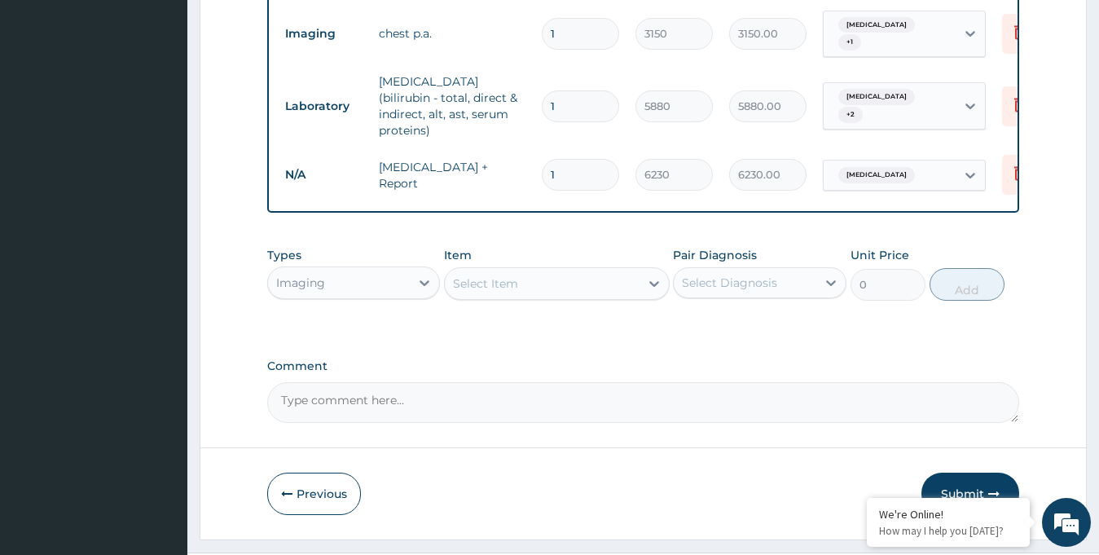
scroll to position [886, 0]
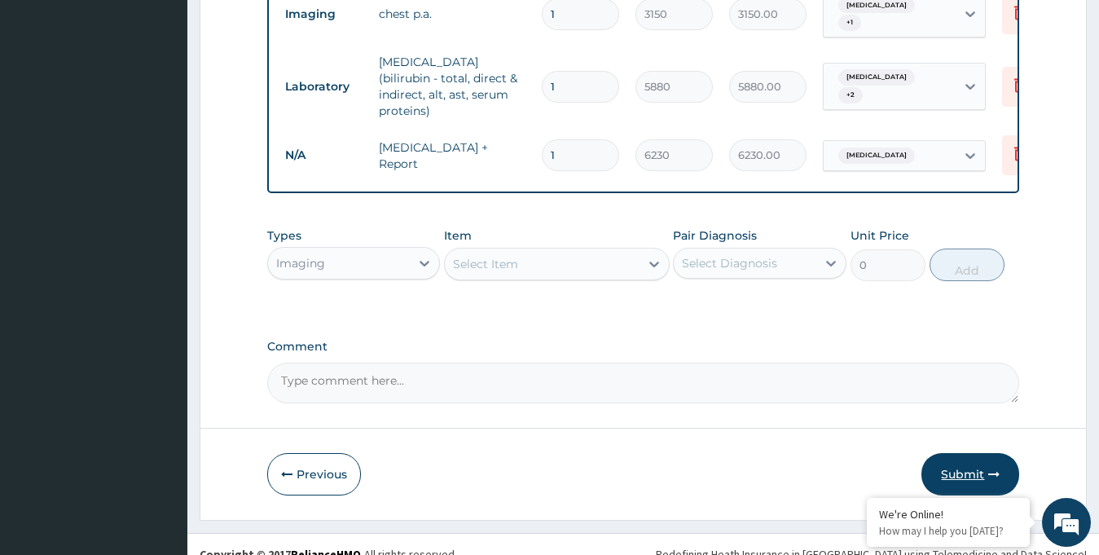
click at [957, 454] on button "Submit" at bounding box center [970, 474] width 98 height 42
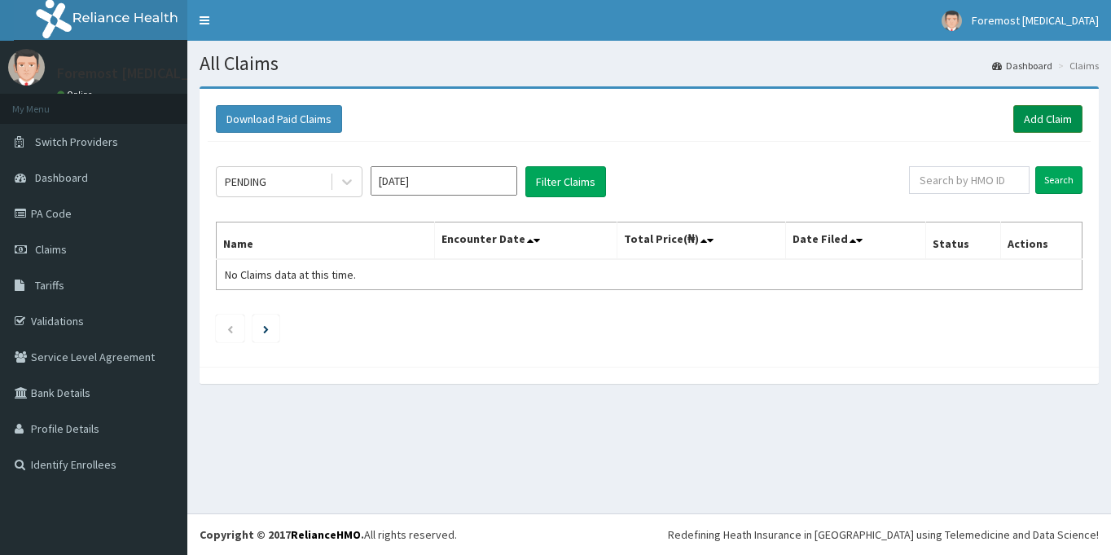
click at [1013, 122] on link "Add Claim" at bounding box center [1047, 119] width 69 height 28
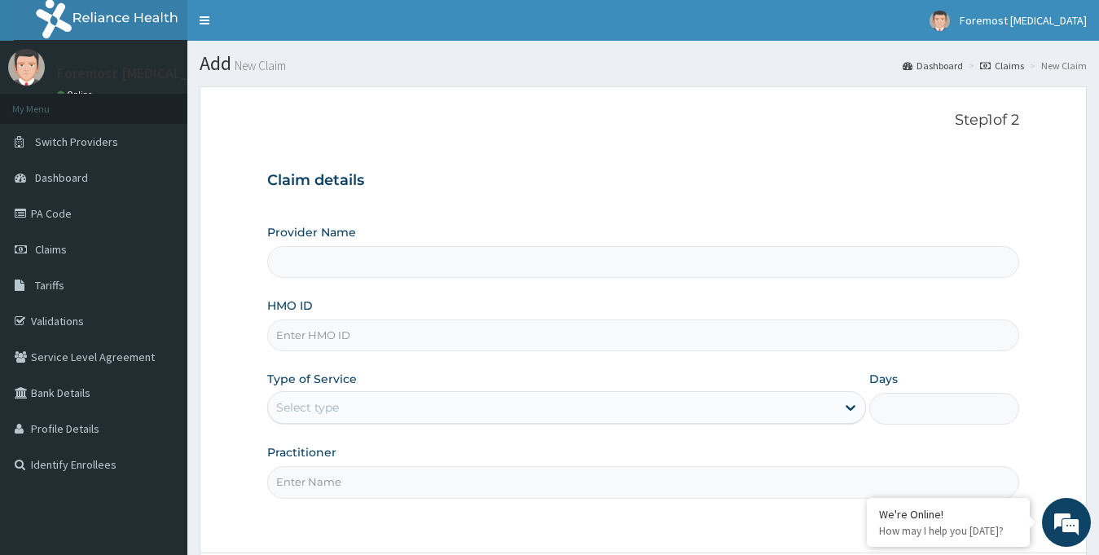
type input "Foremost [MEDICAL_DATA]"
click at [368, 341] on input "HMO ID" at bounding box center [643, 335] width 753 height 32
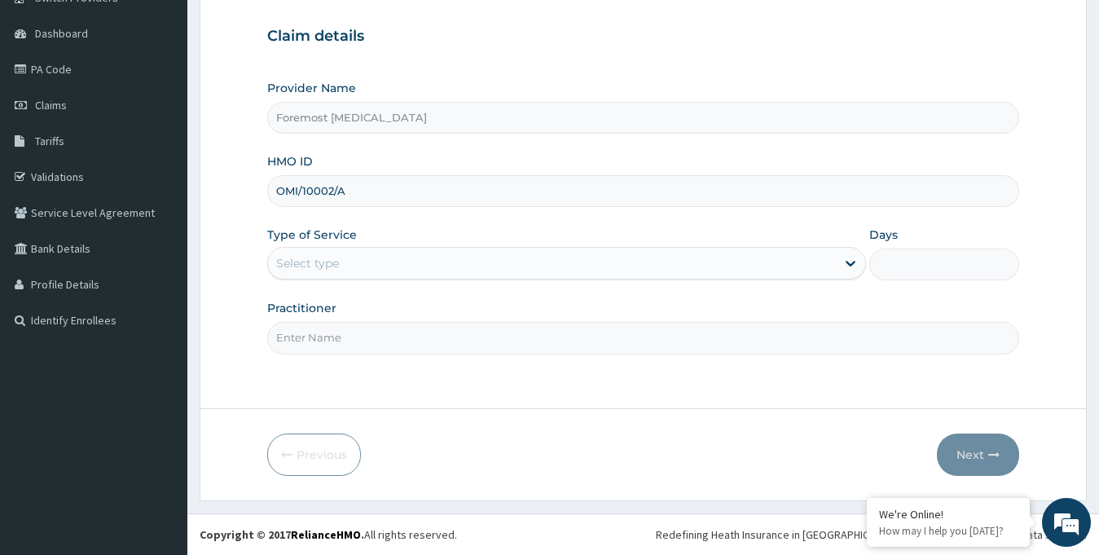
type input "OMI/10002/A"
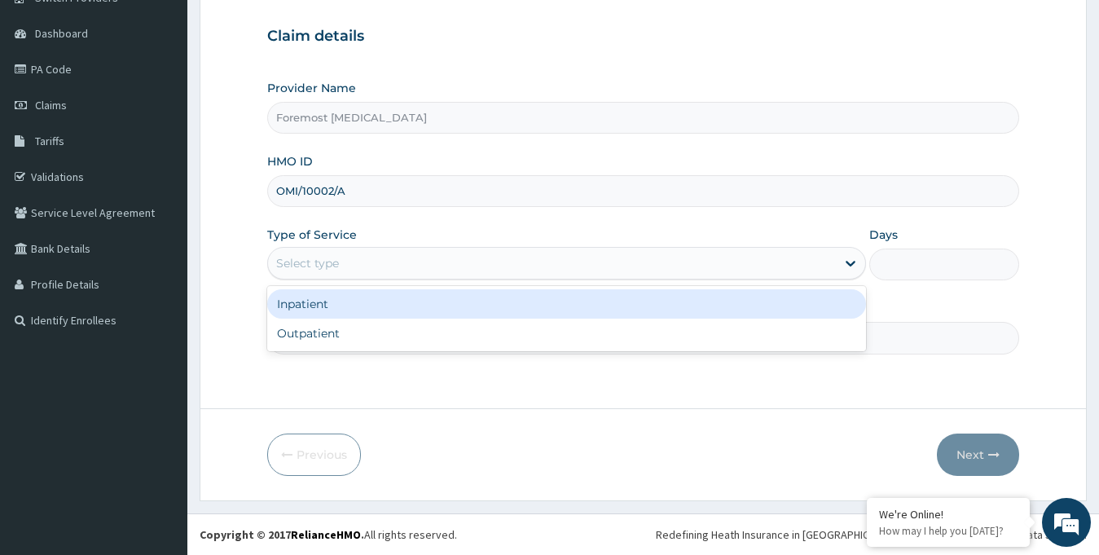
drag, startPoint x: 489, startPoint y: 257, endPoint x: 382, endPoint y: 339, distance: 134.9
click at [382, 279] on div "option Inpatient focused, 1 of 2. 2 results available. Use Up and Down to choos…" at bounding box center [566, 263] width 599 height 33
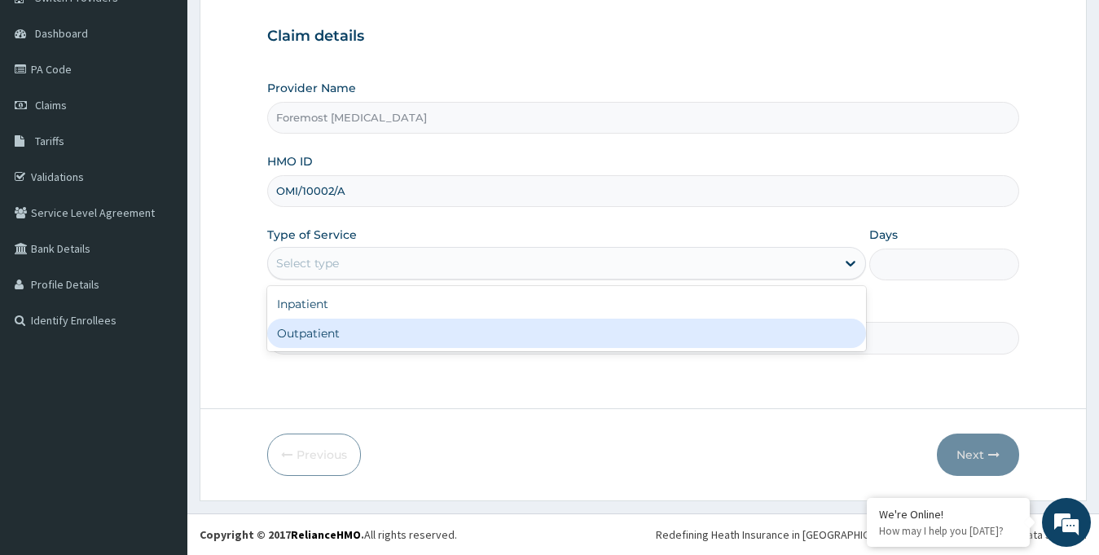
click at [382, 339] on div "Outpatient" at bounding box center [566, 332] width 599 height 29
type input "1"
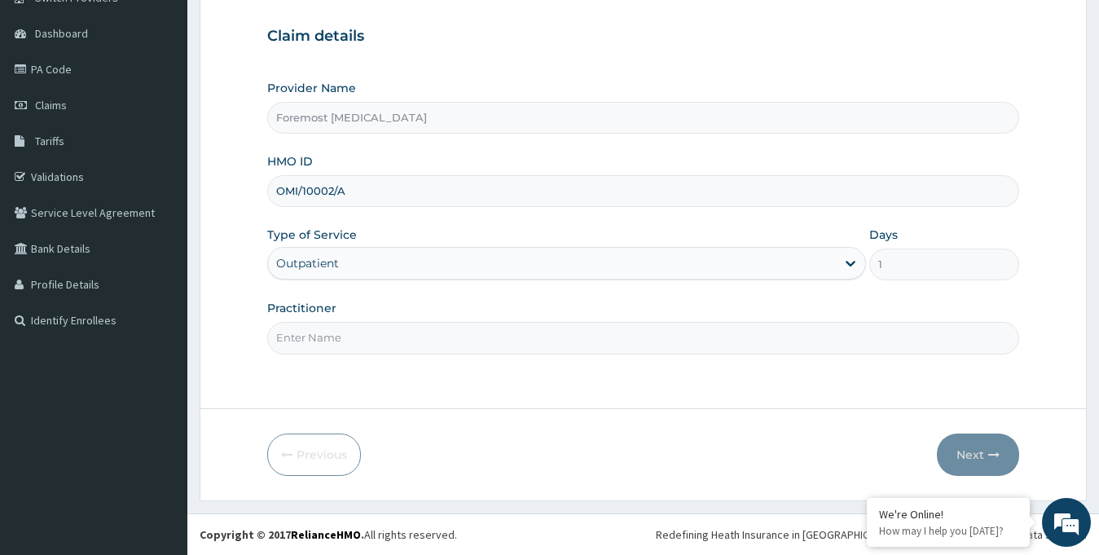
click at [349, 334] on input "Practitioner" at bounding box center [643, 338] width 753 height 32
type input "NULL"
click at [973, 457] on button "Next" at bounding box center [978, 454] width 82 height 42
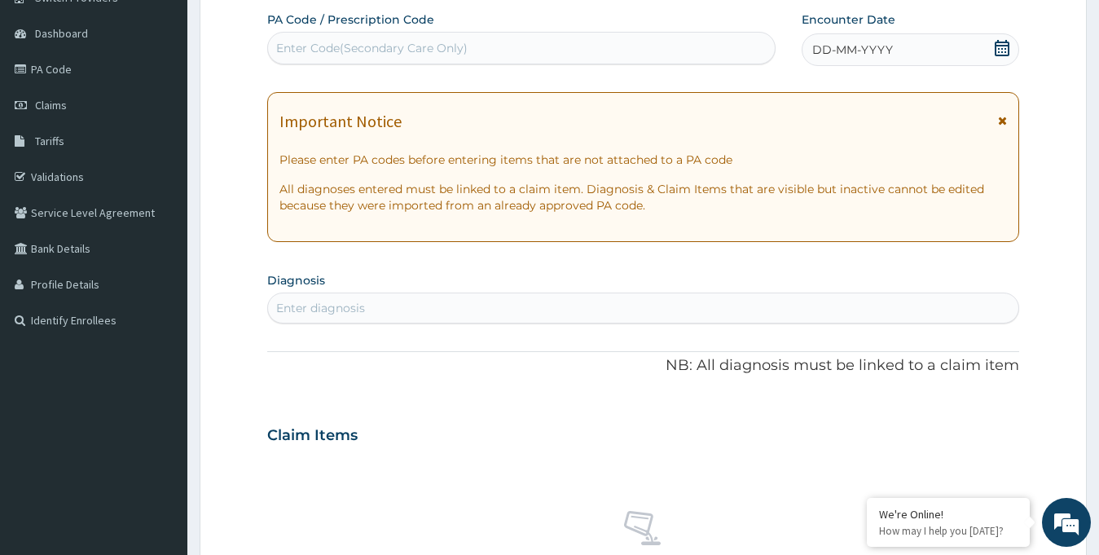
click at [888, 44] on span "DD-MM-YYYY" at bounding box center [852, 50] width 81 height 16
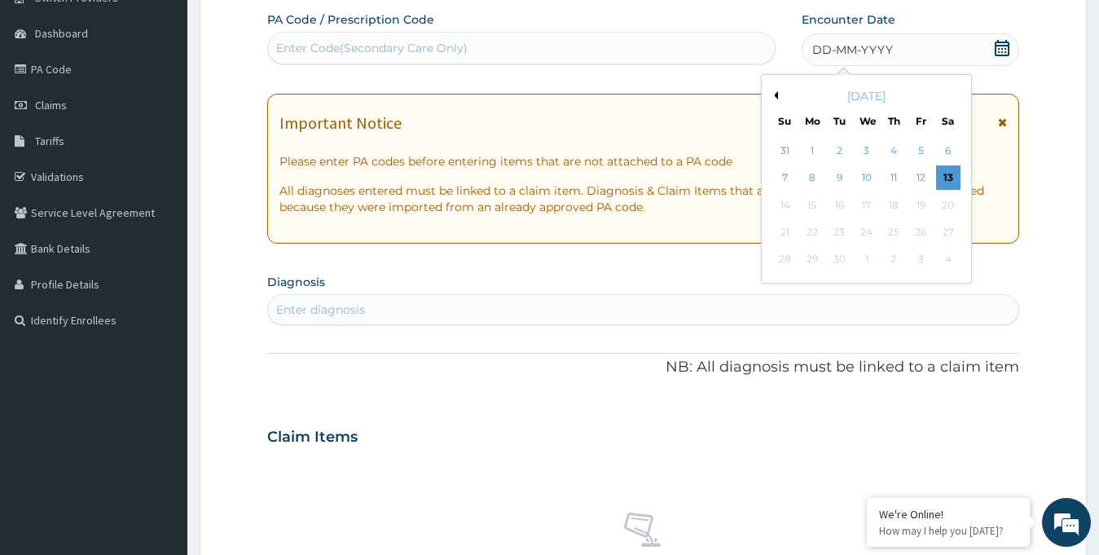
click at [774, 94] on button "Previous Month" at bounding box center [774, 95] width 8 height 8
click at [911, 197] on div "15" at bounding box center [920, 205] width 24 height 24
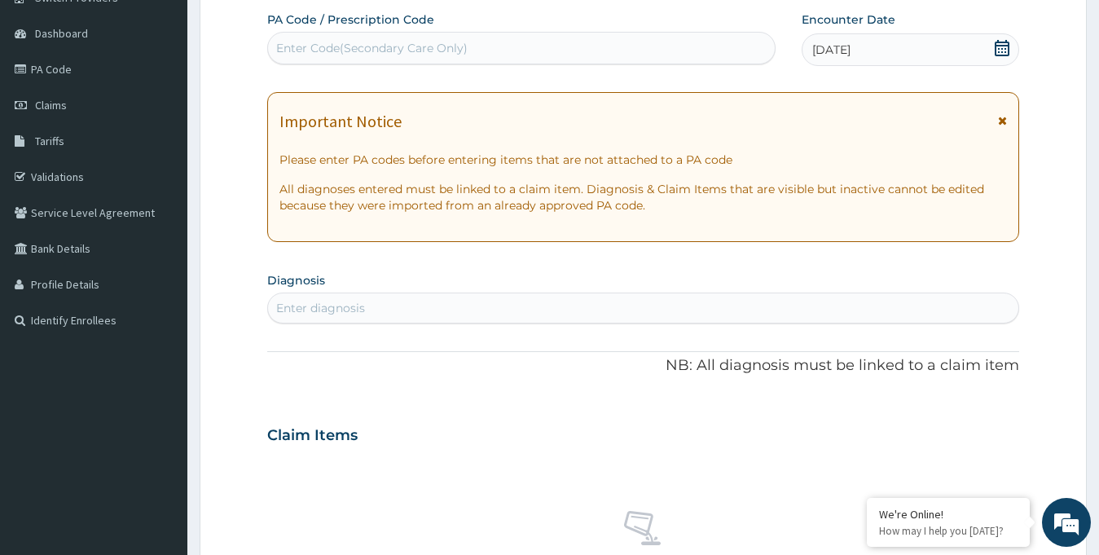
click at [406, 50] on div "Enter Code(Secondary Care Only)" at bounding box center [371, 48] width 191 height 16
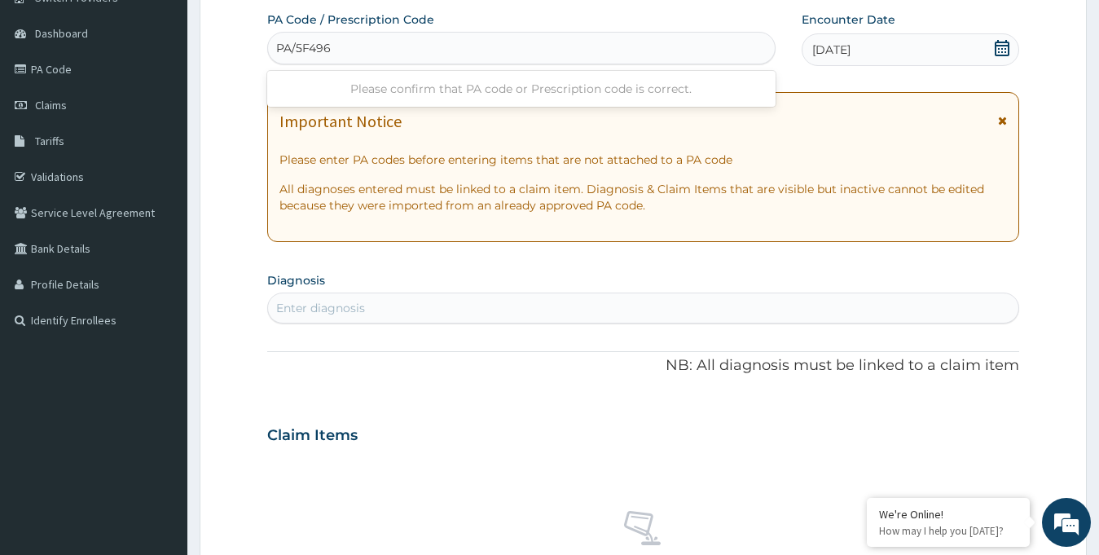
type input "PA/5F4965"
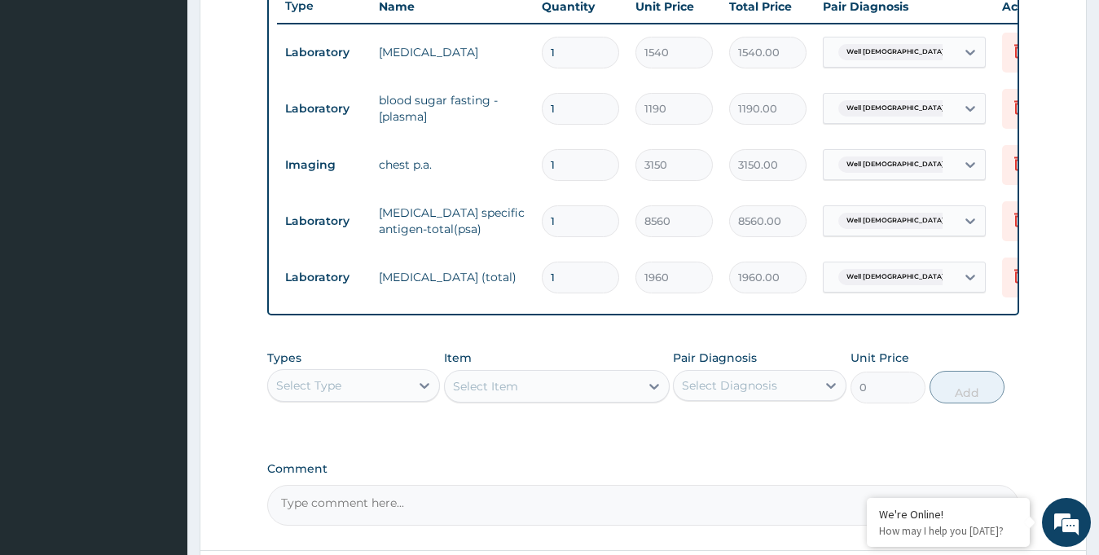
scroll to position [779, 0]
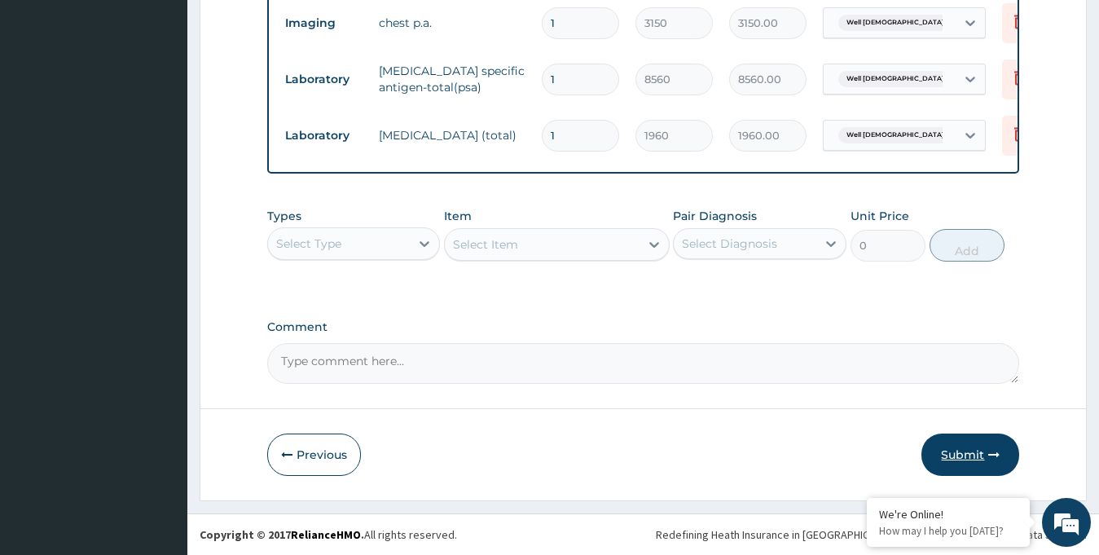
click at [960, 450] on button "Submit" at bounding box center [970, 454] width 98 height 42
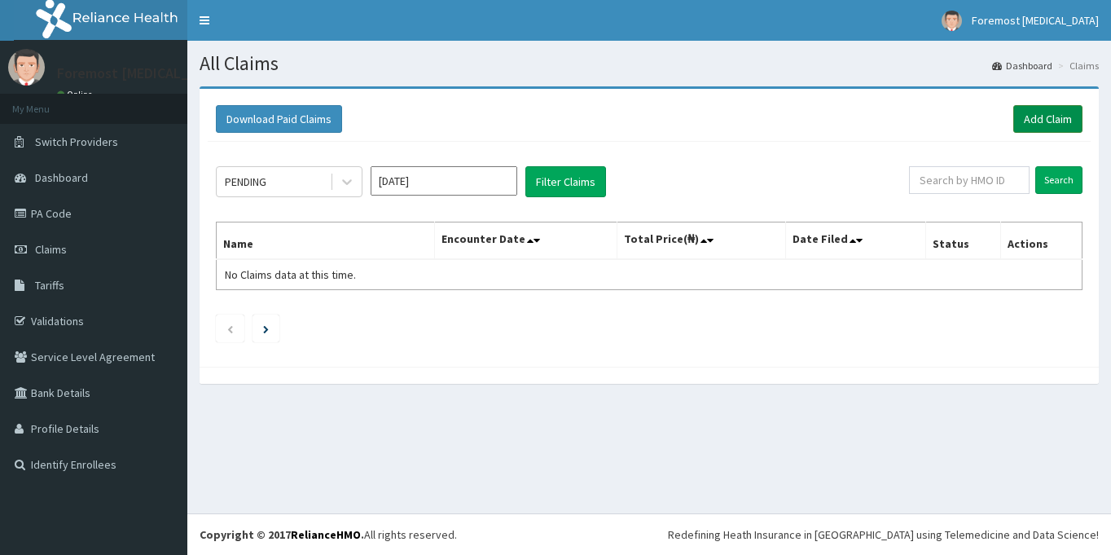
click at [1038, 116] on link "Add Claim" at bounding box center [1047, 119] width 69 height 28
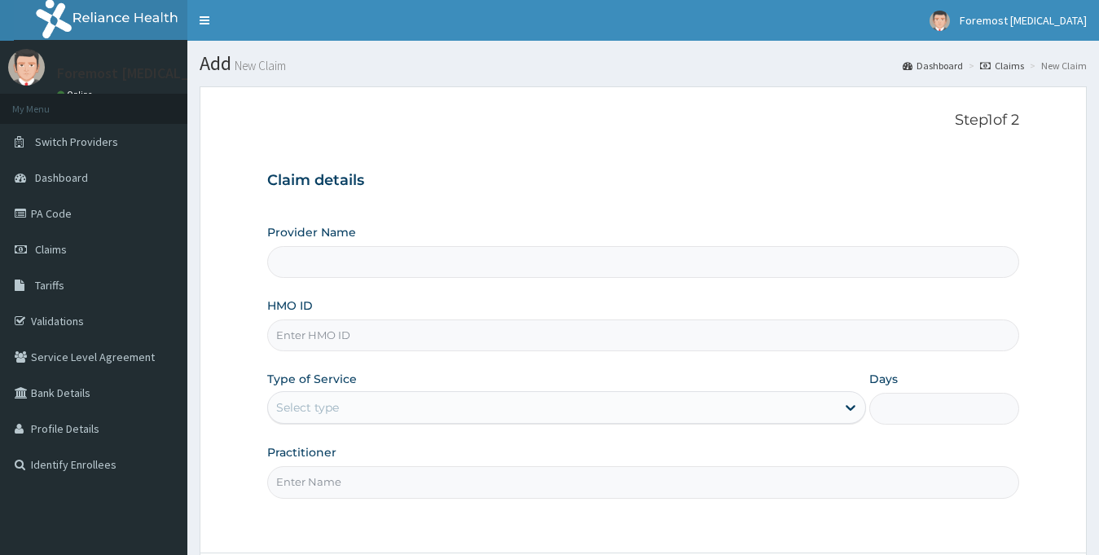
type input "Foremost [MEDICAL_DATA]"
click at [347, 334] on input "HMO ID" at bounding box center [643, 335] width 753 height 32
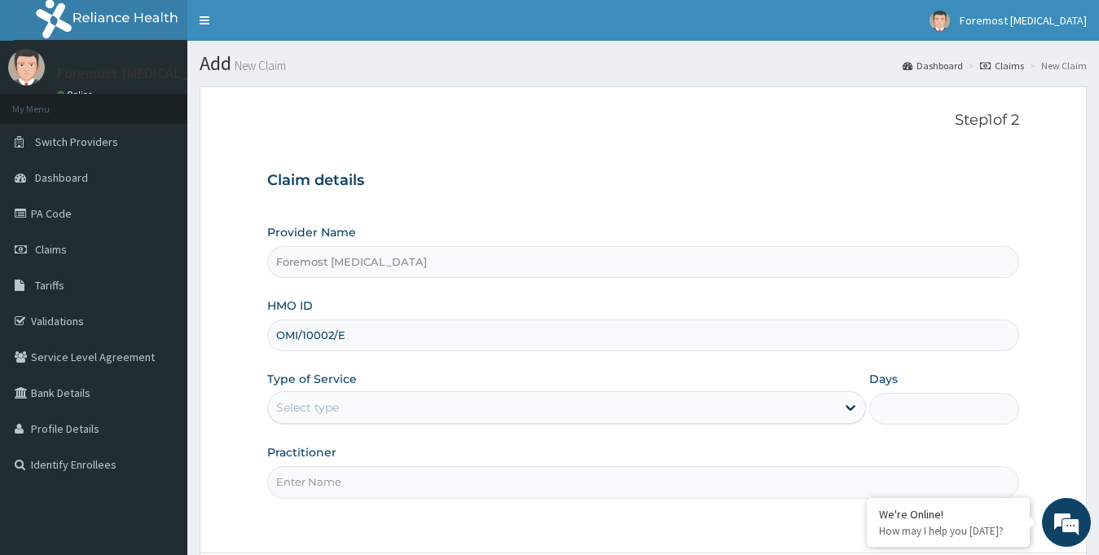
scroll to position [144, 0]
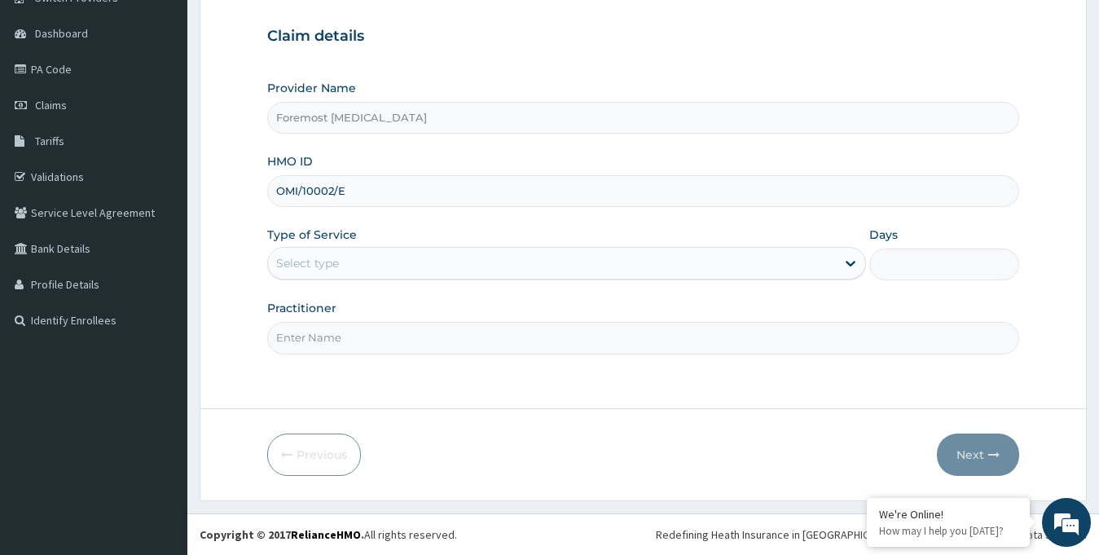
type input "OMI/10002/E"
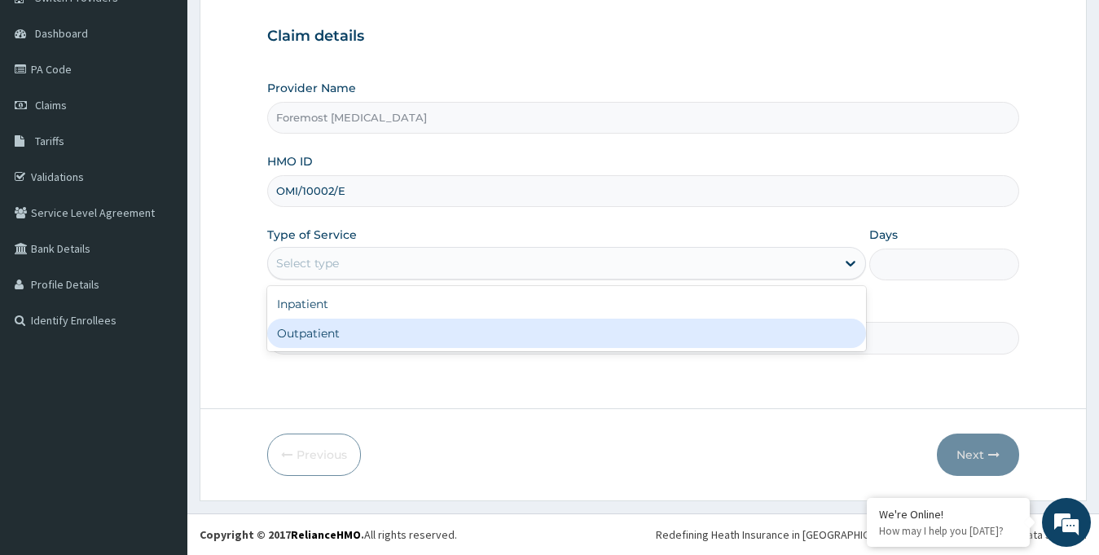
drag, startPoint x: 467, startPoint y: 266, endPoint x: 375, endPoint y: 334, distance: 113.5
click at [375, 279] on div "option Outpatient focused, 2 of 2. 2 results available. Use Up and Down to choo…" at bounding box center [566, 263] width 599 height 33
click at [375, 334] on div "Outpatient" at bounding box center [566, 332] width 599 height 29
type input "1"
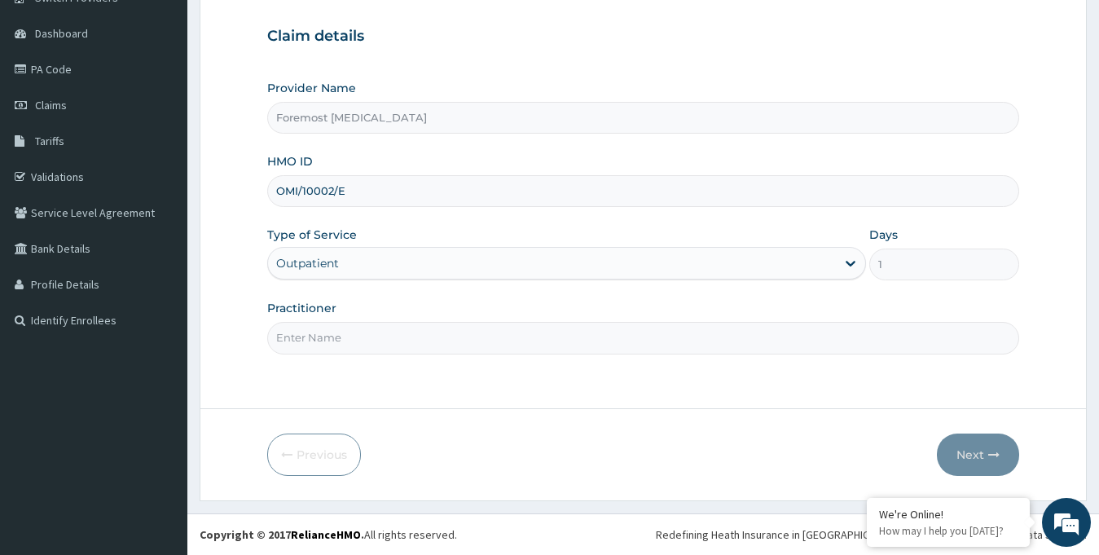
click at [338, 329] on input "Practitioner" at bounding box center [643, 338] width 753 height 32
type input "NULL"
click at [972, 458] on button "Next" at bounding box center [978, 454] width 82 height 42
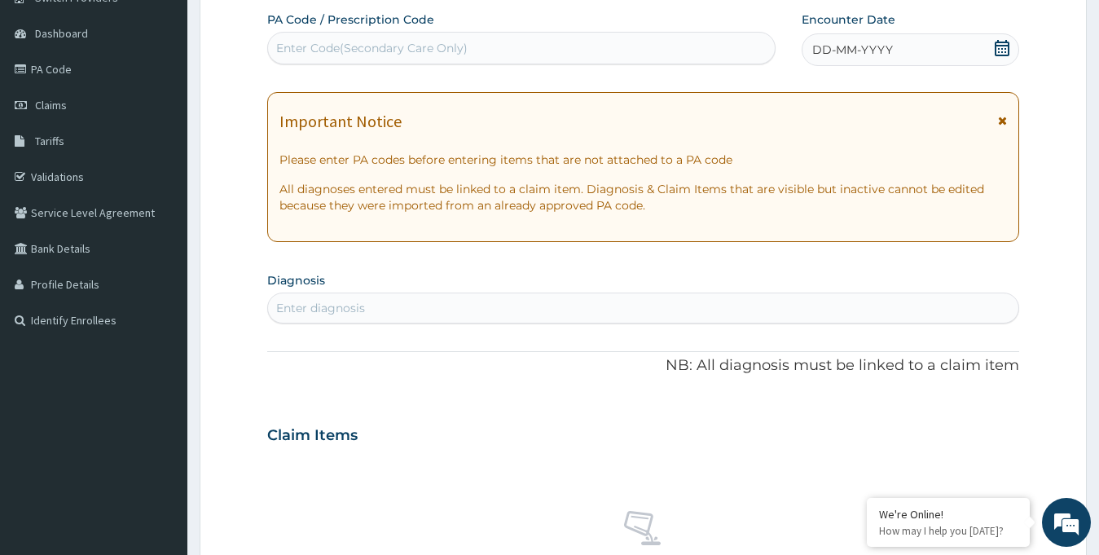
click at [858, 41] on div "DD-MM-YYYY" at bounding box center [910, 49] width 218 height 33
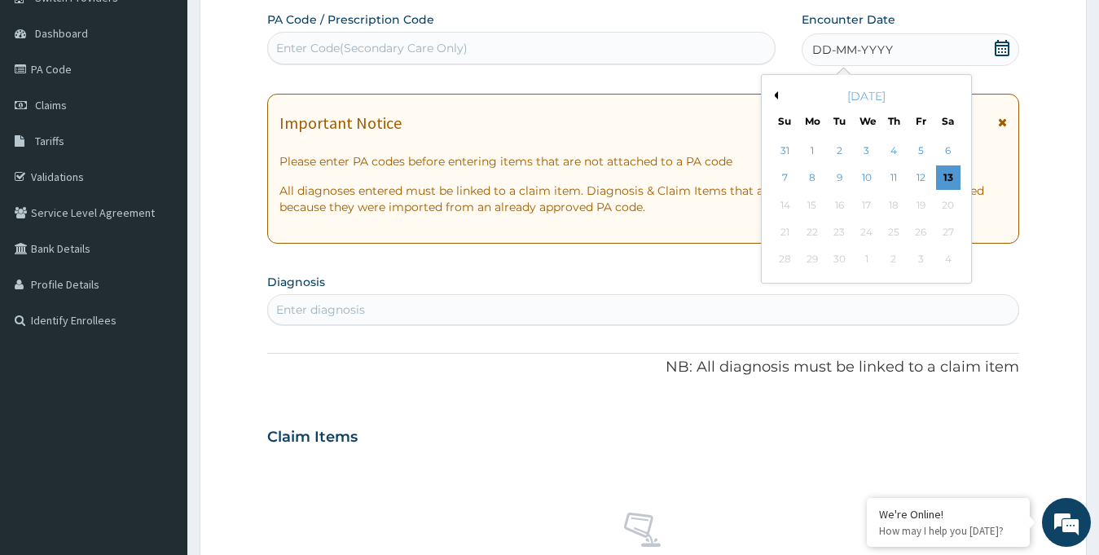
click at [772, 94] on button "Previous Month" at bounding box center [774, 95] width 8 height 8
click at [928, 209] on div "15" at bounding box center [920, 205] width 24 height 24
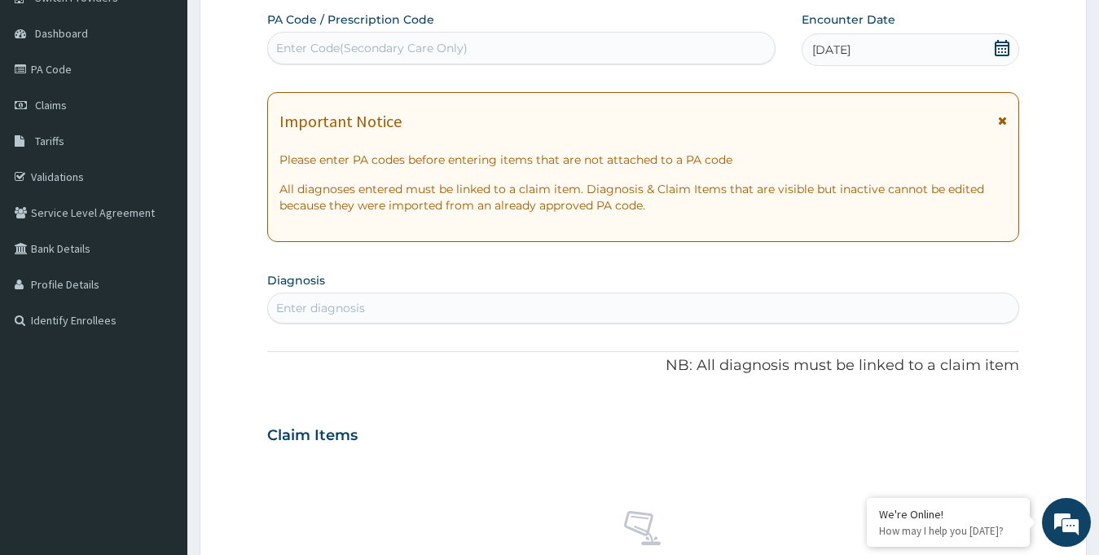
click at [341, 48] on div "Enter Code(Secondary Care Only)" at bounding box center [371, 48] width 191 height 16
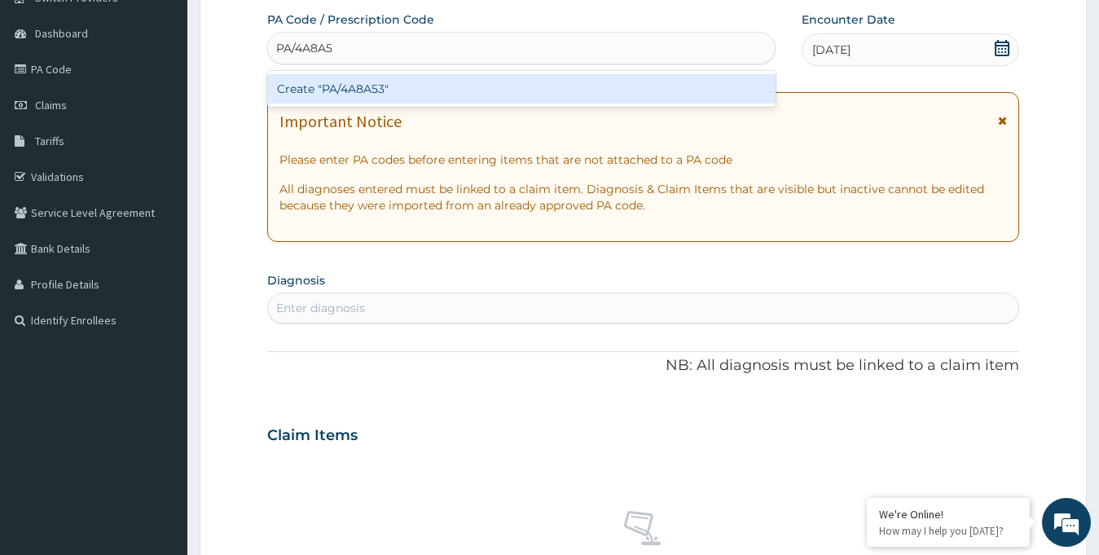
type input "PA/4A8A53"
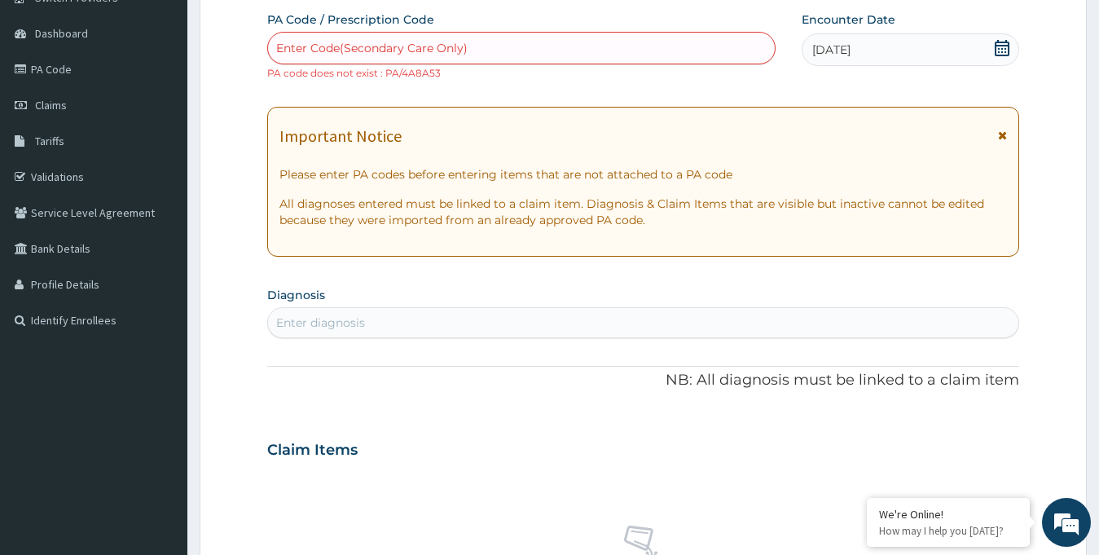
paste input "PA/4A8A53"
type input "PA/4A3A53"
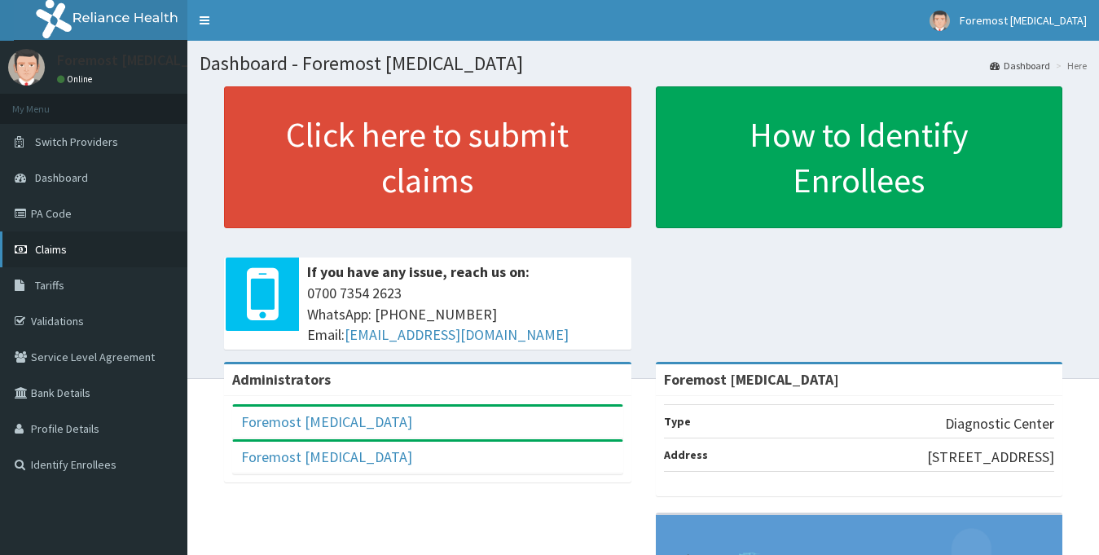
click at [42, 262] on link "Claims" at bounding box center [93, 249] width 187 height 36
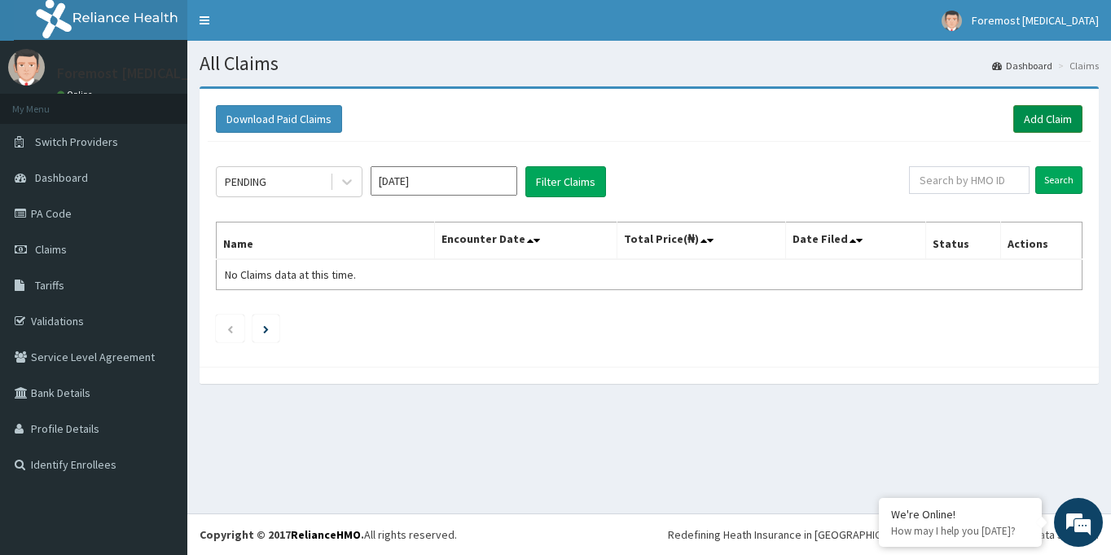
click at [1026, 128] on link "Add Claim" at bounding box center [1047, 119] width 69 height 28
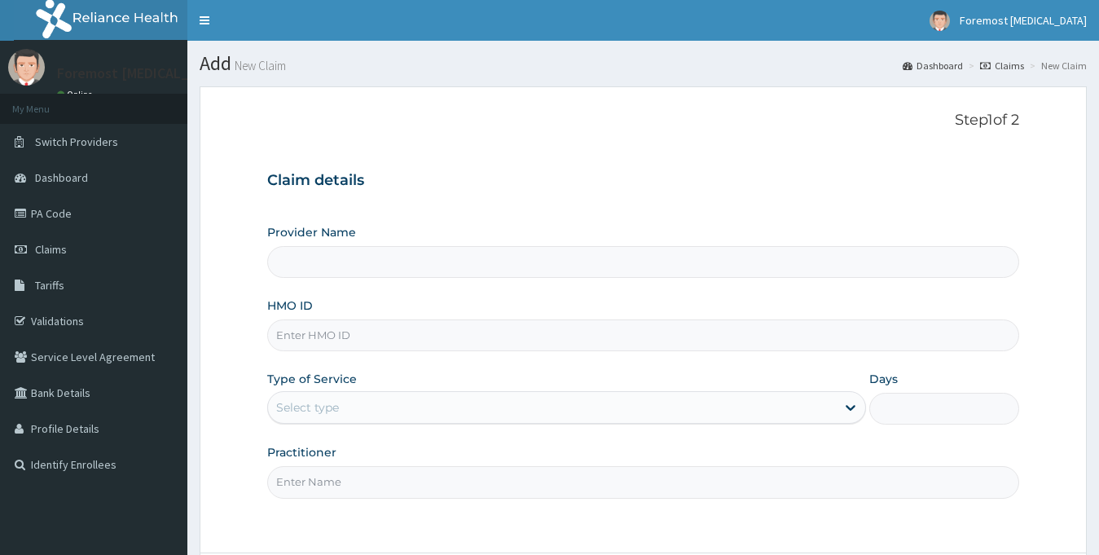
type input "Foremost [MEDICAL_DATA]"
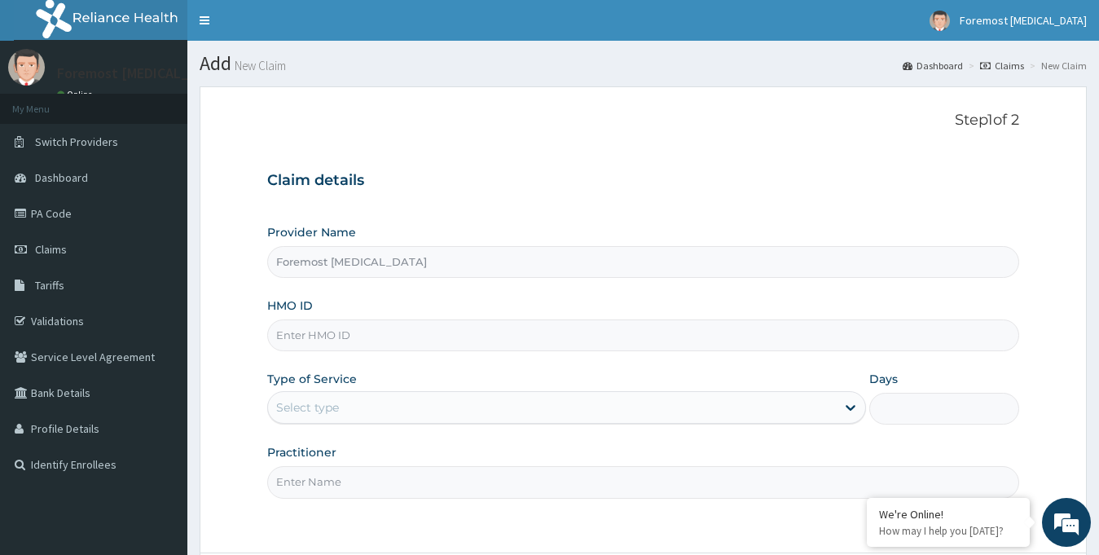
click at [345, 316] on div "HMO ID" at bounding box center [643, 324] width 753 height 54
click at [338, 328] on input "HMO ID" at bounding box center [643, 335] width 753 height 32
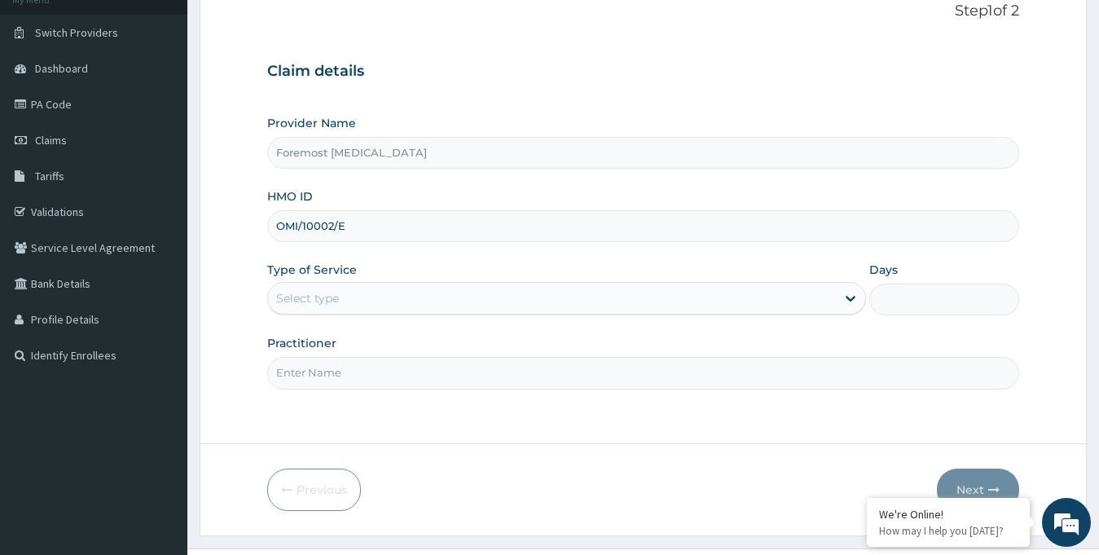
scroll to position [144, 0]
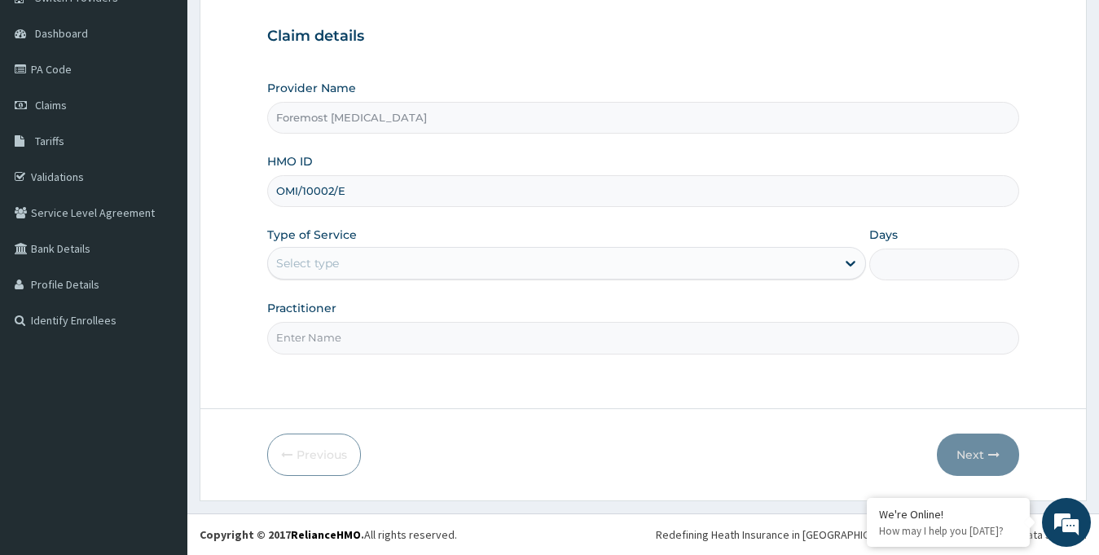
type input "OMI/10002/E"
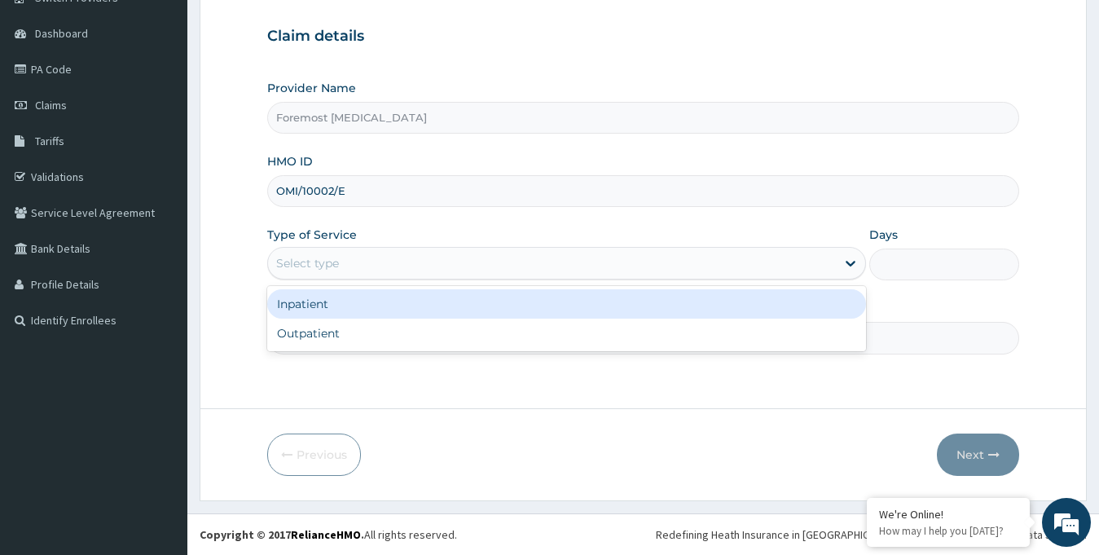
click at [508, 275] on div "Select type" at bounding box center [552, 263] width 568 height 26
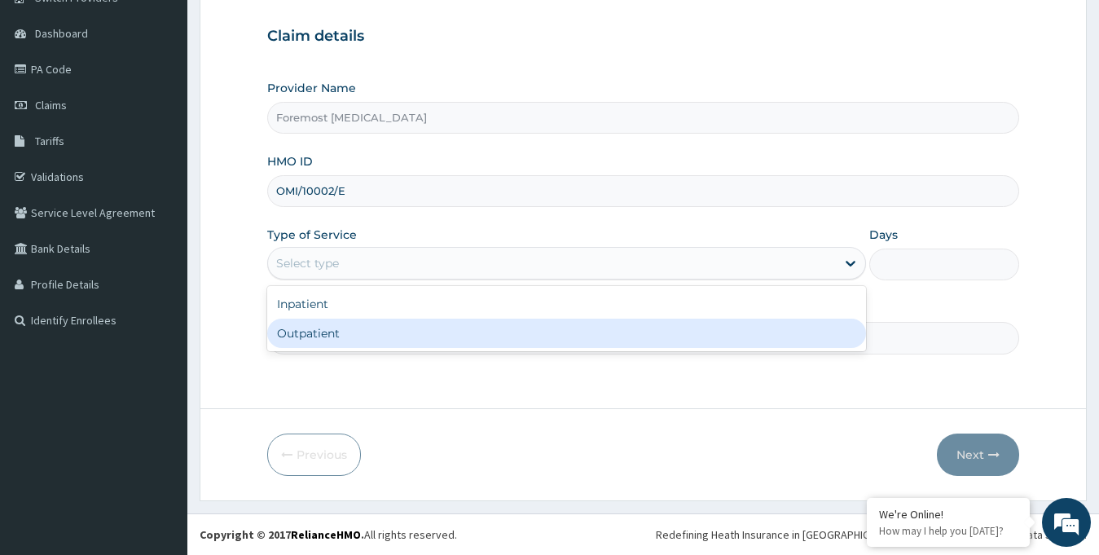
click at [413, 336] on div "Outpatient" at bounding box center [566, 332] width 599 height 29
type input "1"
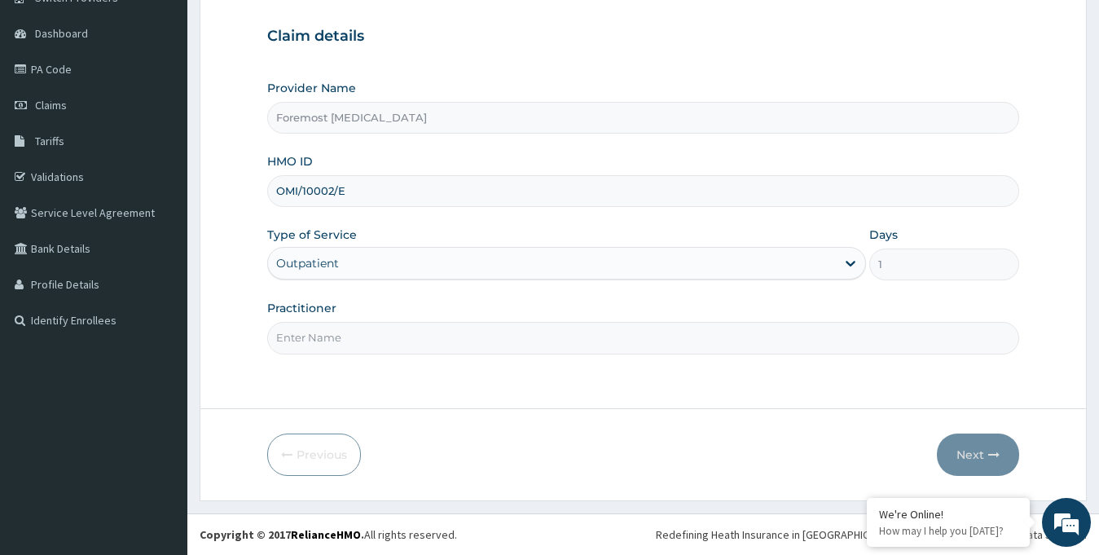
click at [384, 336] on input "Practitioner" at bounding box center [643, 338] width 753 height 32
type input "NULL"
click at [969, 454] on button "Next" at bounding box center [978, 454] width 82 height 42
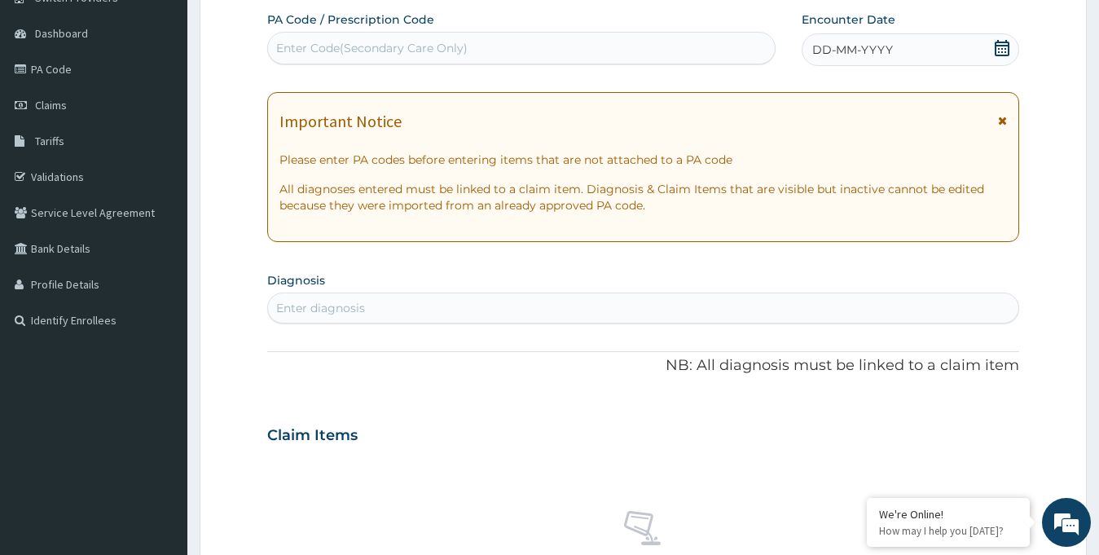
click at [865, 51] on span "DD-MM-YYYY" at bounding box center [852, 50] width 81 height 16
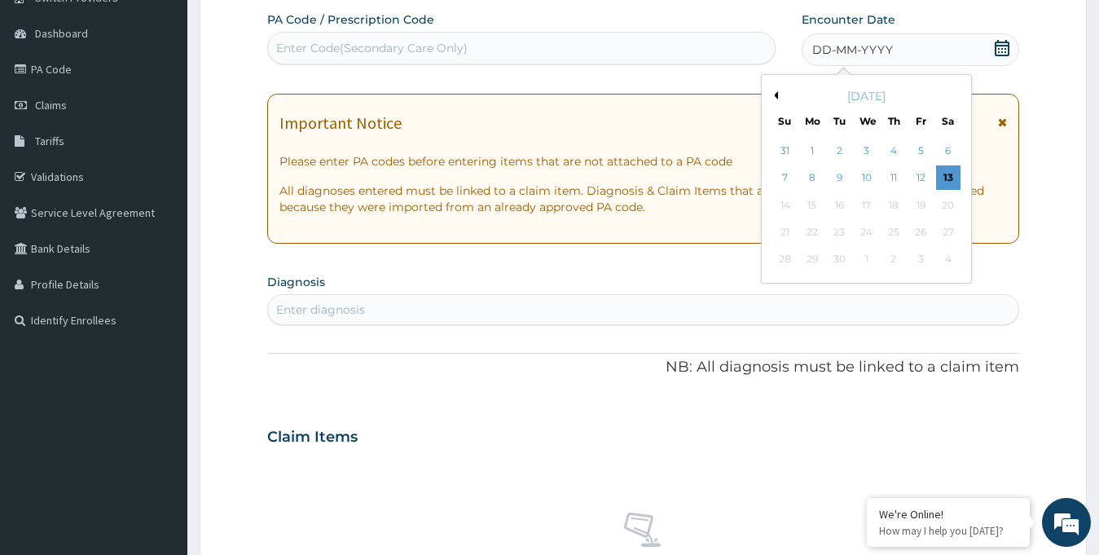
click at [775, 97] on button "Previous Month" at bounding box center [774, 95] width 8 height 8
click at [917, 210] on div "15" at bounding box center [920, 205] width 24 height 24
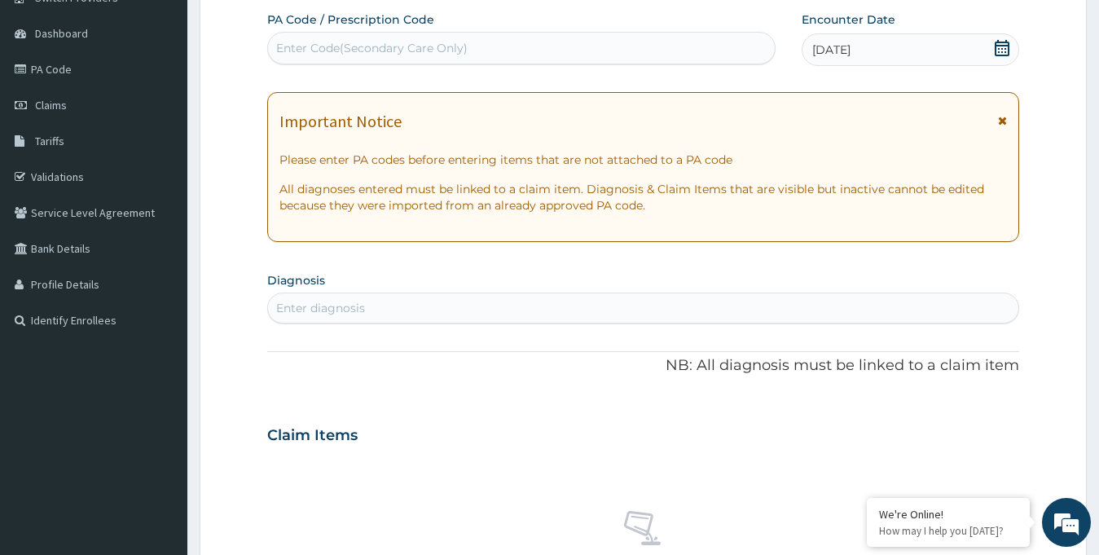
click at [512, 55] on div "Enter Code(Secondary Care Only)" at bounding box center [521, 48] width 507 height 26
paste input "PA/4A8A53"
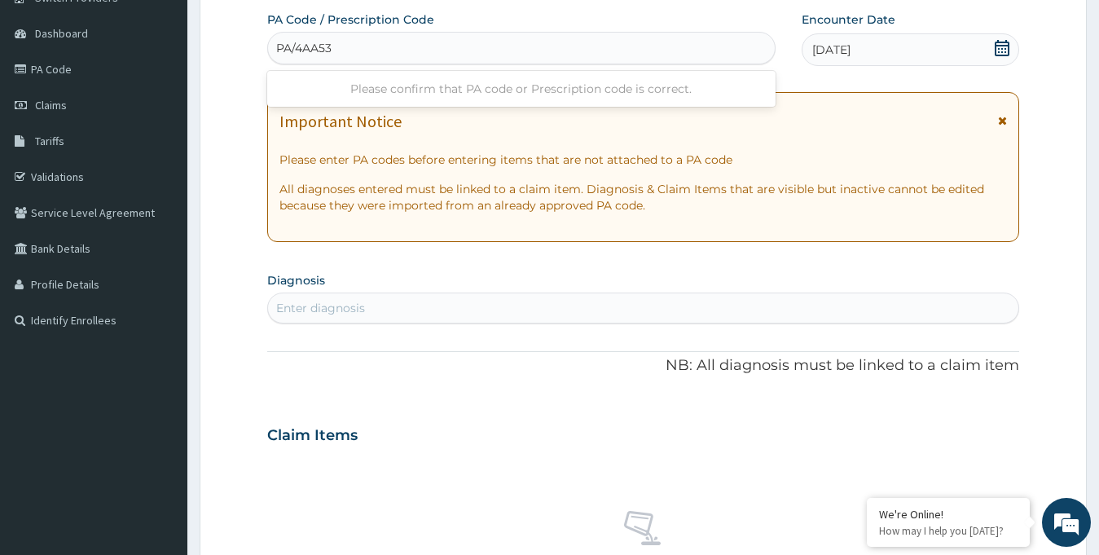
type input "PA/4A3A53"
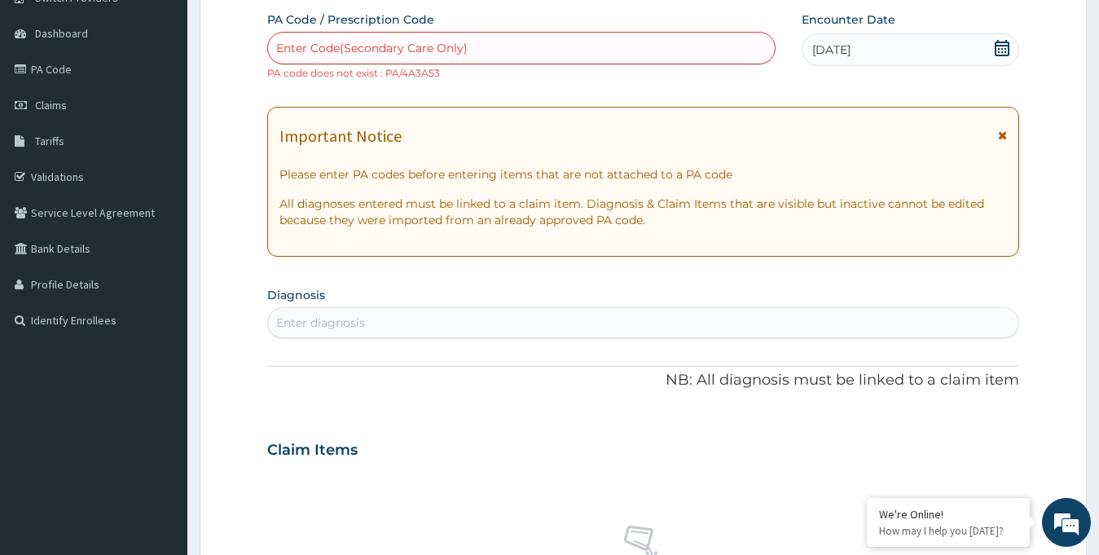
paste input "PA/4A8A53"
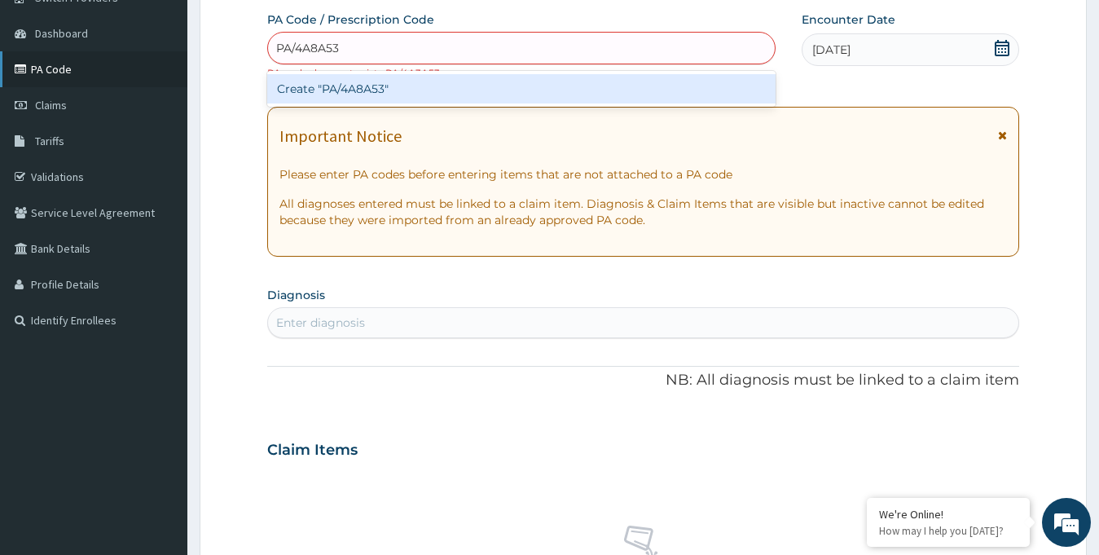
type input "PA/4A8A53"
click at [64, 70] on link "PA Code" at bounding box center [93, 69] width 187 height 36
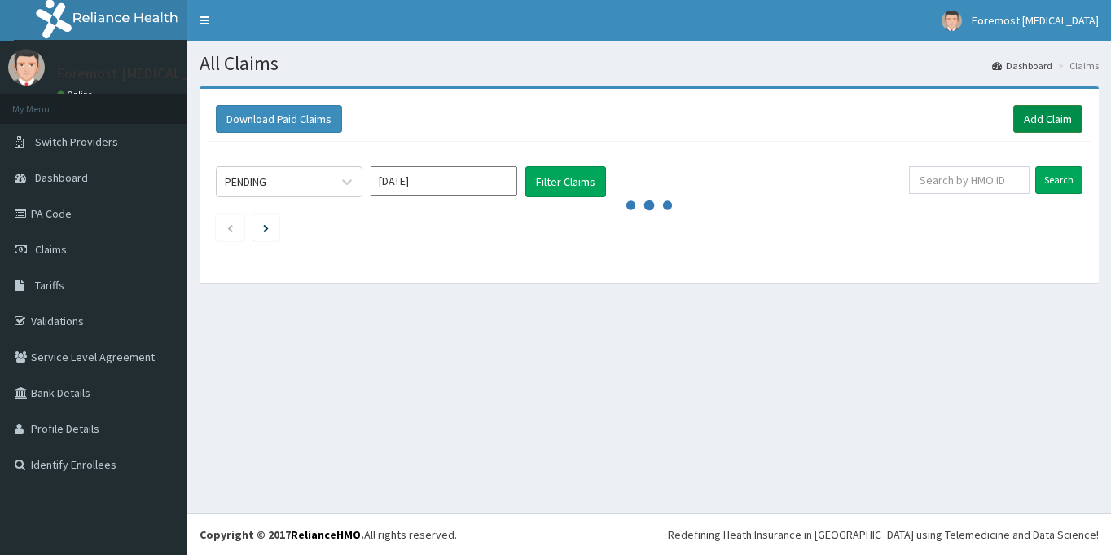
click at [1042, 123] on link "Add Claim" at bounding box center [1047, 119] width 69 height 28
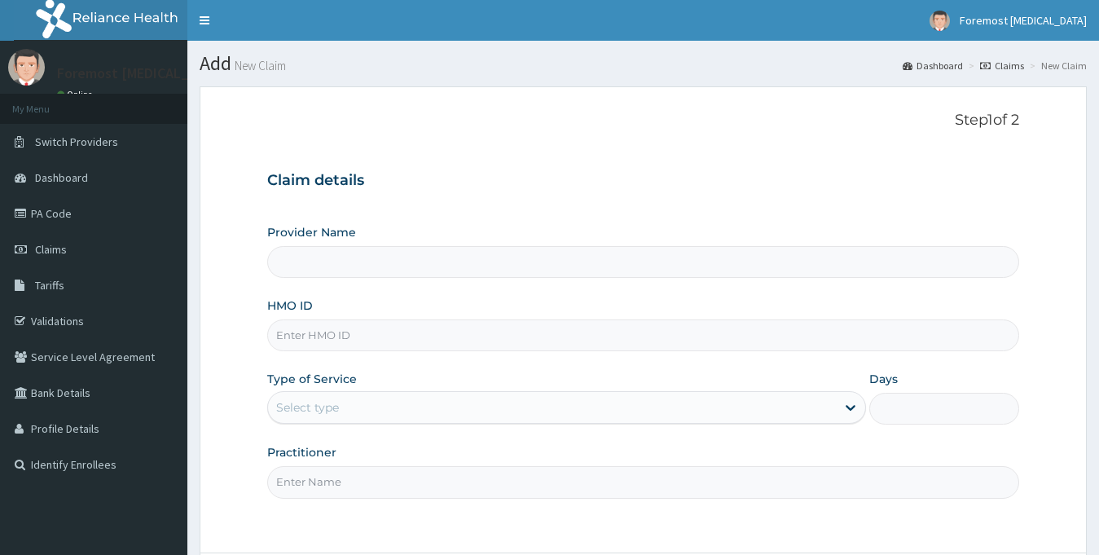
type input "Foremost [MEDICAL_DATA]"
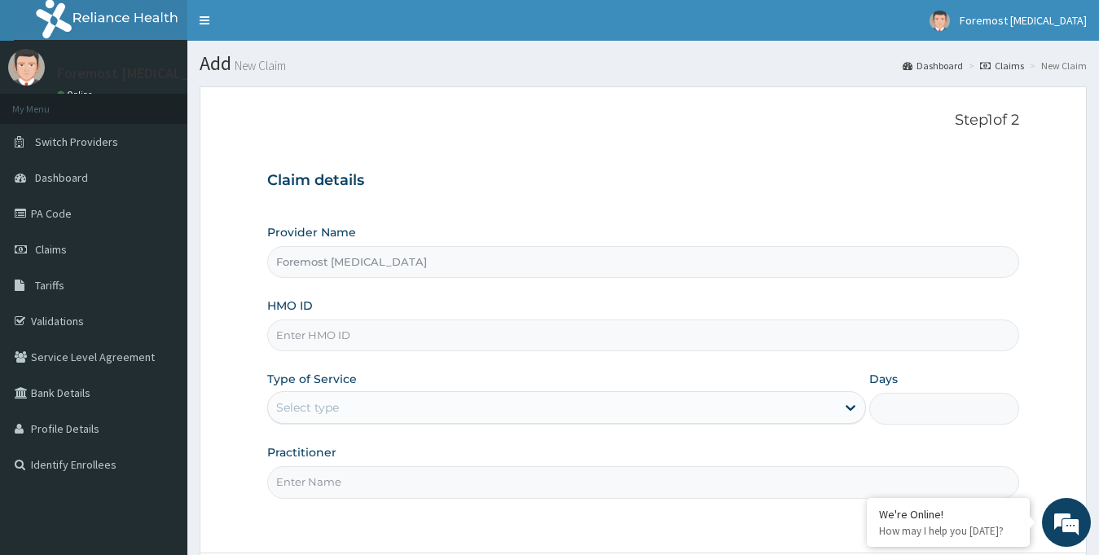
click at [367, 334] on input "HMO ID" at bounding box center [643, 335] width 753 height 32
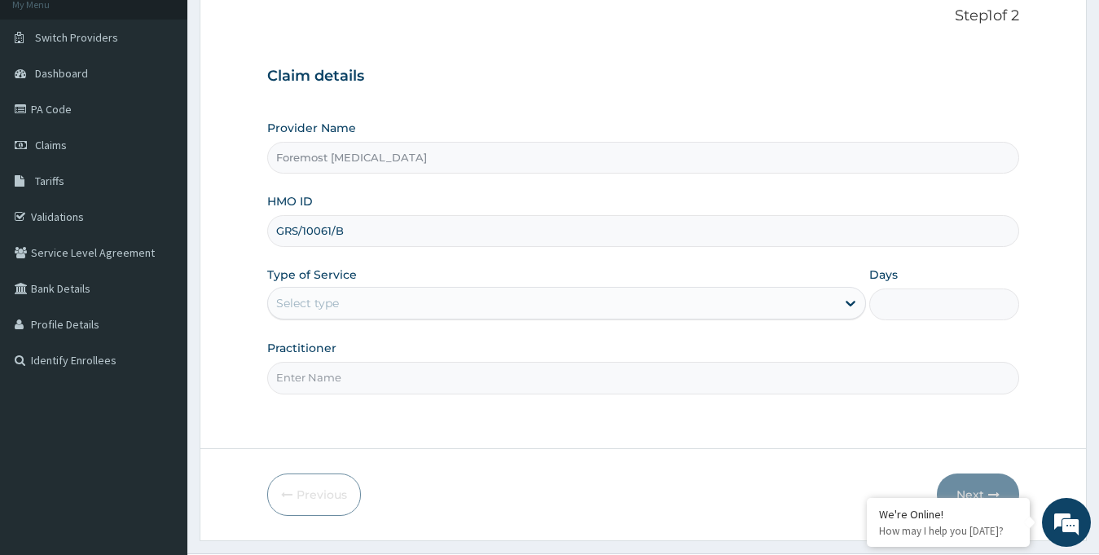
scroll to position [144, 0]
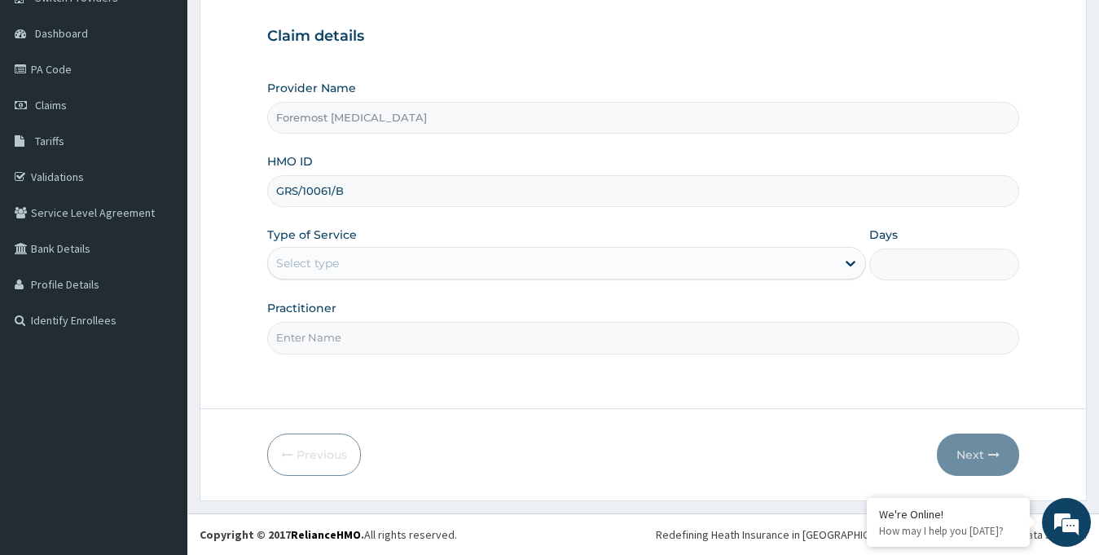
type input "GRS/10061/B"
click at [432, 283] on div "Provider Name Foremost [MEDICAL_DATA] HMO ID GRS/10061/B Type of Service Select…" at bounding box center [643, 217] width 753 height 274
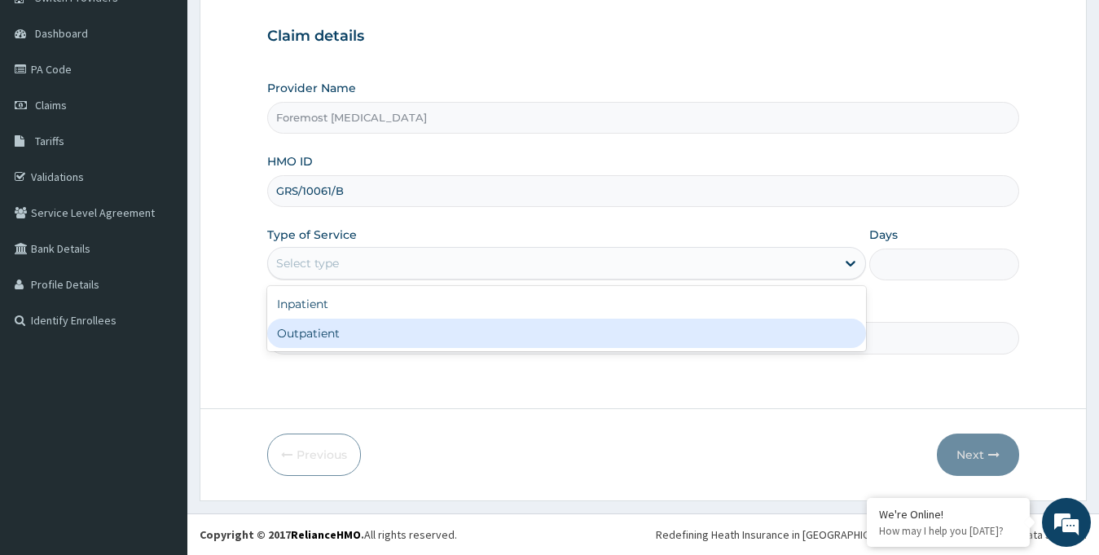
drag, startPoint x: 389, startPoint y: 267, endPoint x: 367, endPoint y: 327, distance: 63.4
click at [367, 279] on div "option Outpatient focused, 2 of 2. 2 results available. Use Up and Down to choo…" at bounding box center [566, 263] width 599 height 33
click at [367, 327] on div "Outpatient" at bounding box center [566, 332] width 599 height 29
type input "1"
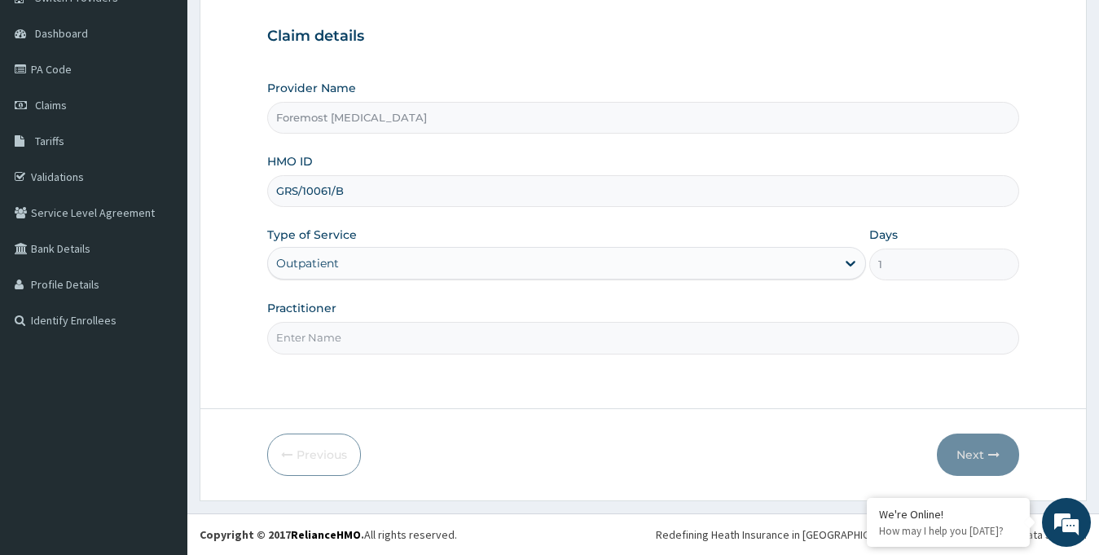
click at [329, 327] on input "Practitioner" at bounding box center [643, 338] width 753 height 32
type input "NULL"
click at [972, 451] on button "Next" at bounding box center [978, 454] width 82 height 42
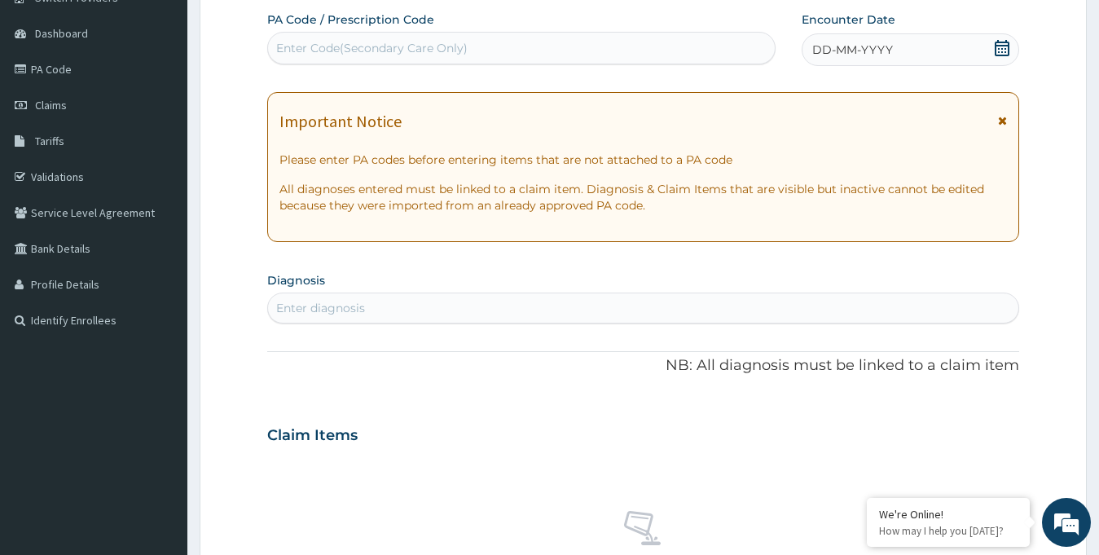
click at [865, 51] on span "DD-MM-YYYY" at bounding box center [852, 50] width 81 height 16
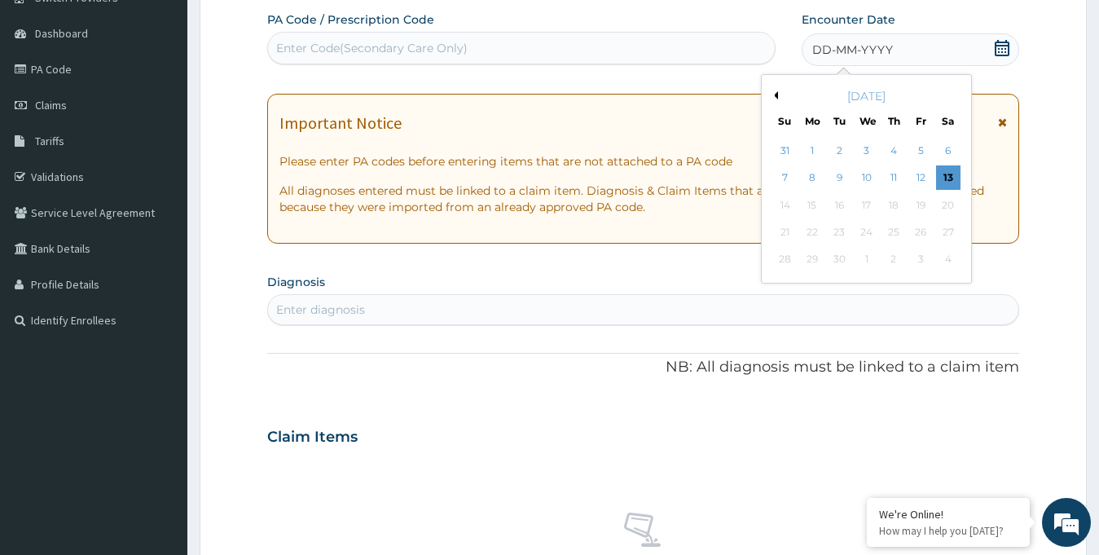
click at [778, 94] on div "[DATE]" at bounding box center [866, 96] width 196 height 16
click at [775, 97] on button "Previous Month" at bounding box center [774, 95] width 8 height 8
click at [842, 231] on div "19" at bounding box center [839, 232] width 24 height 24
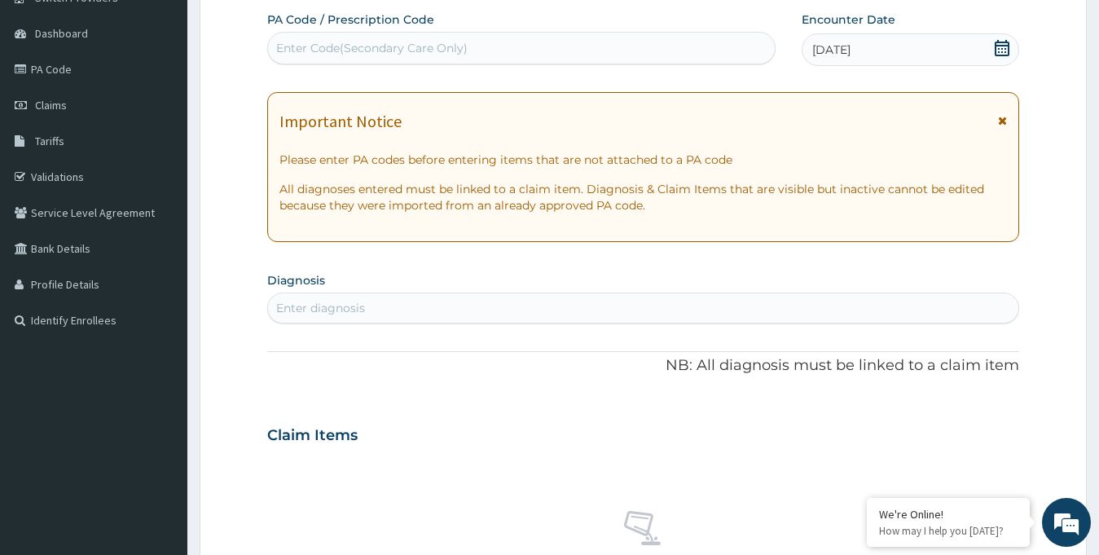
click at [454, 58] on div "Enter Code(Secondary Care Only)" at bounding box center [521, 48] width 507 height 26
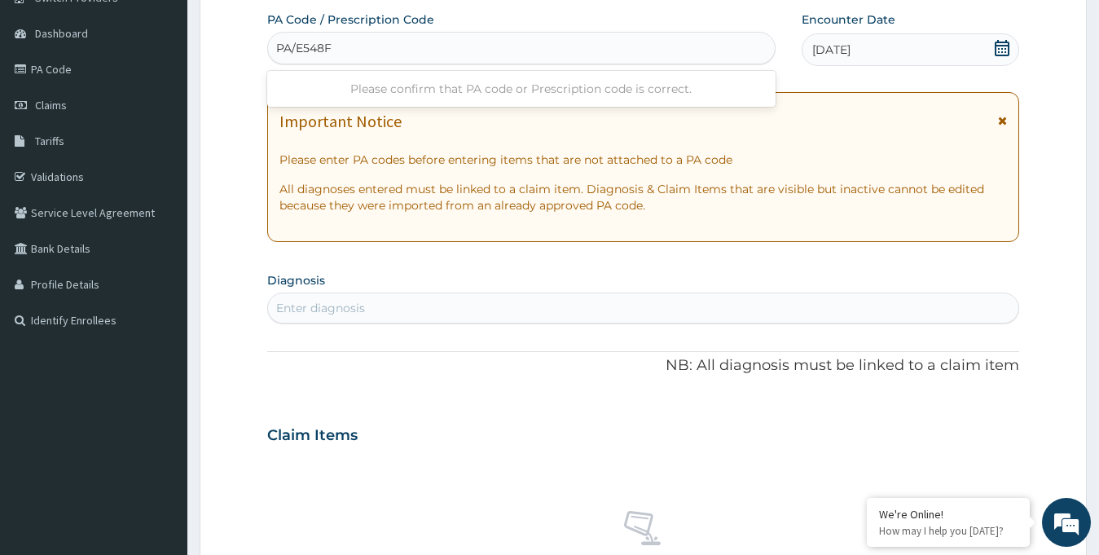
type input "PA/E548F0"
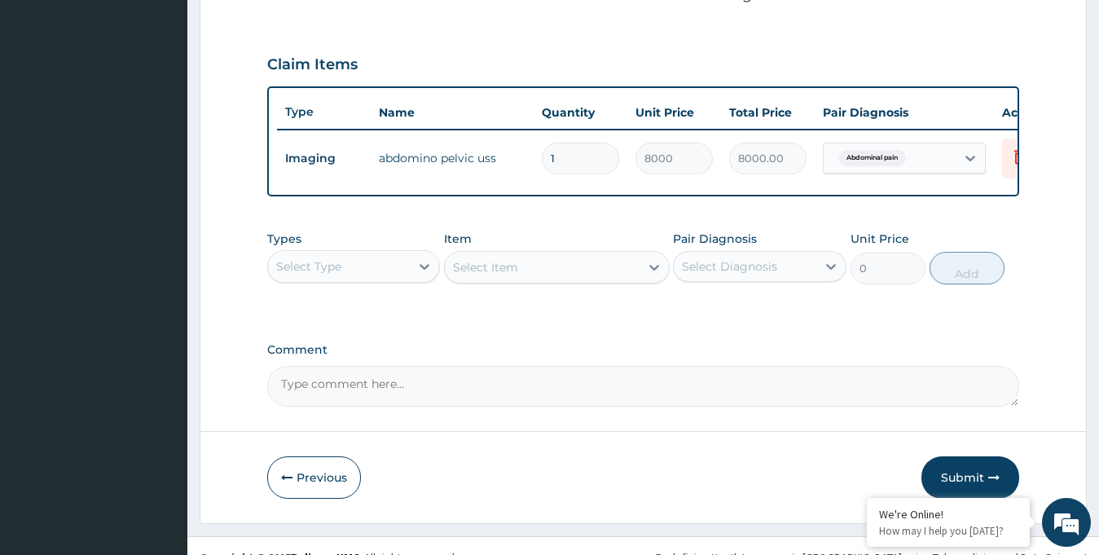
scroll to position [555, 0]
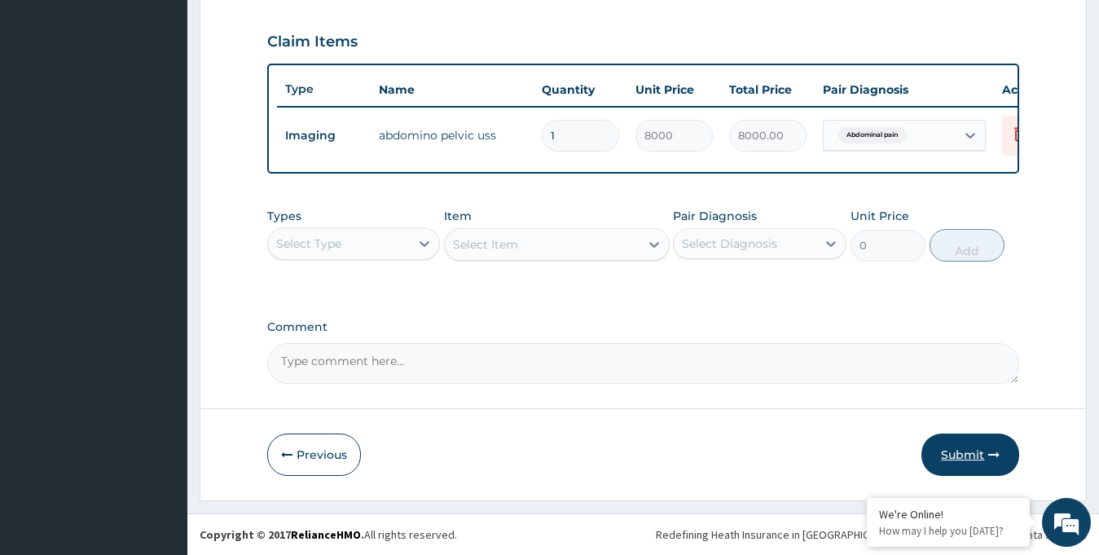
click at [969, 445] on button "Submit" at bounding box center [970, 454] width 98 height 42
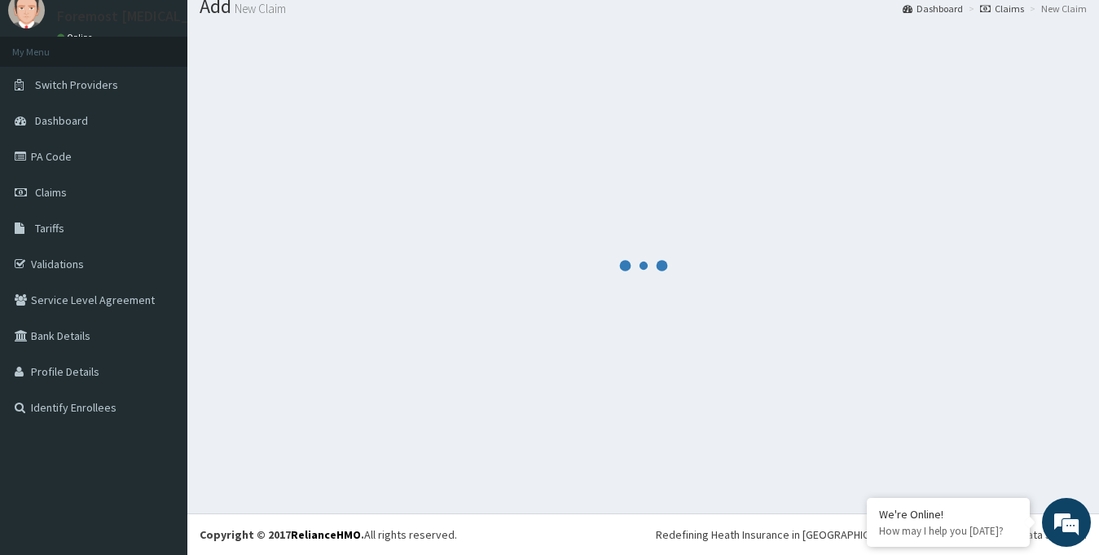
scroll to position [57, 0]
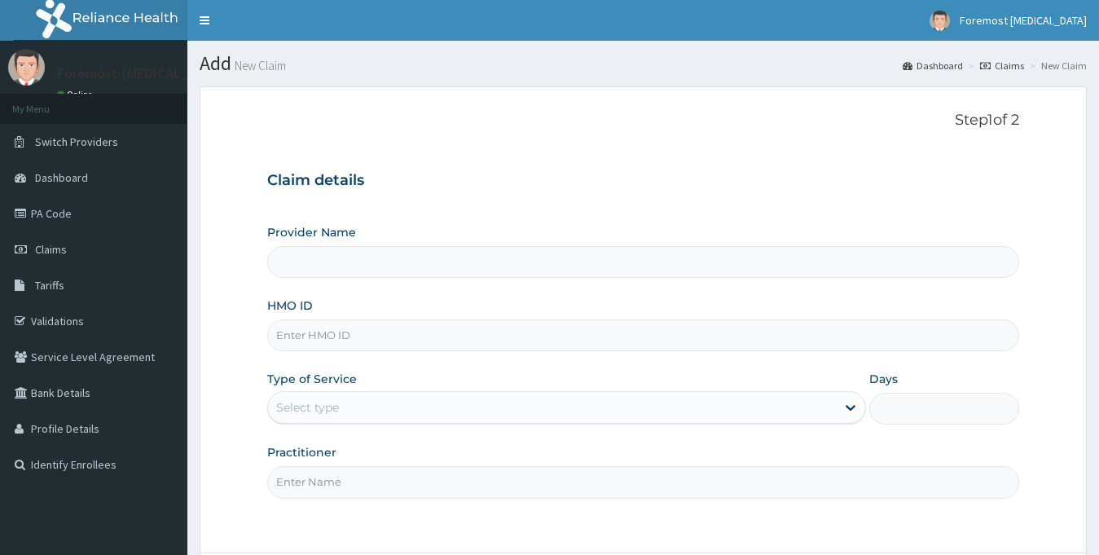
type input "Foremost [MEDICAL_DATA]"
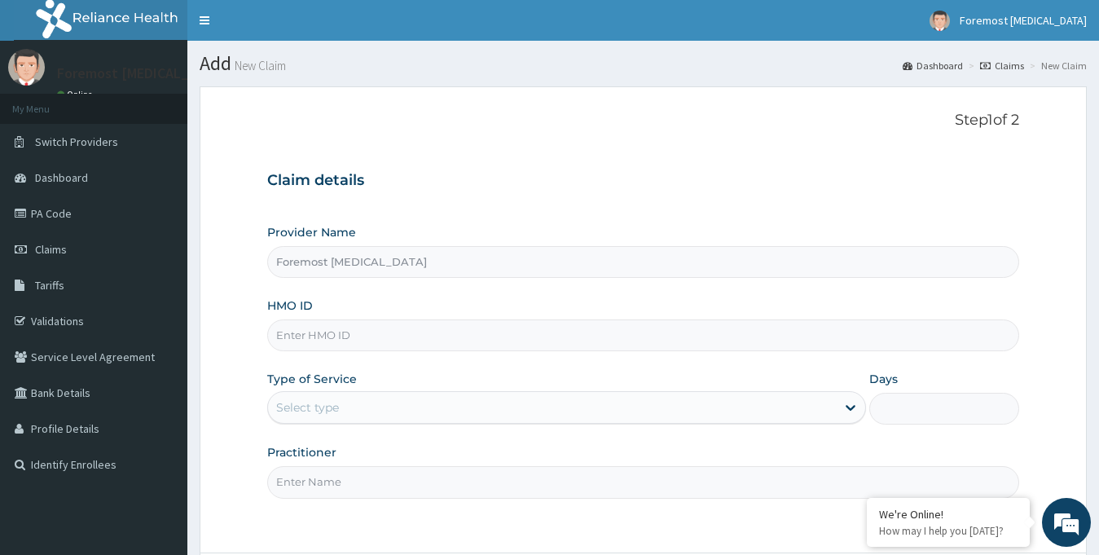
click at [449, 329] on input "HMO ID" at bounding box center [643, 335] width 753 height 32
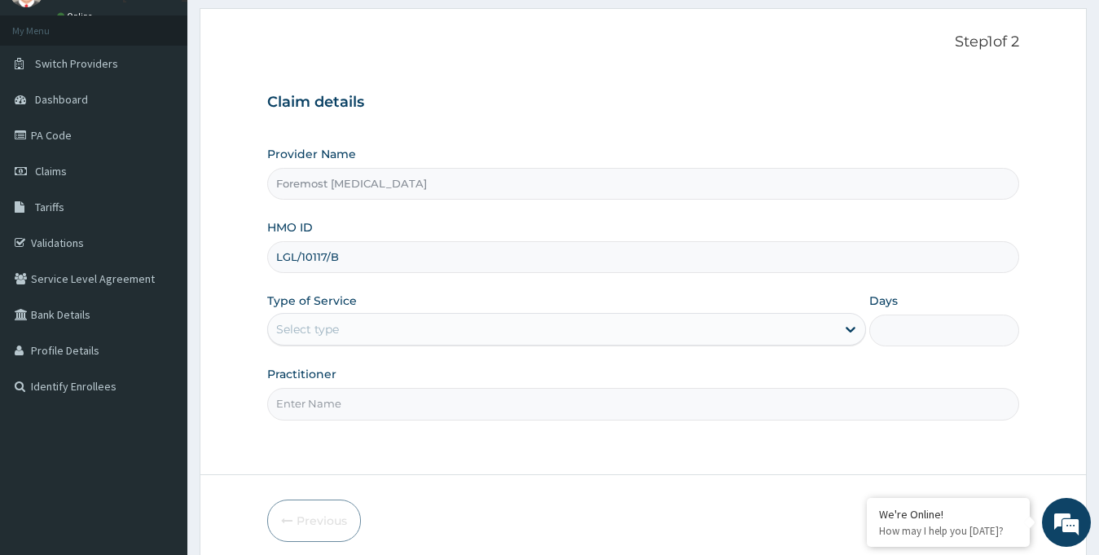
scroll to position [144, 0]
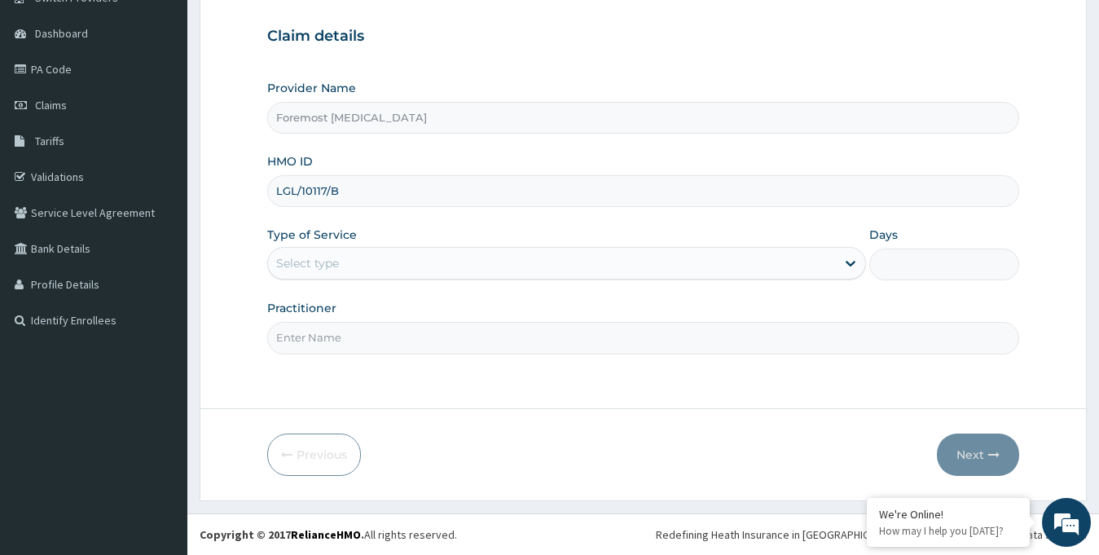
type input "LGL/10117/B"
click at [472, 270] on div "Select type" at bounding box center [552, 263] width 568 height 26
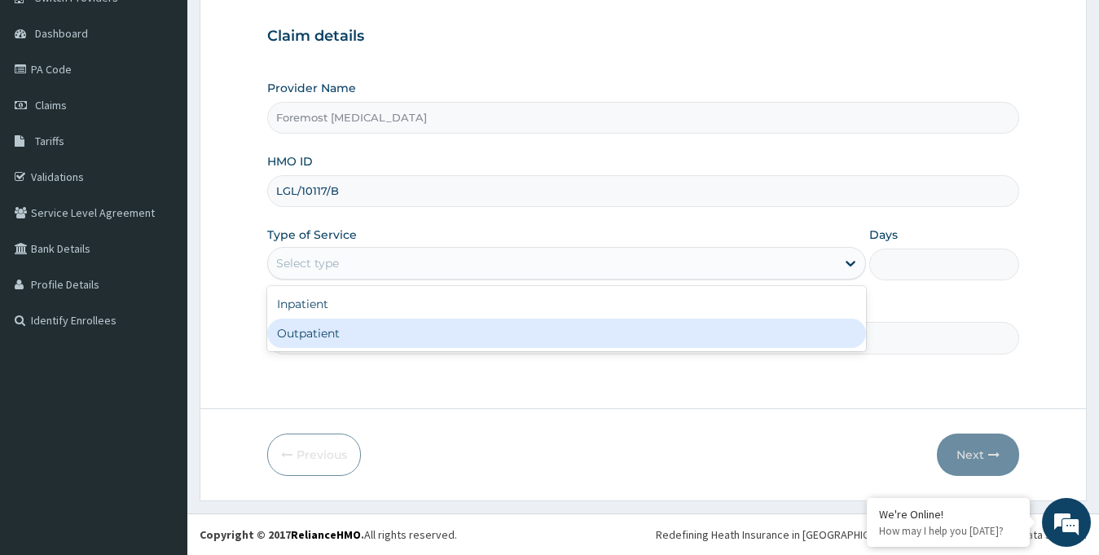
click at [426, 357] on div "Step 1 of 2 Claim details Provider Name Foremost Radiology HMO ID LGL/10117/B T…" at bounding box center [643, 175] width 753 height 416
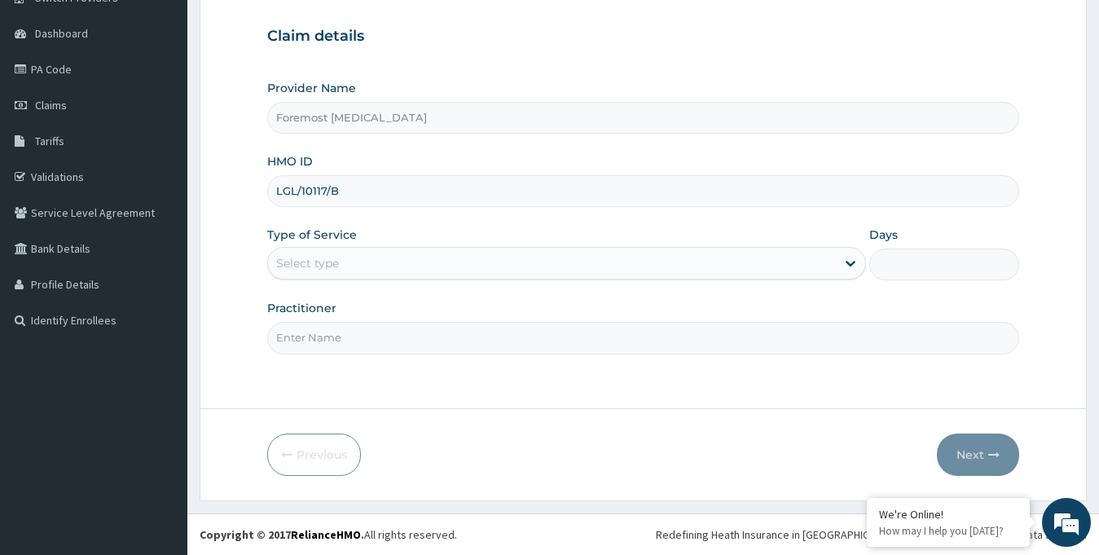
click at [375, 332] on input "Practitioner" at bounding box center [643, 338] width 753 height 32
click at [365, 282] on div "Provider Name Foremost Radiology HMO ID LGL/10117/B Type of Service Select type…" at bounding box center [643, 217] width 753 height 274
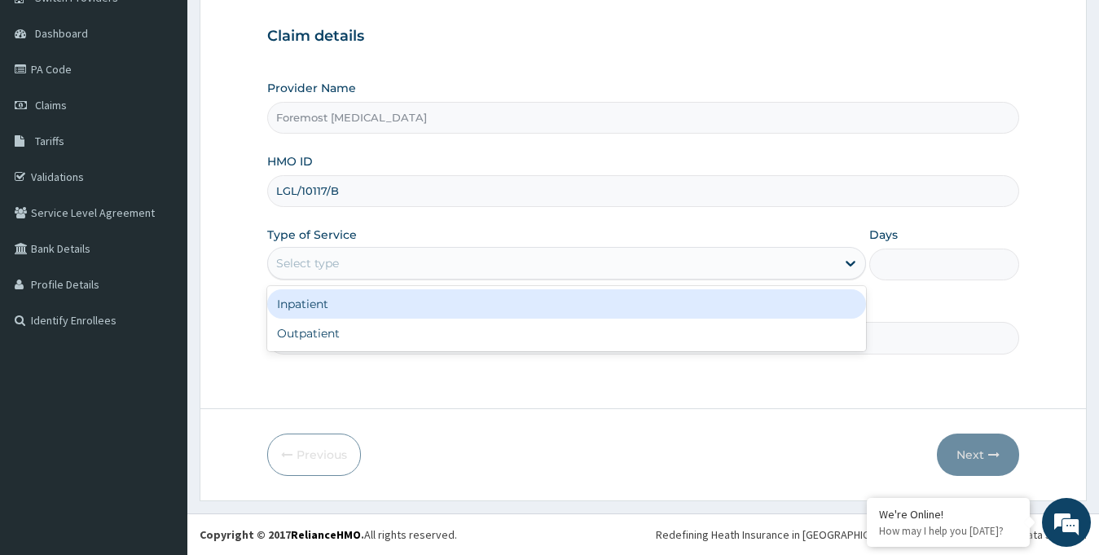
click at [349, 261] on div "Select type" at bounding box center [552, 263] width 568 height 26
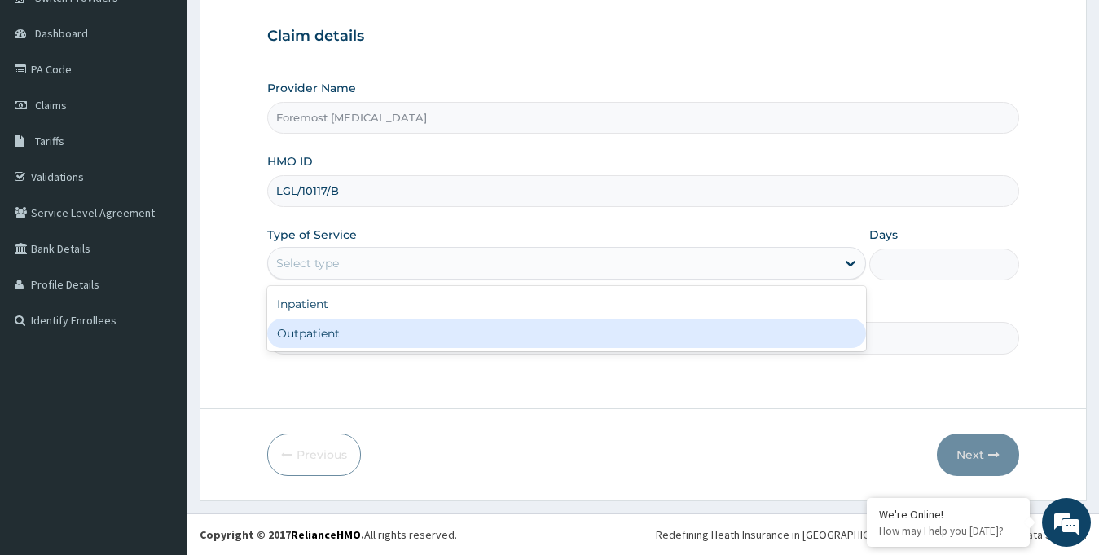
click at [338, 332] on div "Outpatient" at bounding box center [566, 332] width 599 height 29
type input "1"
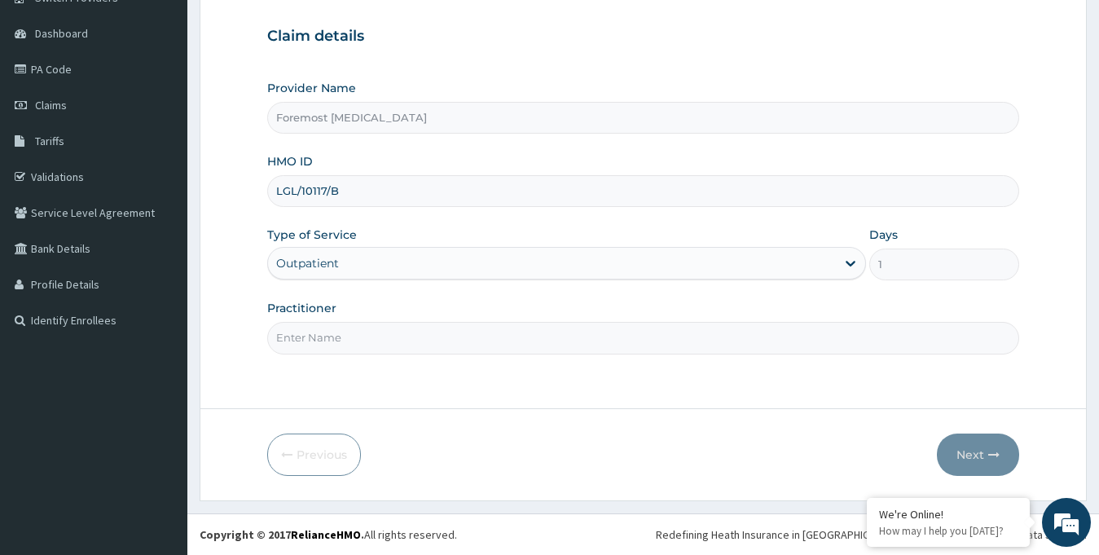
click at [318, 337] on input "Practitioner" at bounding box center [643, 338] width 753 height 32
type input "NULL"
click at [970, 451] on button "Next" at bounding box center [978, 454] width 82 height 42
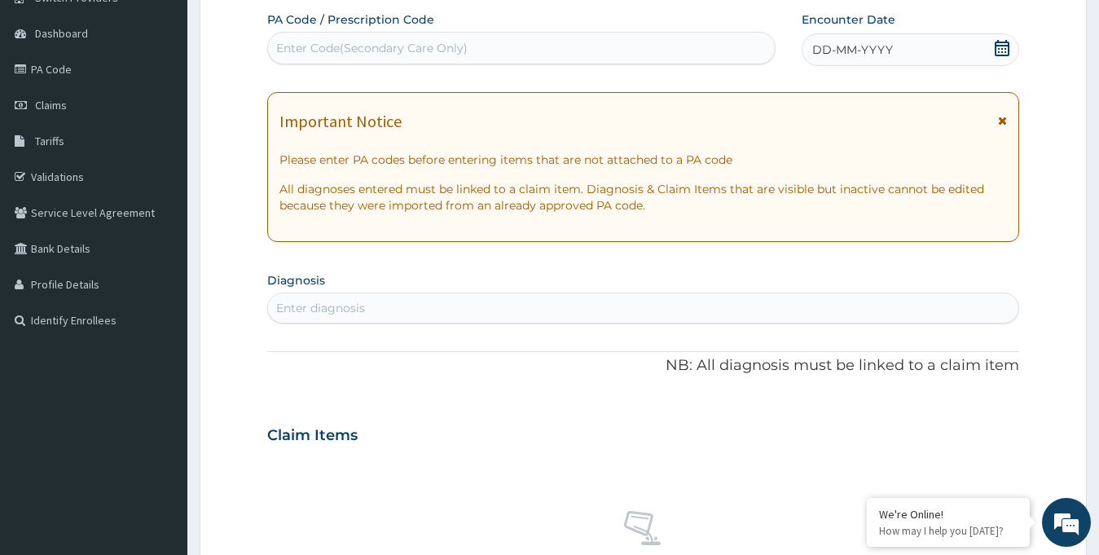
click at [862, 55] on span "DD-MM-YYYY" at bounding box center [852, 50] width 81 height 16
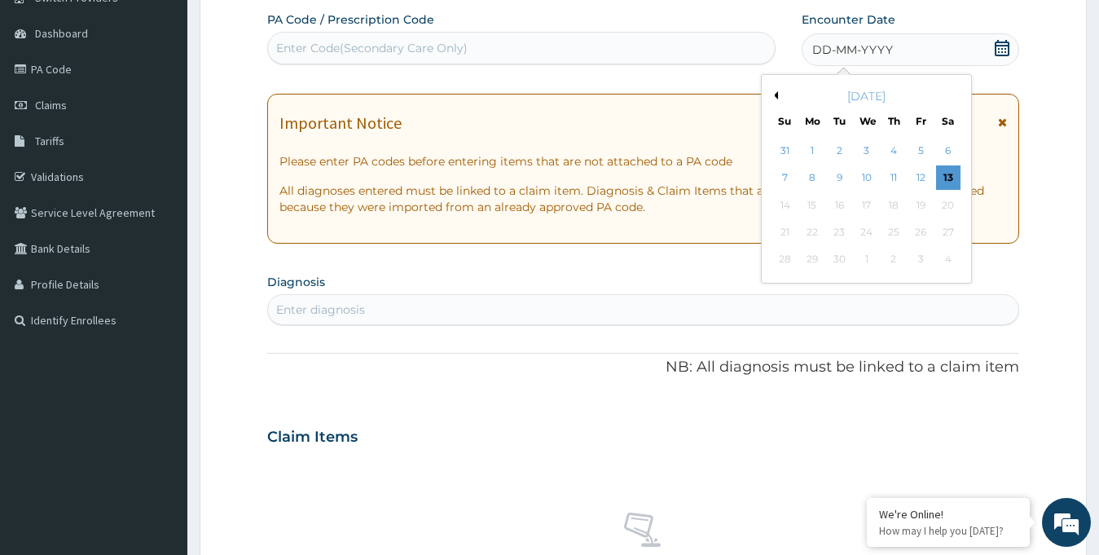
click at [774, 94] on button "Previous Month" at bounding box center [774, 95] width 8 height 8
click at [817, 177] on div "4" at bounding box center [812, 178] width 24 height 24
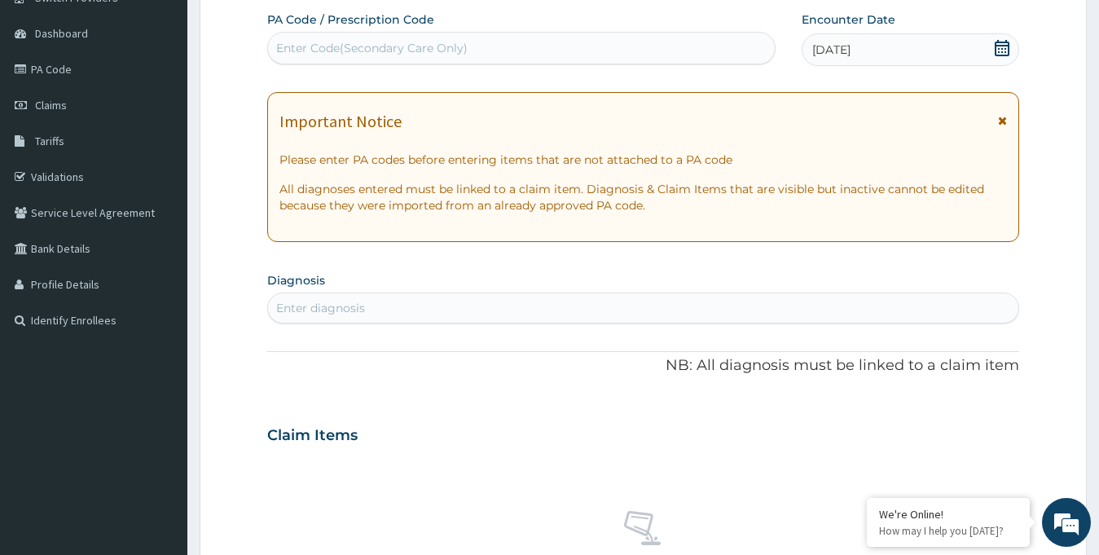
click at [499, 53] on div "Enter Code(Secondary Care Only)" at bounding box center [521, 48] width 507 height 26
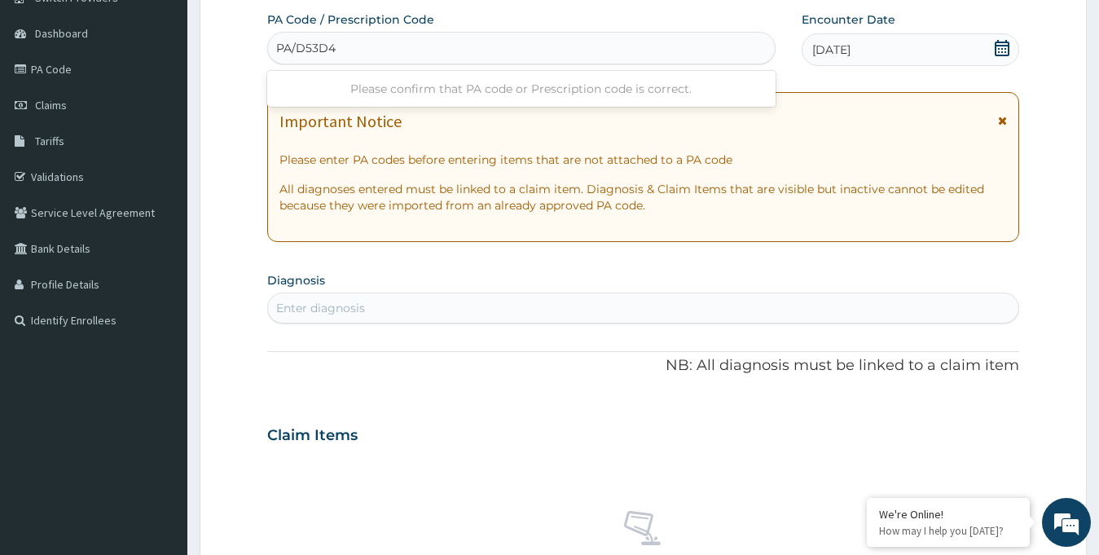
type input "PA/D53D4D"
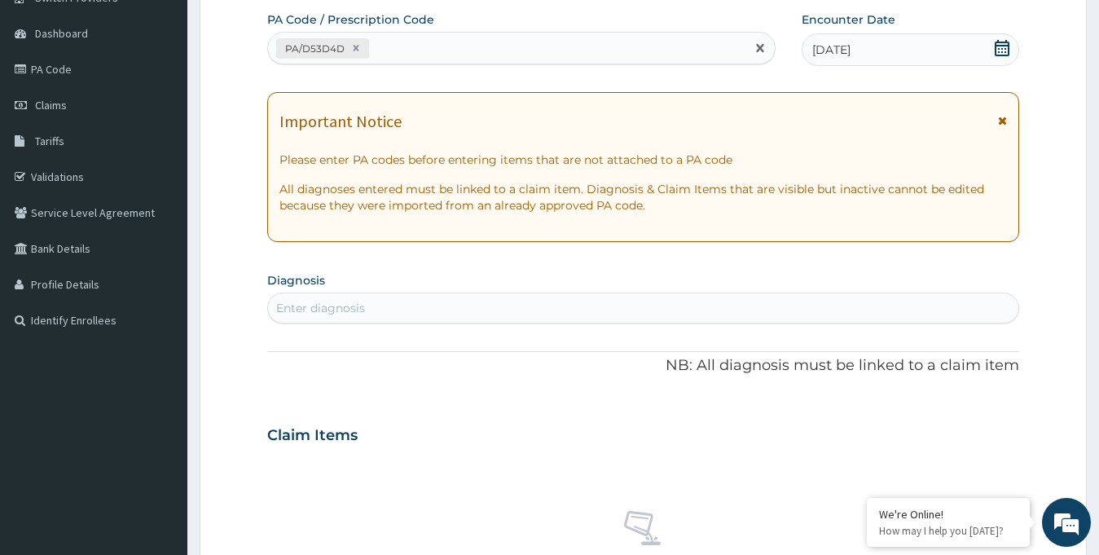
click at [327, 46] on div "PA/D53D4D" at bounding box center [313, 48] width 67 height 19
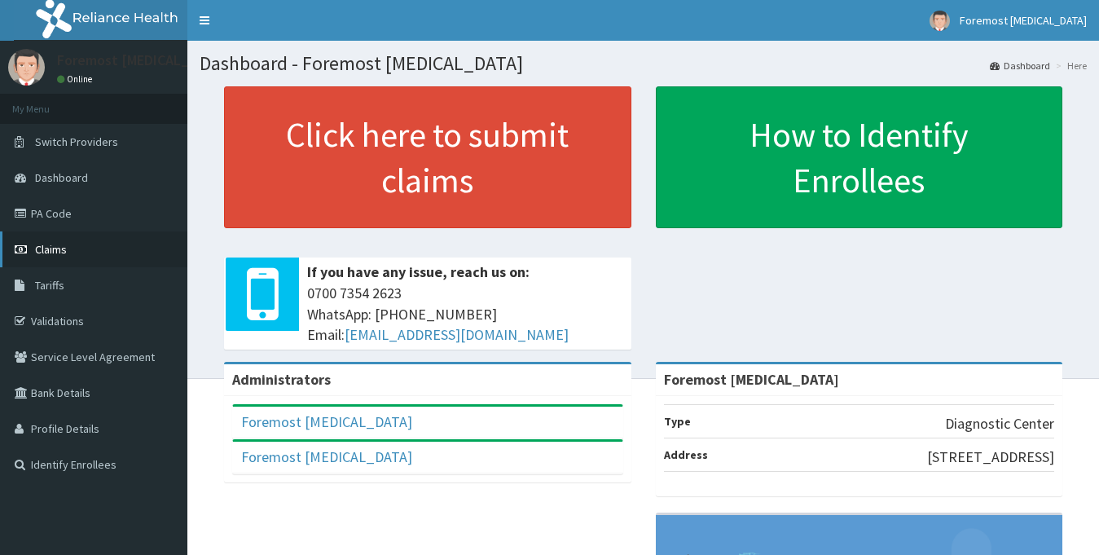
click at [103, 240] on link "Claims" at bounding box center [93, 249] width 187 height 36
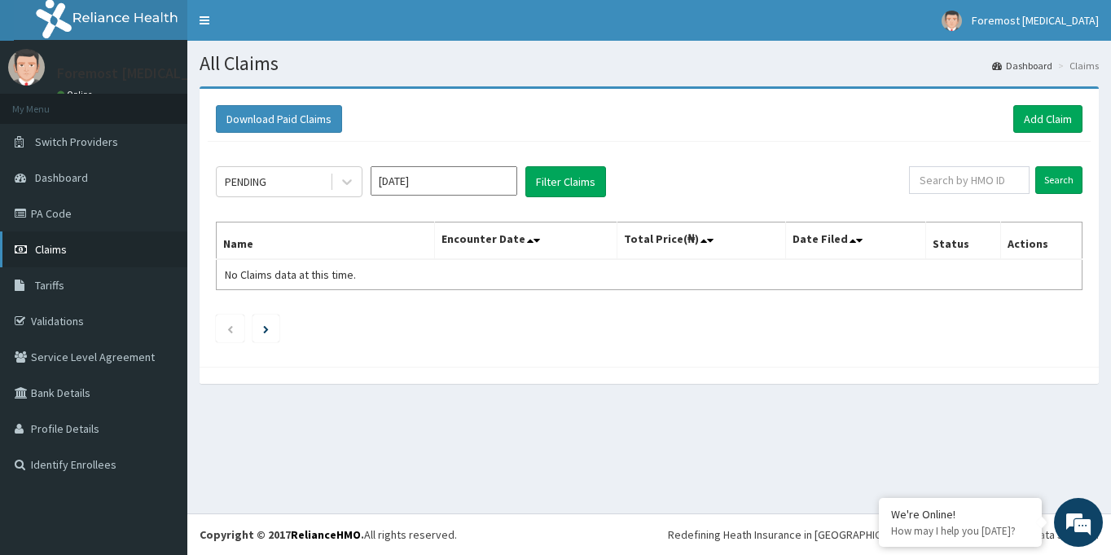
click at [81, 254] on link "Claims" at bounding box center [93, 249] width 187 height 36
click at [1040, 131] on link "Add Claim" at bounding box center [1047, 119] width 69 height 28
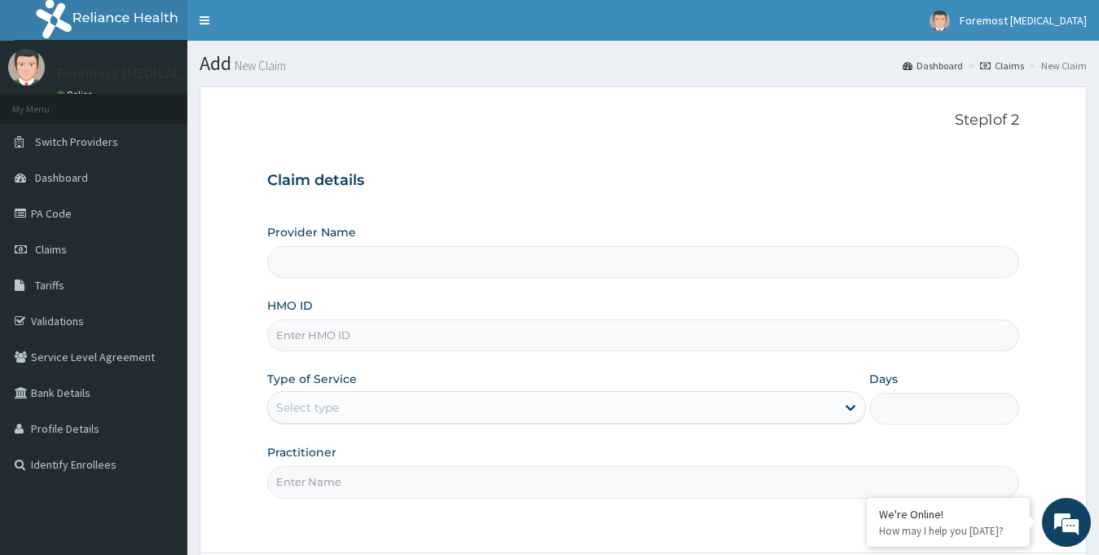
type input "Foremost [MEDICAL_DATA]"
click at [330, 328] on input "HMO ID" at bounding box center [643, 335] width 753 height 32
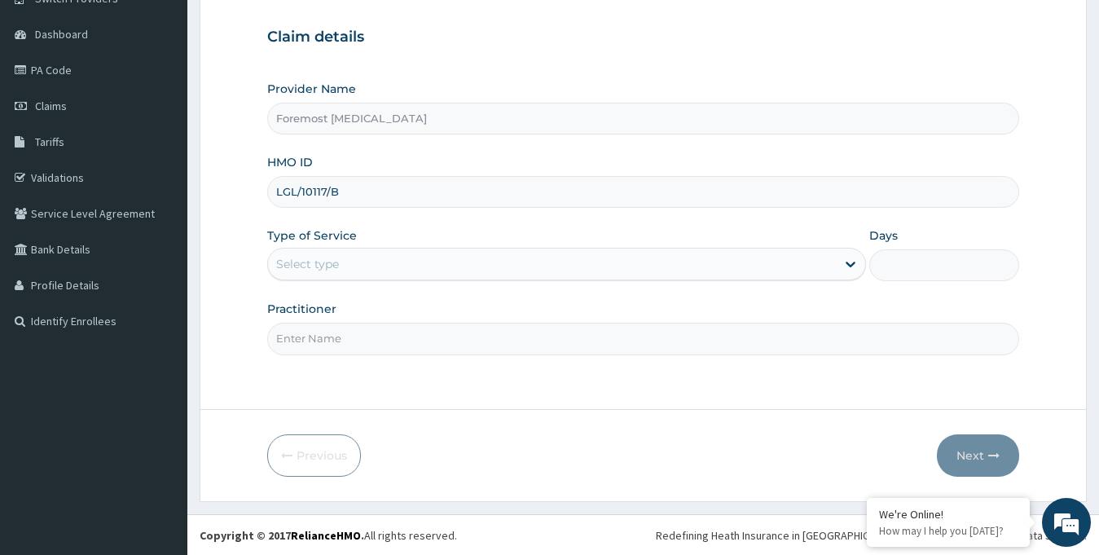
scroll to position [144, 0]
type input "LGL/10117/B"
click at [500, 273] on div "Select type" at bounding box center [552, 263] width 568 height 26
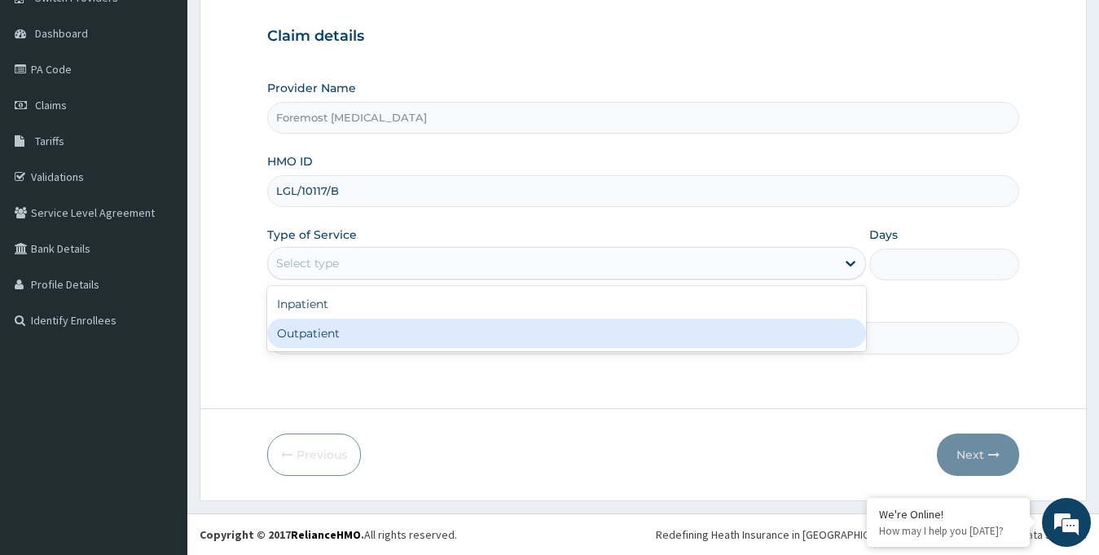
click at [383, 336] on div "Outpatient" at bounding box center [566, 332] width 599 height 29
type input "1"
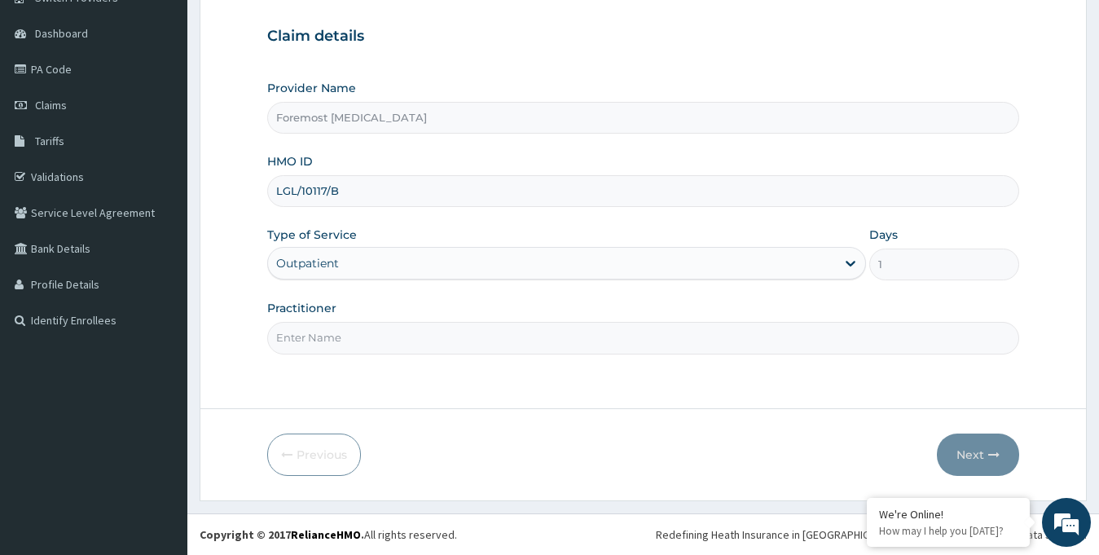
click at [361, 333] on input "Practitioner" at bounding box center [643, 338] width 753 height 32
type input "NULL"
click at [971, 445] on button "Next" at bounding box center [978, 454] width 82 height 42
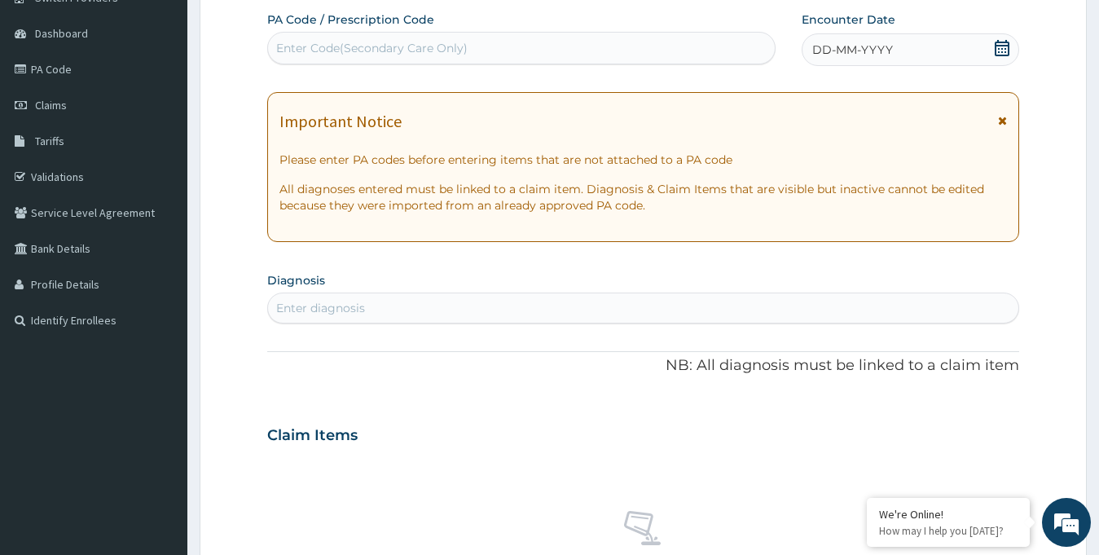
click at [872, 50] on span "DD-MM-YYYY" at bounding box center [852, 50] width 81 height 16
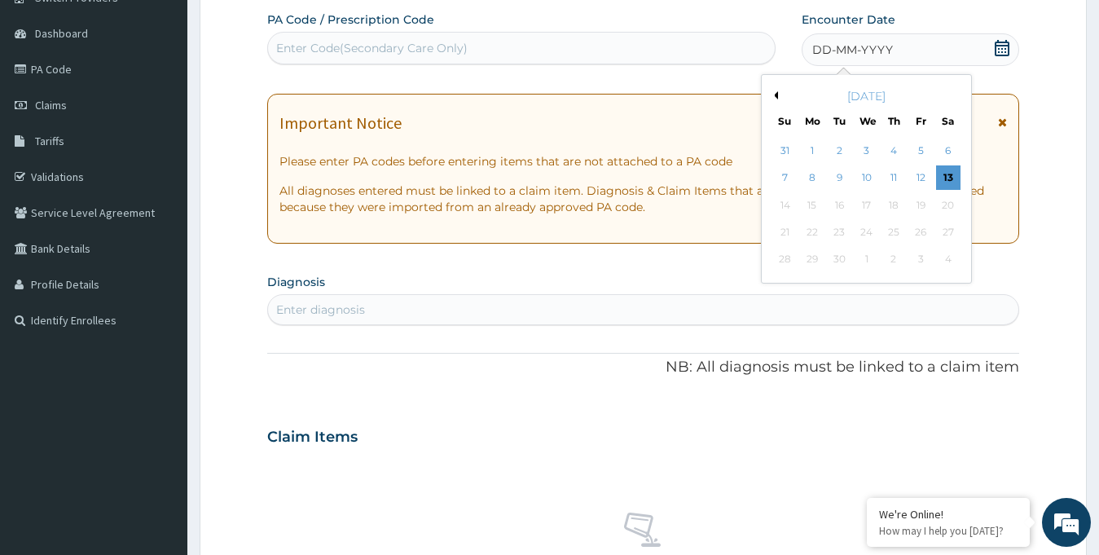
click at [775, 95] on button "Previous Month" at bounding box center [774, 95] width 8 height 8
click at [812, 178] on div "4" at bounding box center [812, 178] width 24 height 24
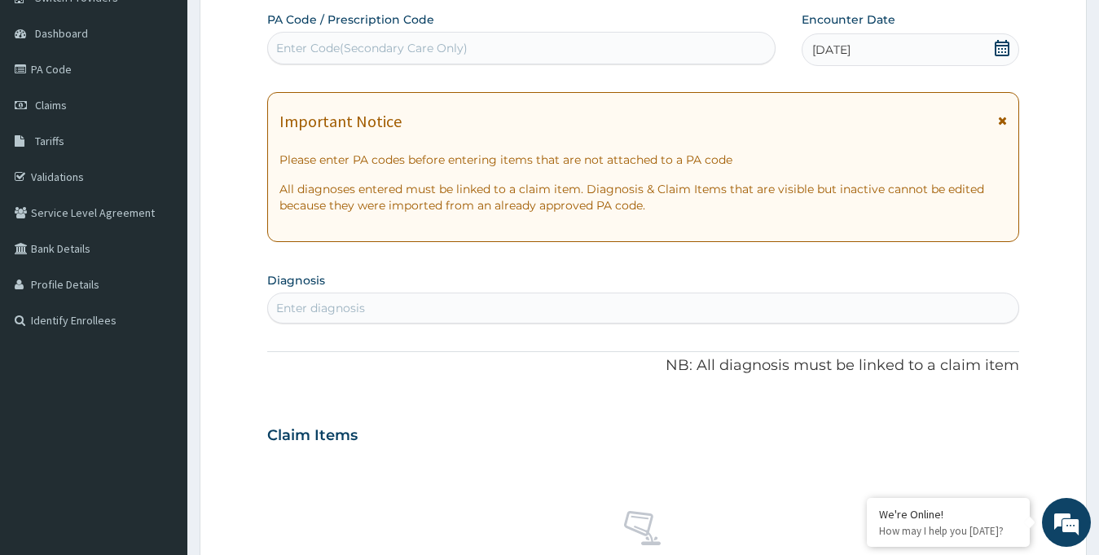
click at [350, 49] on div "Enter Code(Secondary Care Only)" at bounding box center [371, 48] width 191 height 16
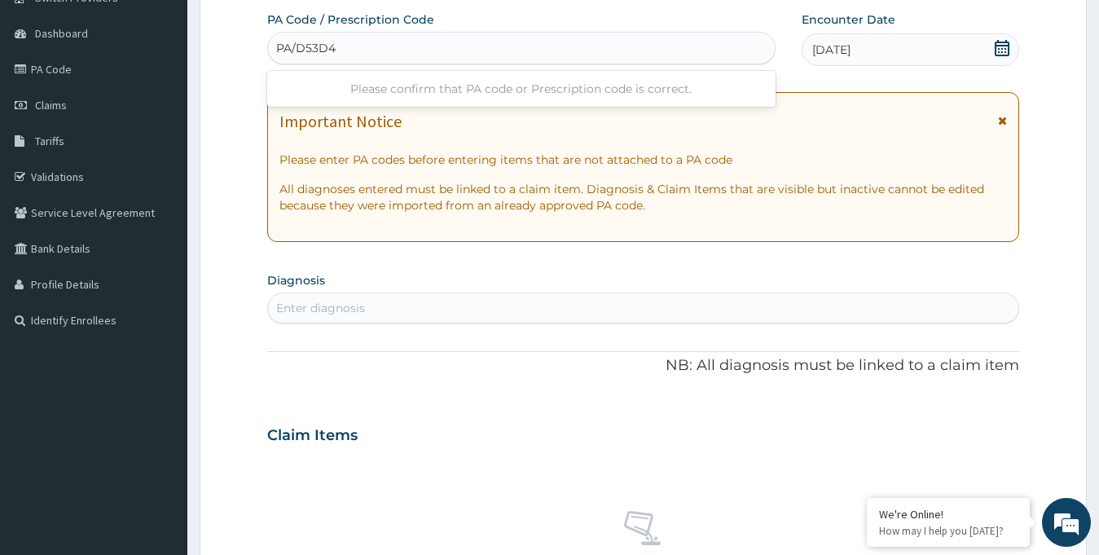
type input "PA/D53D4D"
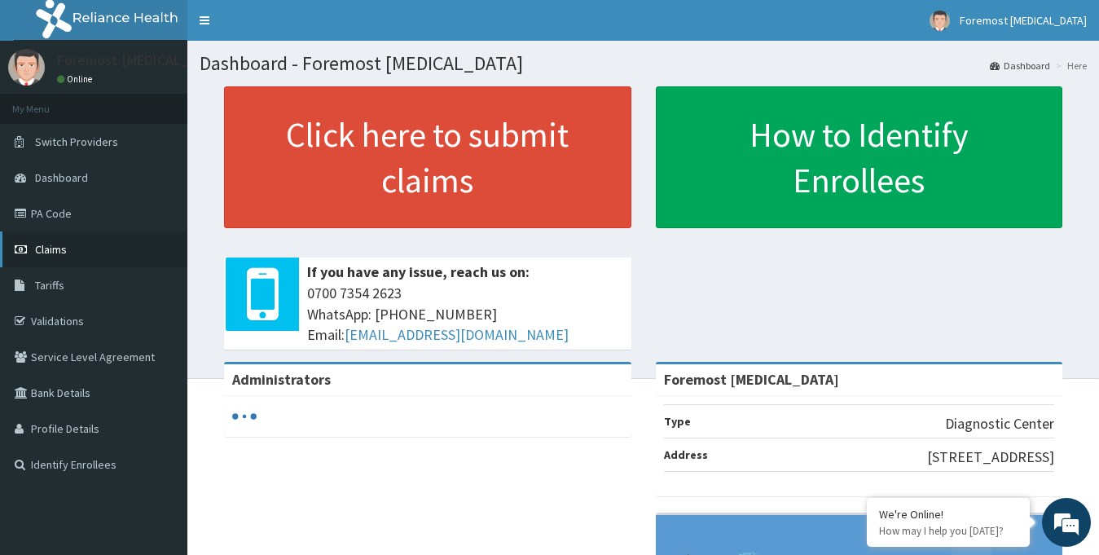
click at [90, 239] on link "Claims" at bounding box center [93, 249] width 187 height 36
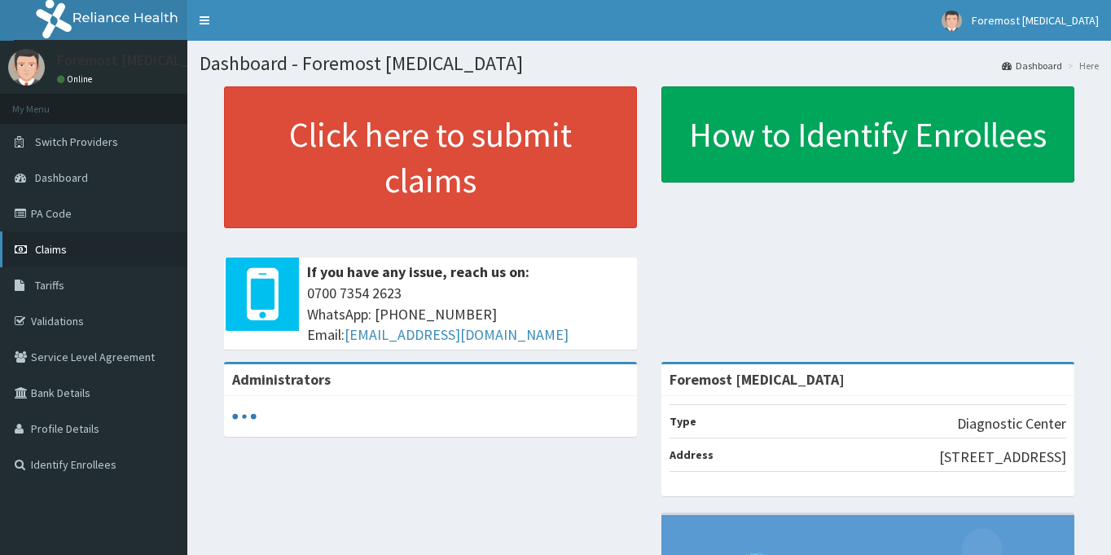
click at [93, 258] on link "Claims" at bounding box center [93, 249] width 187 height 36
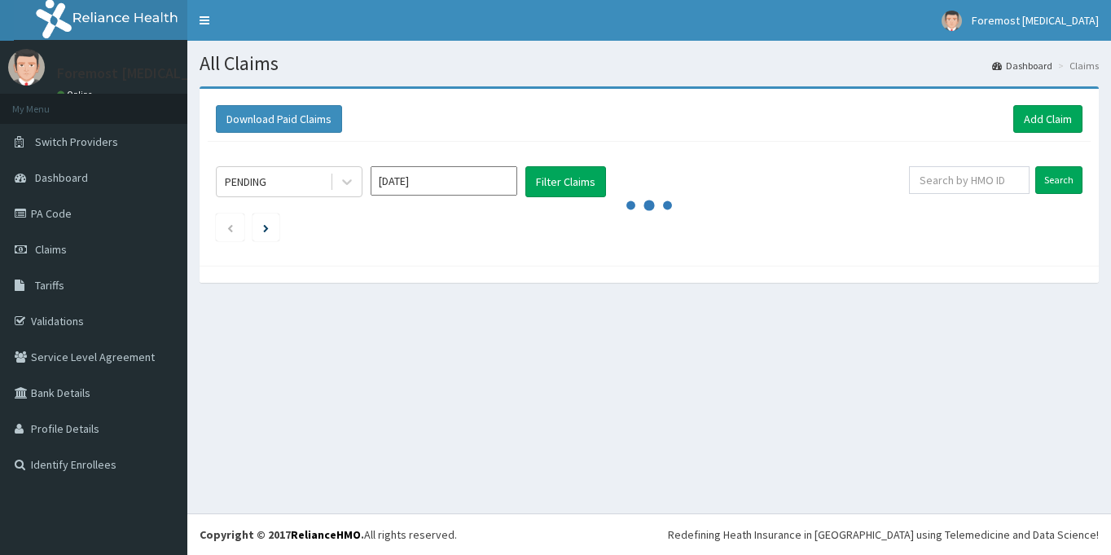
click at [1005, 121] on div "Download Paid Claims Add Claim" at bounding box center [649, 119] width 867 height 28
click at [1021, 121] on link "Add Claim" at bounding box center [1047, 119] width 69 height 28
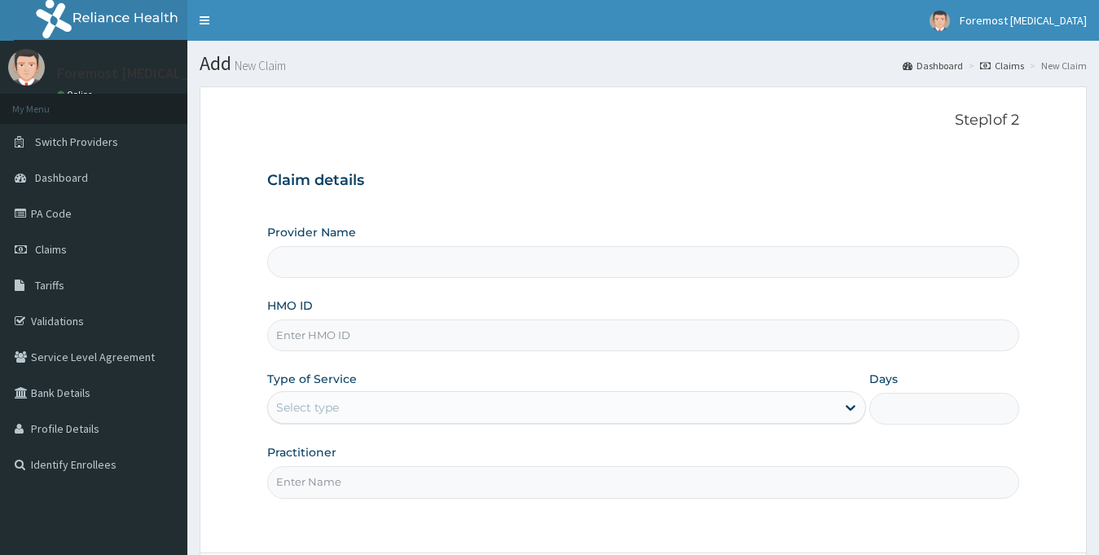
type input "Foremost [MEDICAL_DATA]"
click at [374, 328] on input "HMO ID" at bounding box center [643, 335] width 753 height 32
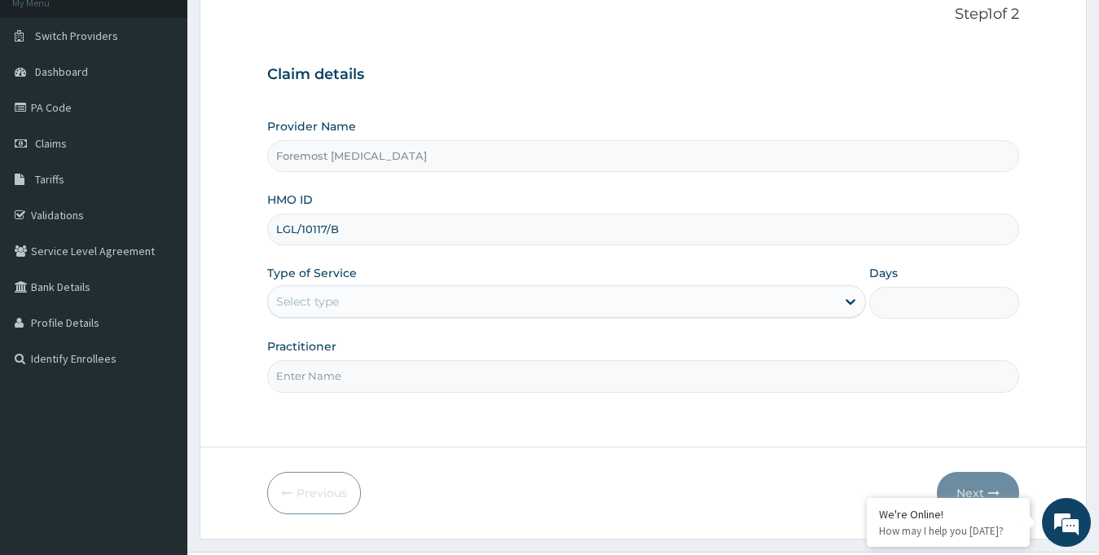
scroll to position [144, 0]
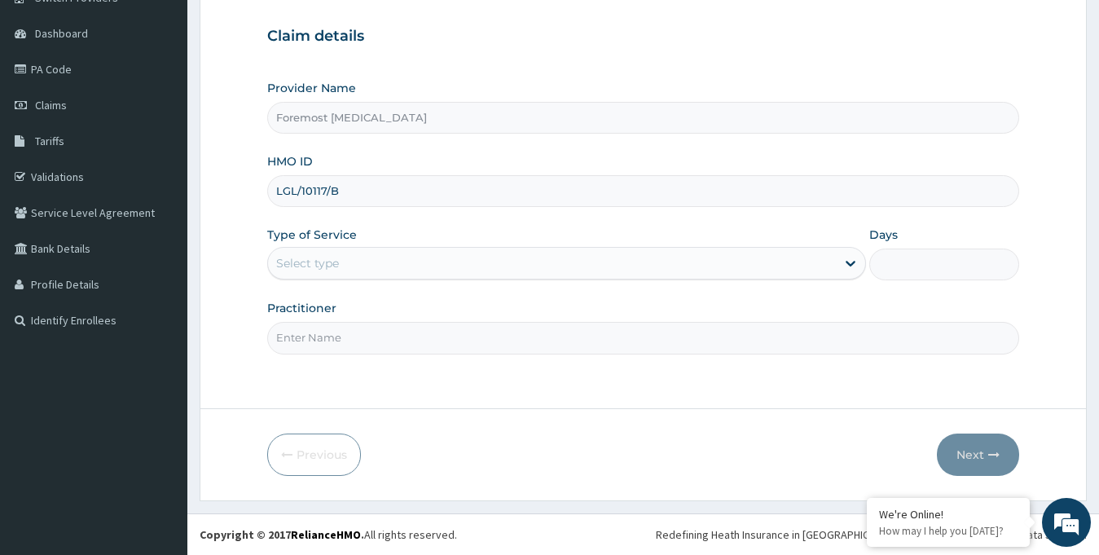
type input "LGL/10117/B"
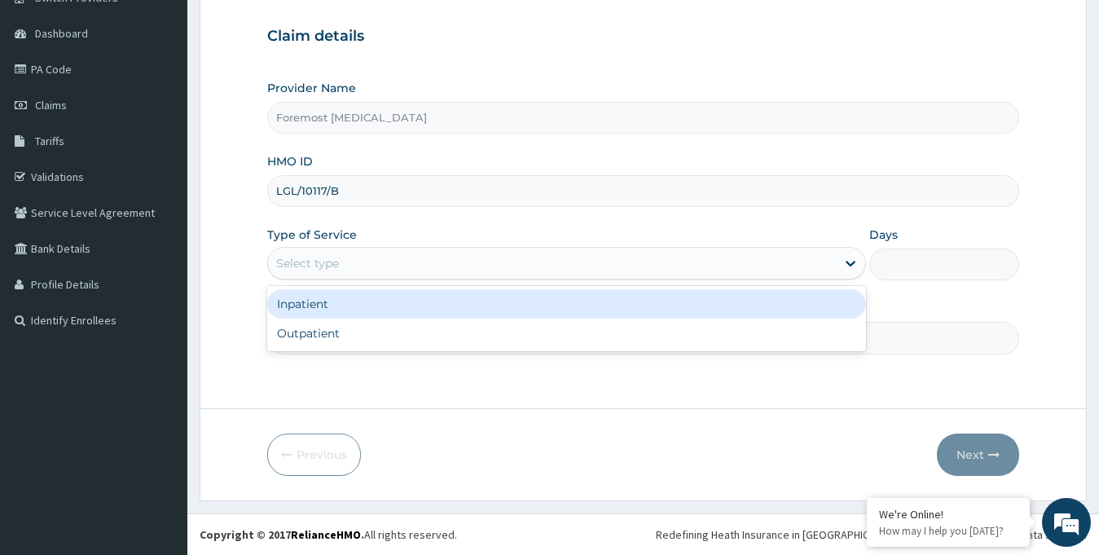
click at [476, 258] on div "Select type" at bounding box center [552, 263] width 568 height 26
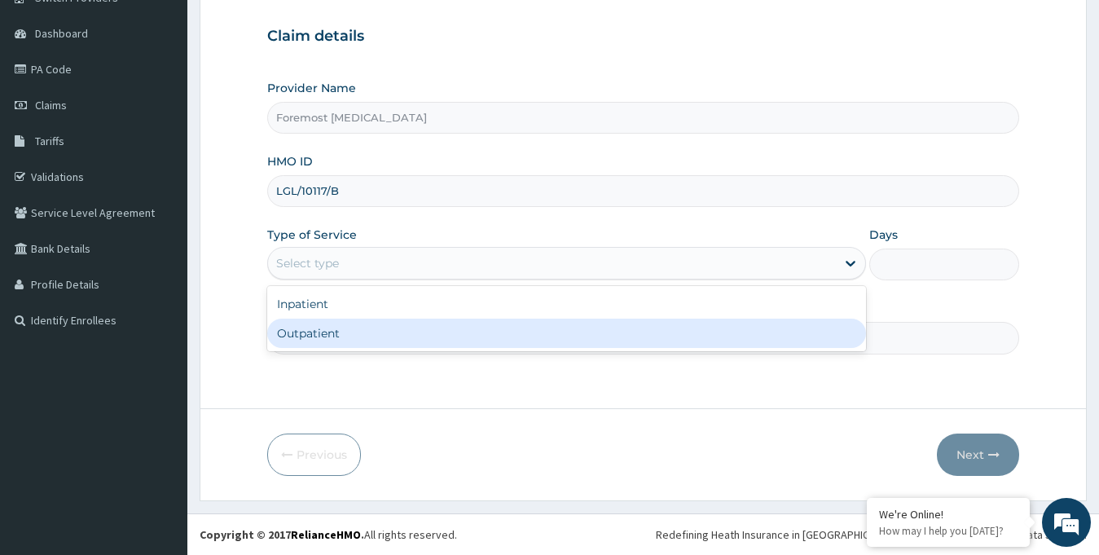
click at [364, 339] on div "Outpatient" at bounding box center [566, 332] width 599 height 29
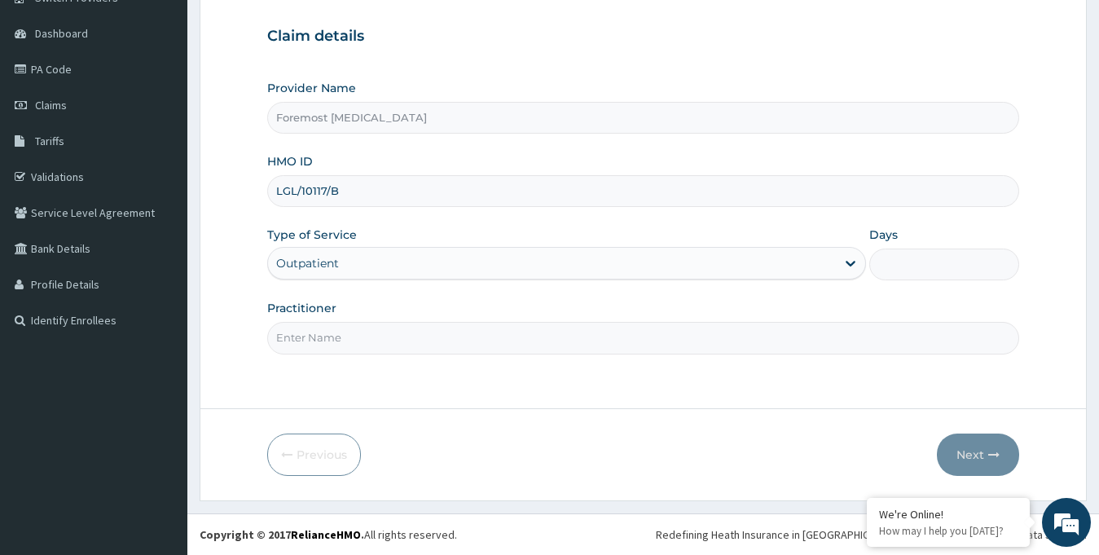
type input "1"
click at [335, 342] on input "Practitioner" at bounding box center [643, 338] width 753 height 32
type input "NULL"
click at [978, 448] on button "Next" at bounding box center [978, 454] width 82 height 42
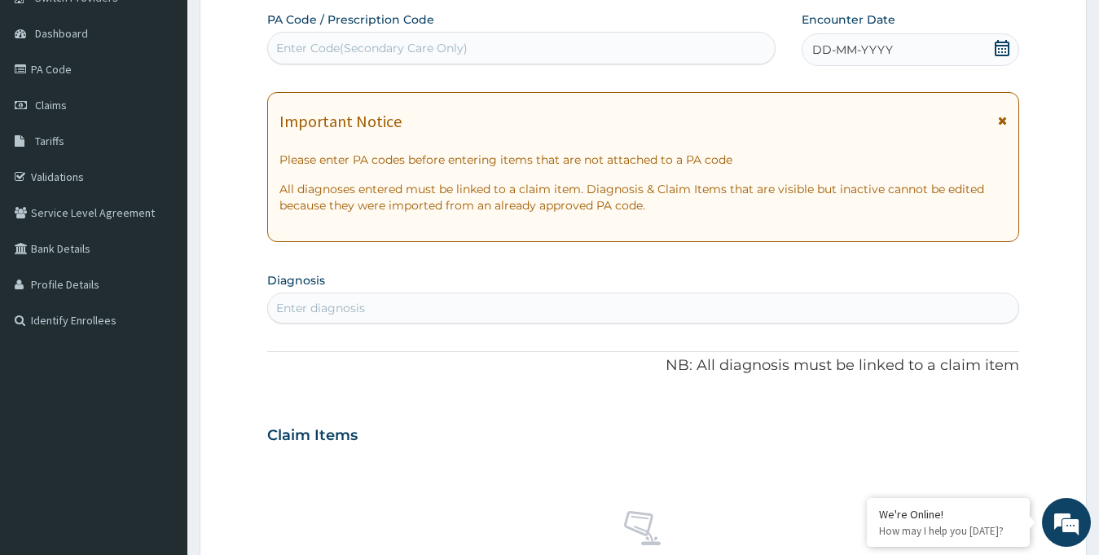
click at [865, 67] on div "PA Code / Prescription Code Enter Code(Secondary Care Only) Encounter Date DD-M…" at bounding box center [643, 432] width 753 height 843
click at [850, 53] on span "DD-MM-YYYY" at bounding box center [852, 50] width 81 height 16
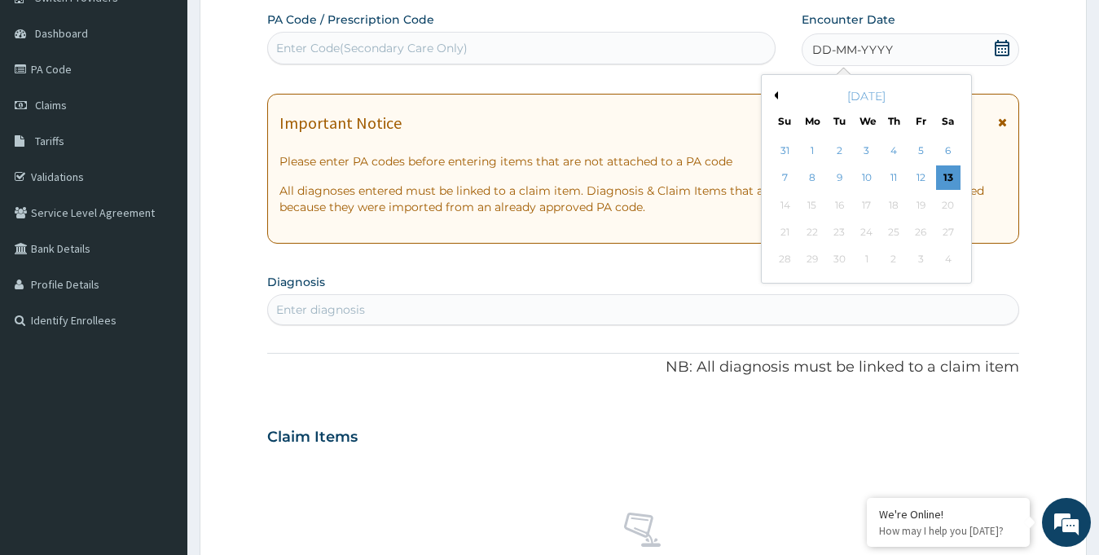
click at [774, 97] on button "Previous Month" at bounding box center [774, 95] width 8 height 8
click at [816, 182] on div "4" at bounding box center [812, 178] width 24 height 24
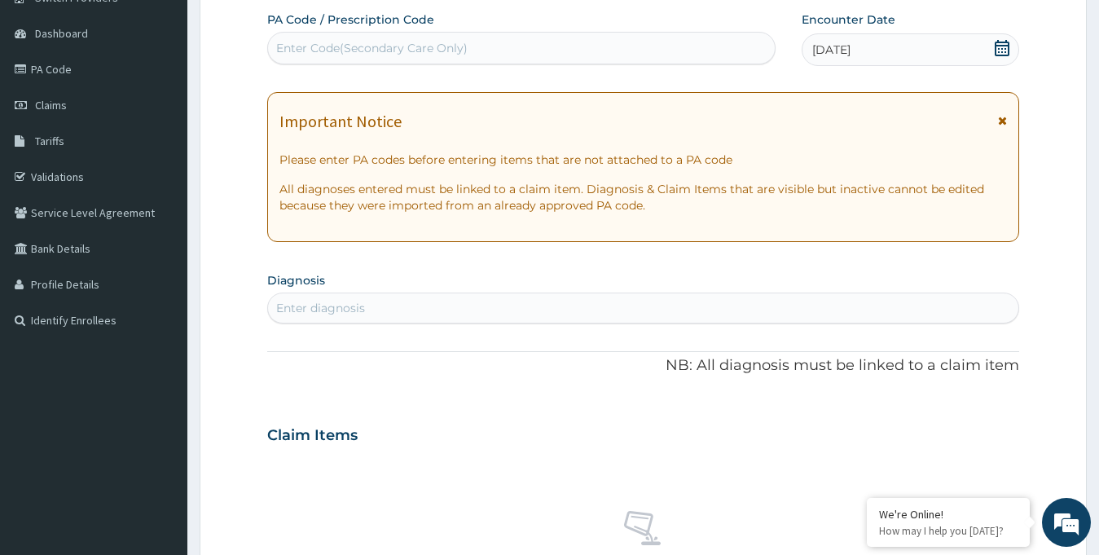
click at [375, 46] on div "Enter Code(Secondary Care Only)" at bounding box center [371, 48] width 191 height 16
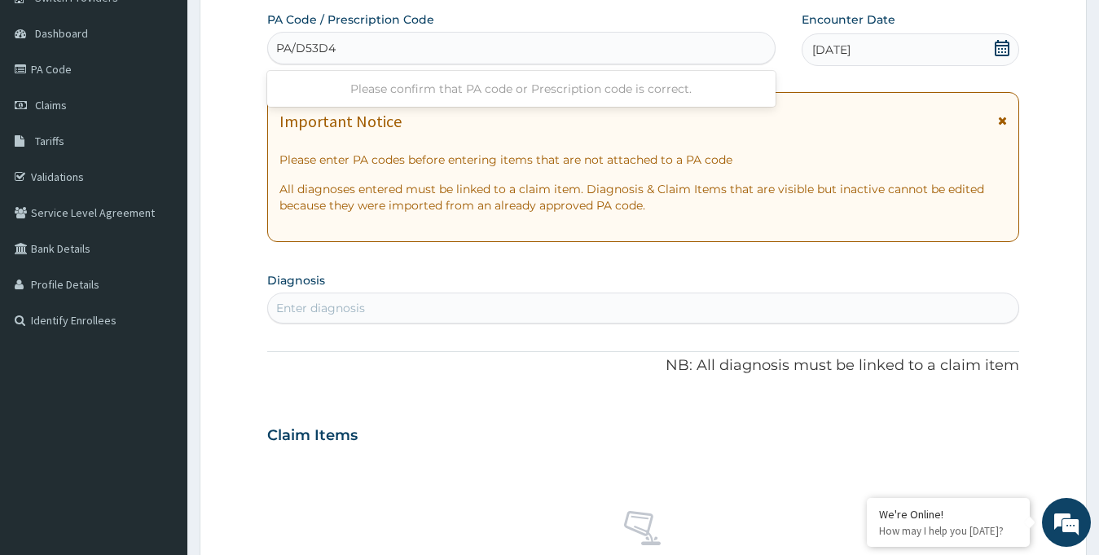
type input "PA/D53D4D"
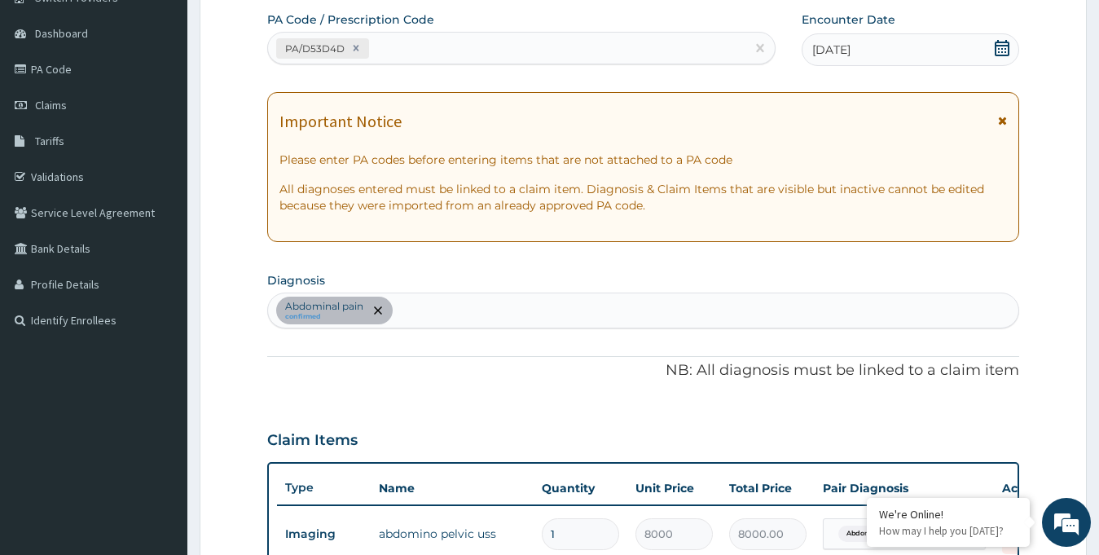
scroll to position [555, 0]
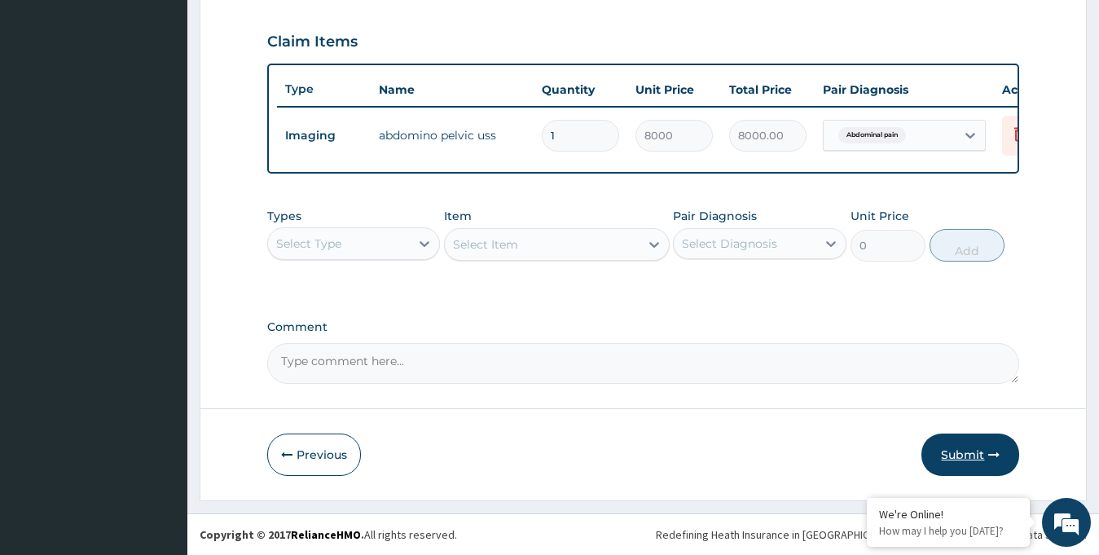
click at [958, 449] on button "Submit" at bounding box center [970, 454] width 98 height 42
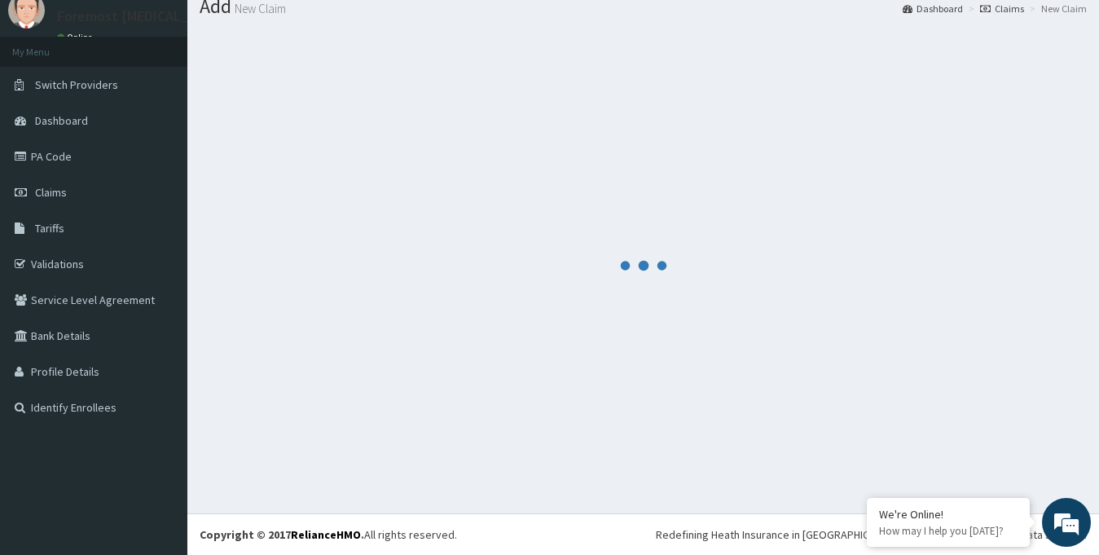
scroll to position [57, 0]
